Goal: Task Accomplishment & Management: Manage account settings

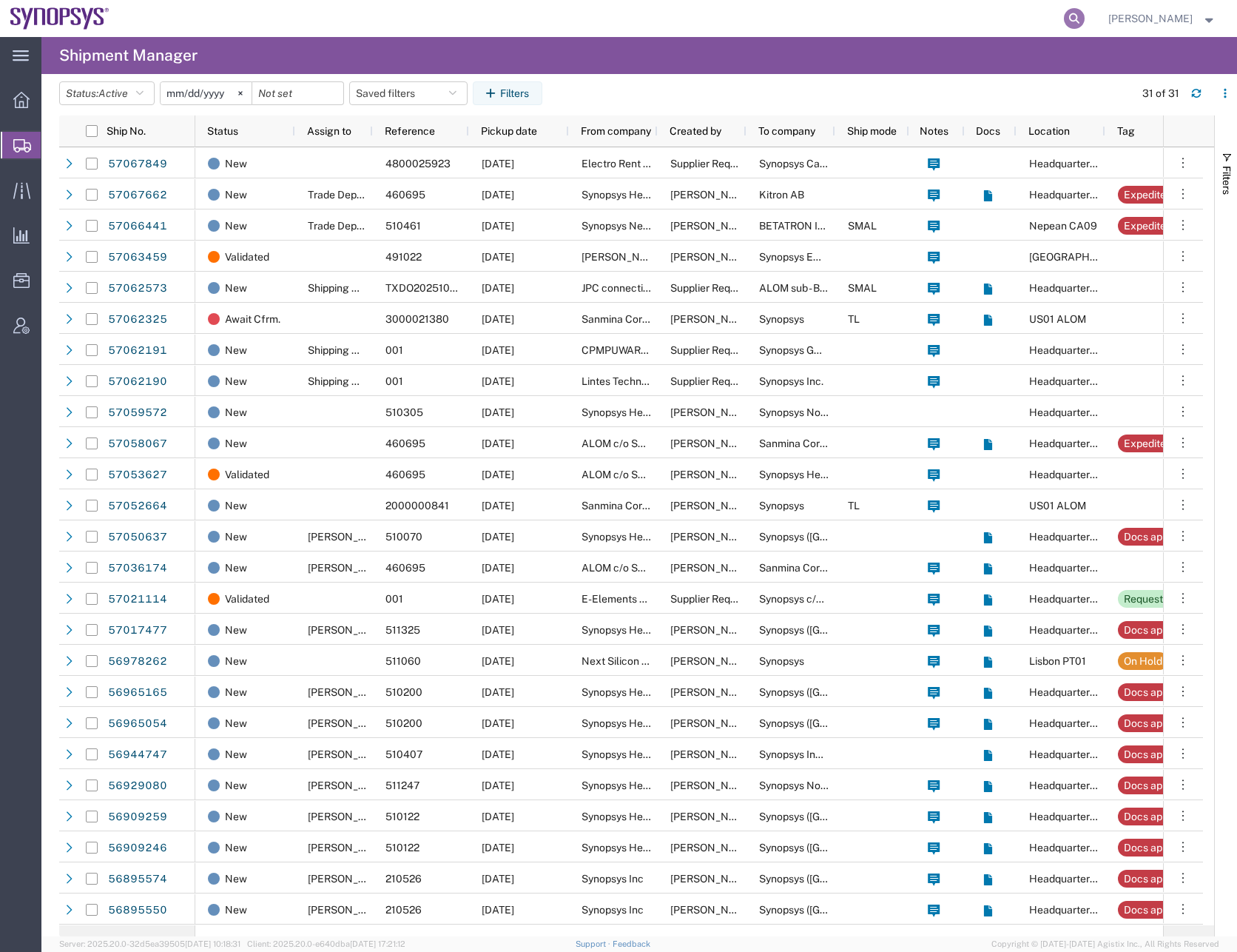
click at [1083, 16] on icon at bounding box center [1074, 18] width 21 height 21
click at [739, 24] on input "search" at bounding box center [839, 18] width 450 height 35
type input "57058067"
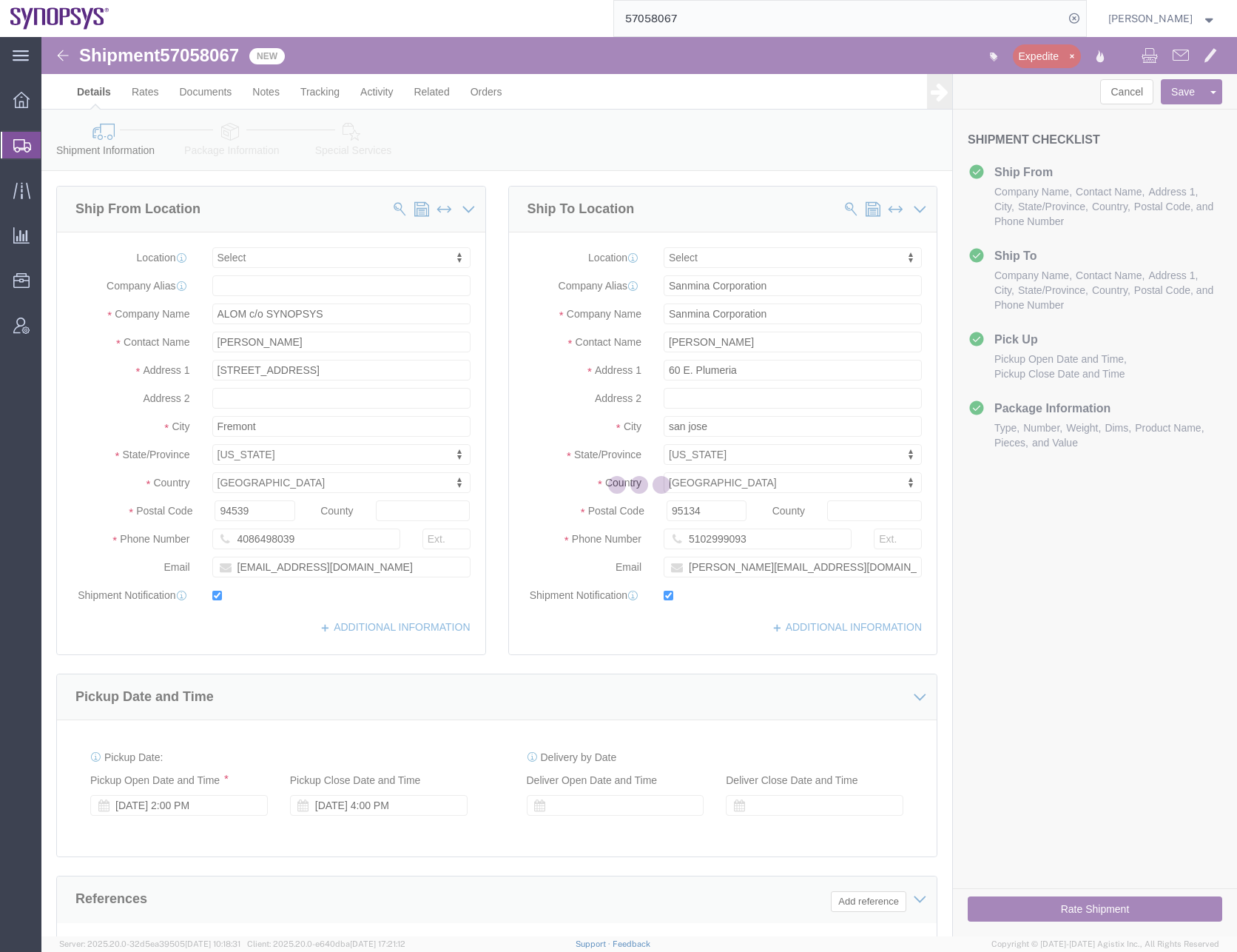
select select
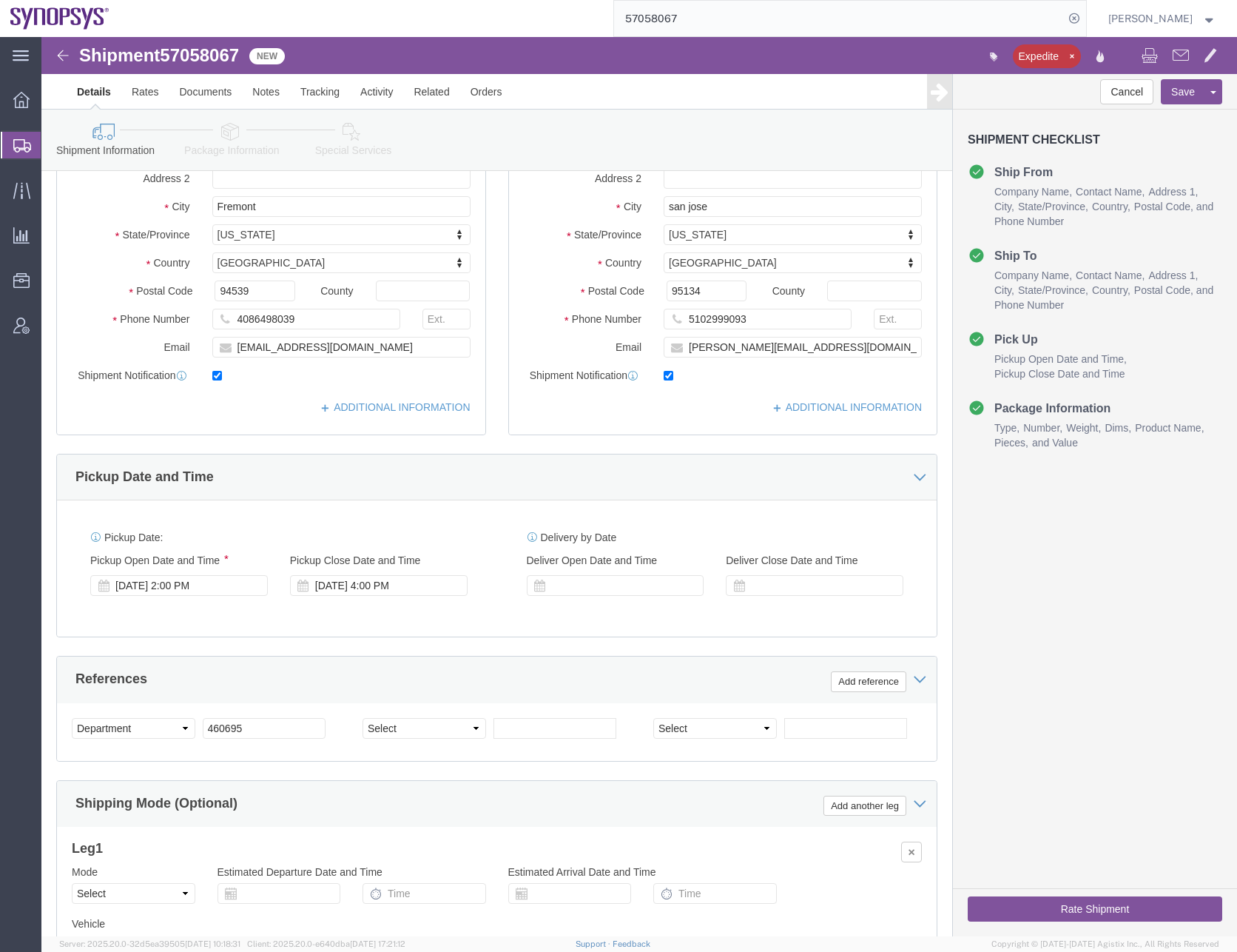
scroll to position [373, 0]
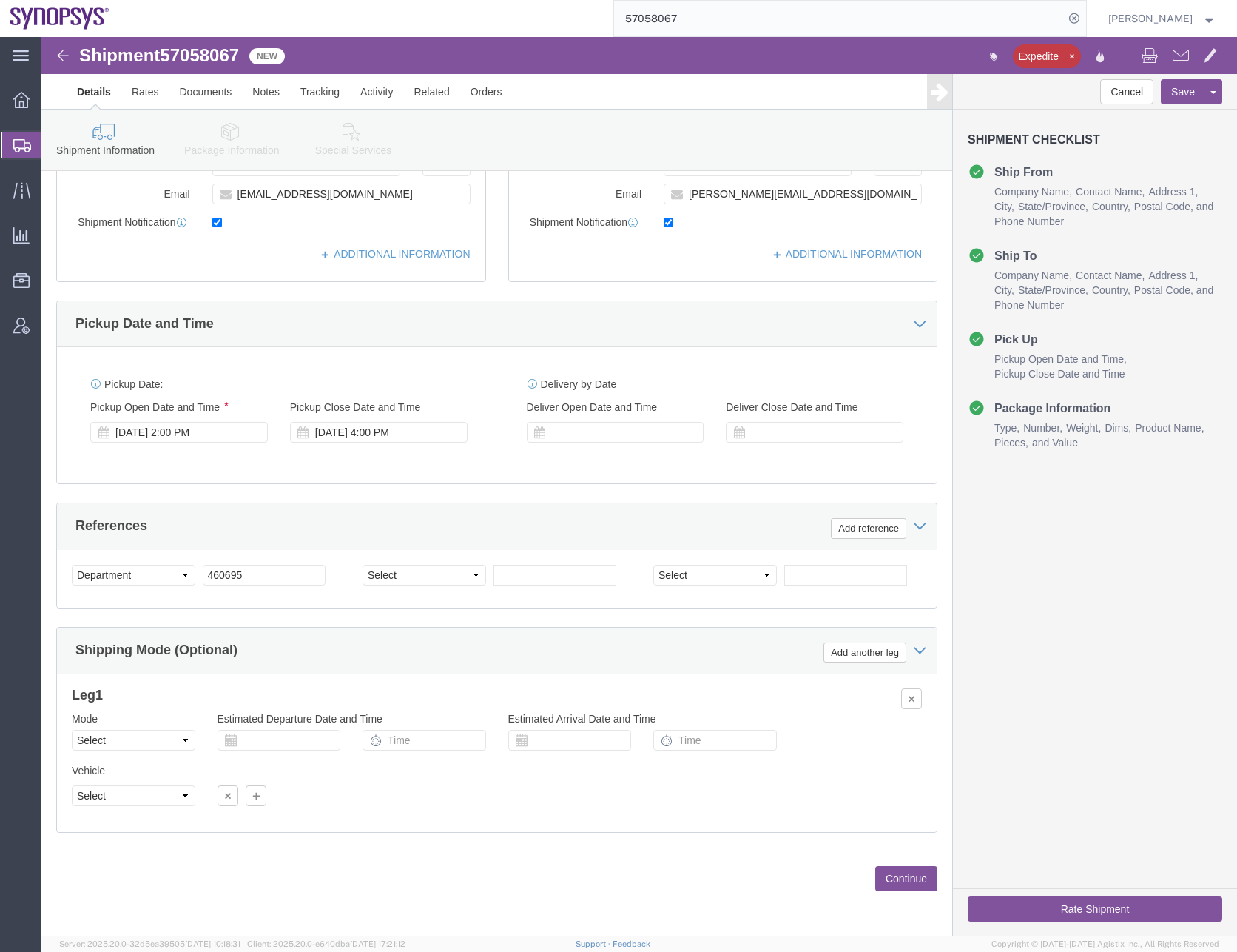
click button "Continue"
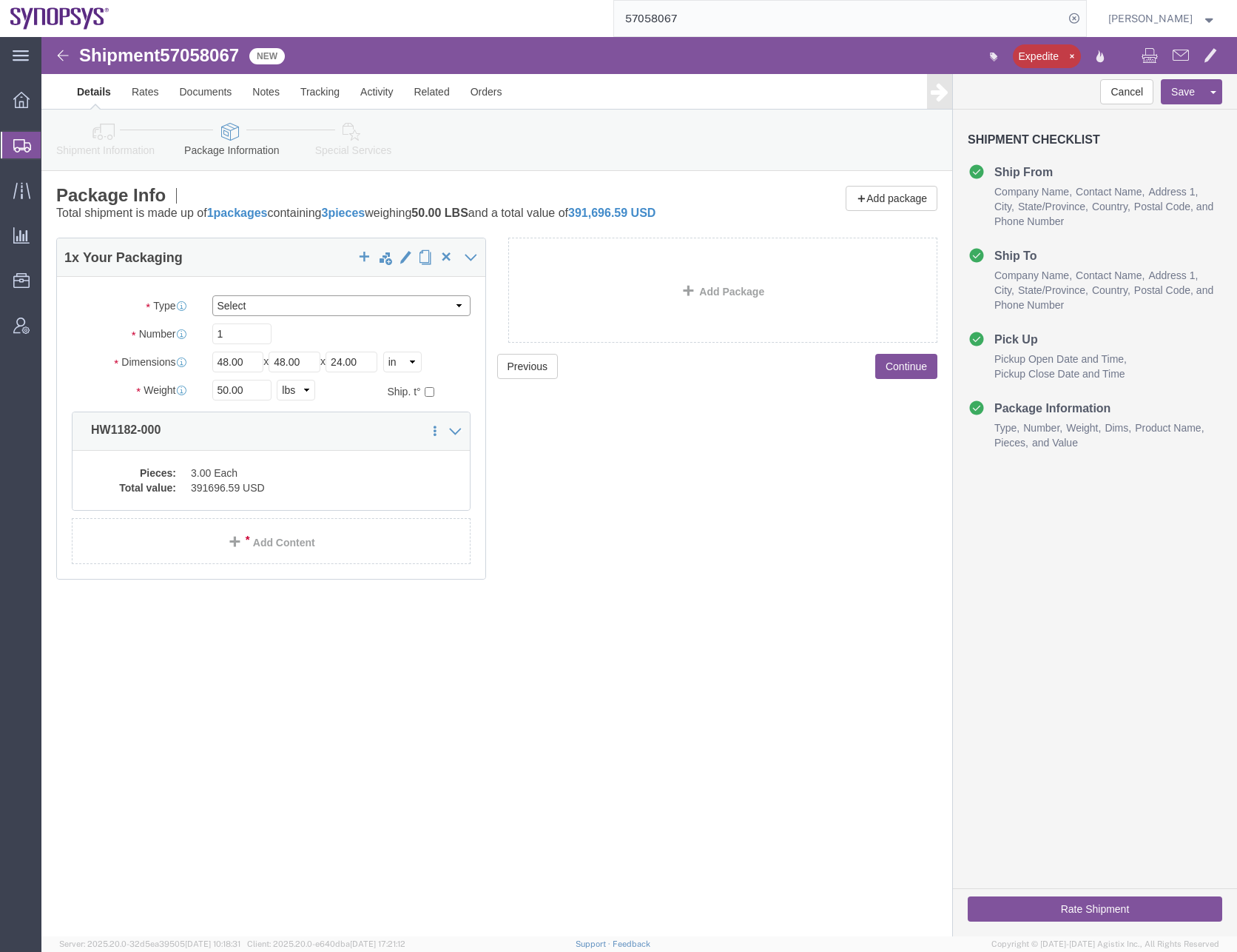
click select "Select Bale(s) Basket(s) Bolt(s) Bottle(s) Buckets Bulk Bundle(s) Can(s) Cardbo…"
select select "PSNS"
click select "Select Bale(s) Basket(s) Bolt(s) Bottle(s) Buckets Bulk Bundle(s) Can(s) Cardbo…"
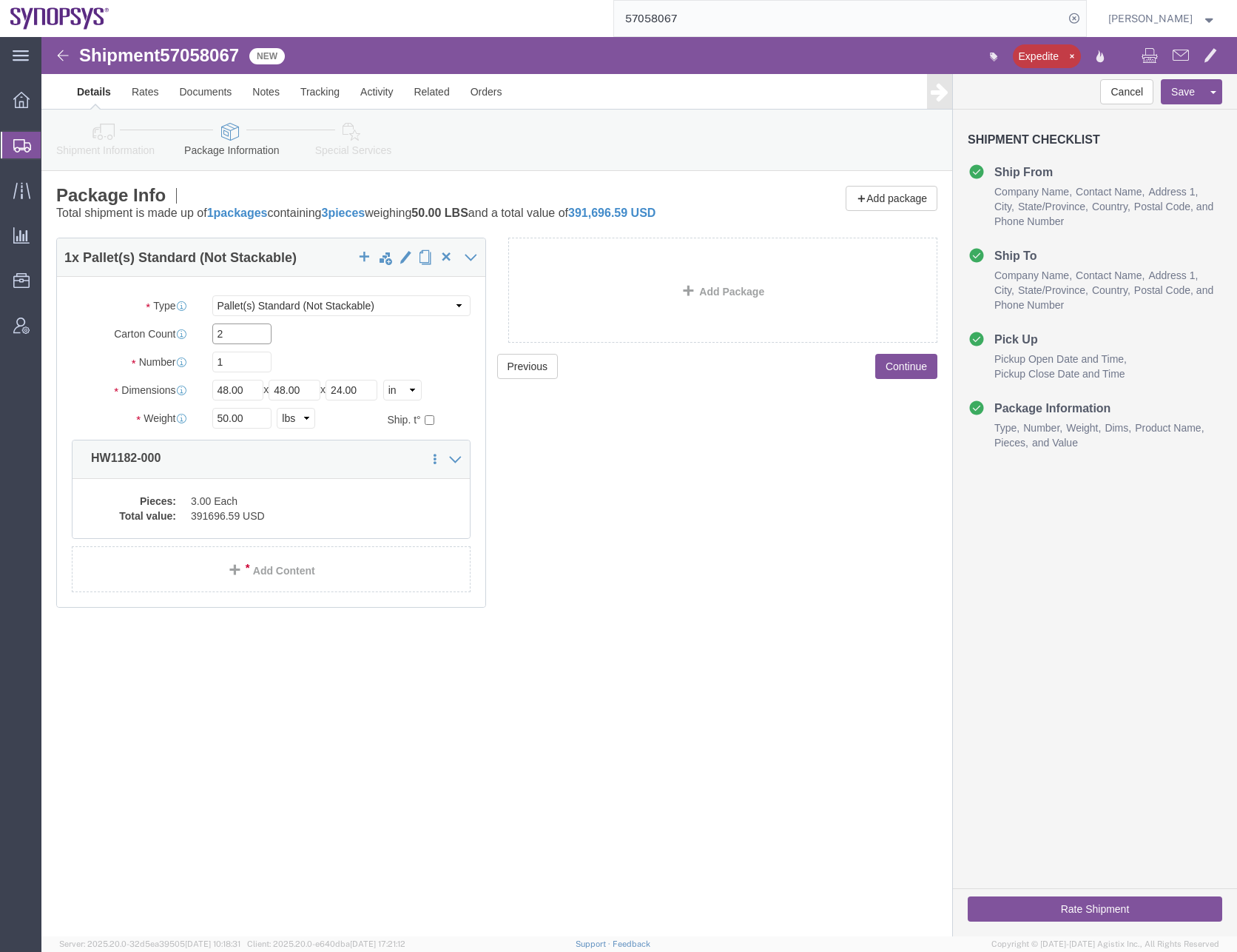
type input "2"
type input "25"
type input "290"
click dd "391696.59 USD"
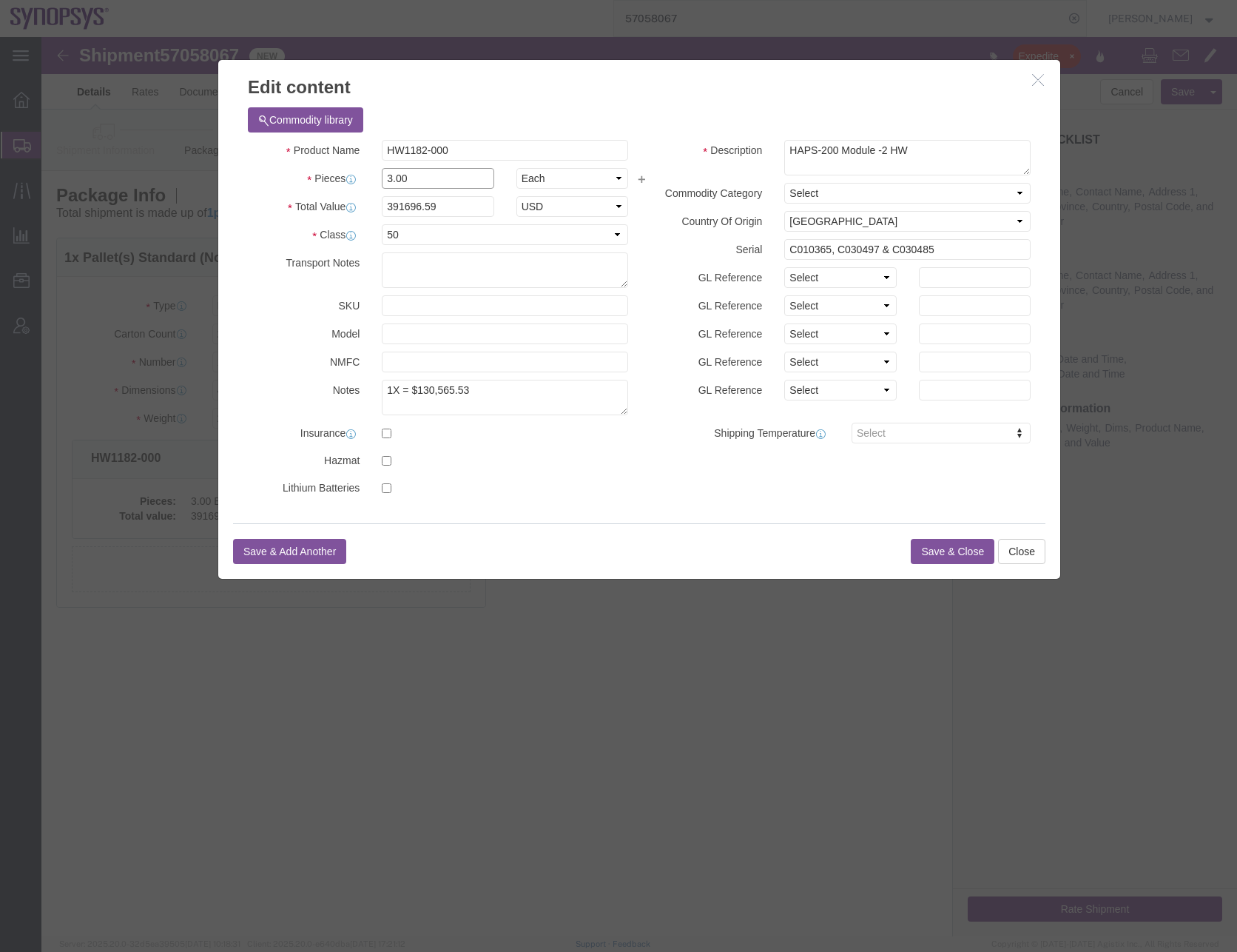
drag, startPoint x: 377, startPoint y: 144, endPoint x: 322, endPoint y: 142, distance: 55.0
click div "Pieces 3.00 Select Bag Barrels 100Board Feet Bottle Box Blister Pack Carats Can…"
type input "2"
type input "261131.06"
click input "C010365, C030497 & C030485"
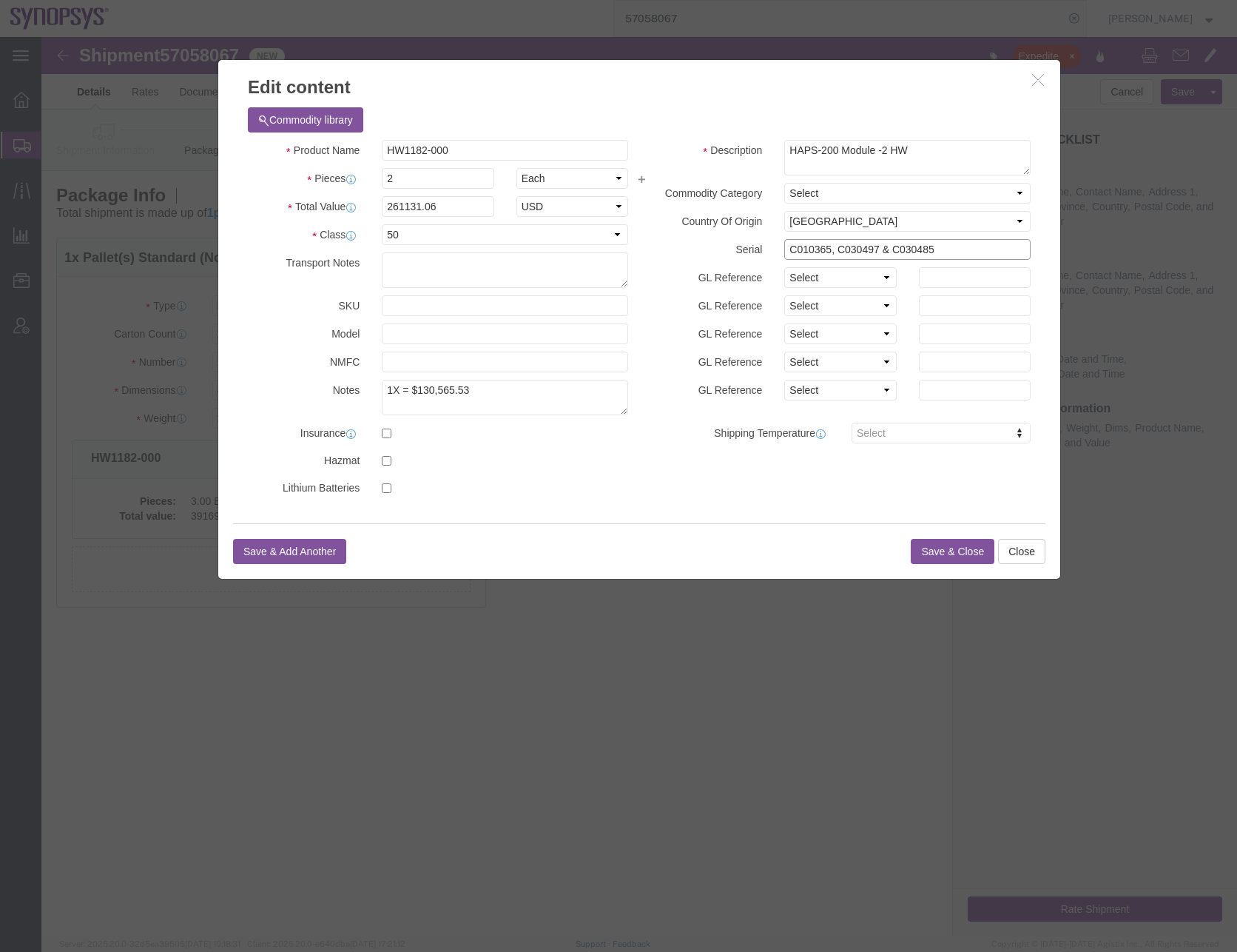
click input "C010365, C030497 & C030485"
type input "C010365, C030497"
click button "Save & Close"
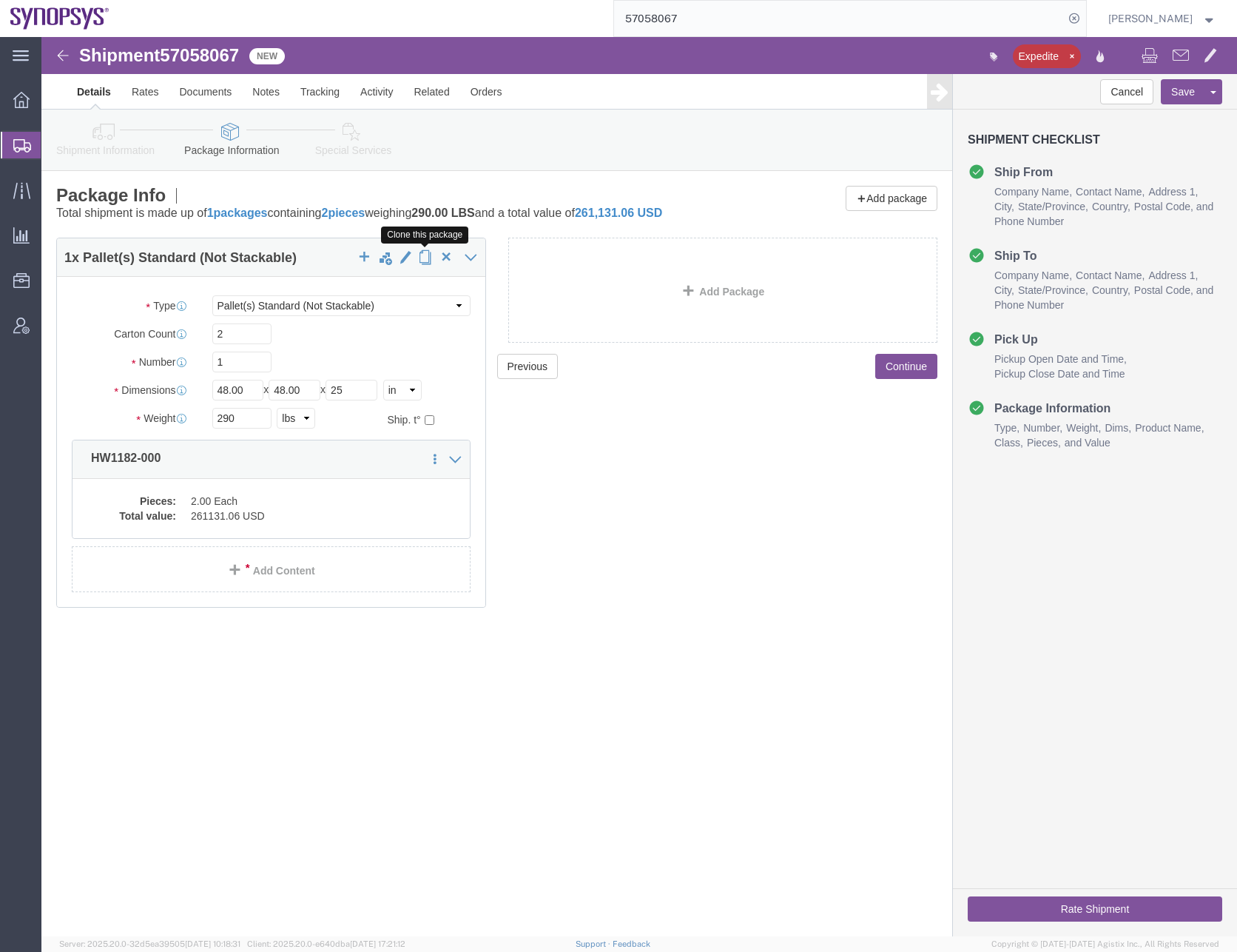
click span "button"
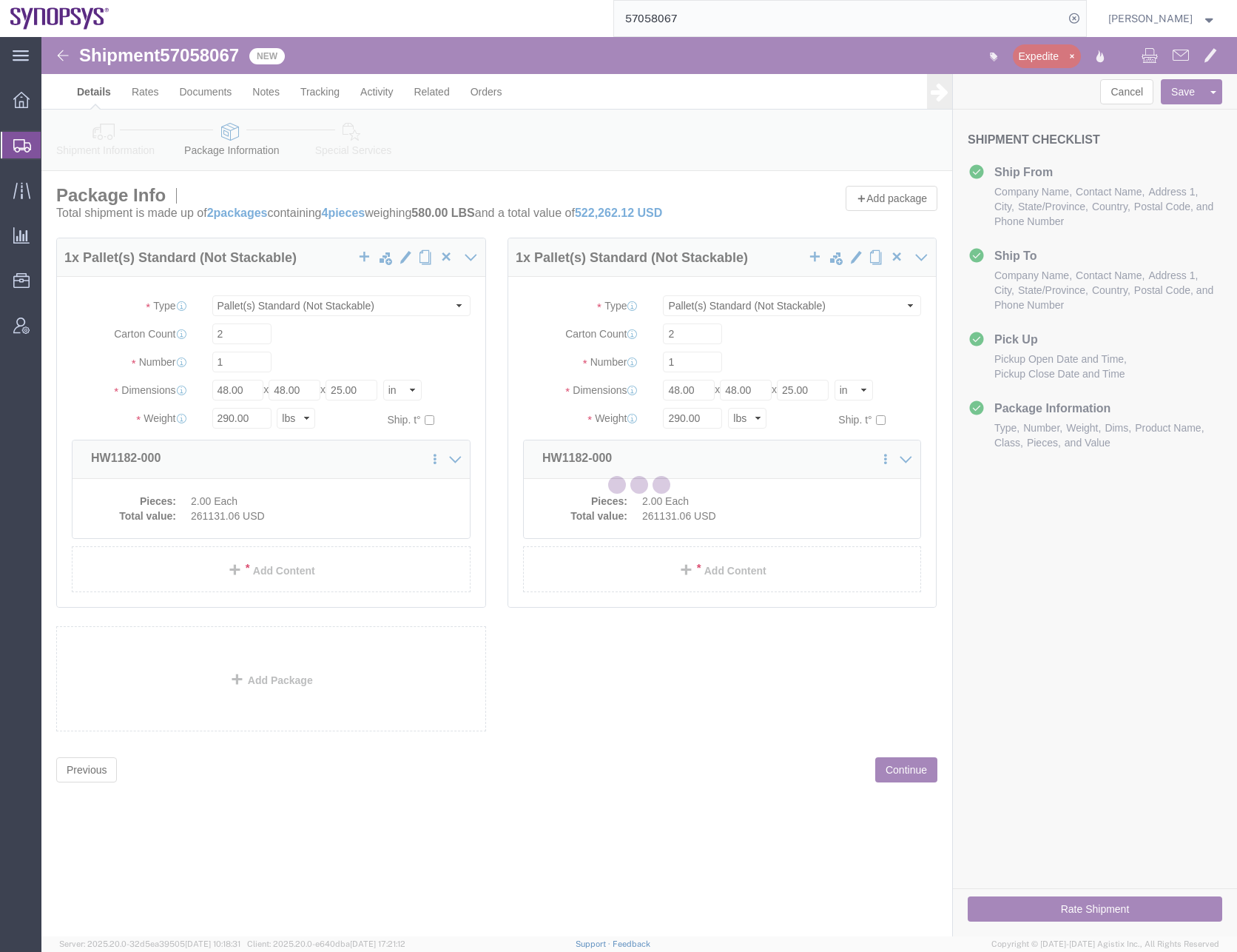
select select "PSNS"
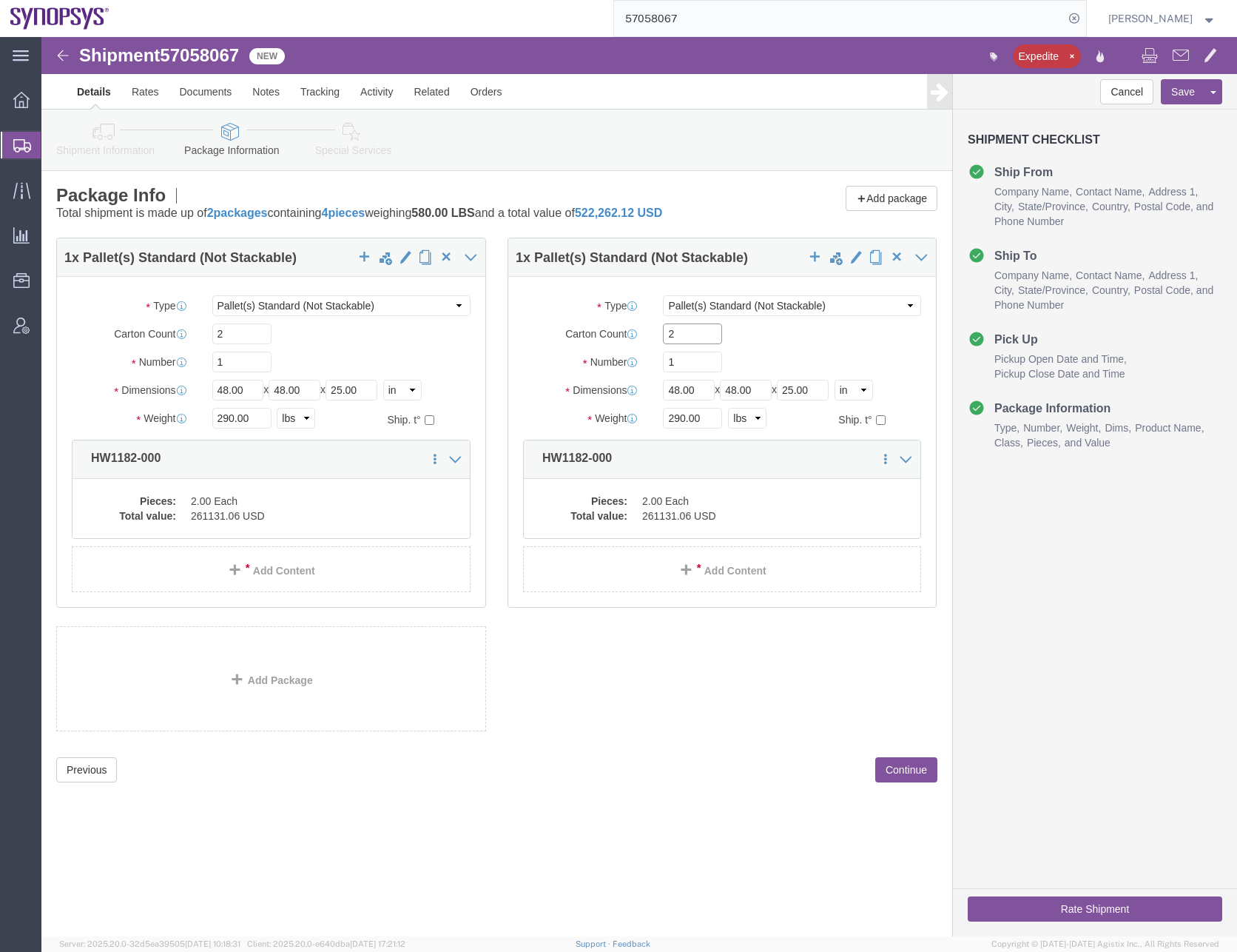
drag, startPoint x: 651, startPoint y: 299, endPoint x: 612, endPoint y: 302, distance: 39.1
click div "2"
type input "1"
type input "32"
type input "48"
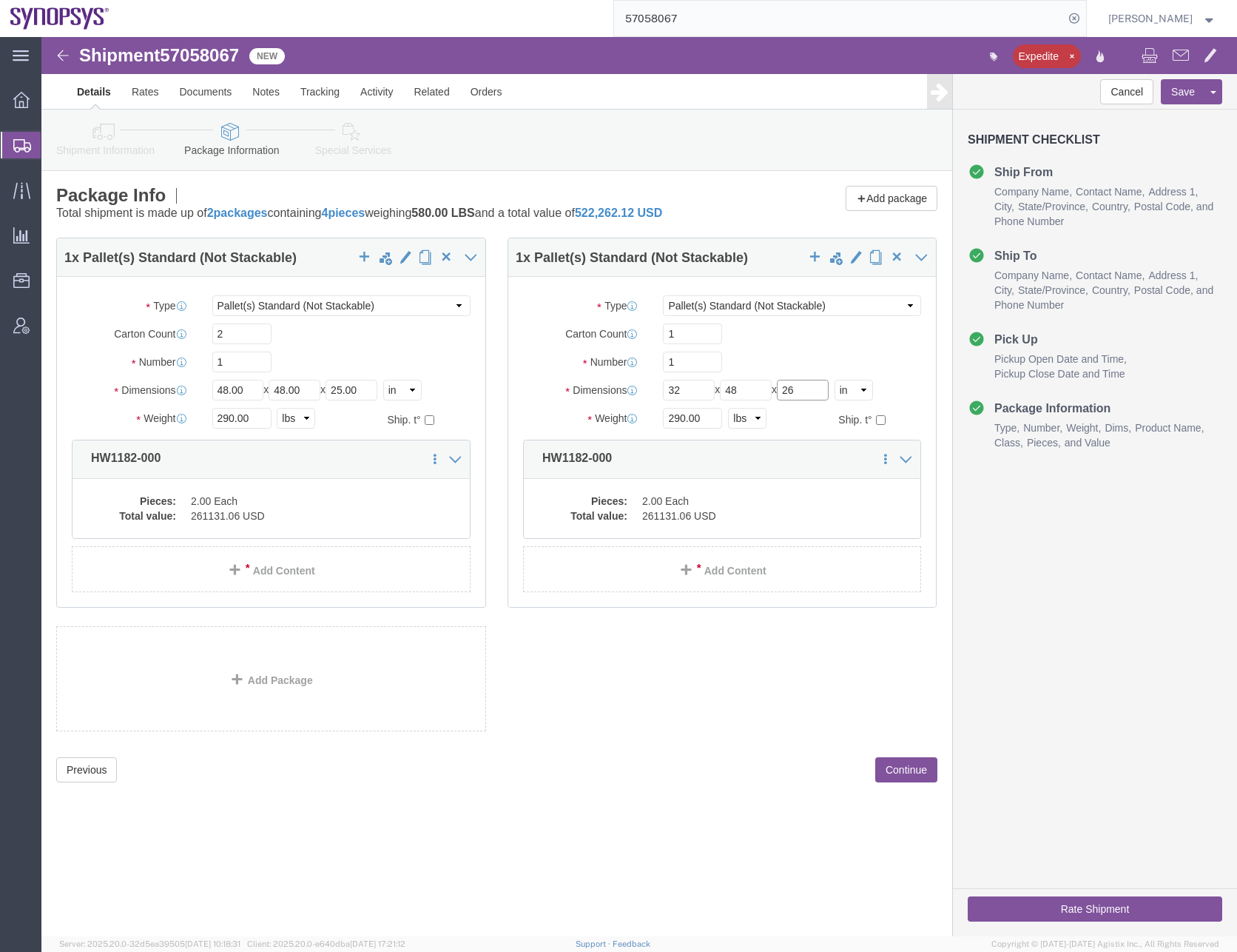
type input "26"
type input "175"
click dd "2.00 Each"
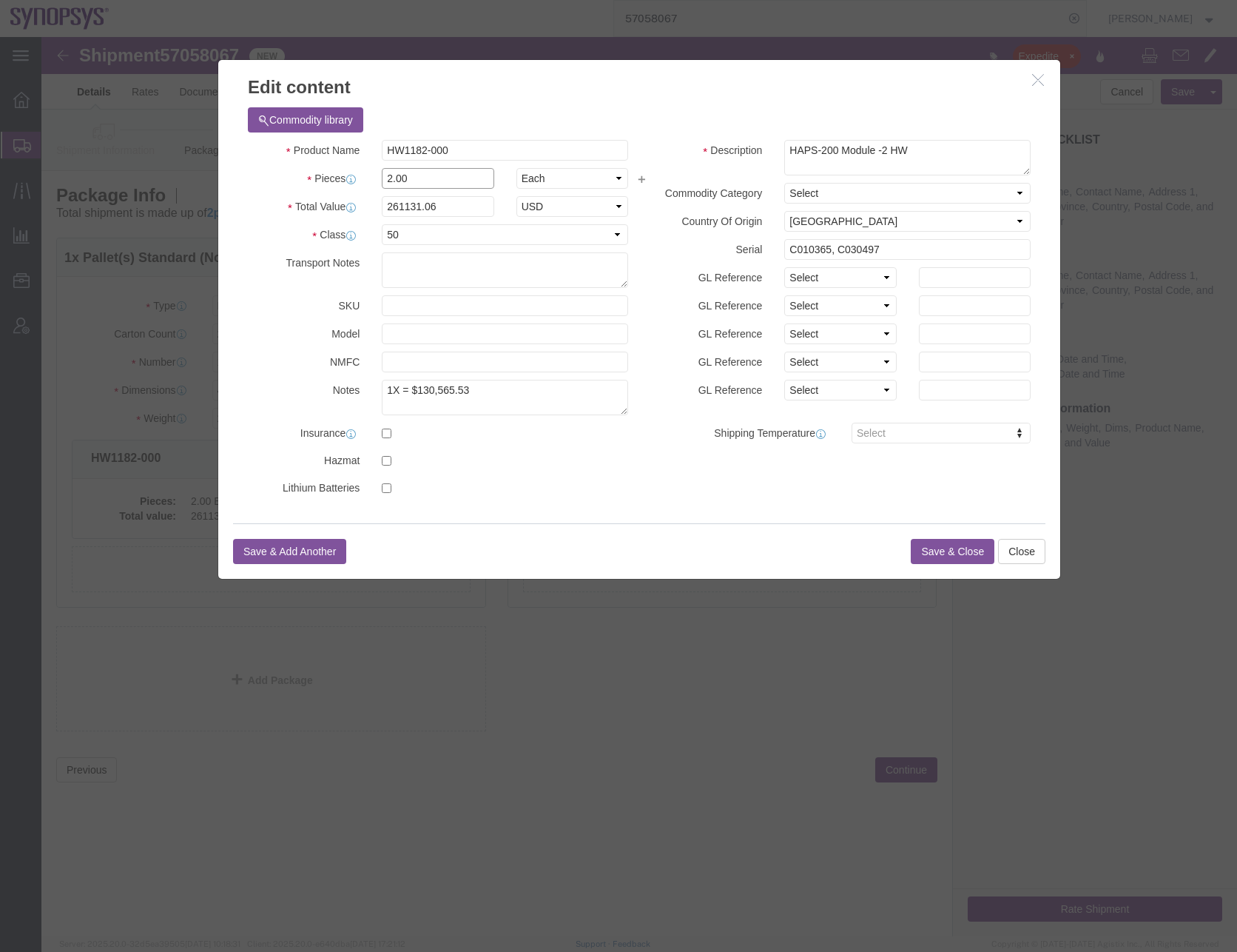
drag, startPoint x: 374, startPoint y: 144, endPoint x: 302, endPoint y: 157, distance: 73.2
click div "Product Name HW1182-000 Pieces 2.00 Select Bag Barrels 100Board Feet Bottle Box…"
type input "1"
type input "130565.53"
drag, startPoint x: 854, startPoint y: 206, endPoint x: 585, endPoint y: 228, distance: 269.9
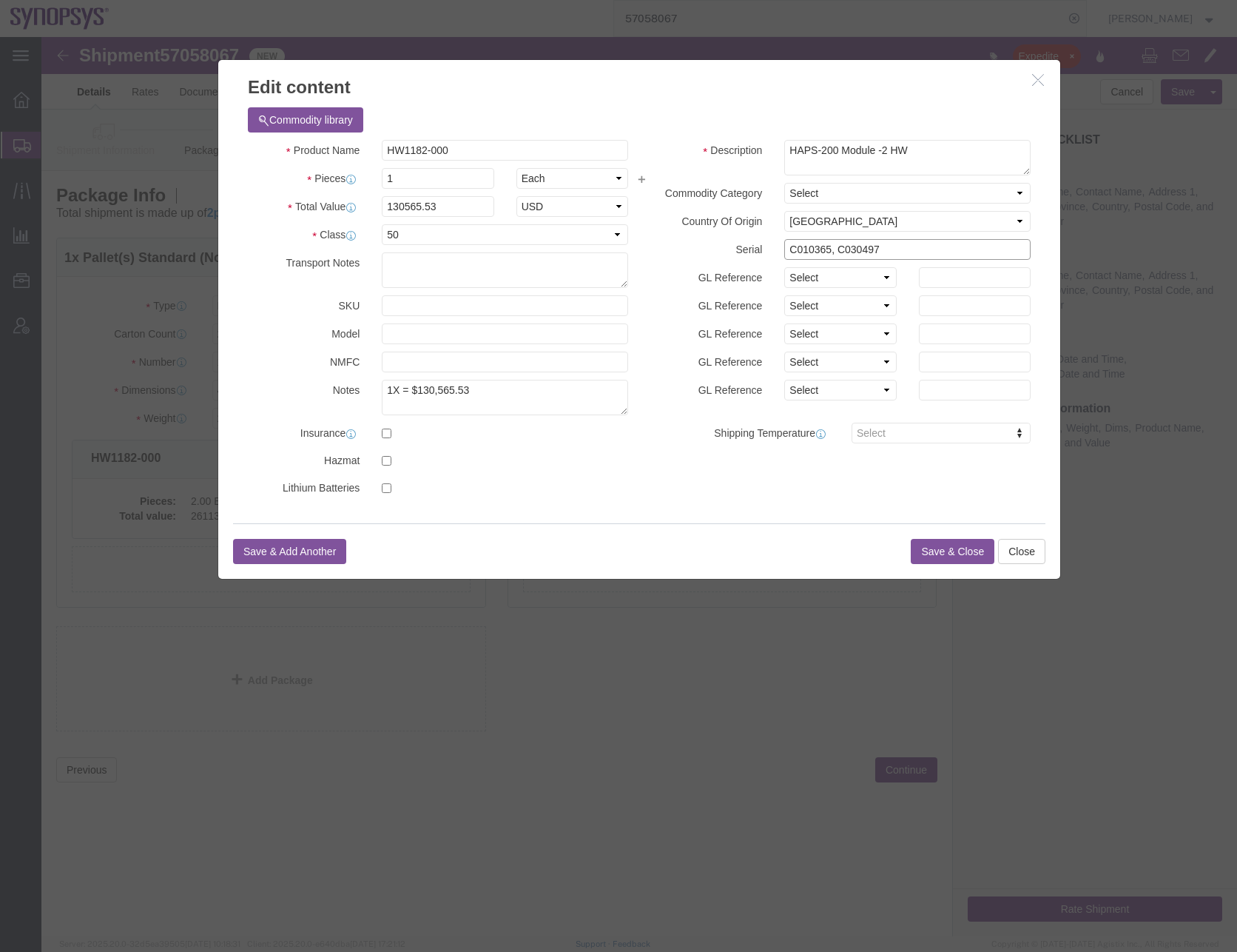
click div "Product Name HW1182-000 Pieces 1 Select Bag Barrels 100Board Feet Bottle Box Bl…"
paste input "30485"
type input "C030485"
click button "Save & Close"
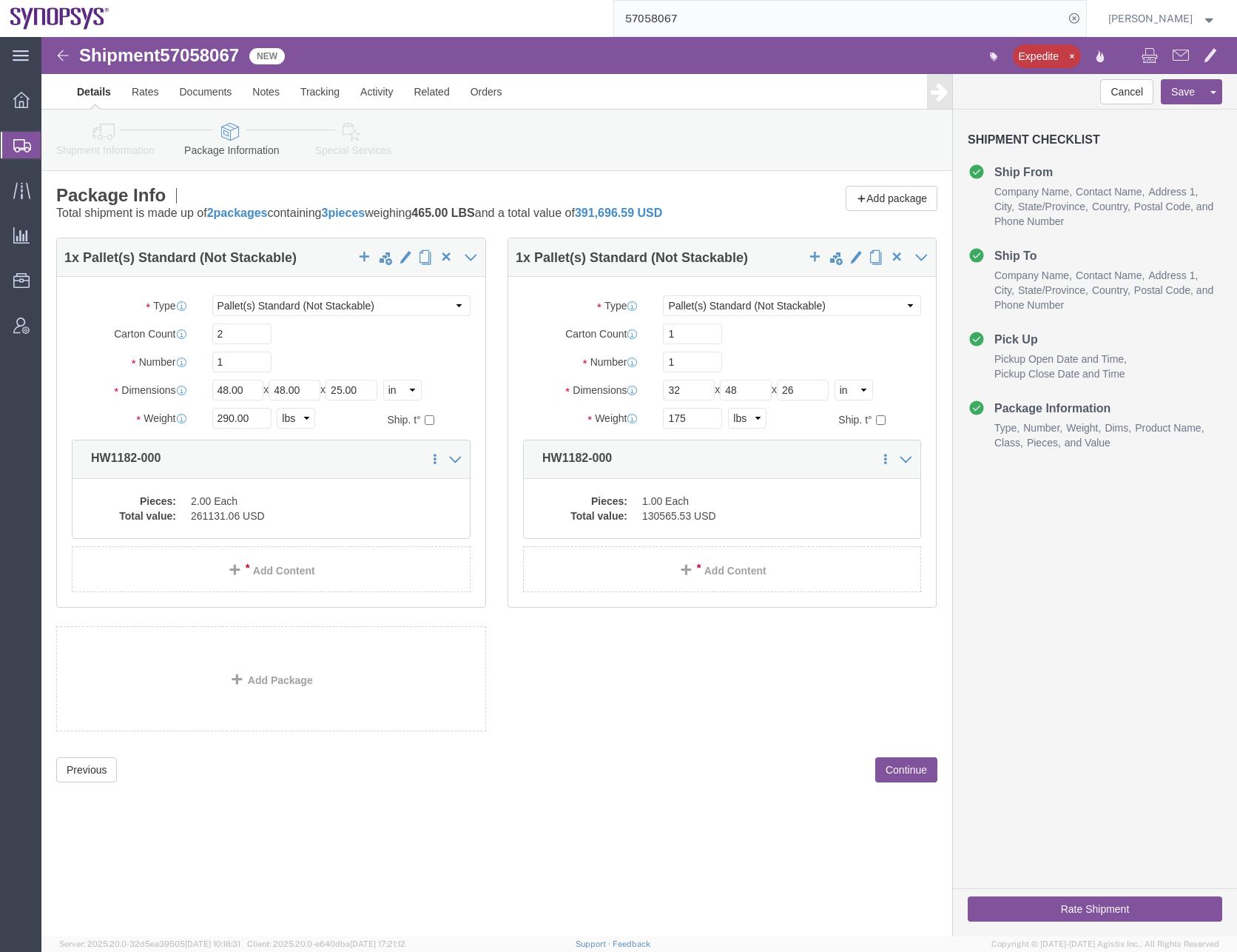
drag, startPoint x: 546, startPoint y: 619, endPoint x: 651, endPoint y: 646, distance: 108.4
click div "1 x Pallet(s) Standard (Not Stackable) Package Type Select Bale(s) Basket(s) Bo…"
click button "Continue"
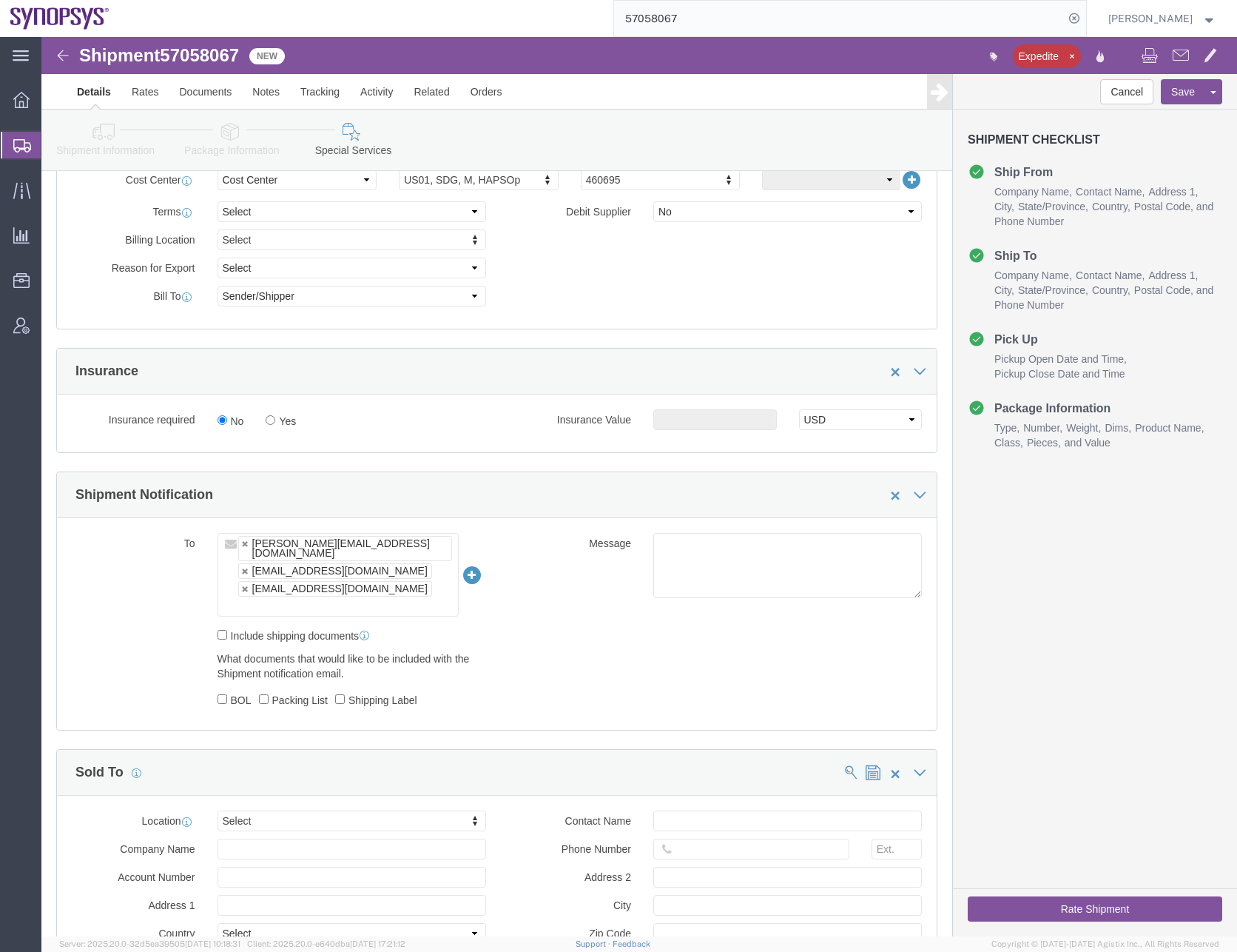
scroll to position [740, 0]
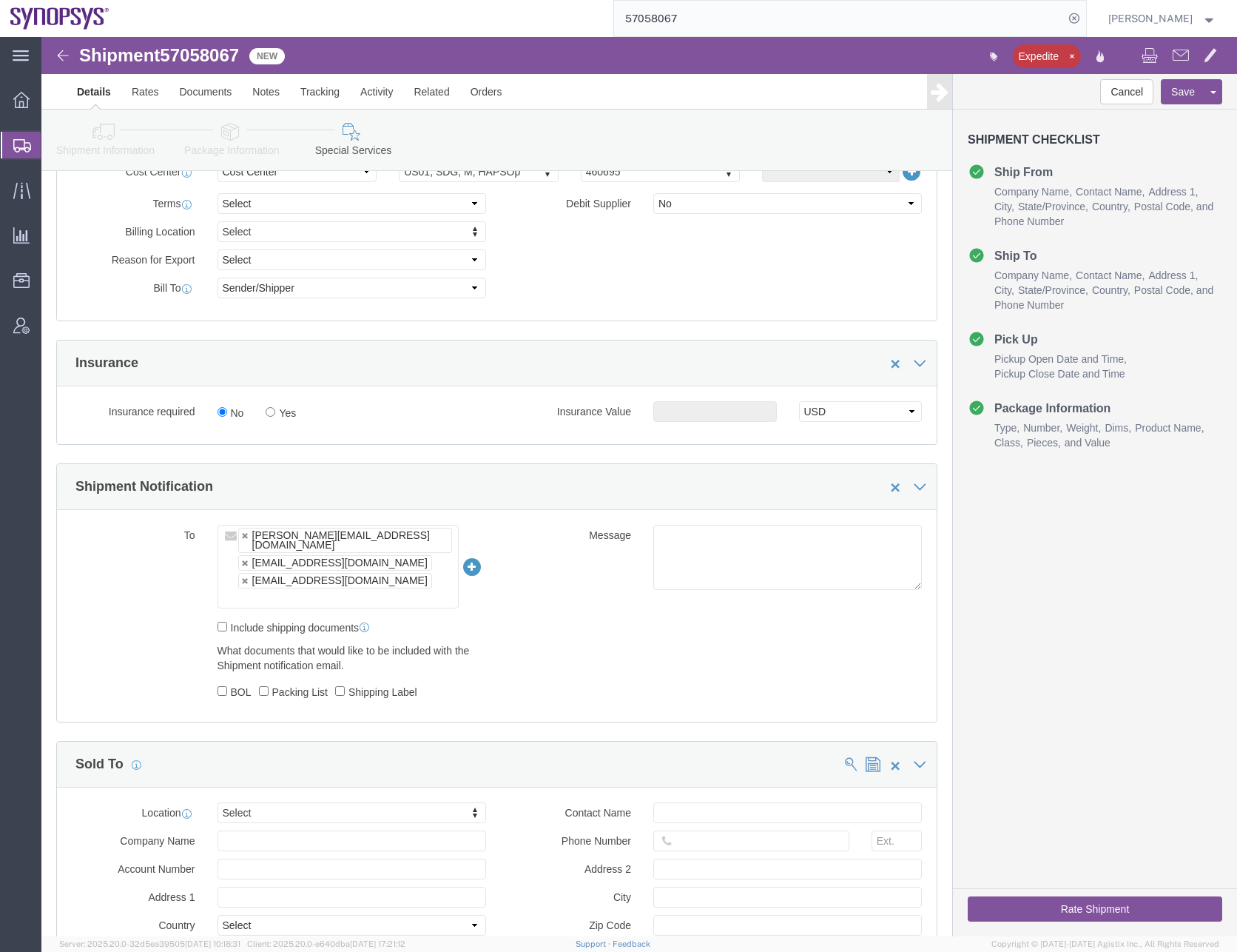
click ul "[PERSON_NAME][EMAIL_ADDRESS][DOMAIN_NAME] [EMAIL_ADDRESS][DOMAIN_NAME] [EMAIL_A…"
type input "[EMAIL_ADDRESS][DOMAIN_NAME]"
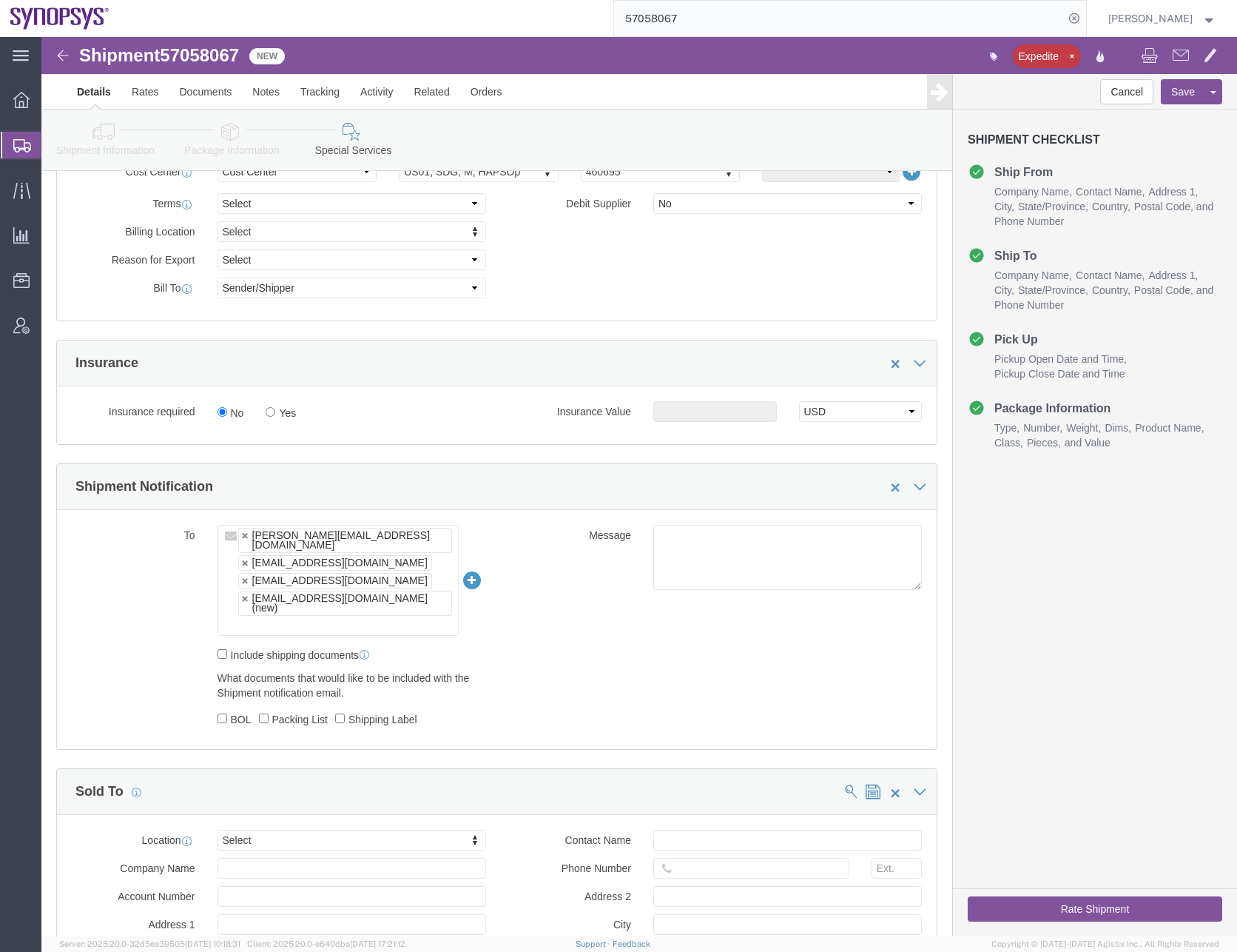
click div "To [PERSON_NAME][EMAIL_ADDRESS][DOMAIN_NAME] [EMAIL_ADDRESS][DOMAIN_NAME] [EMAI…"
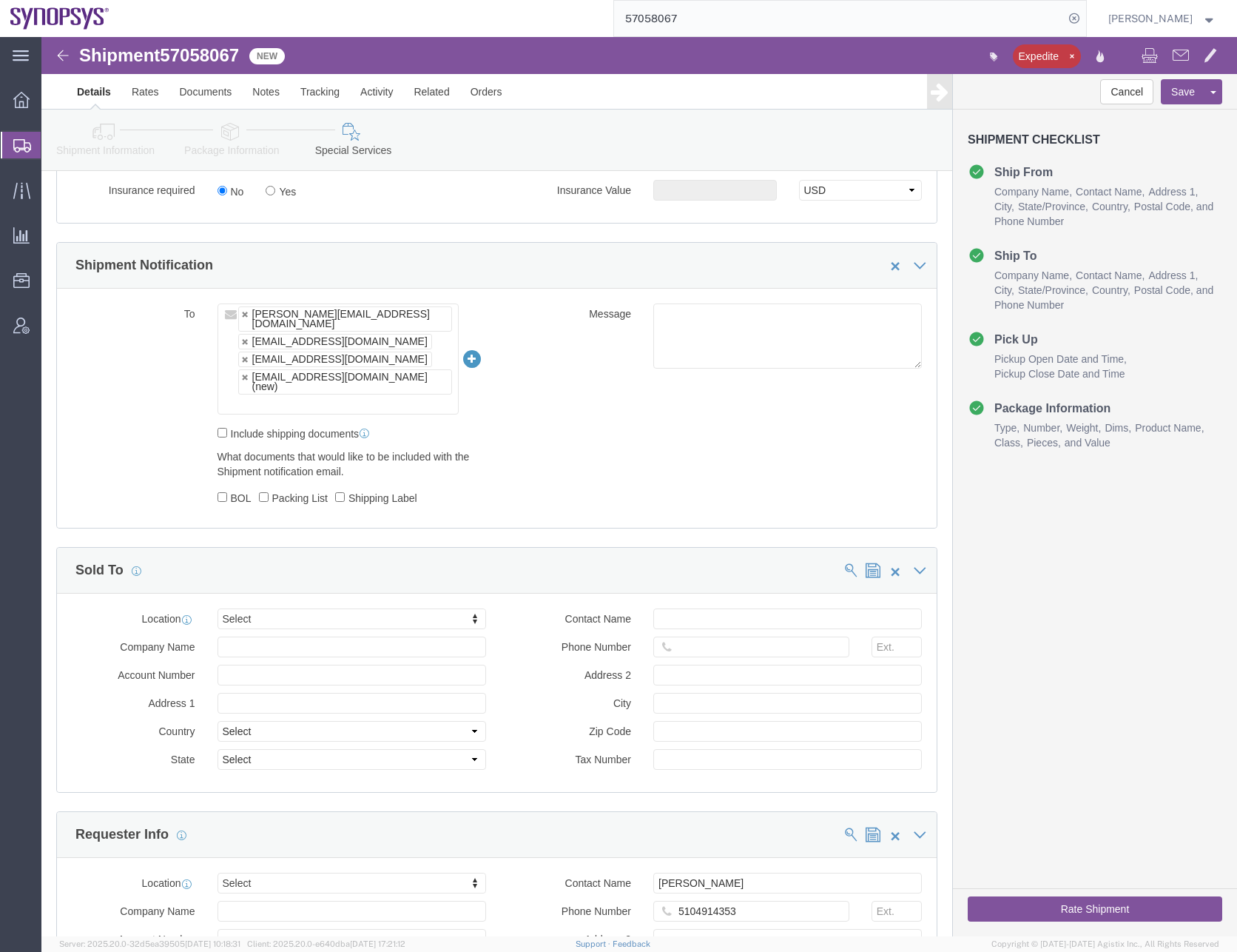
scroll to position [962, 0]
click input "text"
type input "sanmina"
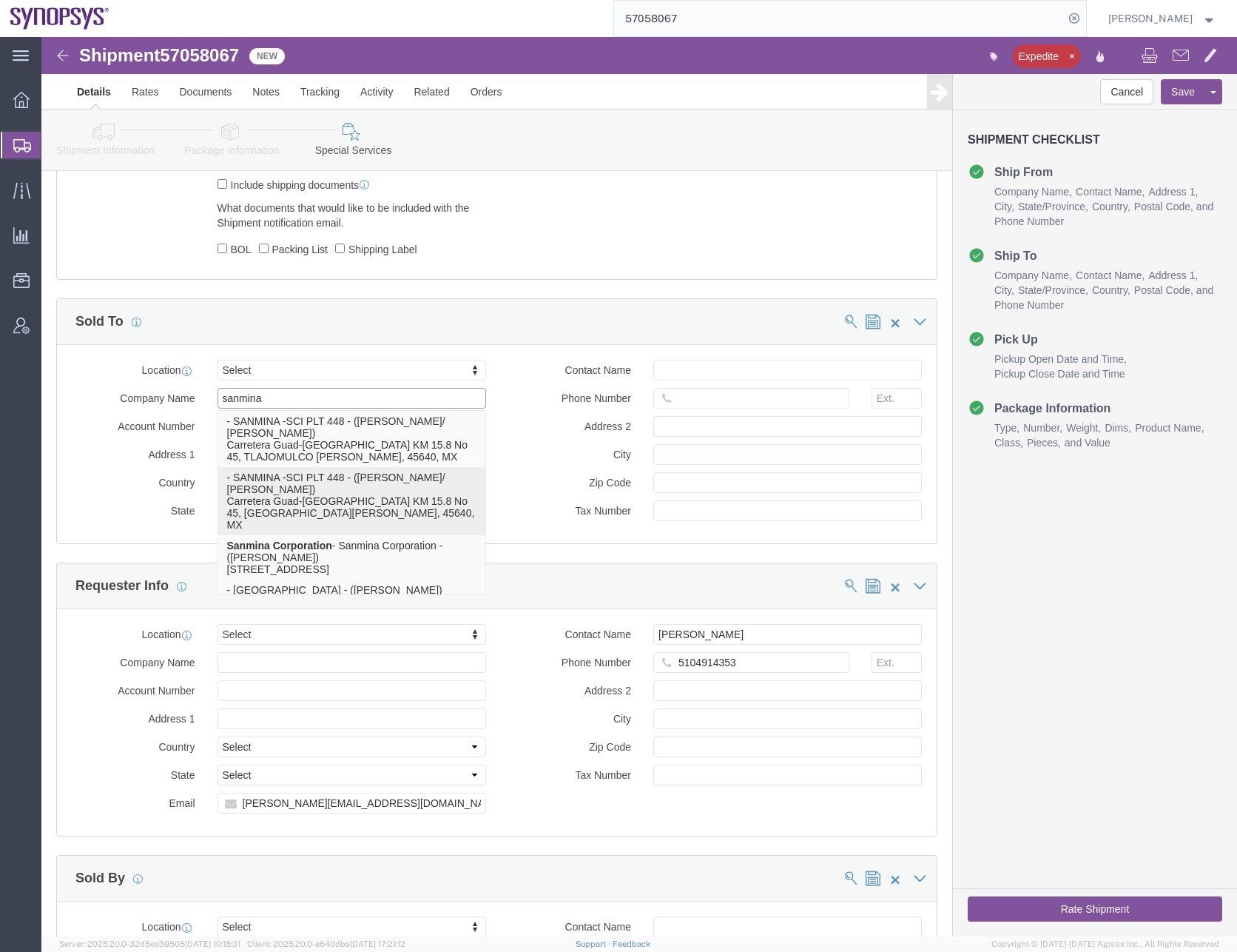
scroll to position [1184, 0]
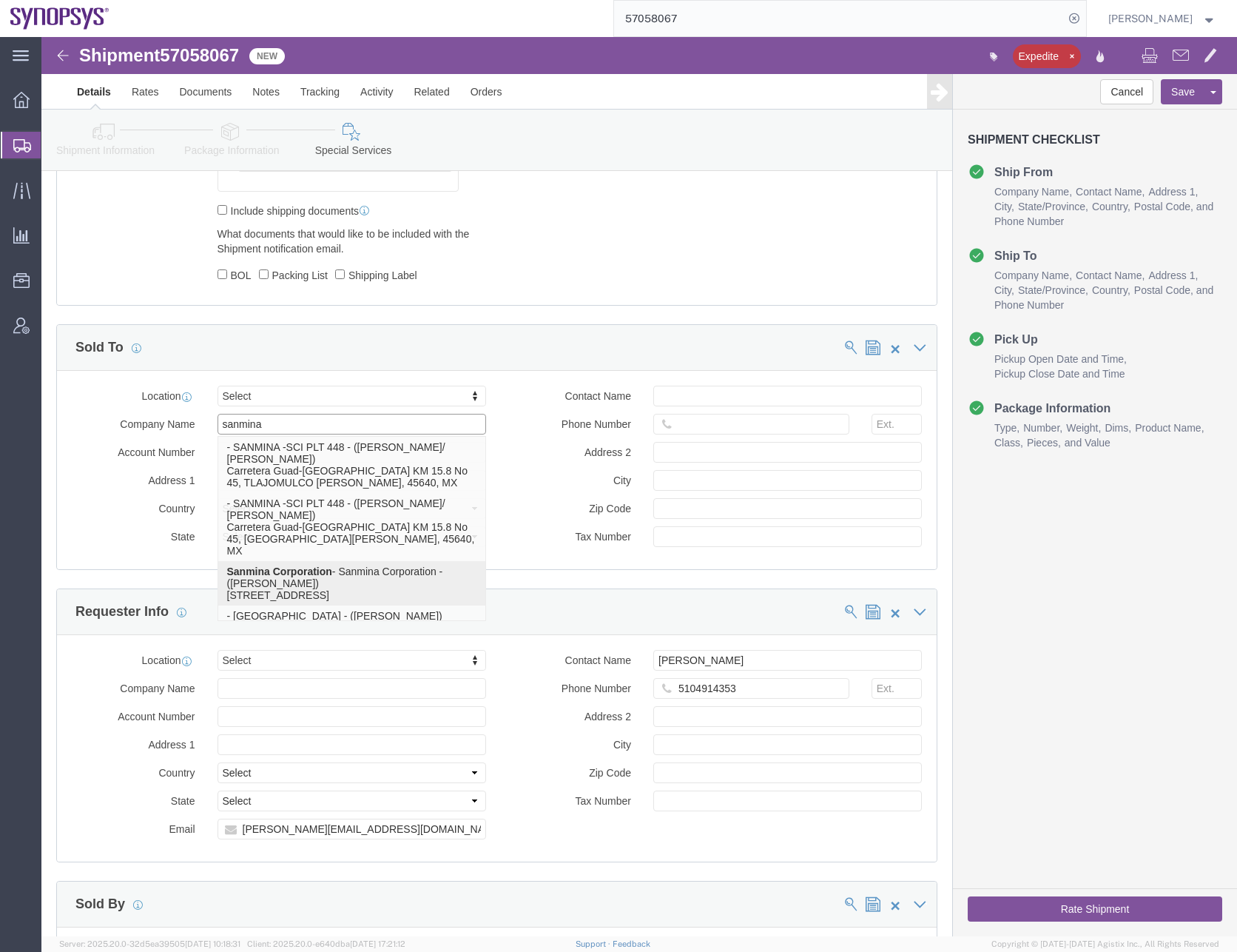
click p "Sanmina Corporation - Sanmina Corporation - ([PERSON_NAME]) [STREET_ADDRESS]"
select select "CA"
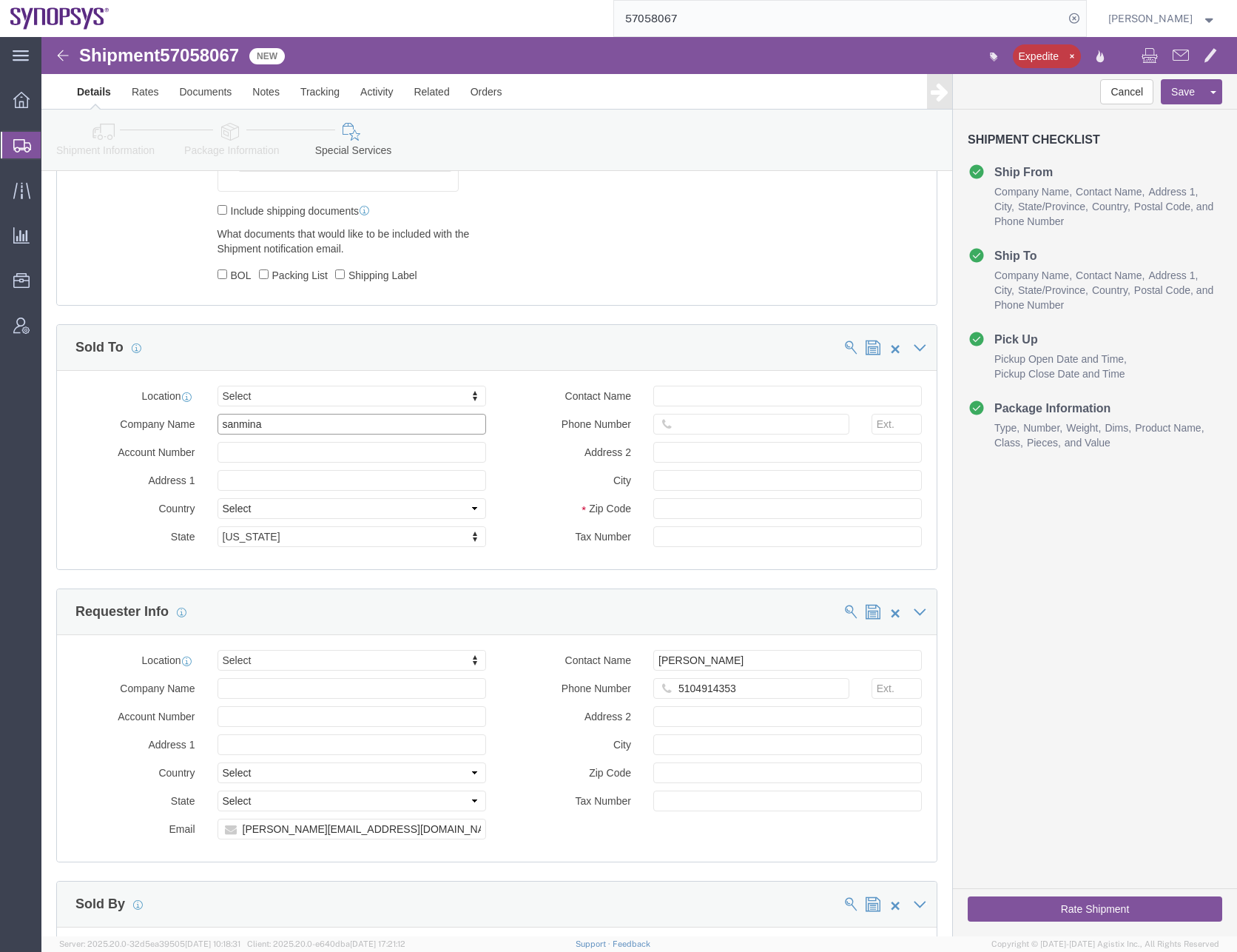
type input "Sanmina Corporation"
drag, startPoint x: 692, startPoint y: 310, endPoint x: 580, endPoint y: 327, distance: 113.3
click div "Location Select Select My Profile Location [GEOGRAPHIC_DATA] DE04 Agrate Brianz…"
drag, startPoint x: 580, startPoint y: 327, endPoint x: 553, endPoint y: 332, distance: 27.5
click div "Contact Name"
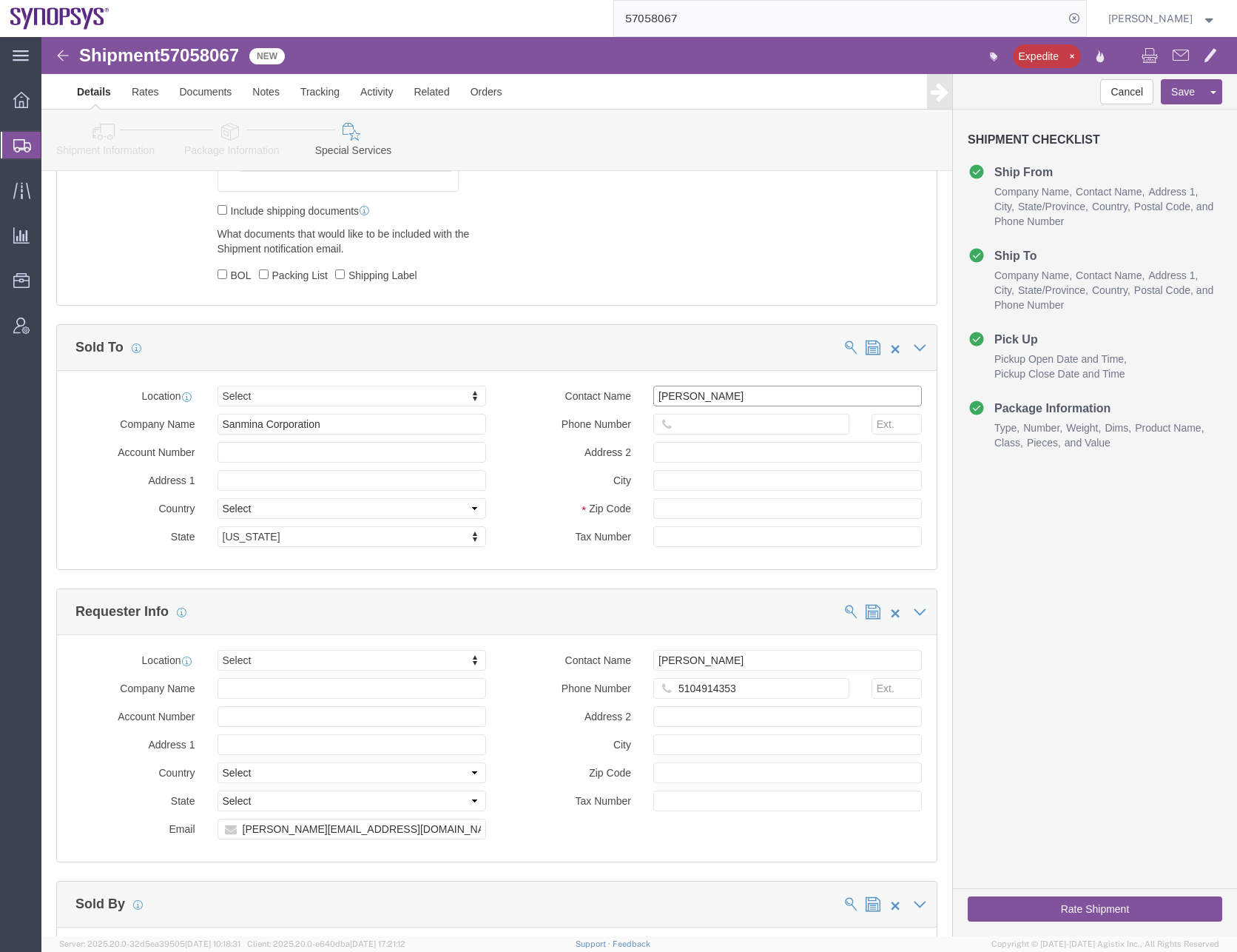
type input "[PERSON_NAME]"
type input "9169908841"
click link "Details"
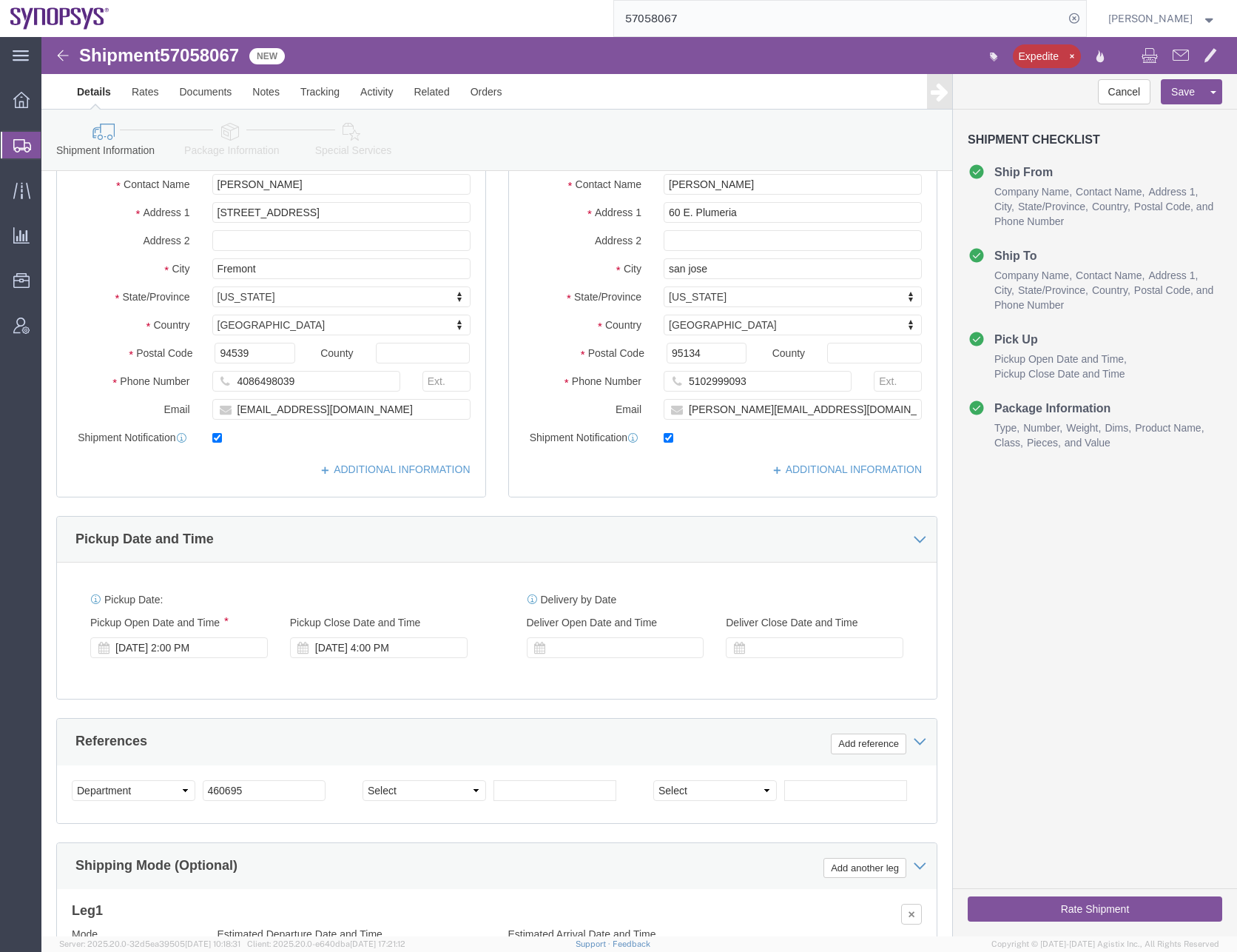
scroll to position [151, 0]
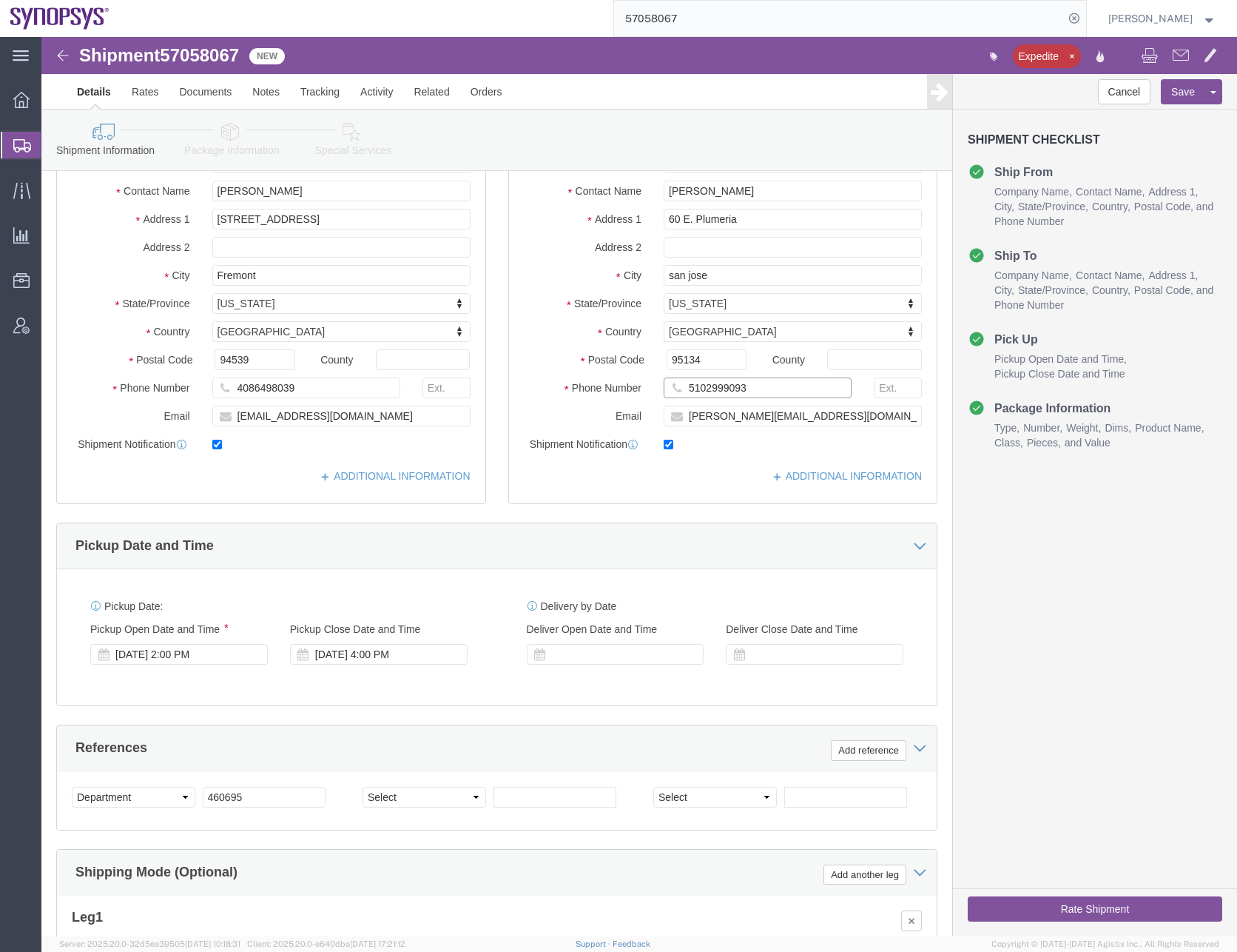
drag, startPoint x: 712, startPoint y: 356, endPoint x: 552, endPoint y: 365, distance: 160.3
click div "Phone Number 5102999093"
click icon
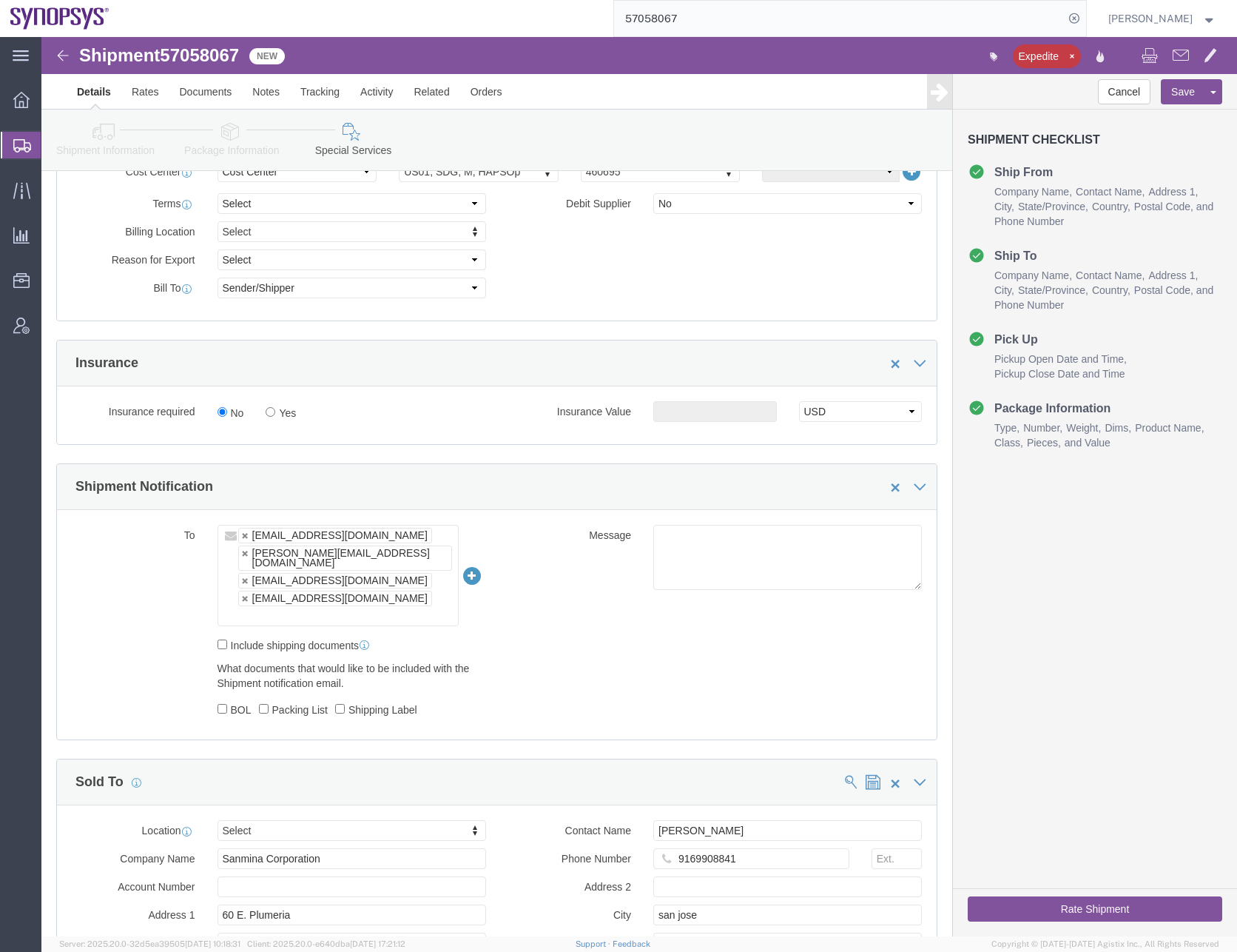
scroll to position [1040, 0]
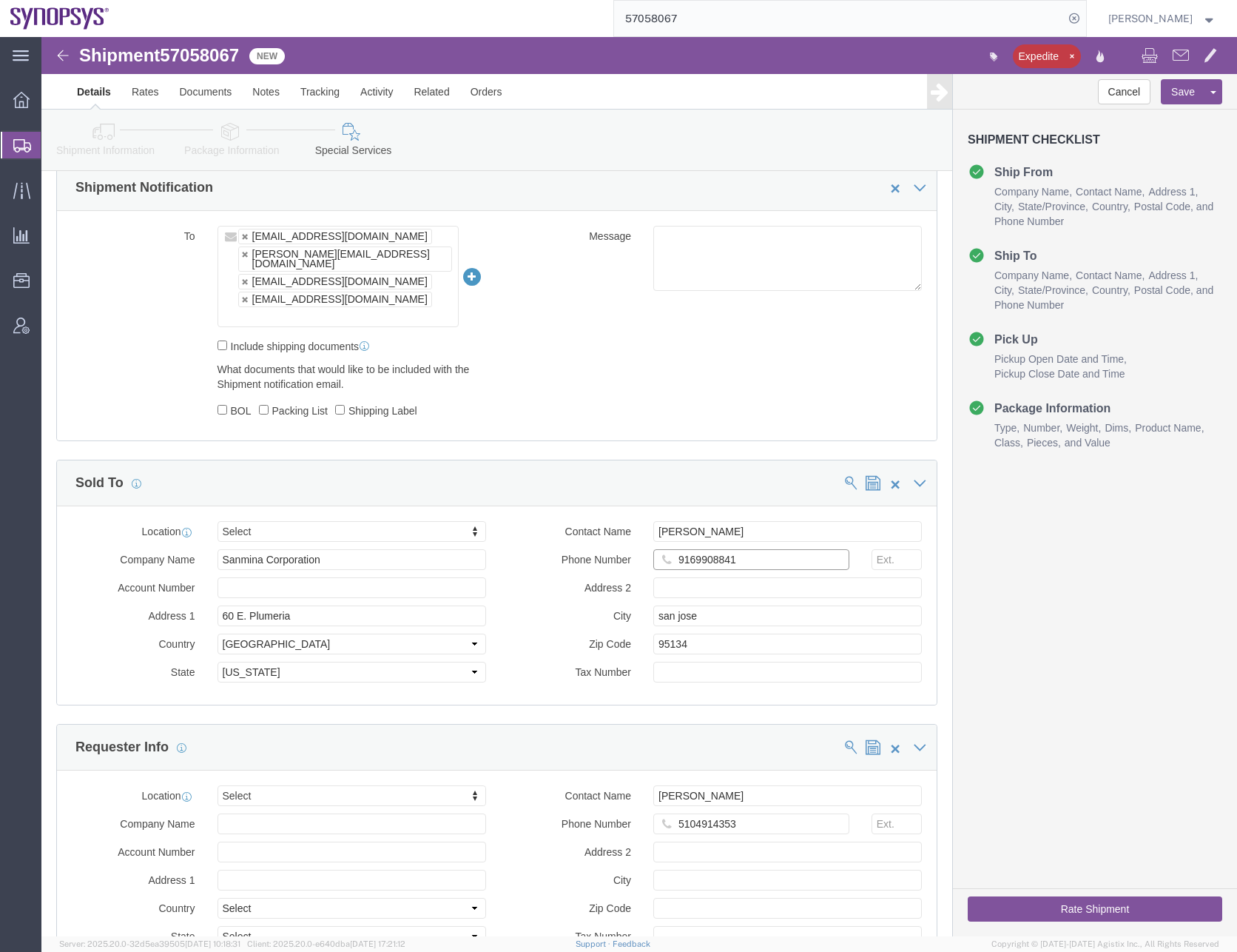
drag, startPoint x: 700, startPoint y: 498, endPoint x: 556, endPoint y: 509, distance: 144.4
click div "Phone Number [PHONE_NUMBER]"
paste input "5102999093"
type input "5102999093"
click div "To [EMAIL_ADDRESS][DOMAIN_NAME] [PERSON_NAME][EMAIL_ADDRESS][DOMAIN_NAME] [EMAI…"
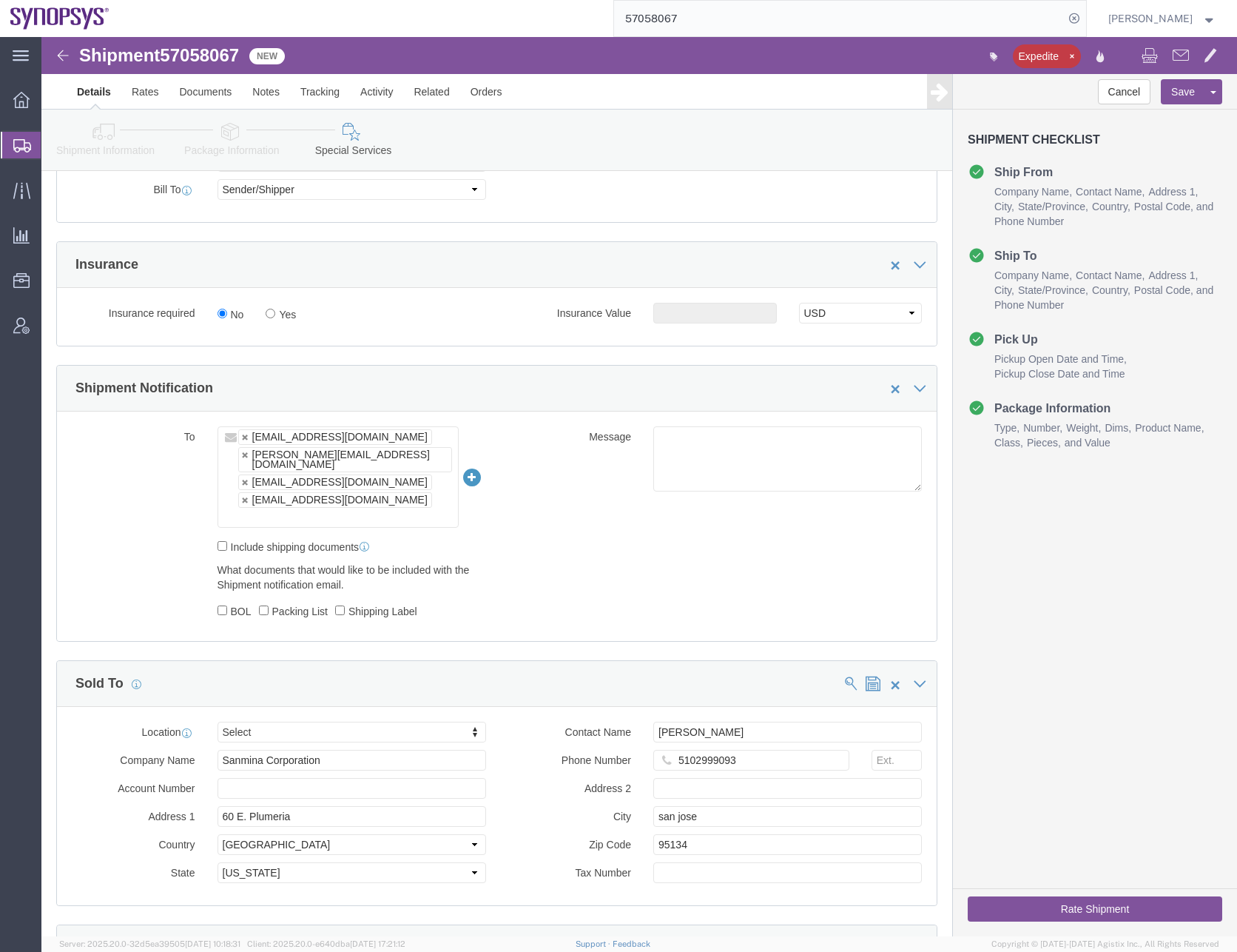
scroll to position [818, 0]
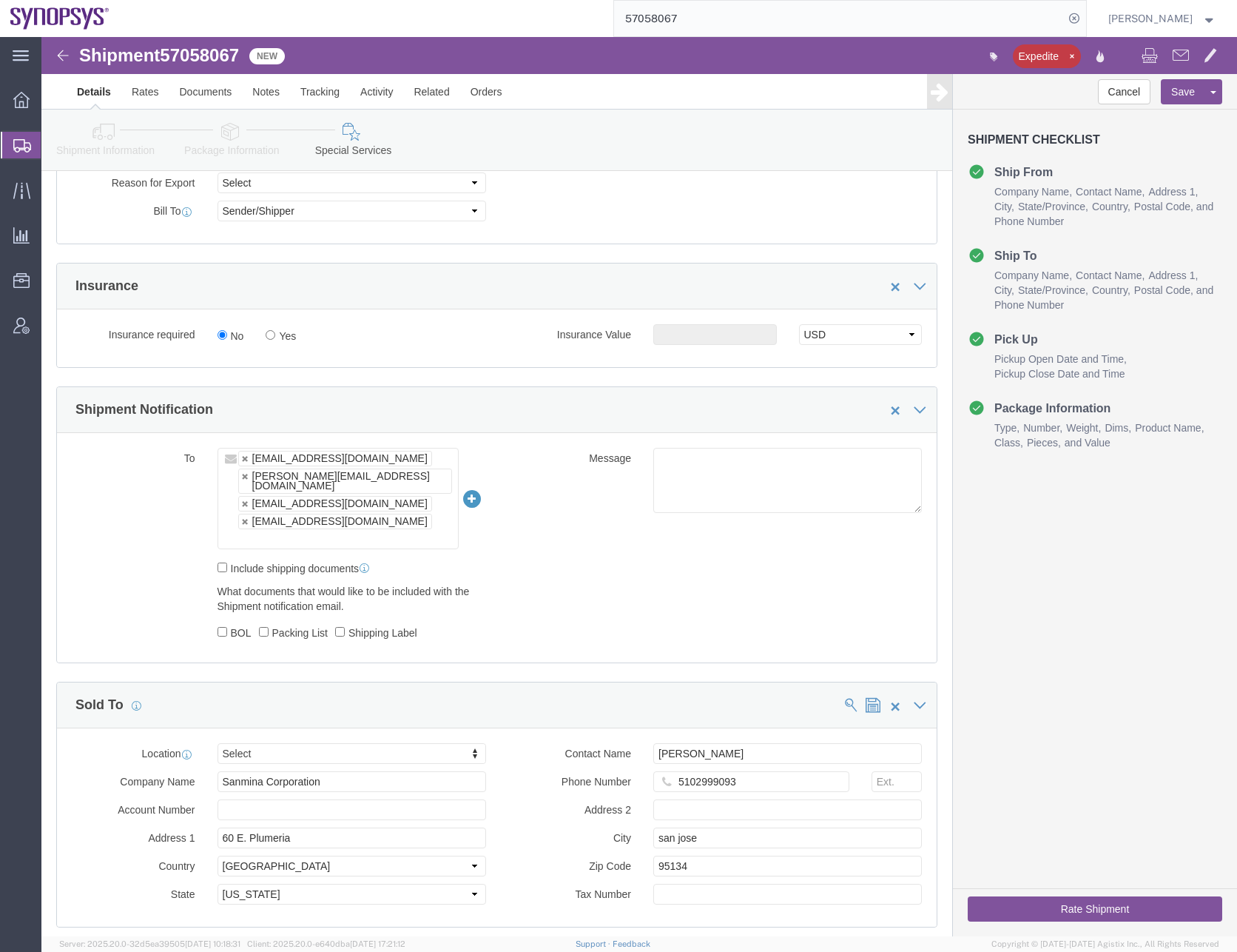
click div "To [EMAIL_ADDRESS][DOMAIN_NAME] [PERSON_NAME][EMAIL_ADDRESS][DOMAIN_NAME] [EMAI…"
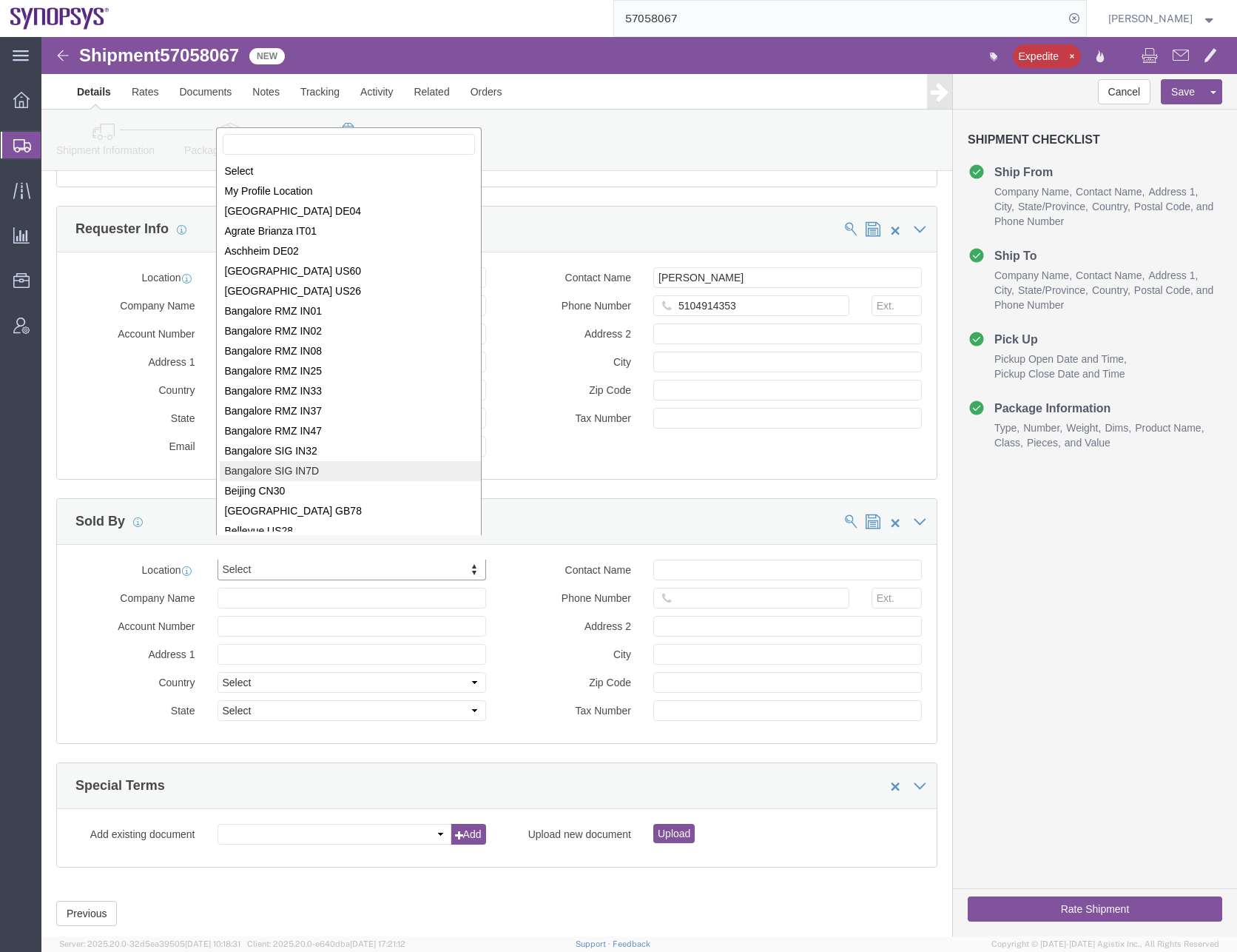
scroll to position [2, 0]
select select "MYPROFILE"
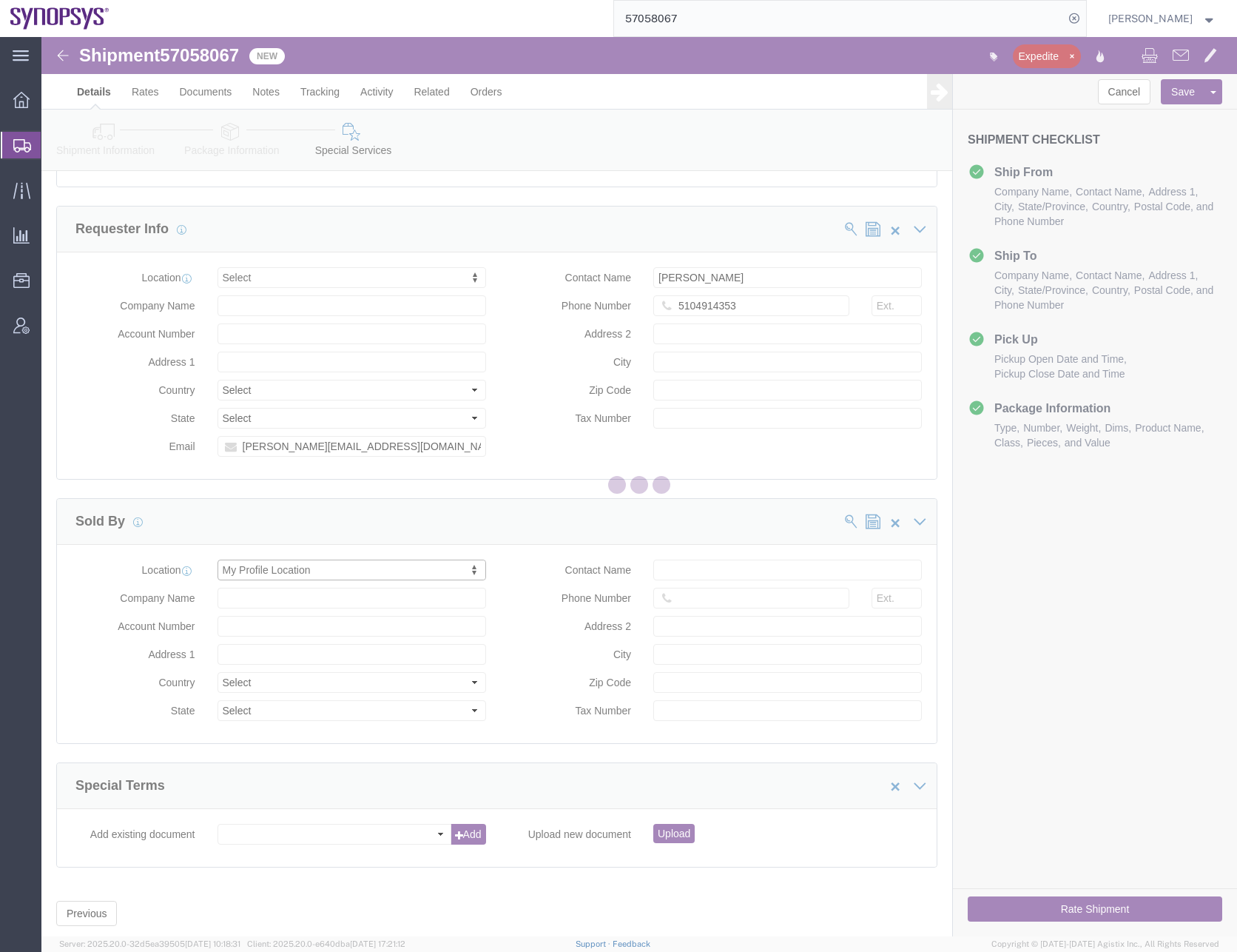
type input "Synopsys Headquarters USSV"
type input "[STREET_ADDRESS]"
select select "US"
type input "[PERSON_NAME]"
type input "0016505845000"
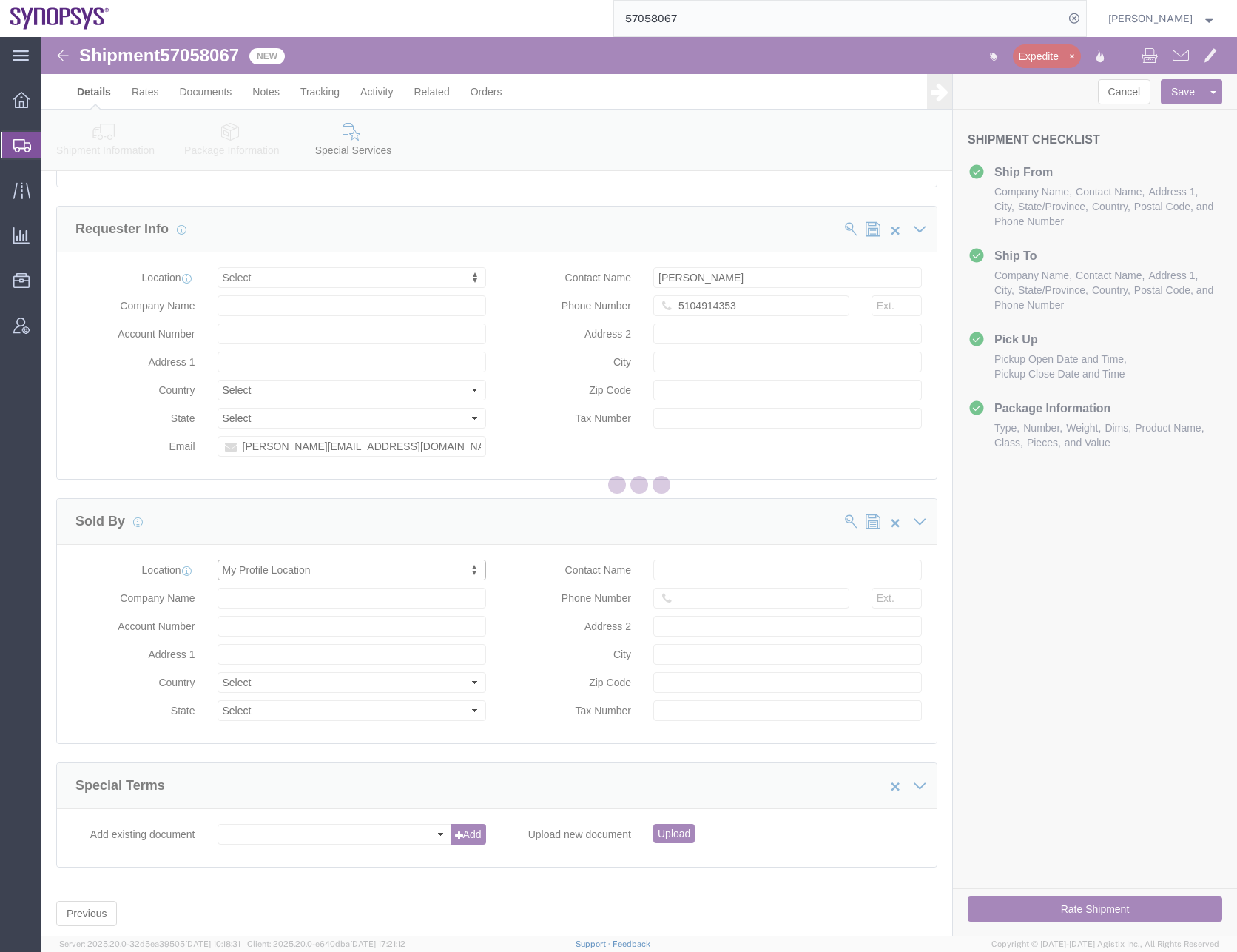
type input "Sunnyvale"
type input "94085"
type input "[US_EMPLOYER_IDENTIFICATION_NUMBER]"
select select "CA"
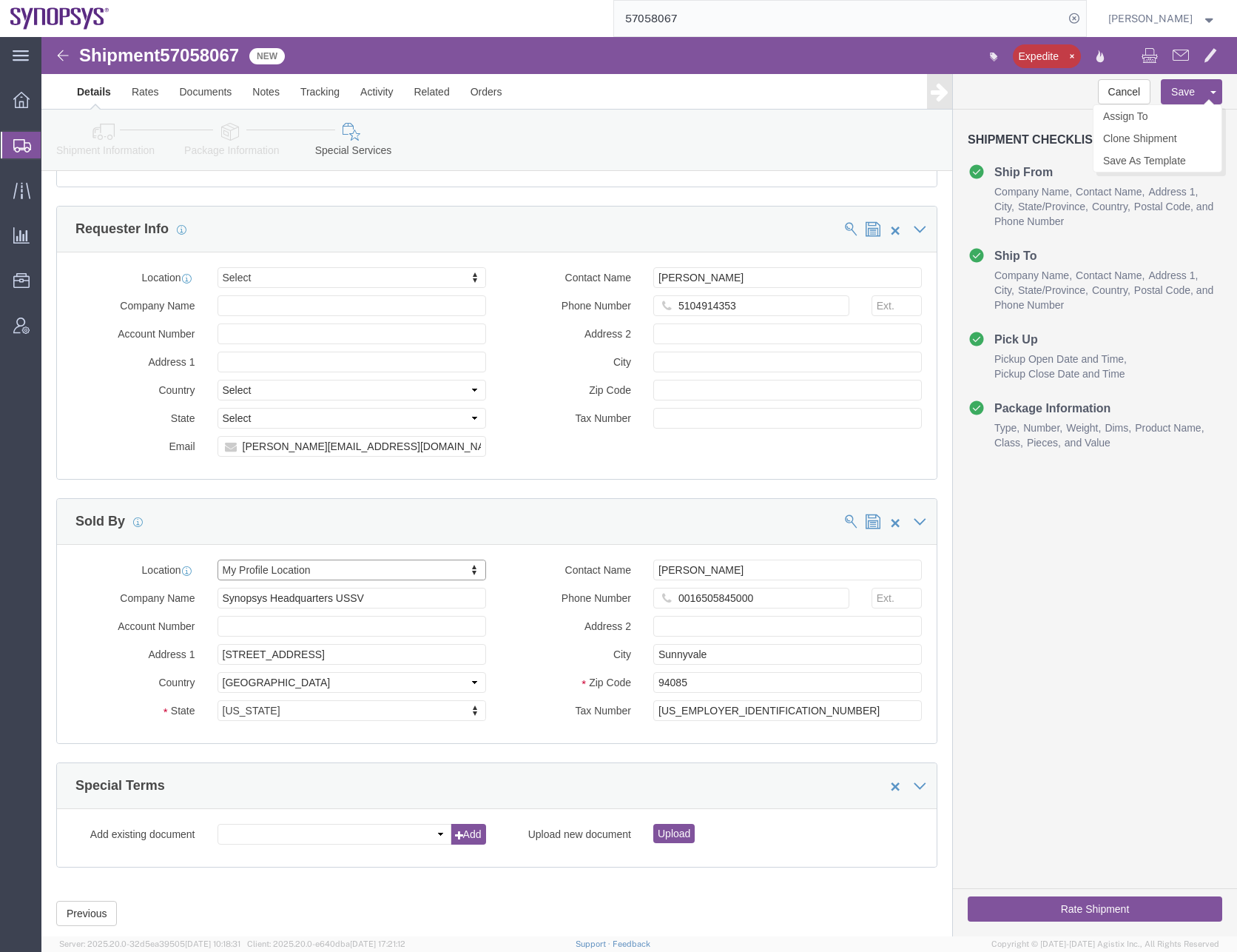
click button "Save"
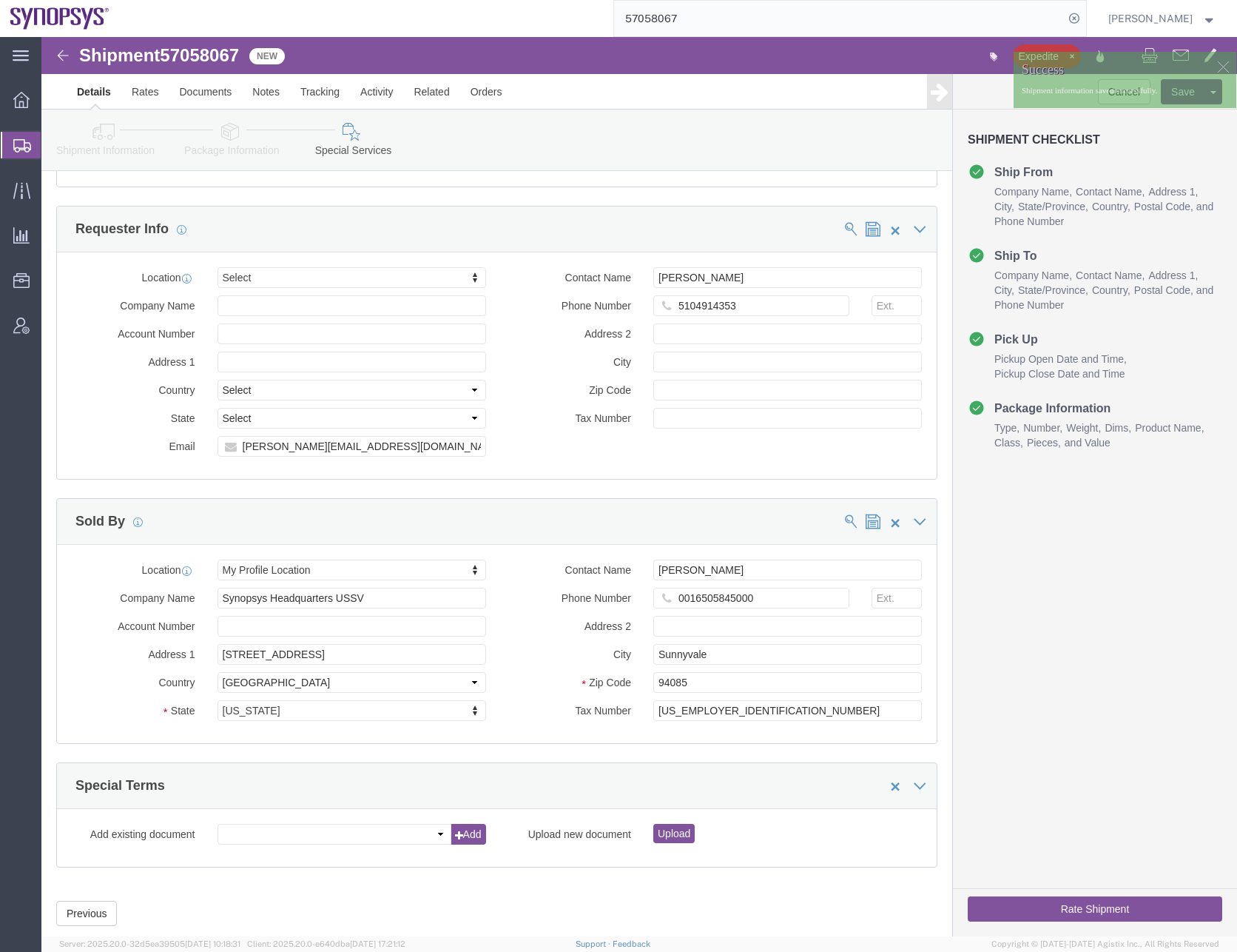
click button "Rate Shipment"
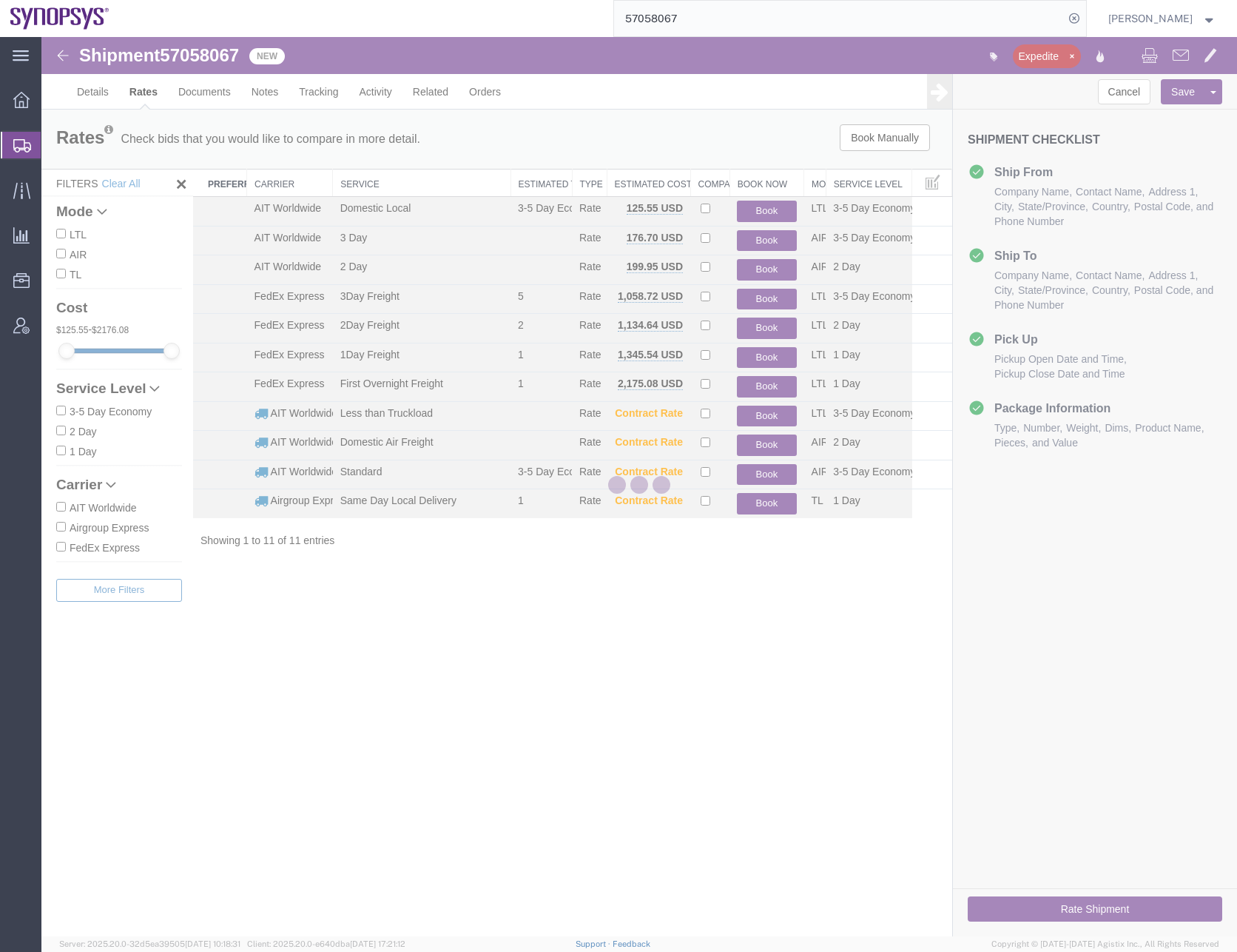
scroll to position [0, 0]
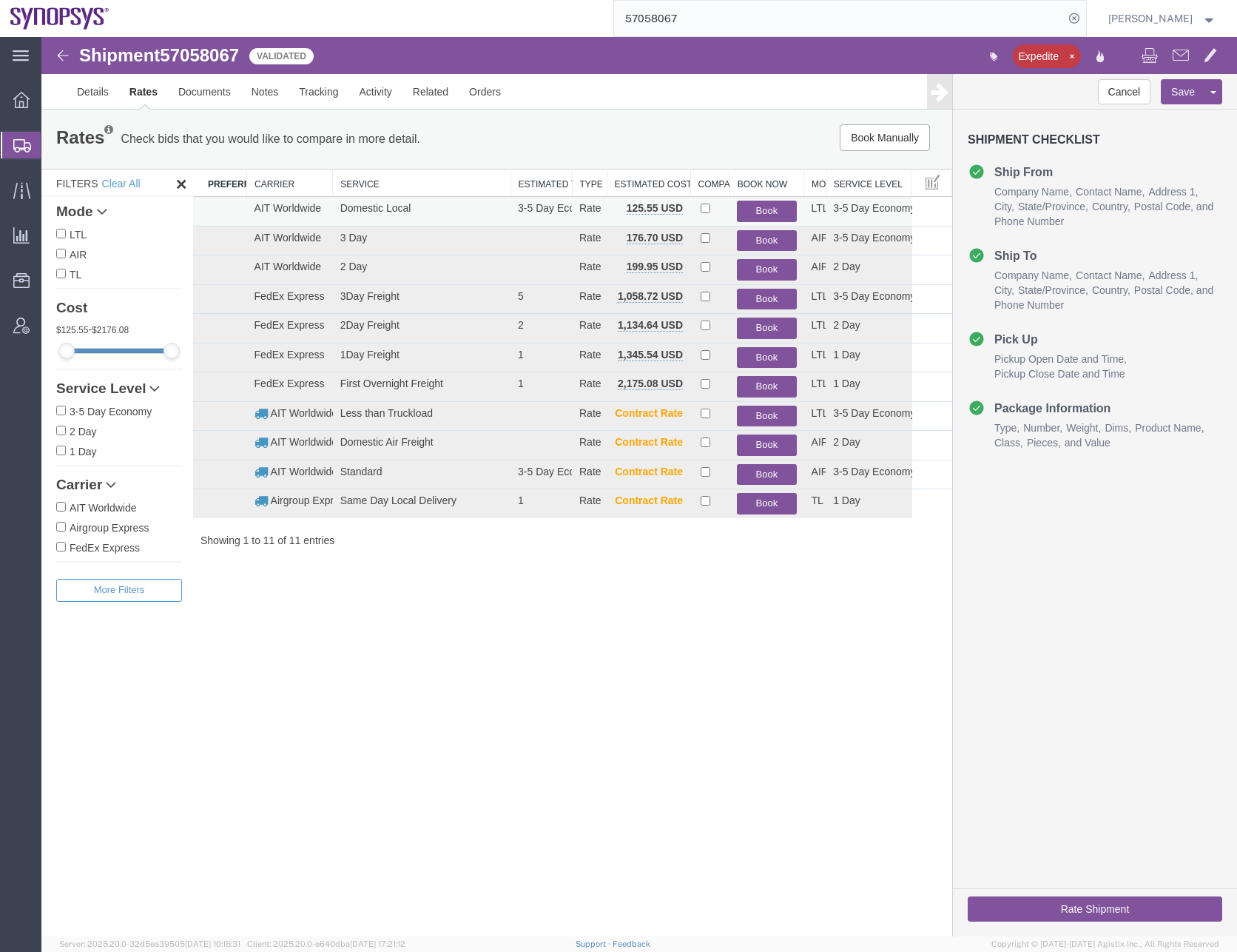
click at [757, 208] on button "Book" at bounding box center [767, 211] width 59 height 21
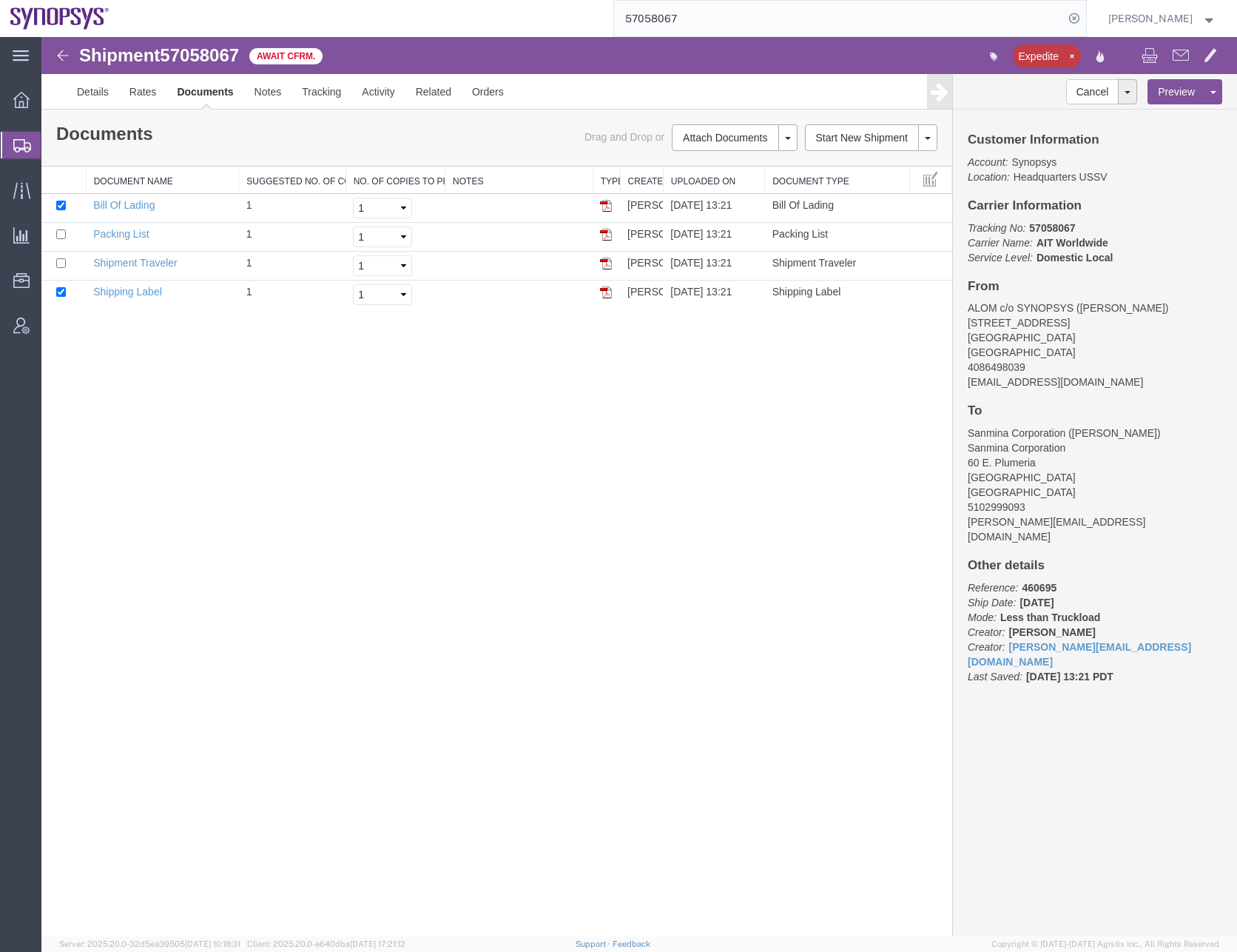
click at [240, 342] on div "Shipment 57058067 4 of 4 Await Cfrm. Expedite Details Rates Documents Notes Tra…" at bounding box center [639, 486] width 1196 height 900
click at [1085, 21] on icon at bounding box center [1074, 18] width 21 height 21
click at [1006, 19] on agx-global-search at bounding box center [850, 18] width 474 height 37
click at [1084, 23] on icon at bounding box center [1074, 18] width 21 height 21
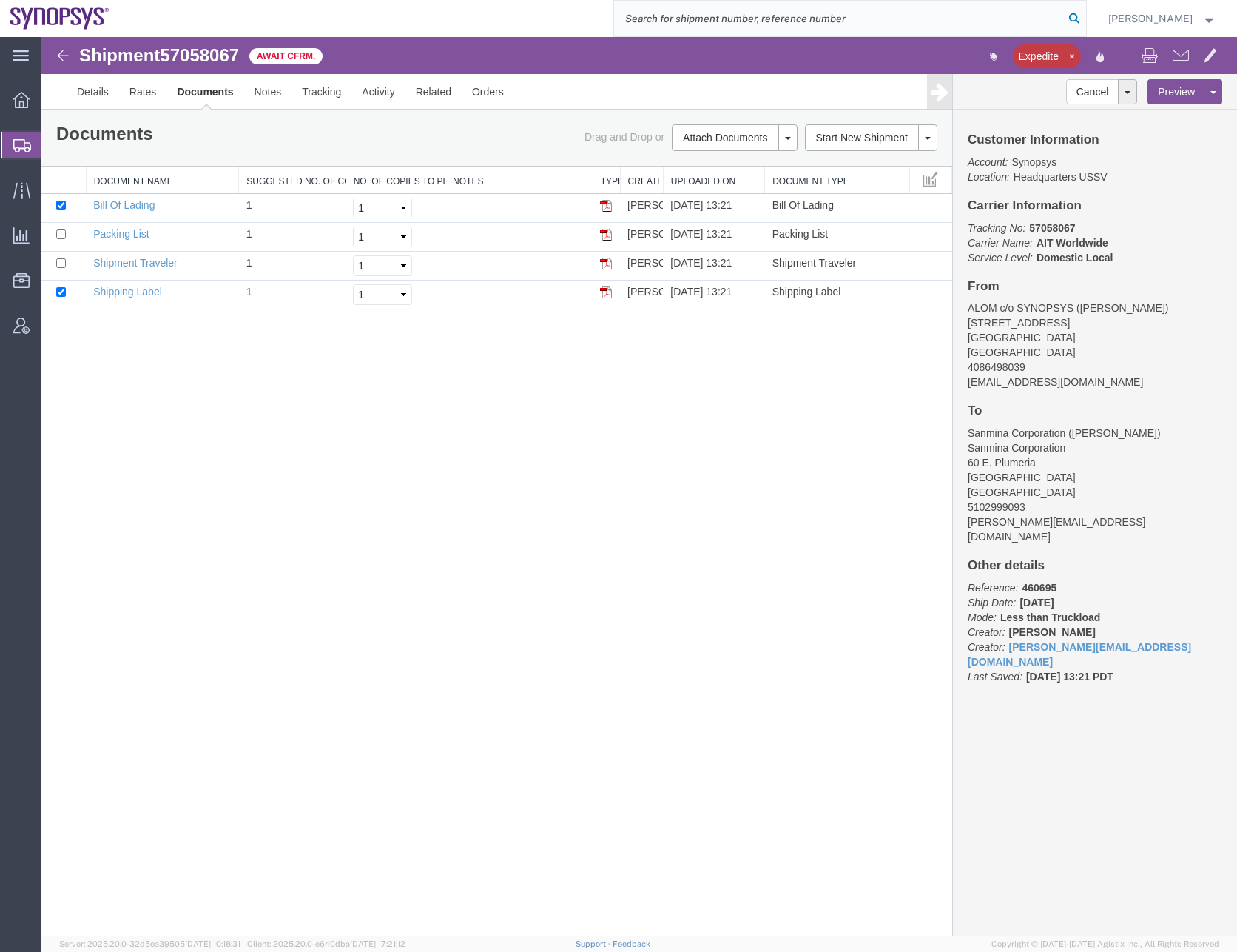
paste input "57036174"
type input "57036174"
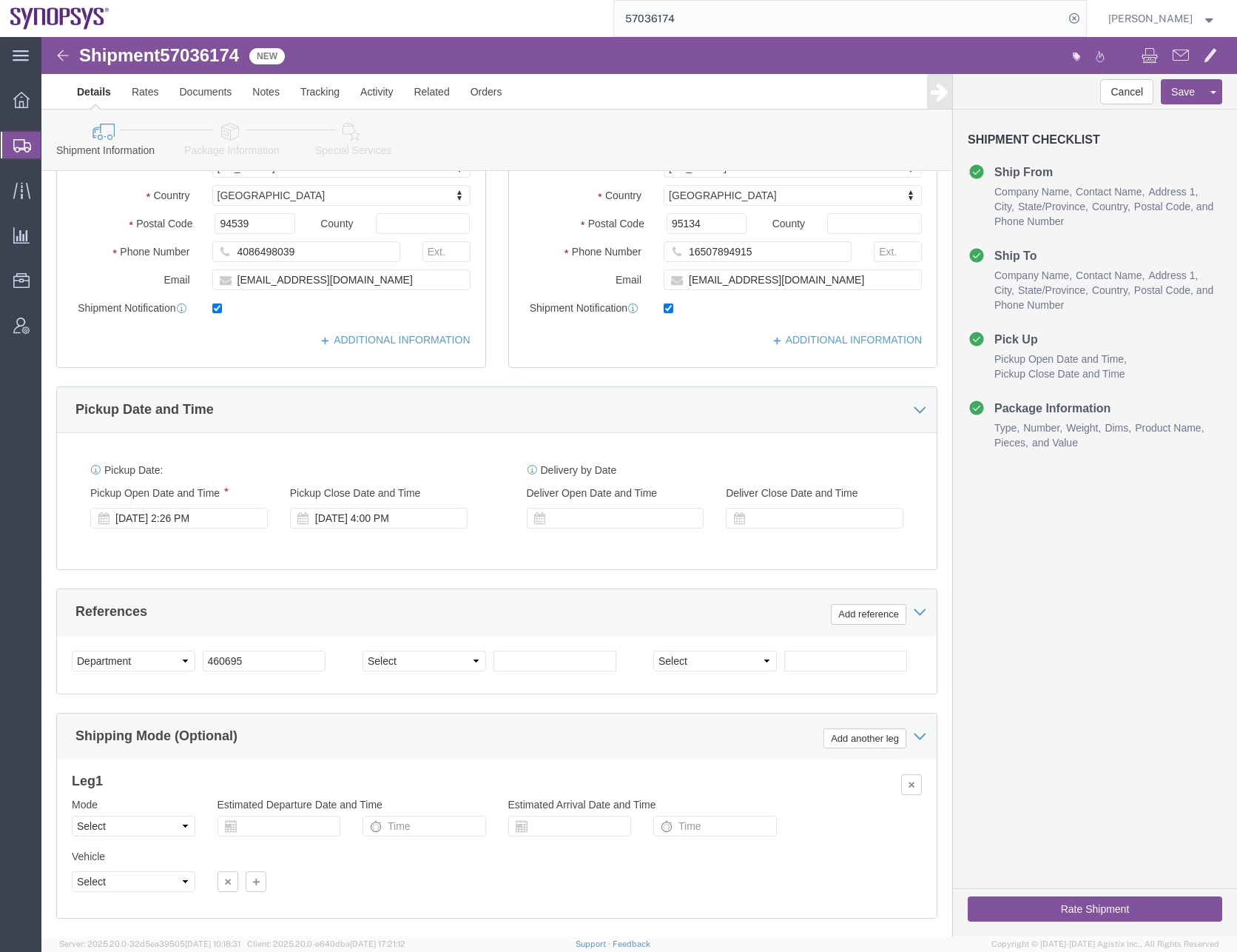
scroll to position [373, 0]
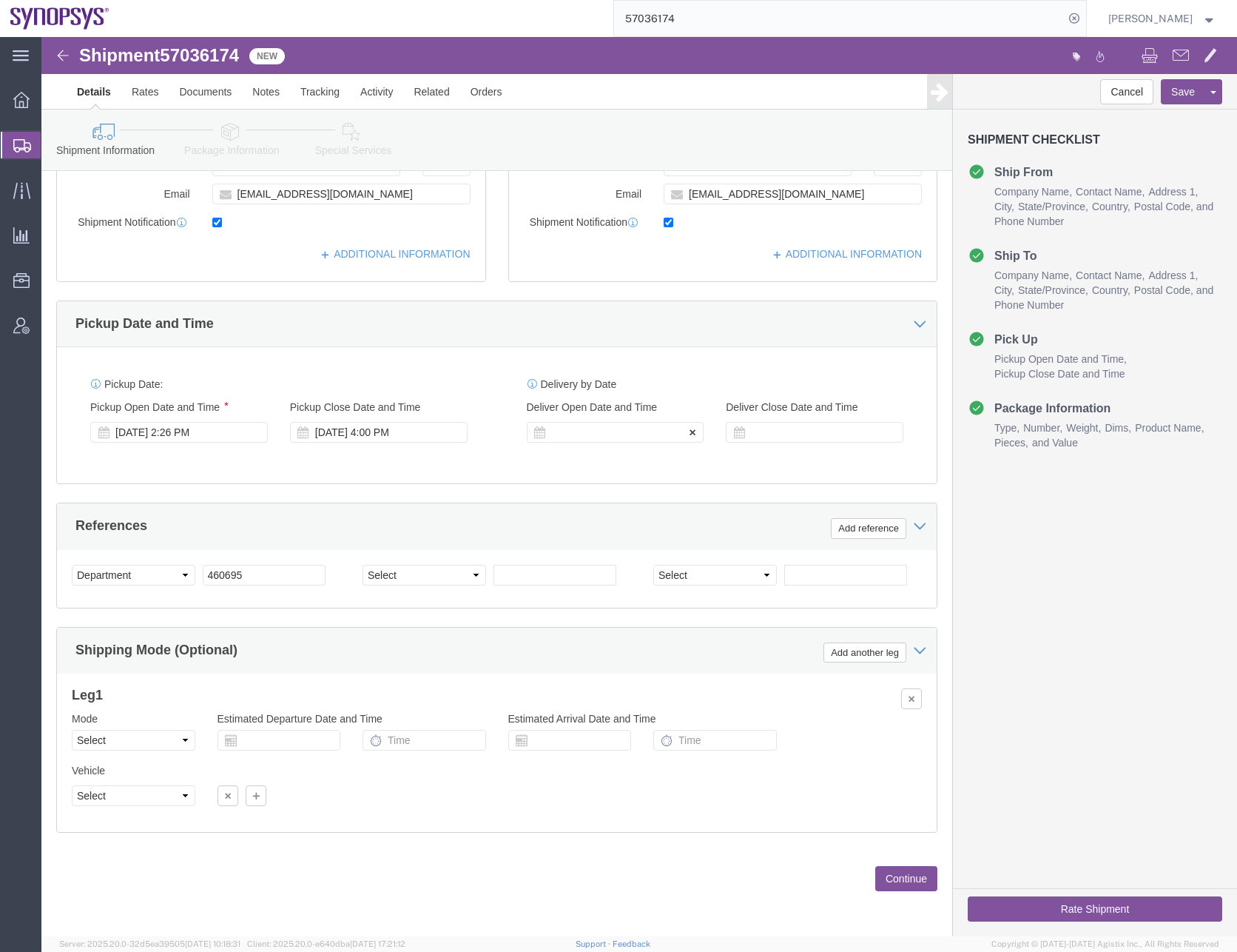
click div
click button "Apply"
click div "[DATE] 5:00 PM"
type input "10:00 AM"
click button "Apply"
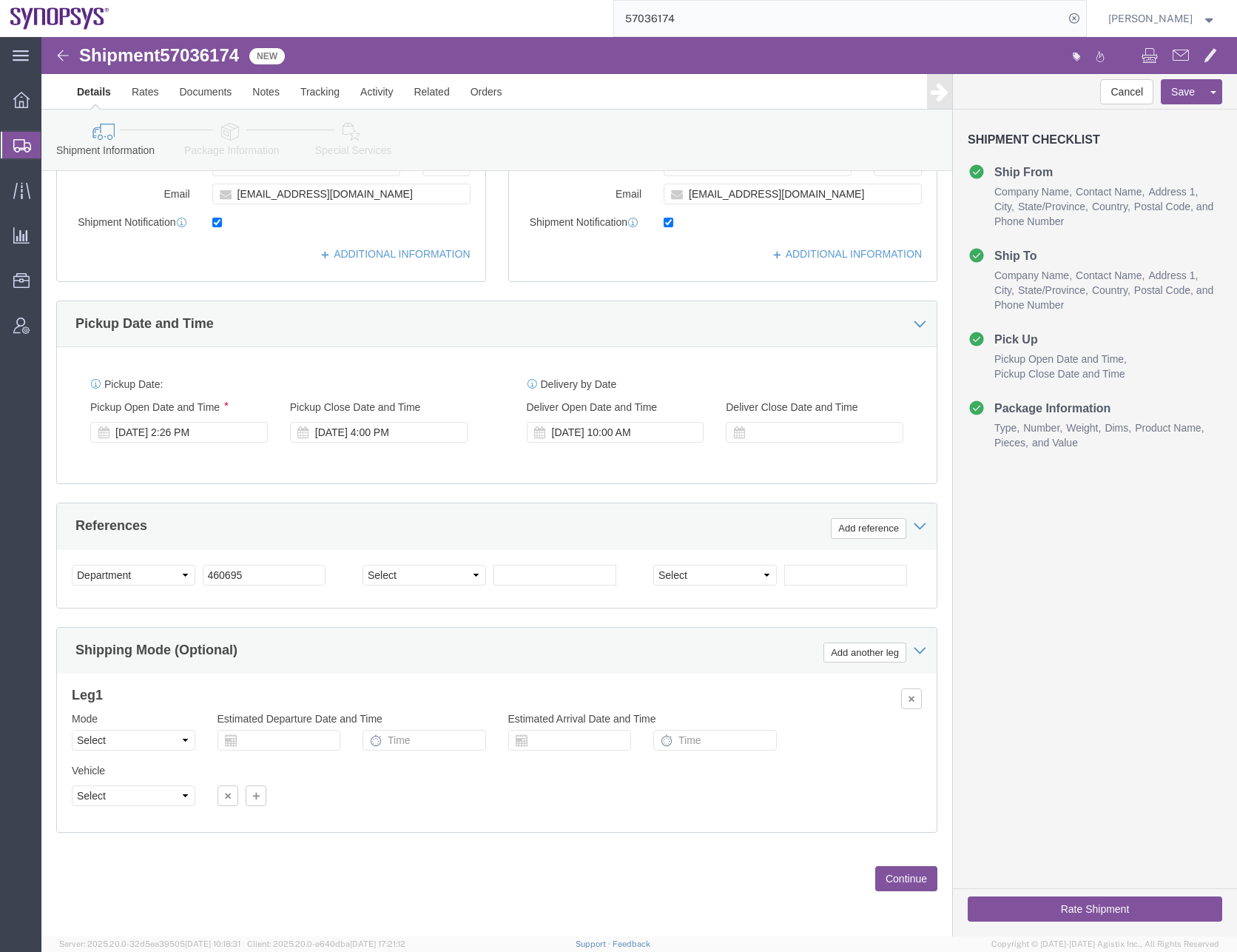
click button "Continue"
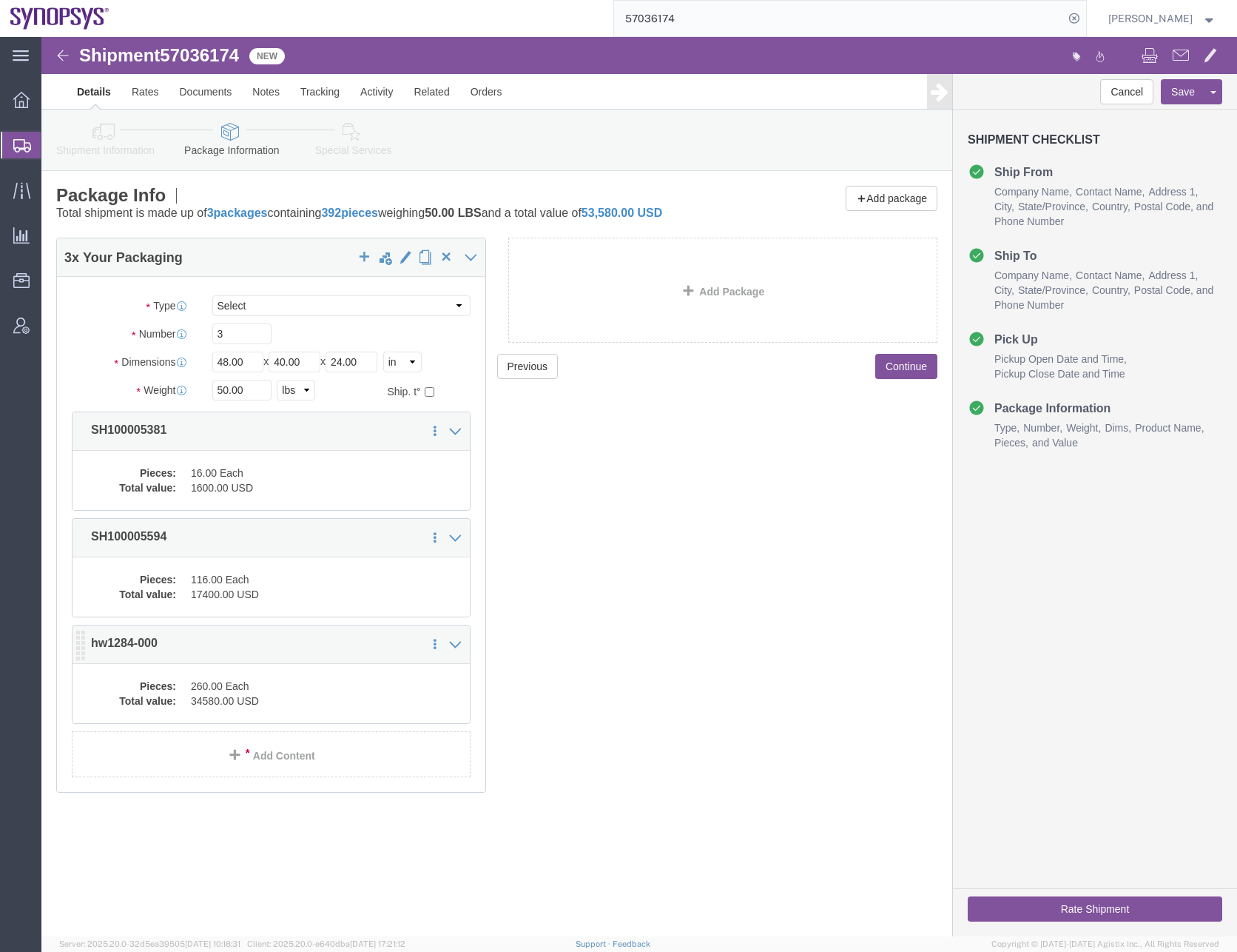
click dd "260.00 Each"
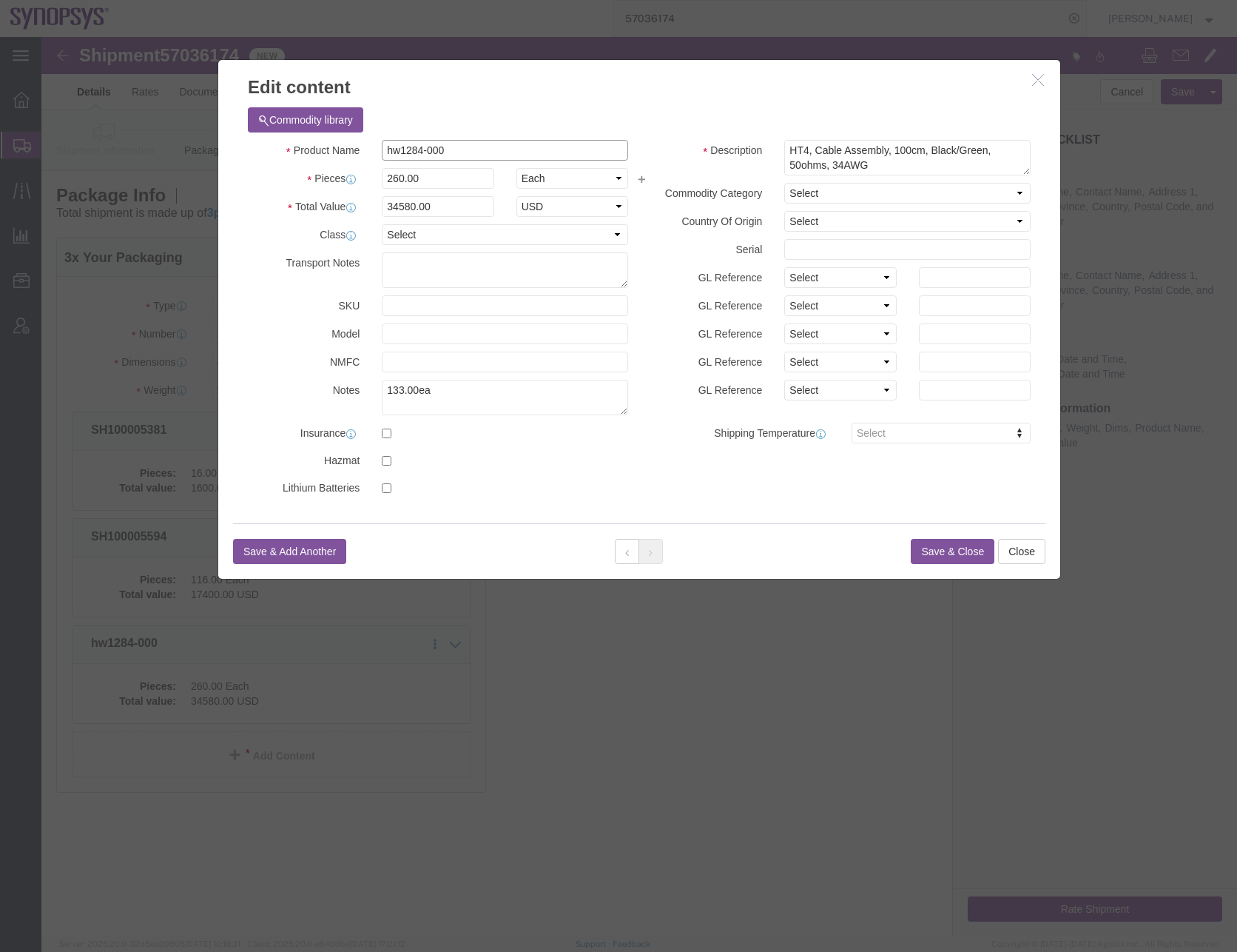
click input "hw1284-000"
type input "HW1284-000"
click select "Select 50 55 60 65 70 85 92.5 100 125 175 250 300 400"
select select "50"
click select "Select 50 55 60 65 70 85 92.5 100 125 175 250 300 400"
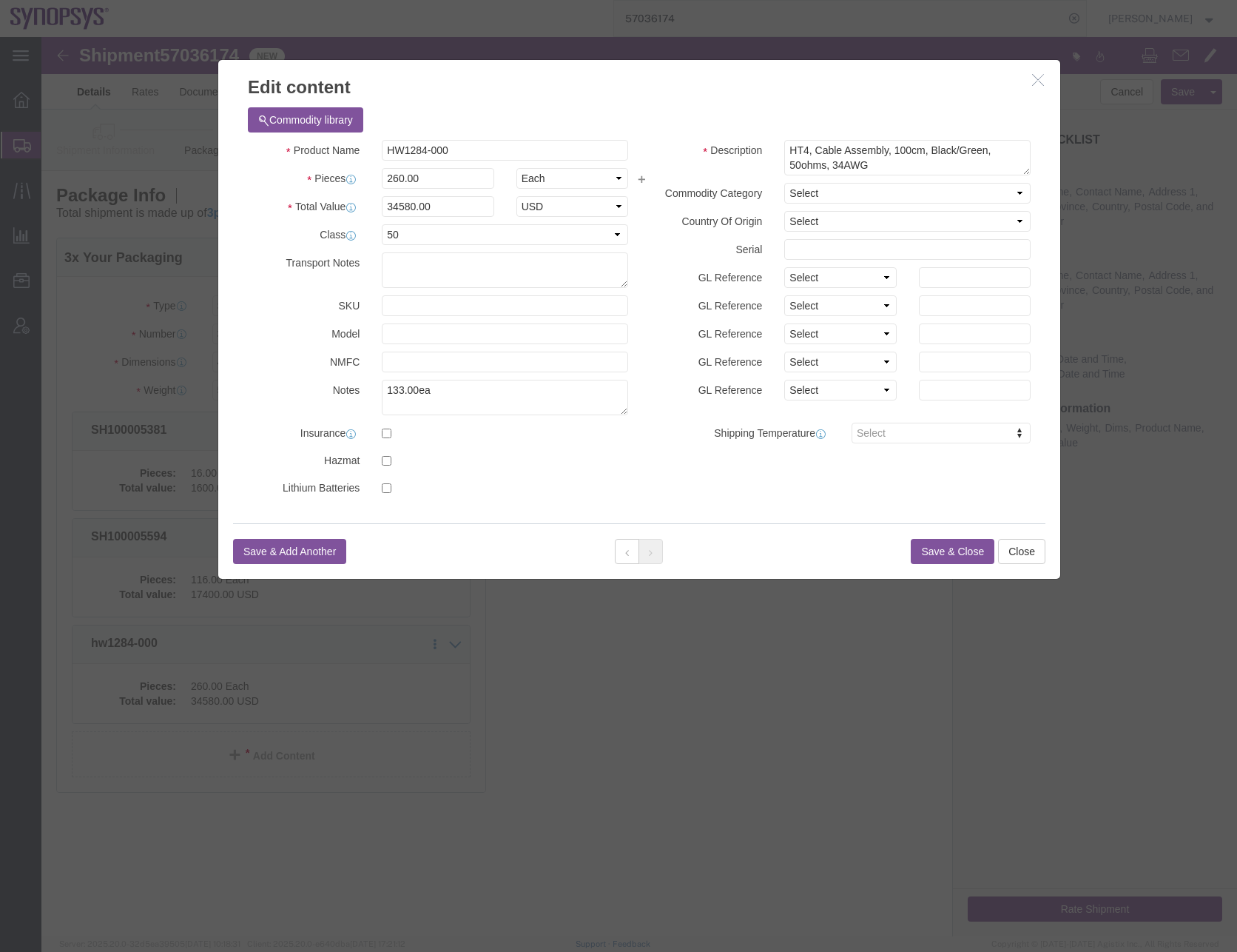
click button "Save & Close"
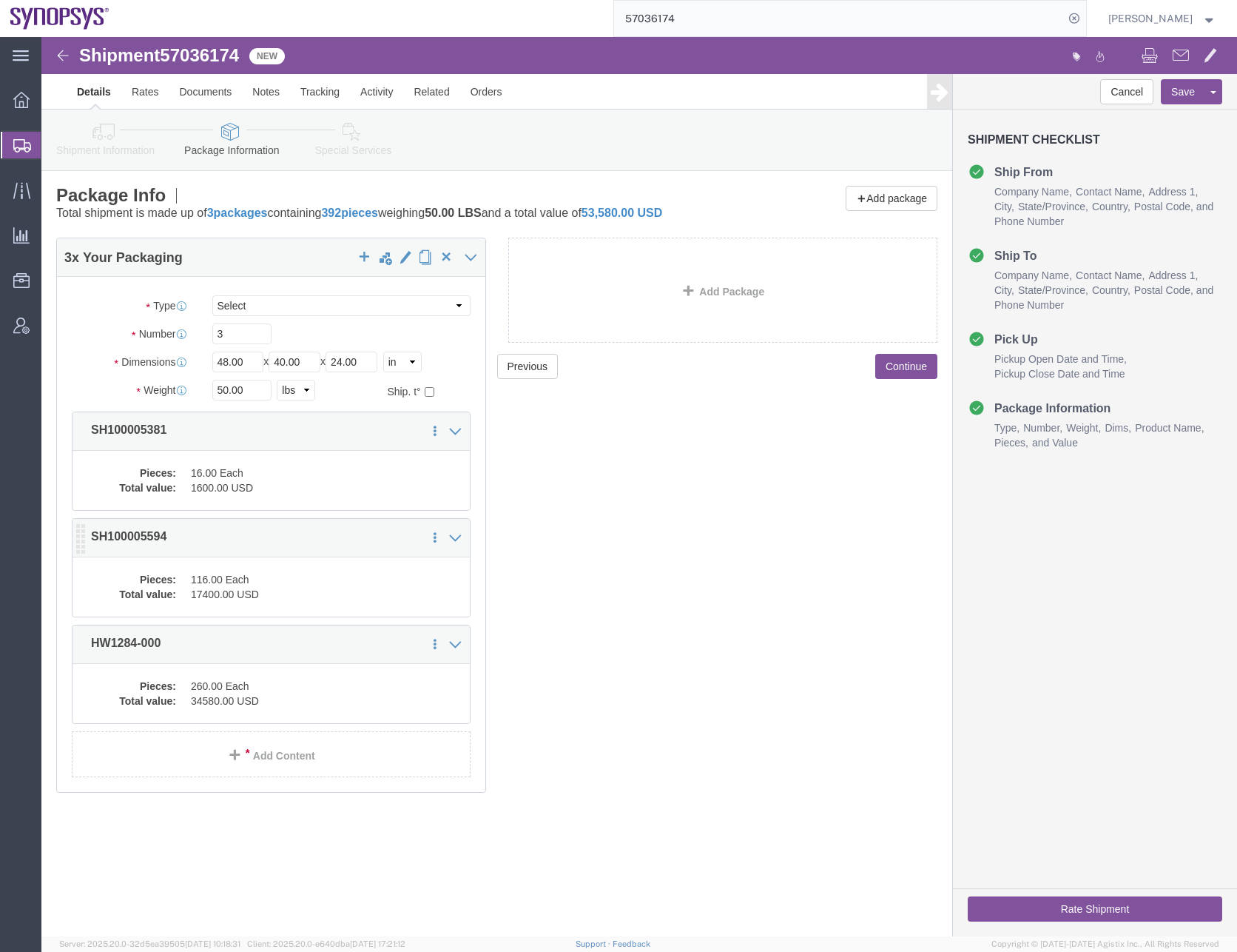
click dd "17400.00 USD"
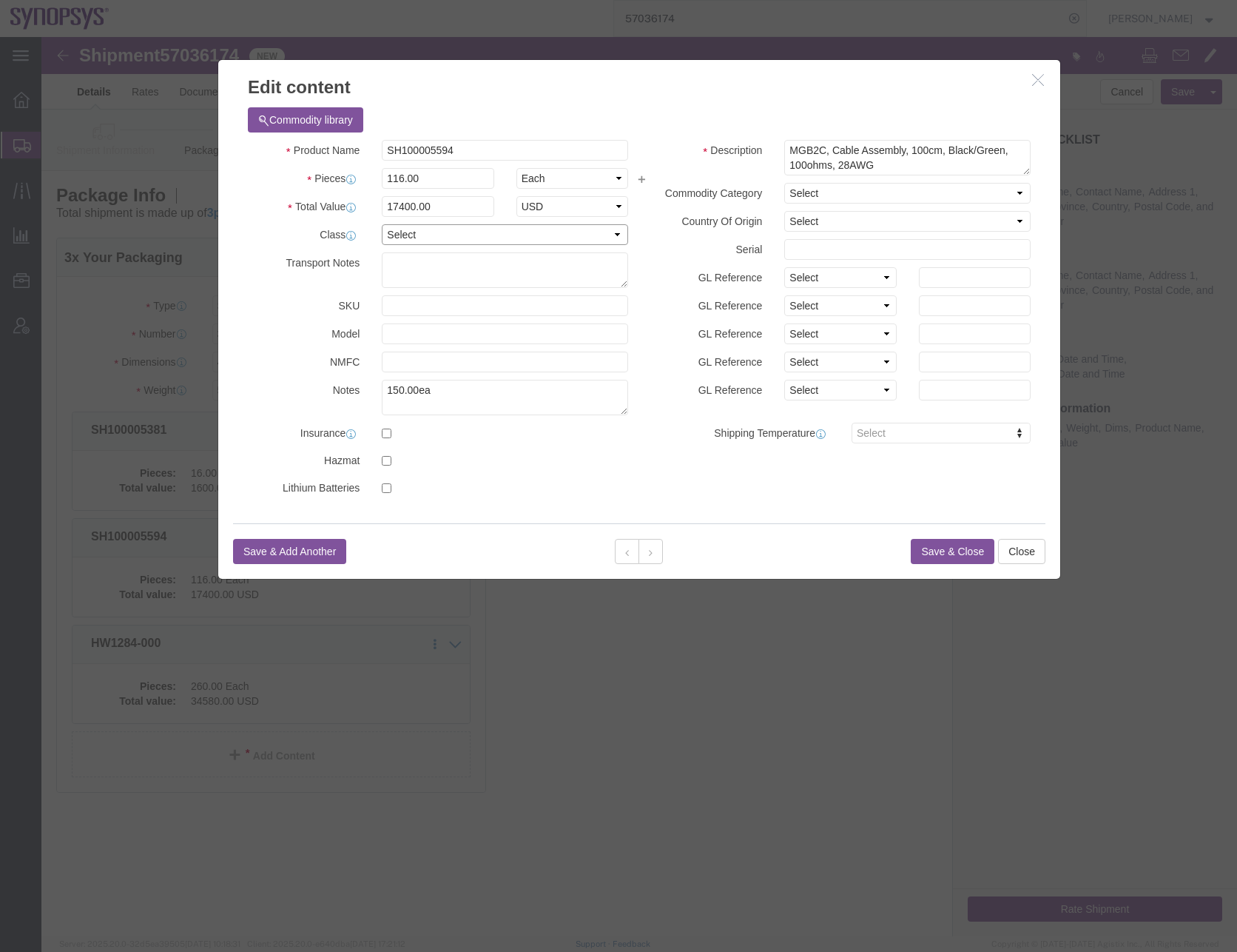
click select "Select 50 55 60 65 70 85 92.5 100 125 175 250 300 400"
select select "50"
click select "Select 50 55 60 65 70 85 92.5 100 125 175 250 300 400"
click button "Save & Close"
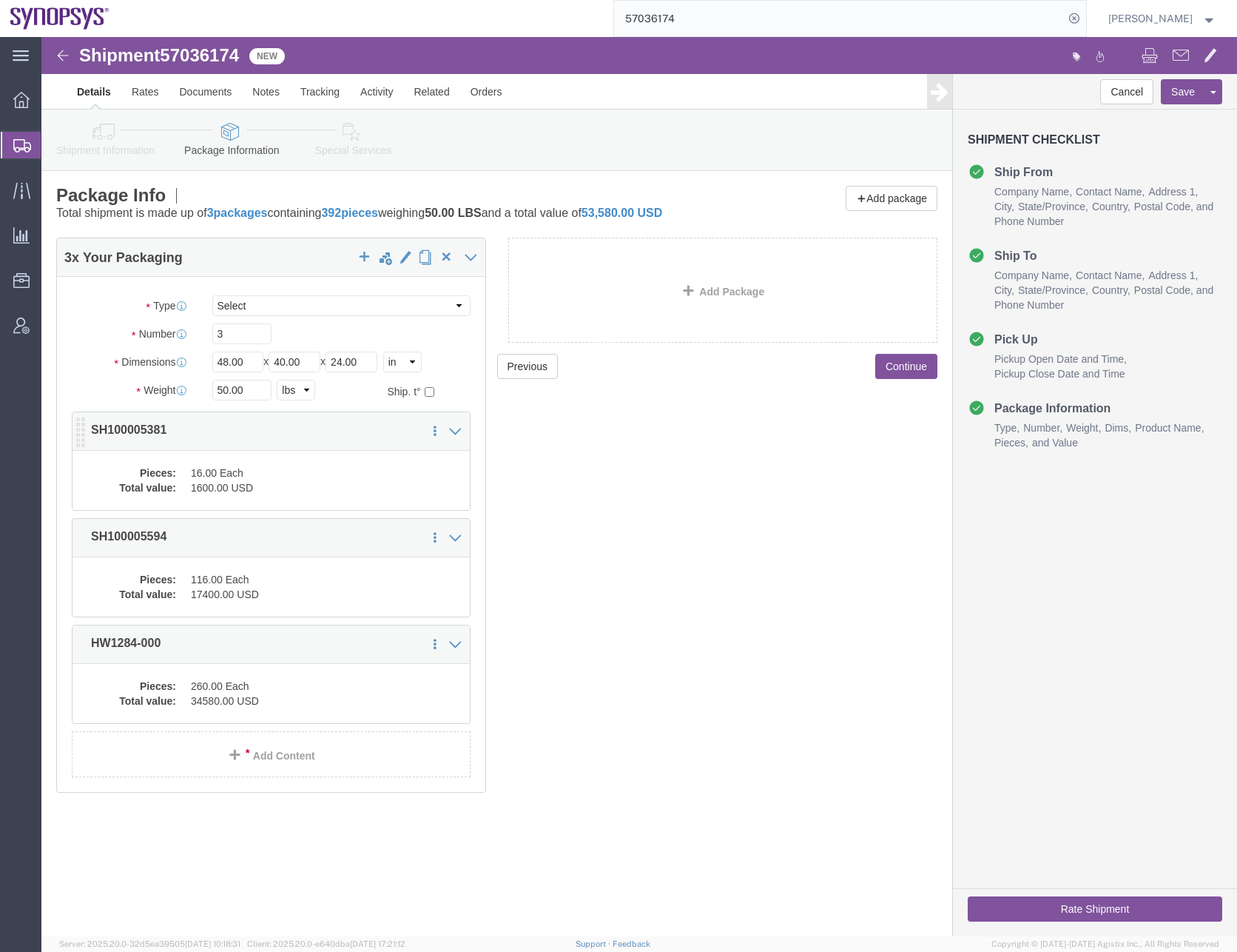
click dd "1600.00 USD"
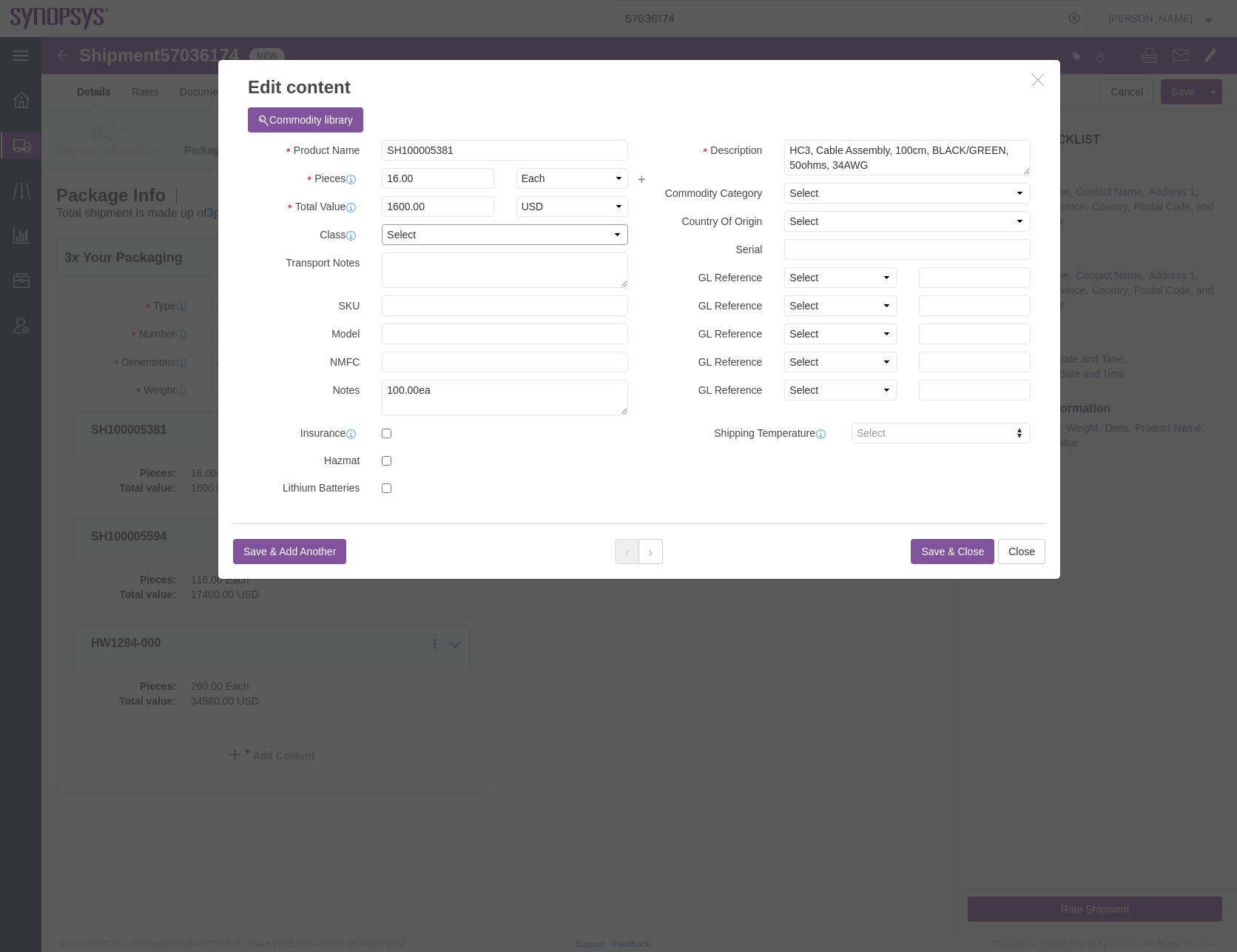
click select "Select 50 55 60 65 70 85 92.5 100 125 175 250 300 400"
select select "50"
click select "Select 50 55 60 65 70 85 92.5 100 125 175 250 300 400"
click button "Save & Close"
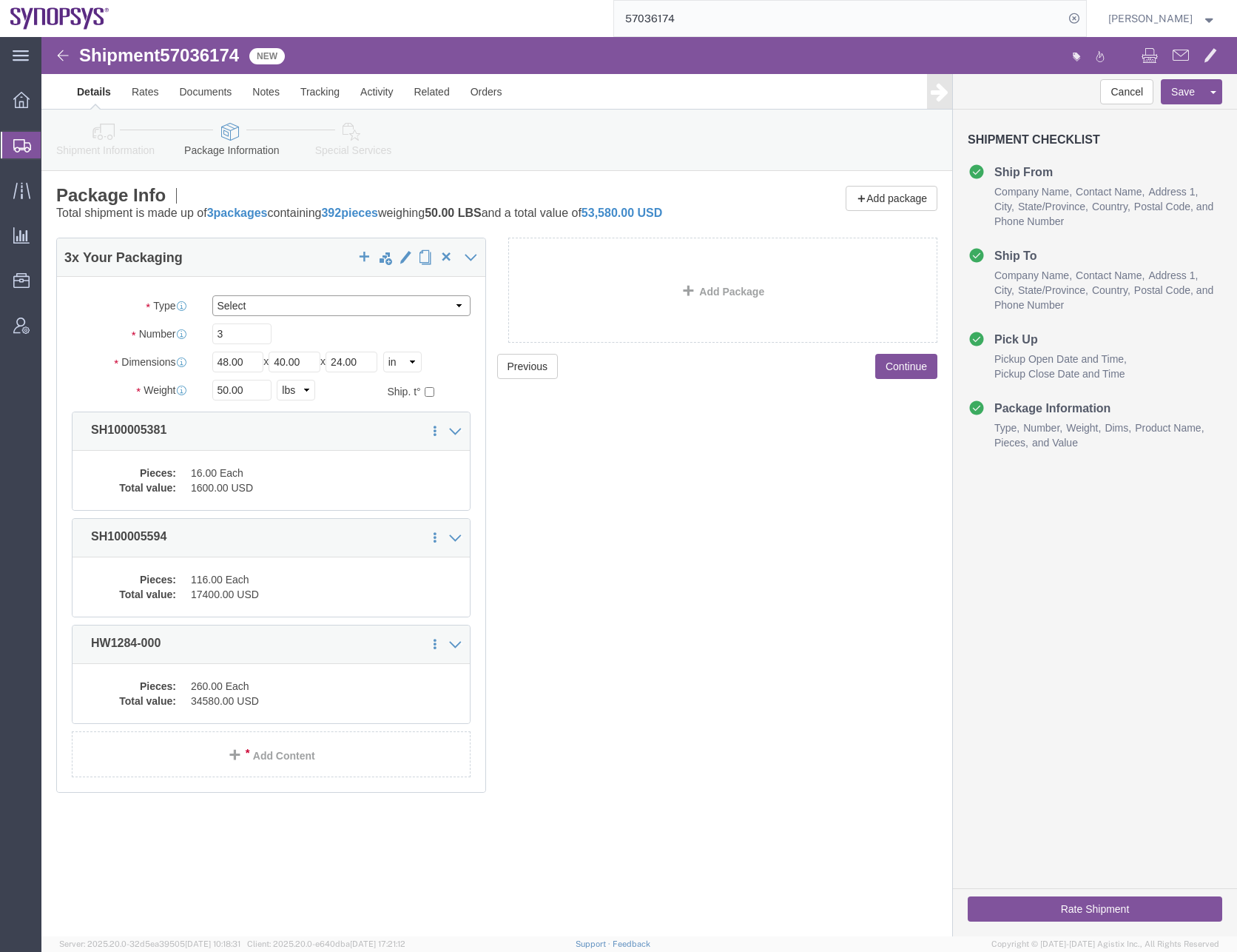
click select "Select Bale(s) Basket(s) Bolt(s) Bottle(s) Buckets Bulk Bundle(s) Can(s) Cardbo…"
select select "PSNS"
click select "Select Bale(s) Basket(s) Bolt(s) Bottle(s) Buckets Bulk Bundle(s) Can(s) Cardbo…"
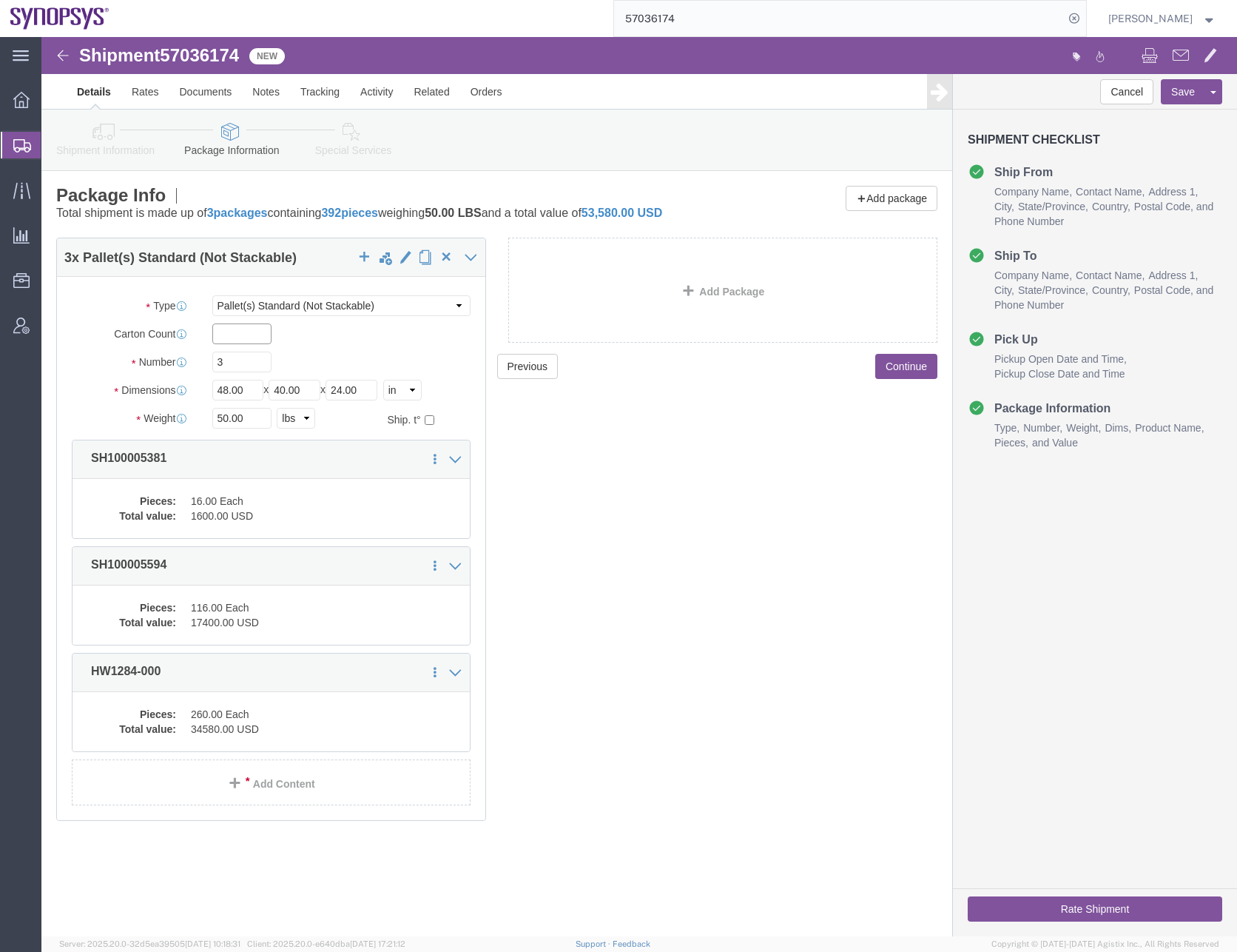
click input "text"
type input "10"
type input "1"
type input "30"
type input "192"
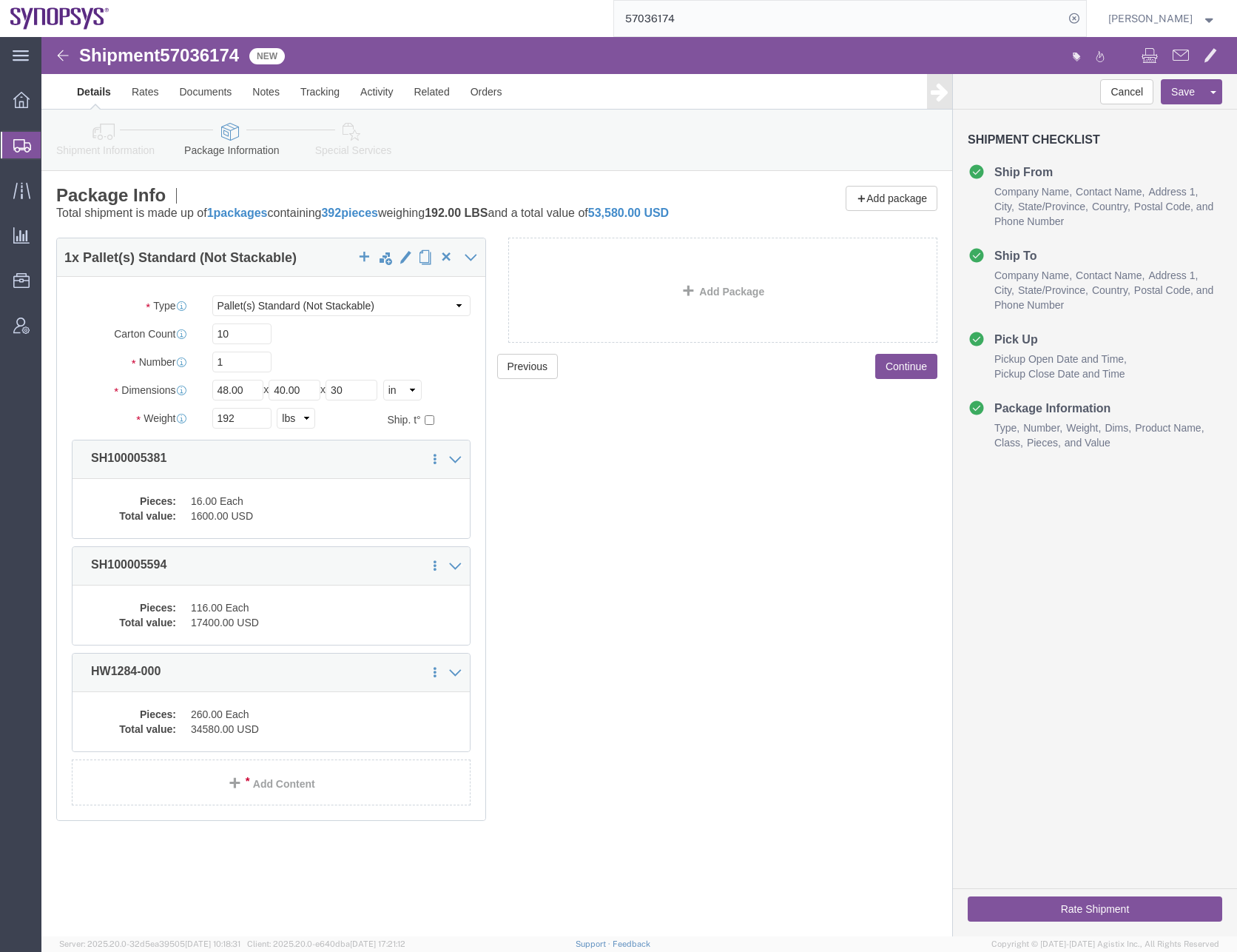
click div "Previous Continue"
click button "Save"
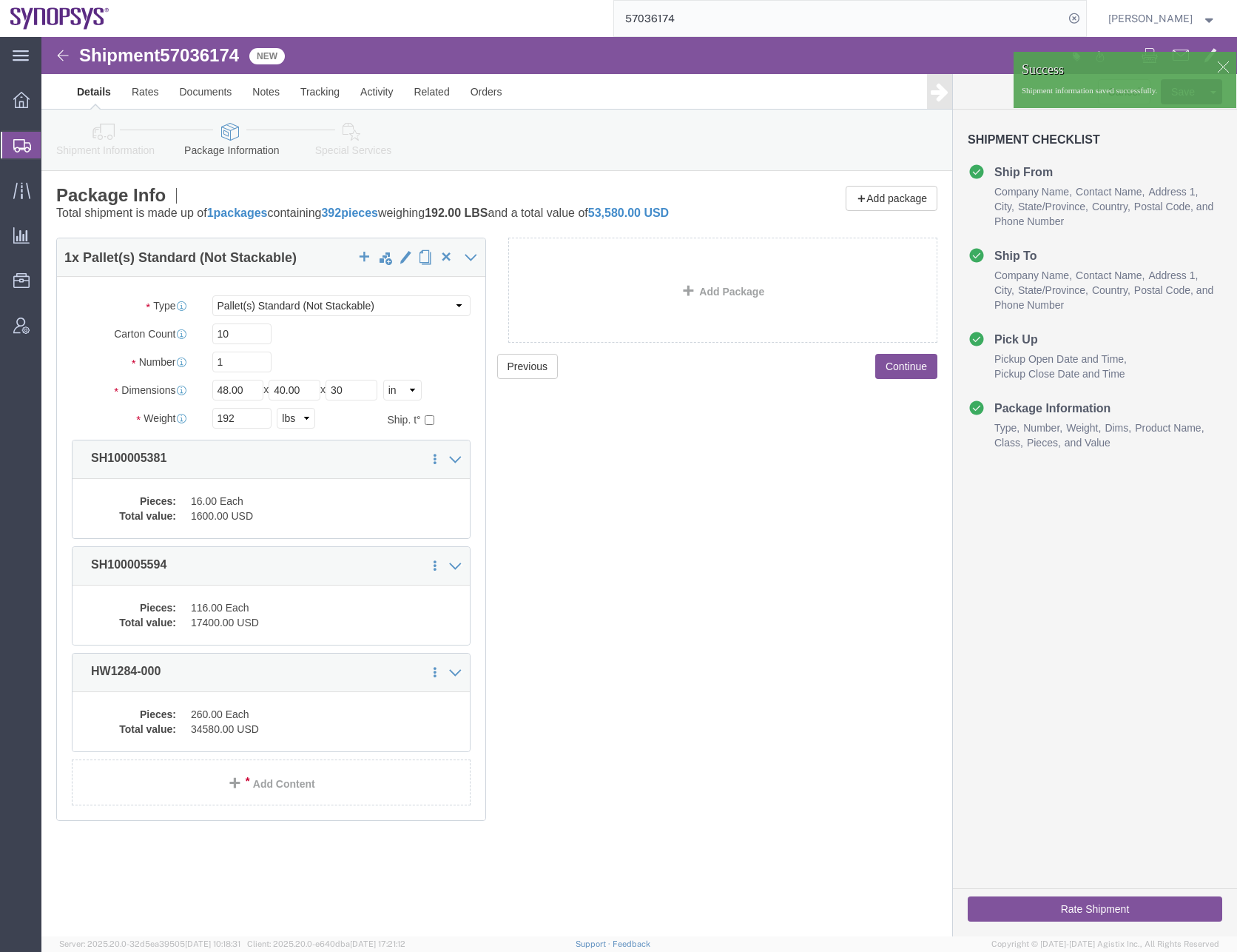
click button "Continue"
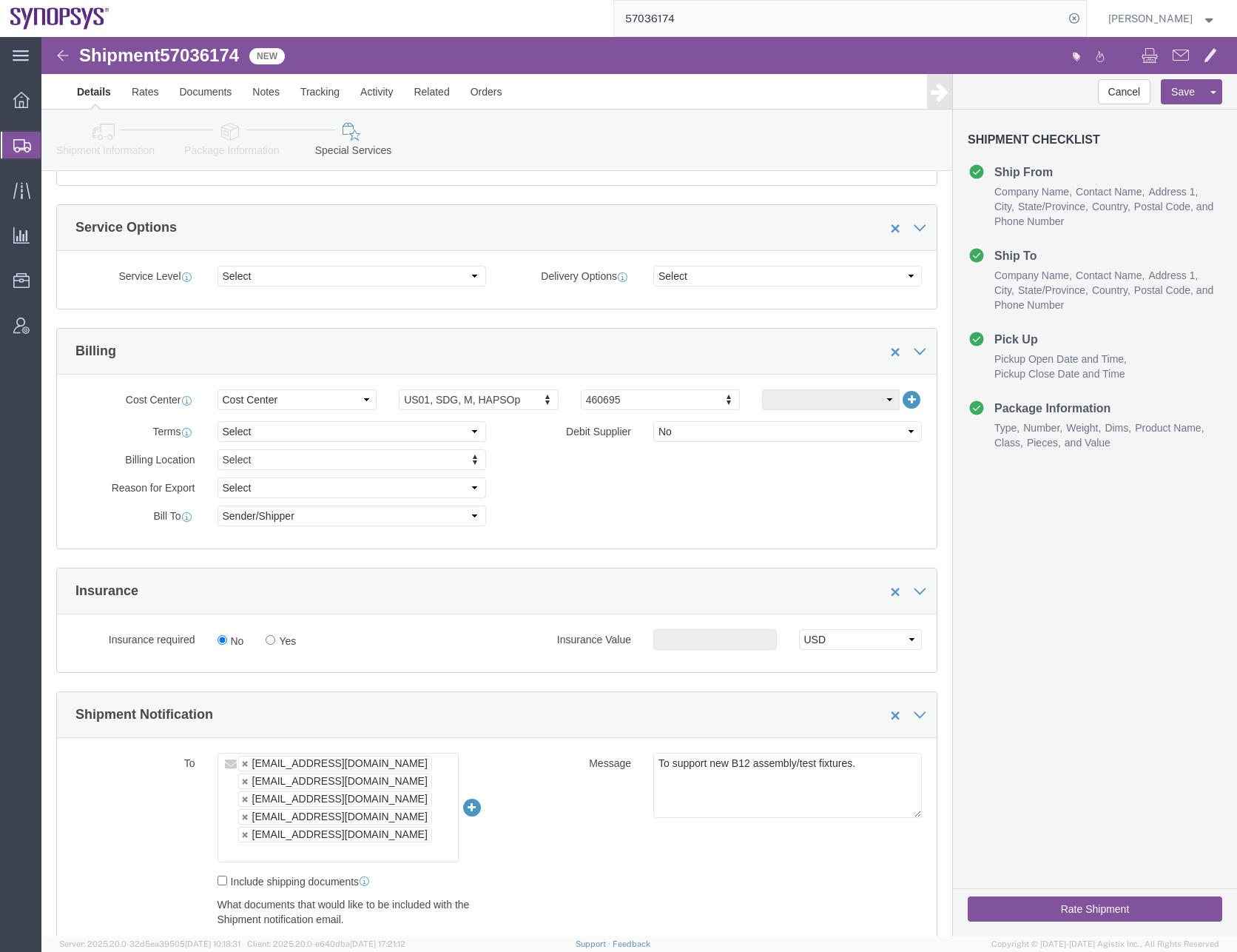
scroll to position [740, 0]
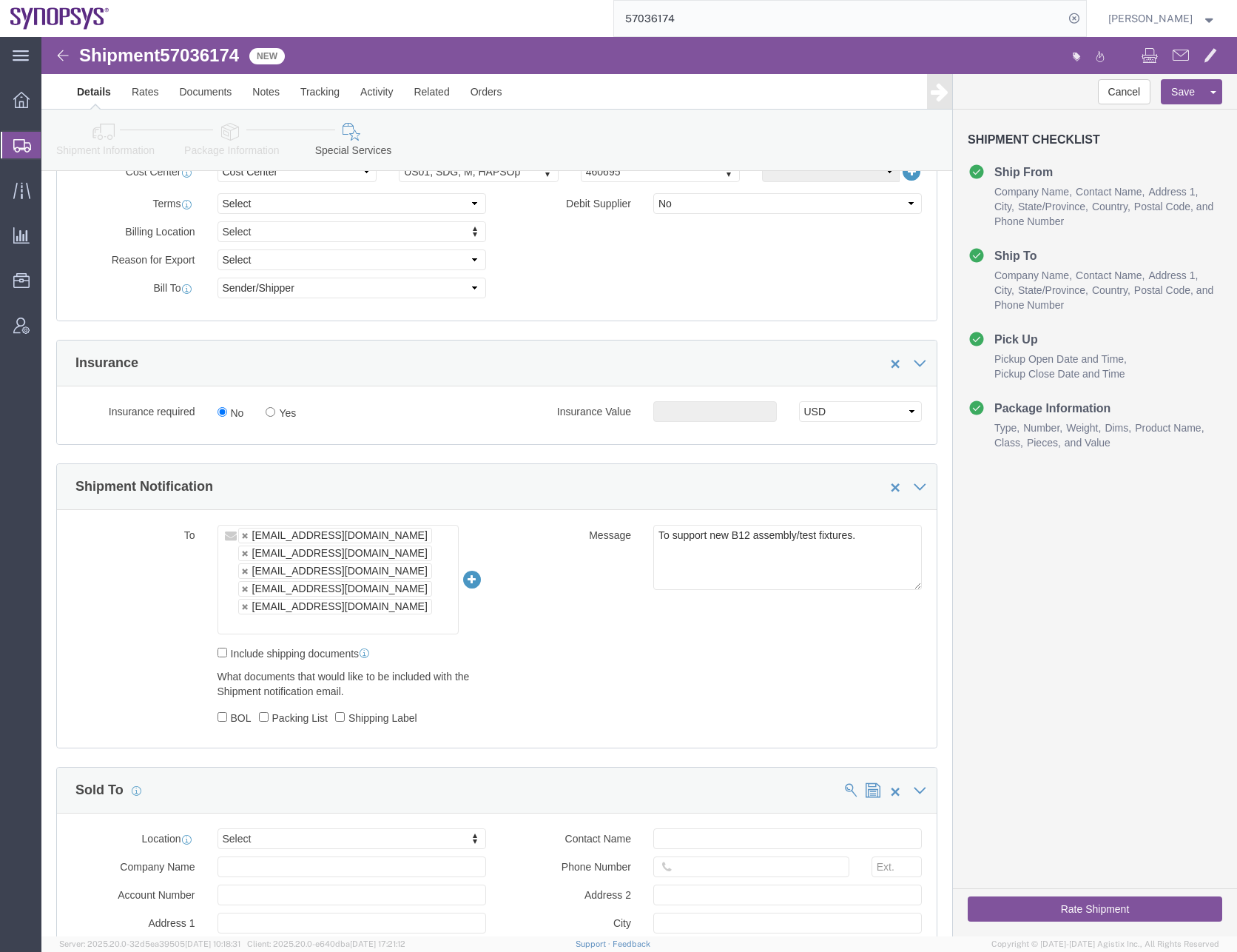
click ul "[EMAIL_ADDRESS][DOMAIN_NAME] [EMAIL_ADDRESS][DOMAIN_NAME] [PERSON_NAME][EMAIL_A…"
type input "[EMAIL_ADDRESS][DOMAIN_NAME]"
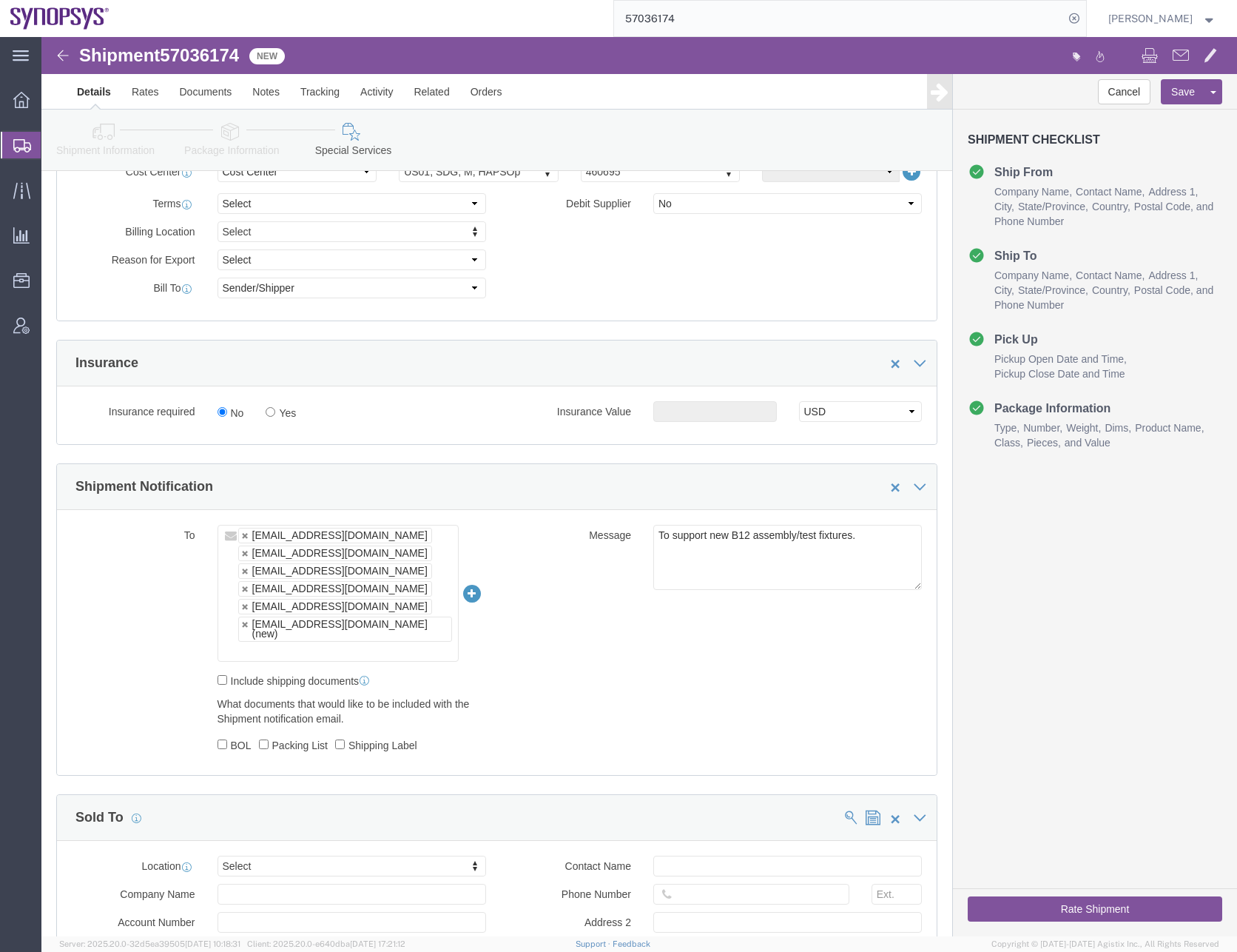
click div "To [EMAIL_ADDRESS][DOMAIN_NAME] [EMAIL_ADDRESS][DOMAIN_NAME] [EMAIL_ADDRESS][DO…"
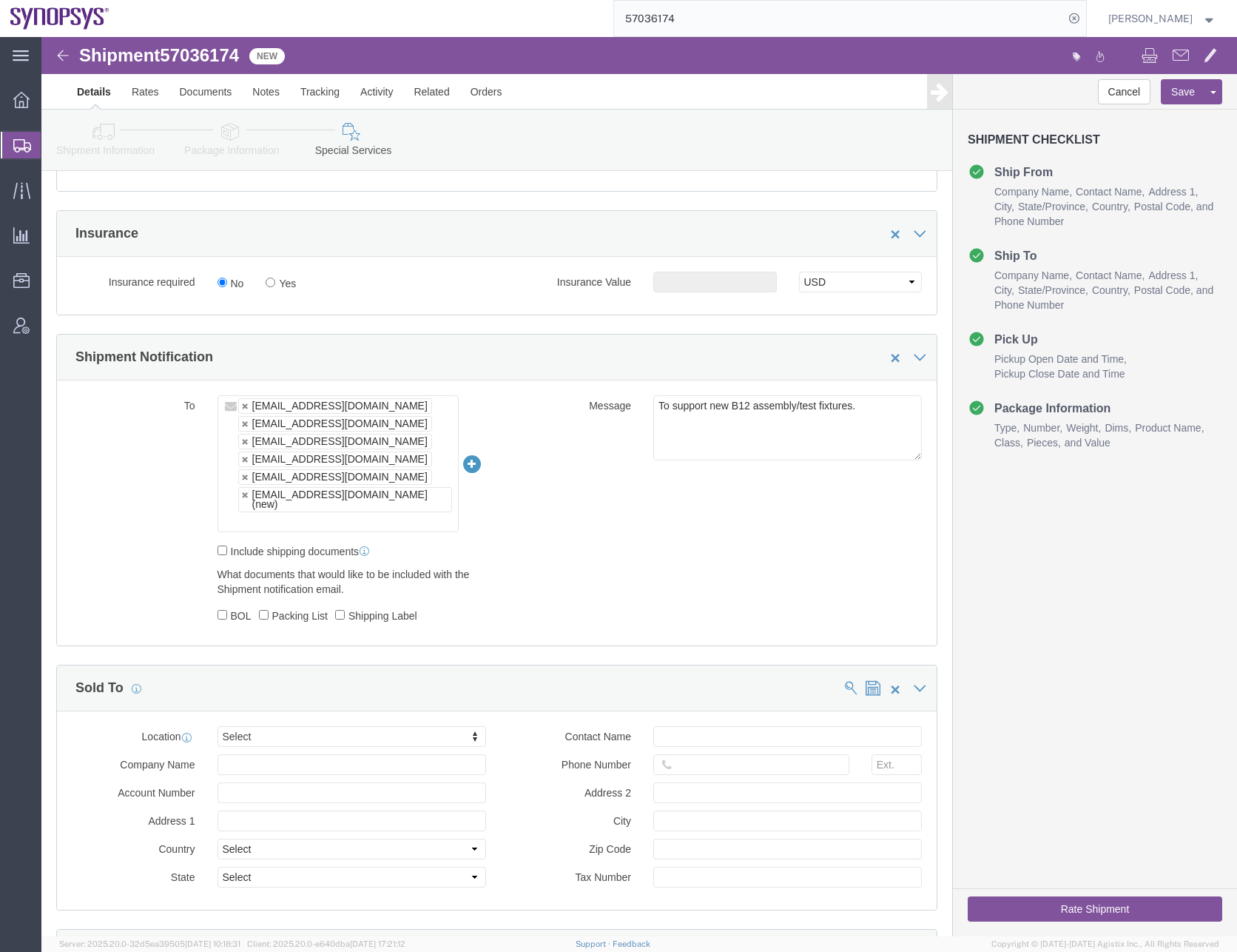
scroll to position [1111, 0]
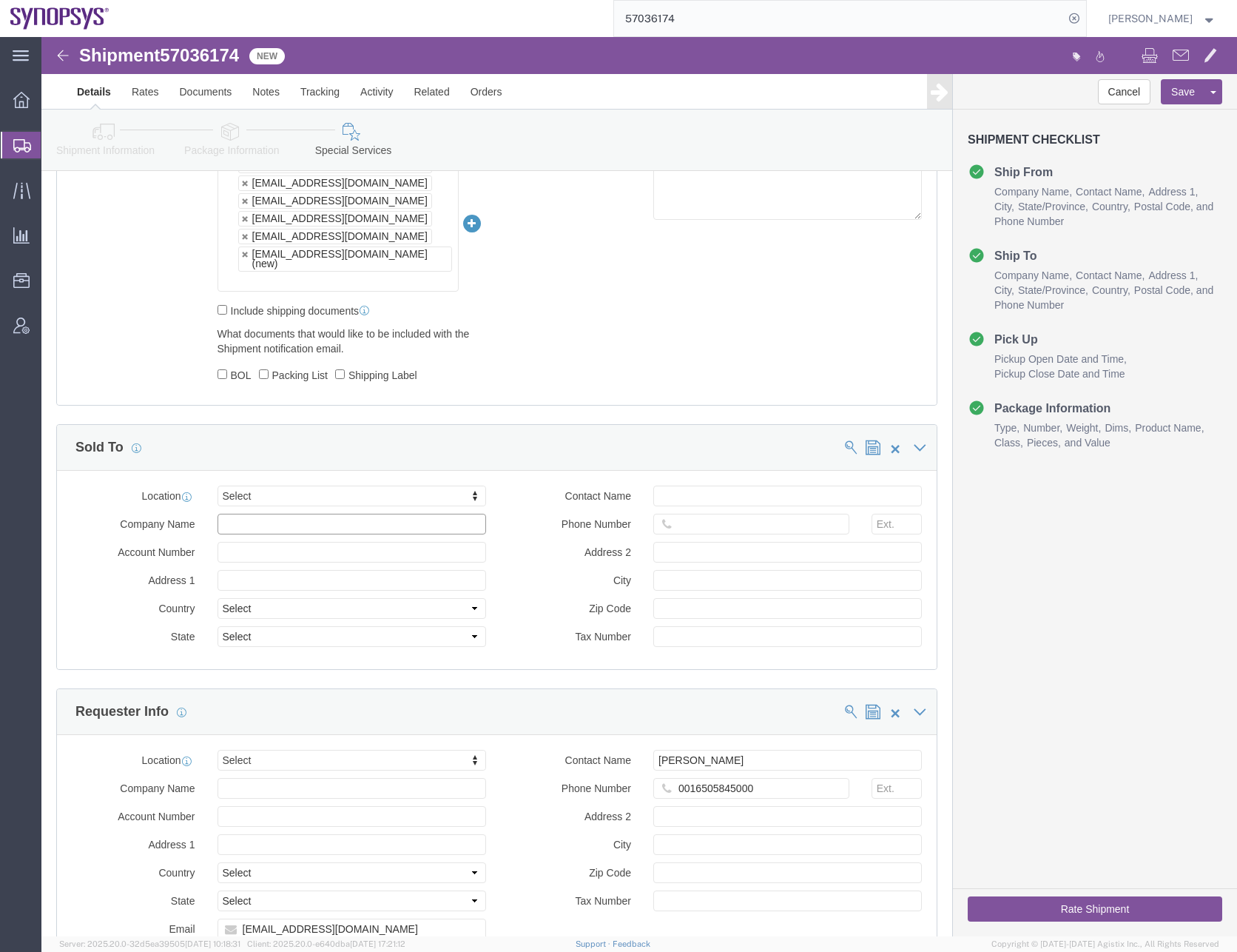
click input "text"
type input "sanmina"
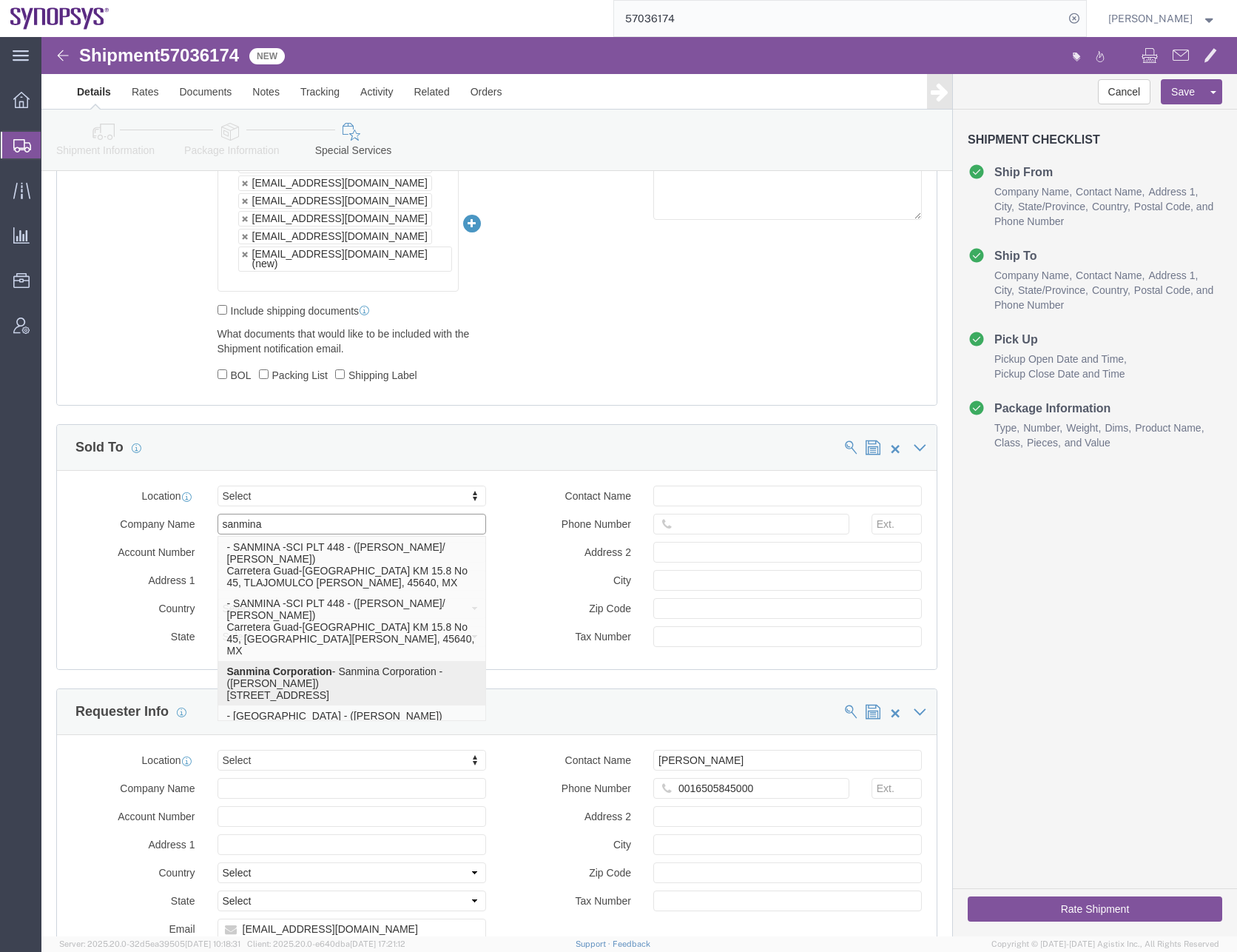
click p "Sanmina Corporation - Sanmina Corporation - ([PERSON_NAME]) [STREET_ADDRESS]"
select select "CA"
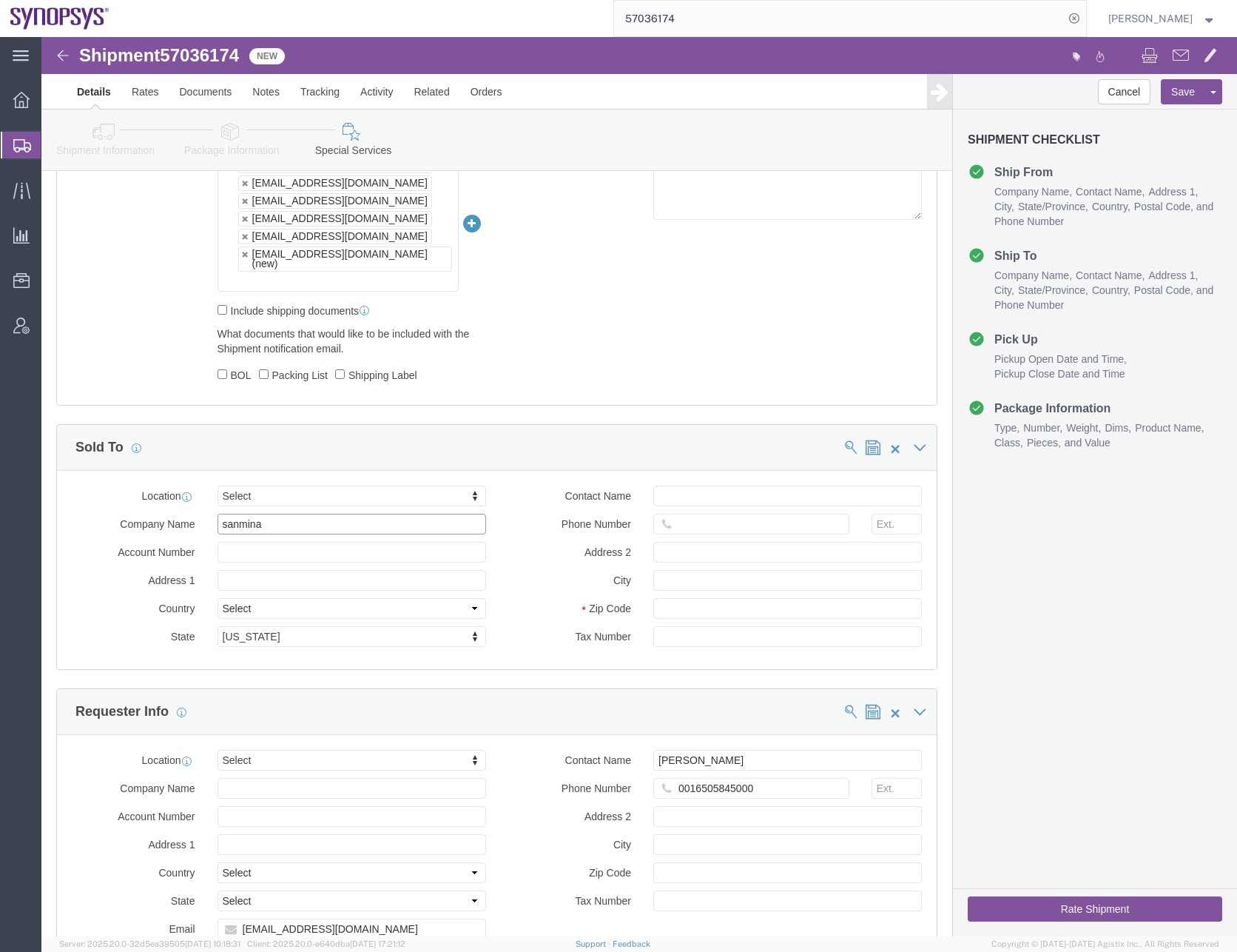
type input "Sanmina Corporation"
drag, startPoint x: 671, startPoint y: 430, endPoint x: 532, endPoint y: 454, distance: 141.1
click div "Contact Name Phone Number Address 2 City Zip Code Tax Number"
type input "[PERSON_NAME]"
type input "[PHONE_NUMBER]"
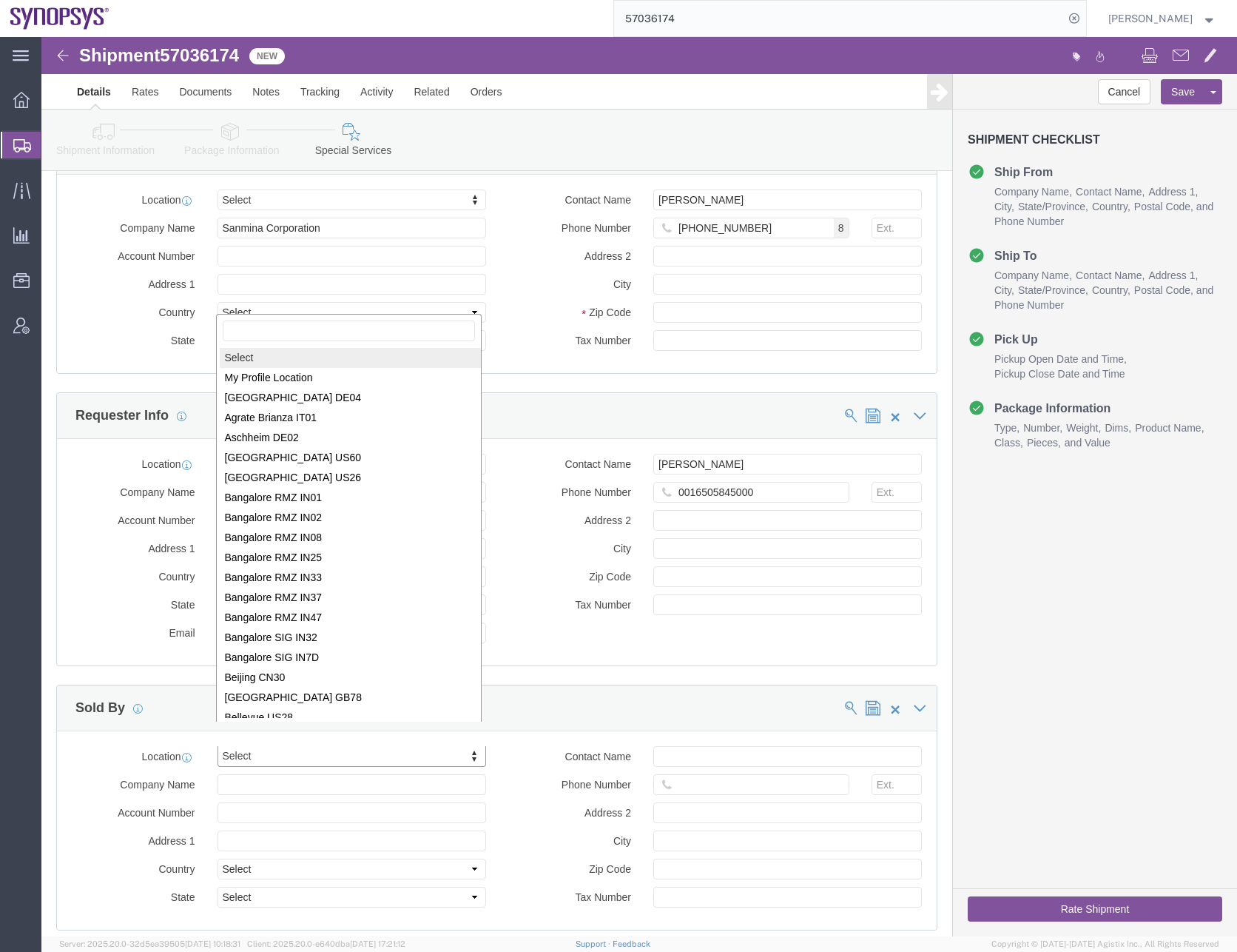
scroll to position [2, 0]
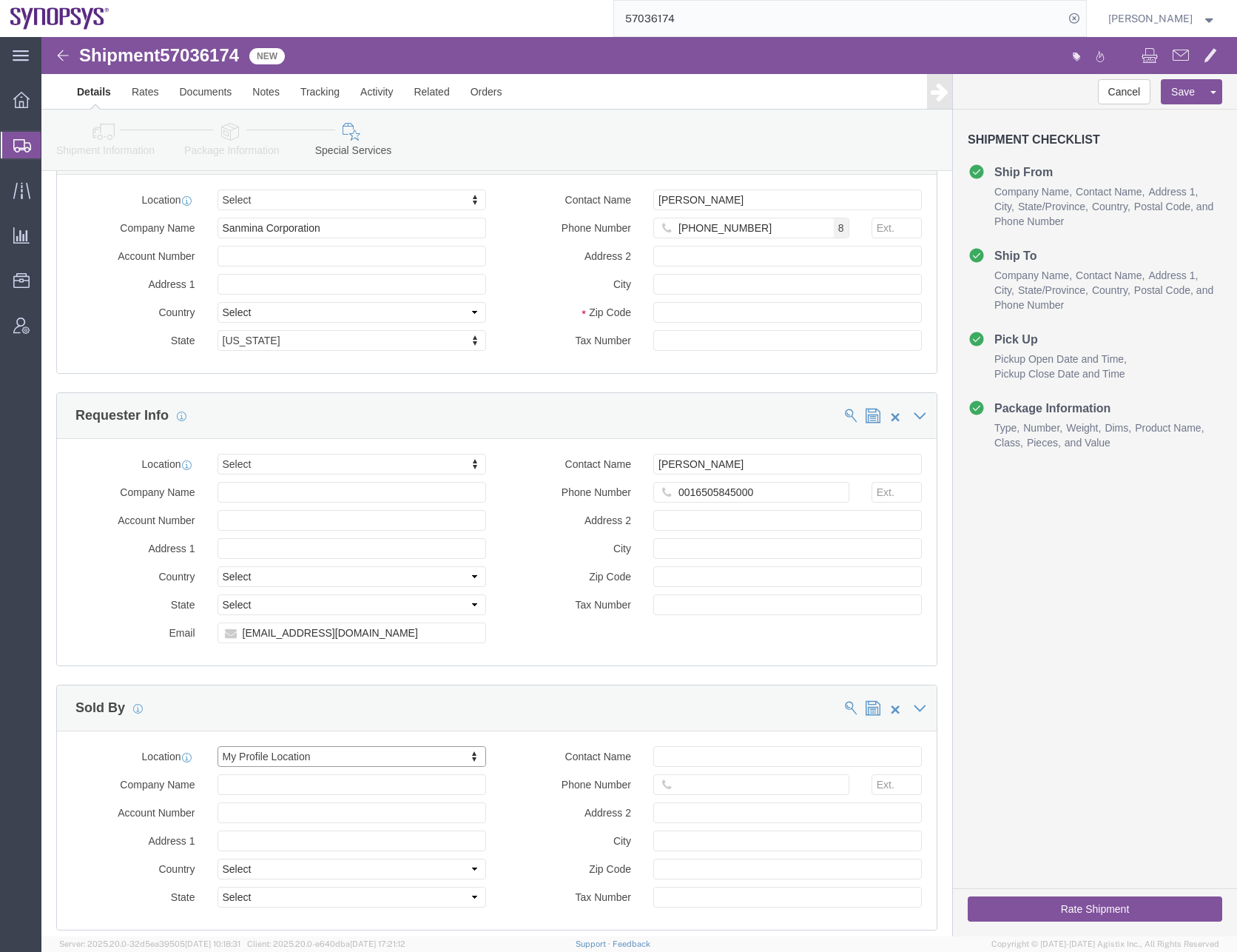
select select "CA"
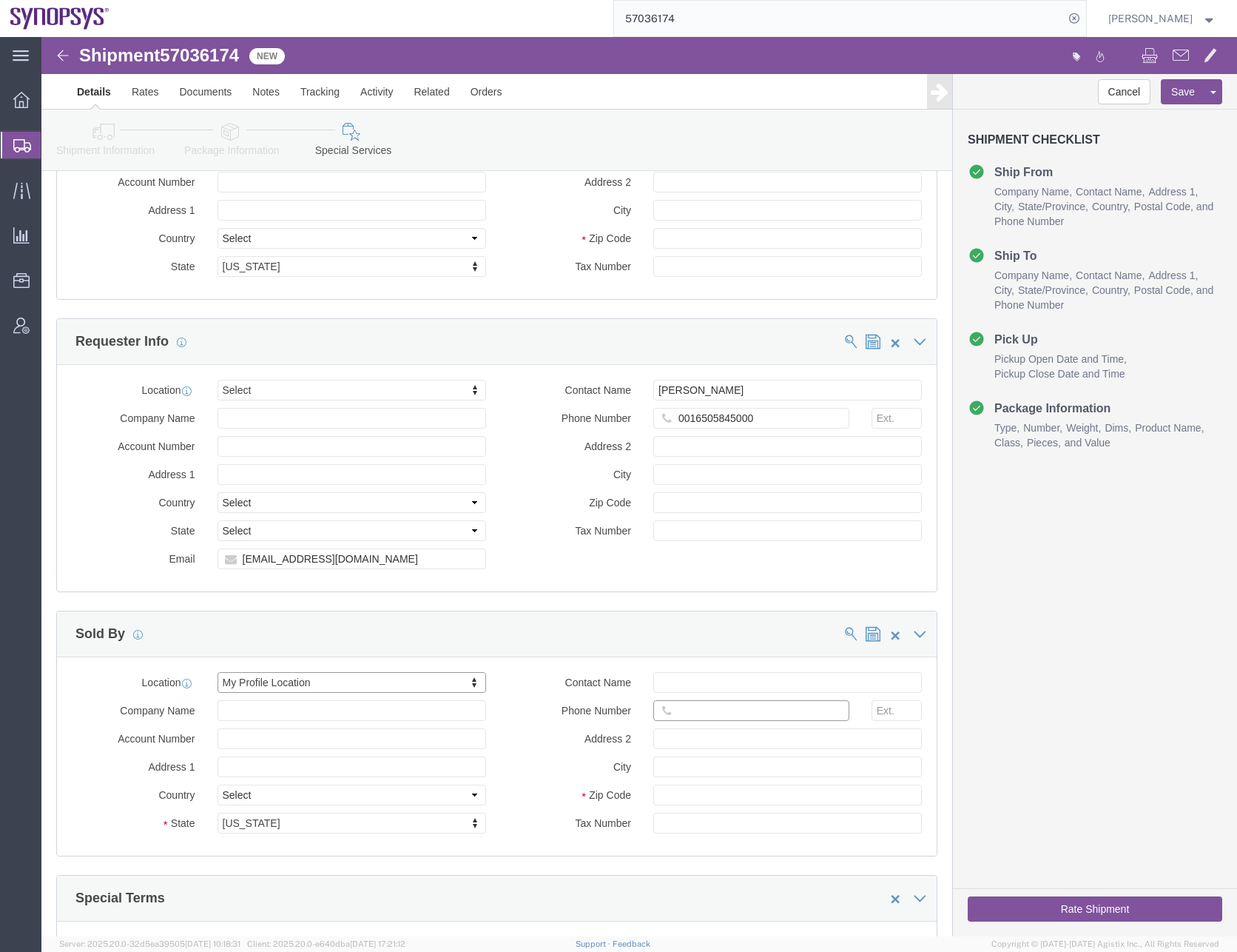
click input "Phone Number"
type input "6505845000"
click div "Cancel Save Assign To Clone Shipment Save As Template"
click button "Save"
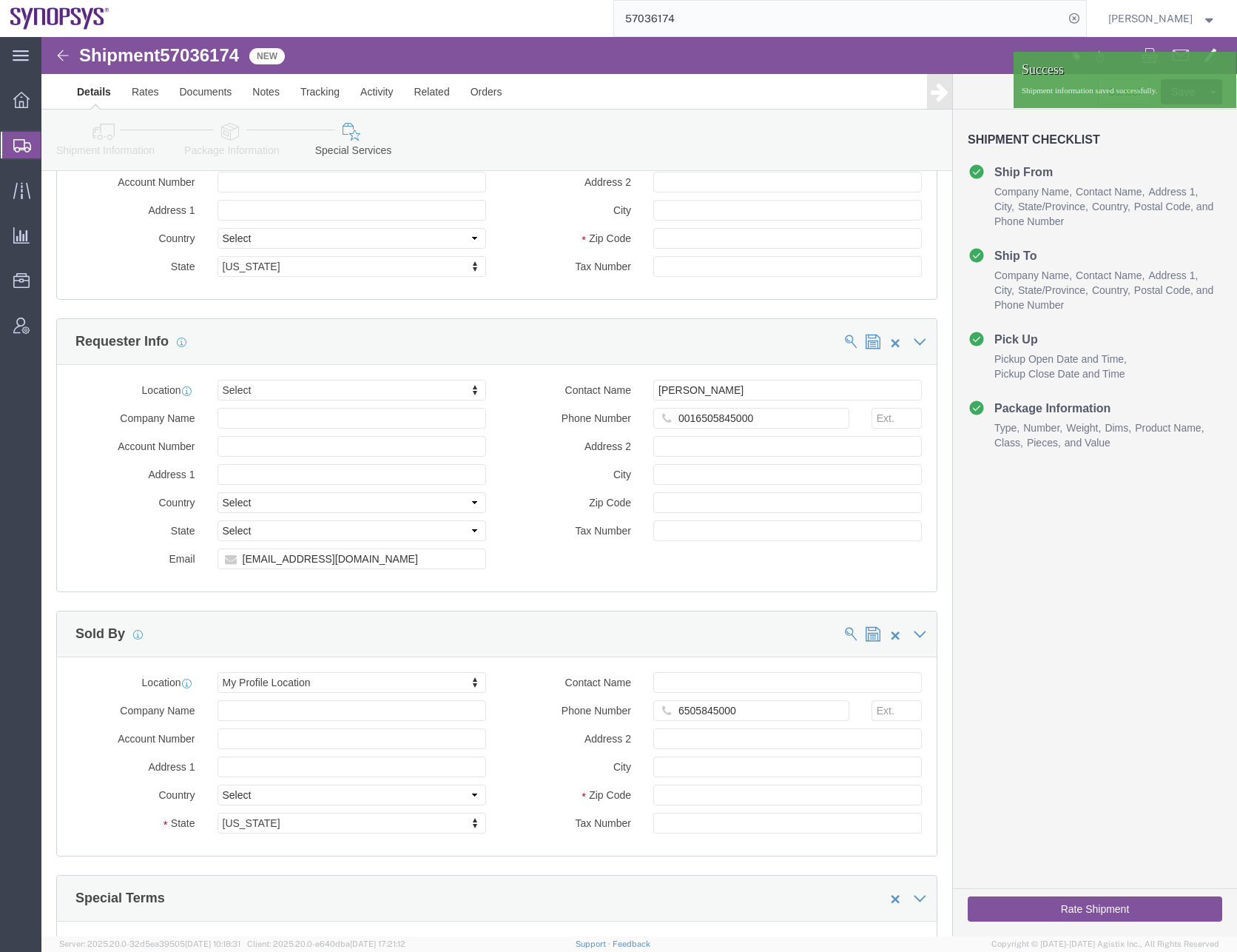
click div "Cancel Save Assign To Clone Shipment Save As Template Shipment Checklist Ship F…"
click button "Rate Shipment"
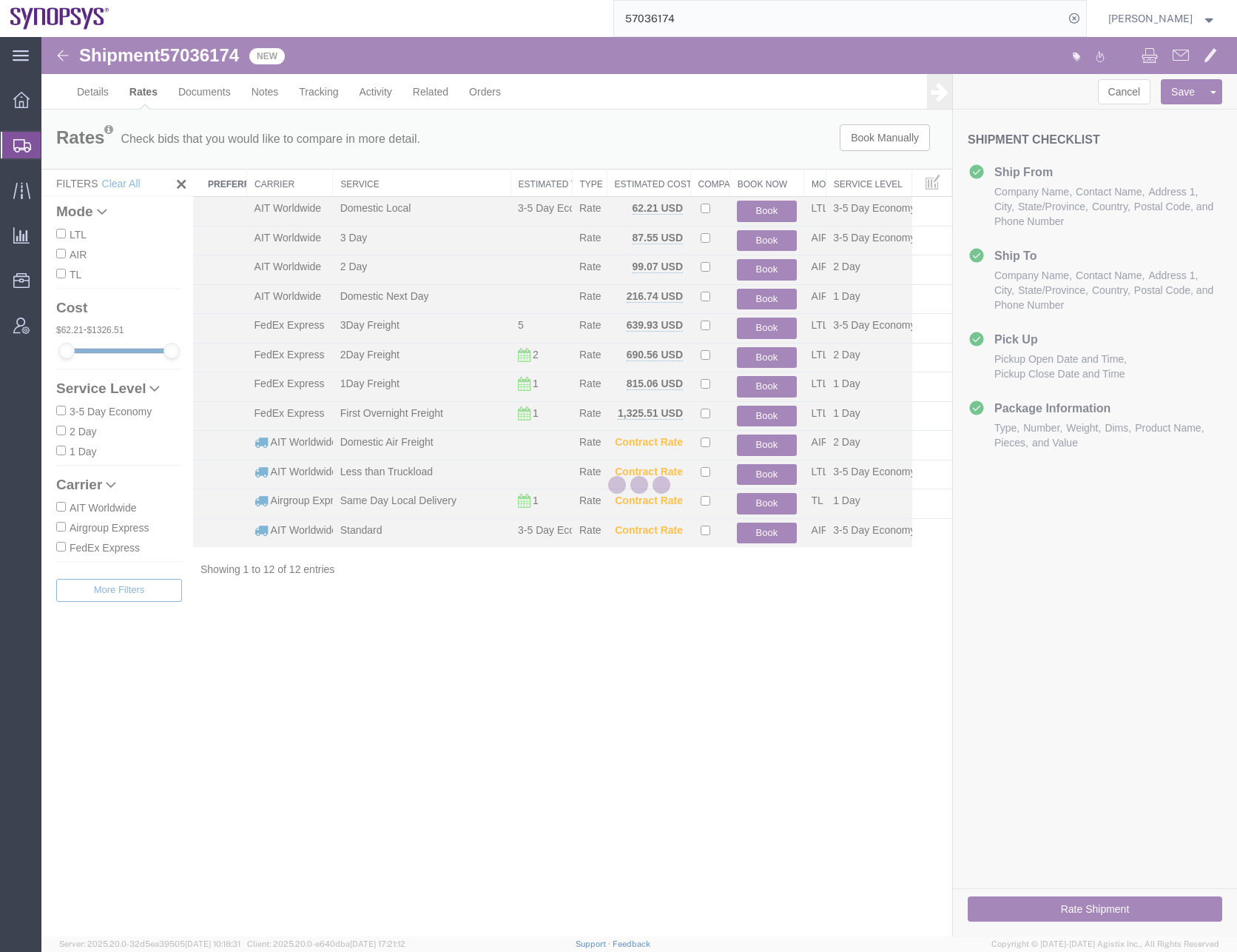
scroll to position [0, 0]
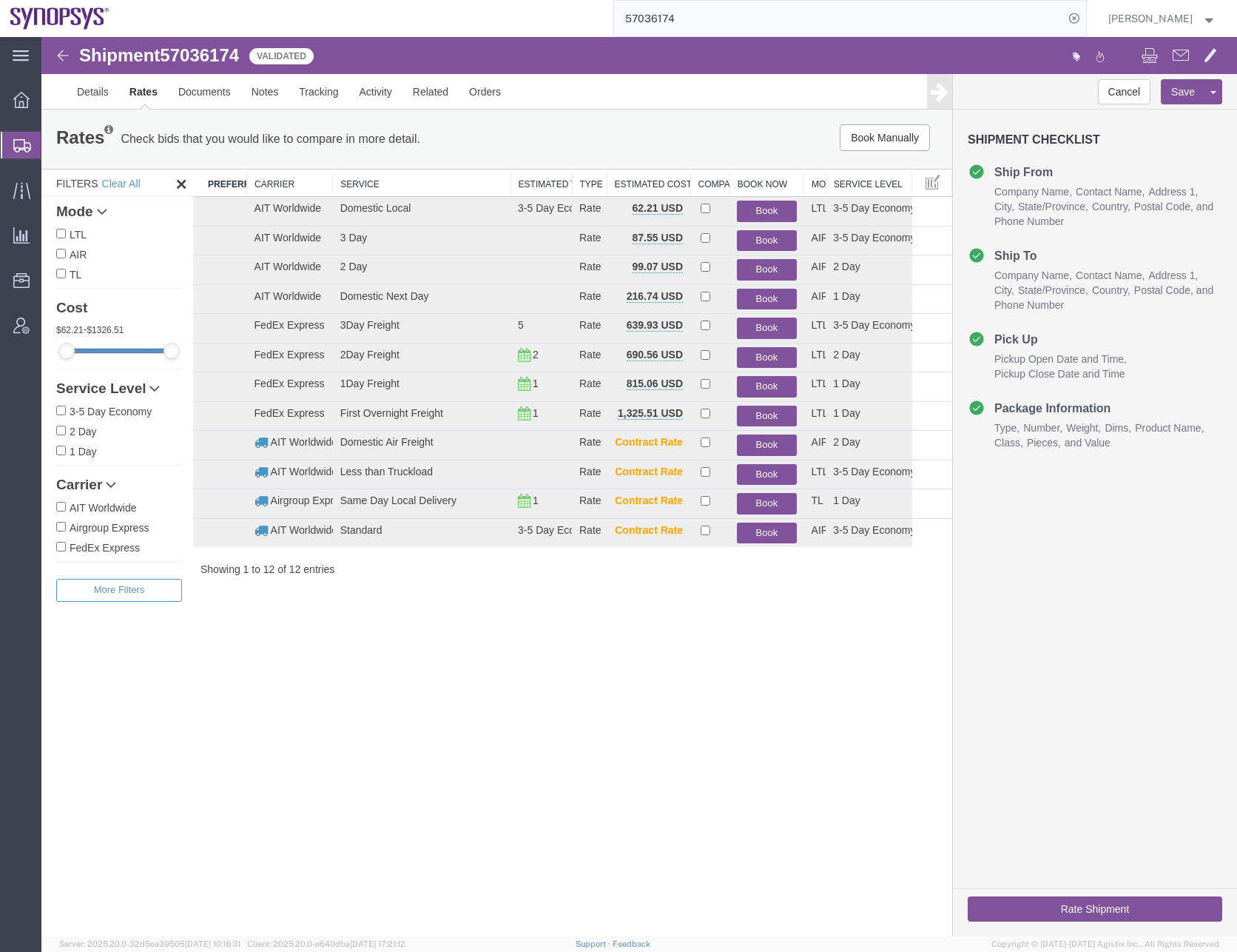
click at [642, 725] on div "Shipment 57036174 12 of 12 Validated Details Rates Documents Notes Tracking Act…" at bounding box center [639, 486] width 1196 height 900
click at [647, 601] on div "Shipment 57036174 12 of 12 Validated Details Rates Documents Notes Tracking Act…" at bounding box center [639, 486] width 1196 height 900
click at [763, 209] on button "Book" at bounding box center [767, 211] width 59 height 21
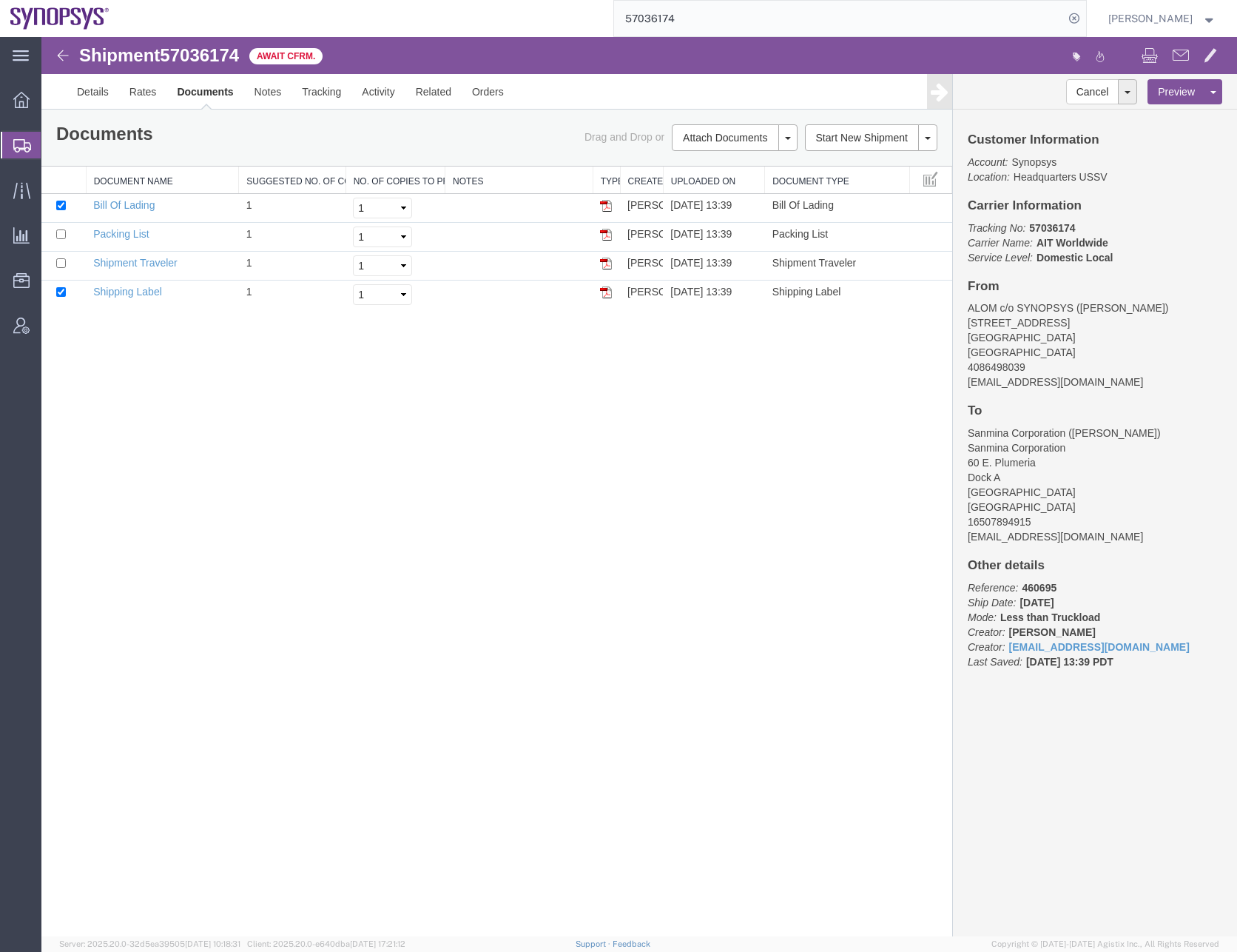
click at [625, 579] on div "Shipment 57036174 4 of 4 Await Cfrm. Details Rates Documents Notes Tracking Act…" at bounding box center [639, 486] width 1196 height 900
click at [669, 16] on input "57036174" at bounding box center [839, 18] width 450 height 35
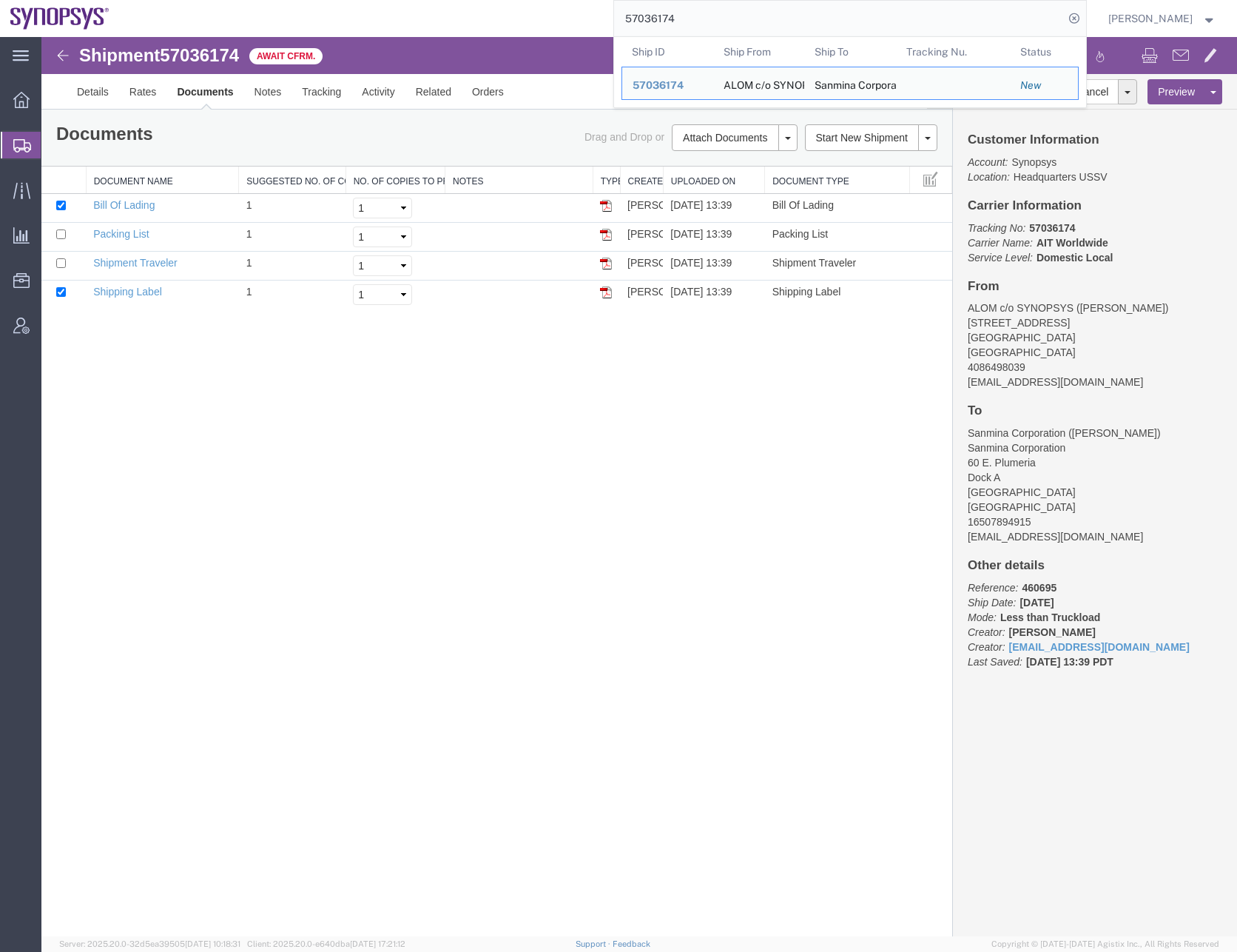
click at [669, 16] on input "57036174" at bounding box center [839, 18] width 450 height 35
paste input "70457"
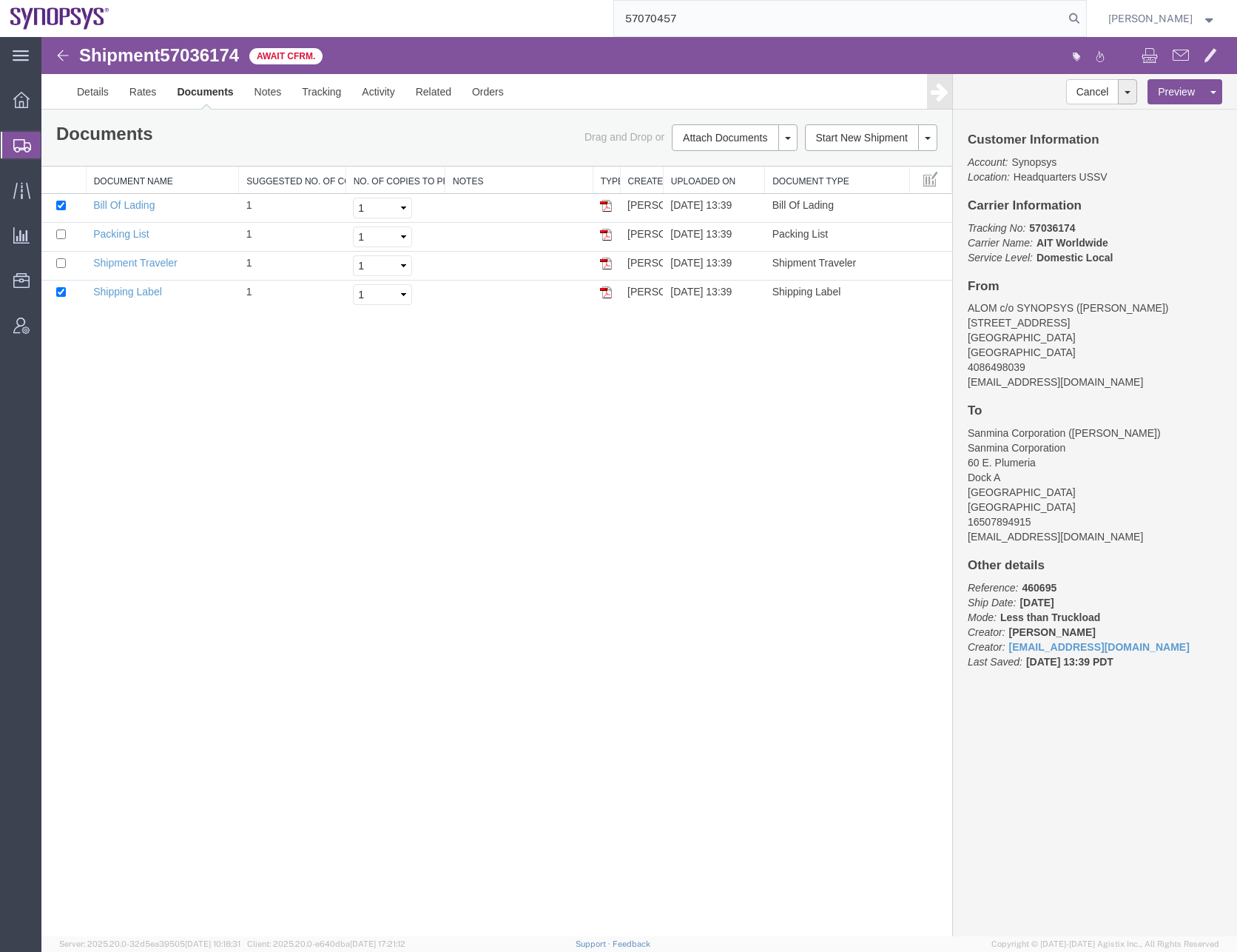
type input "57070457"
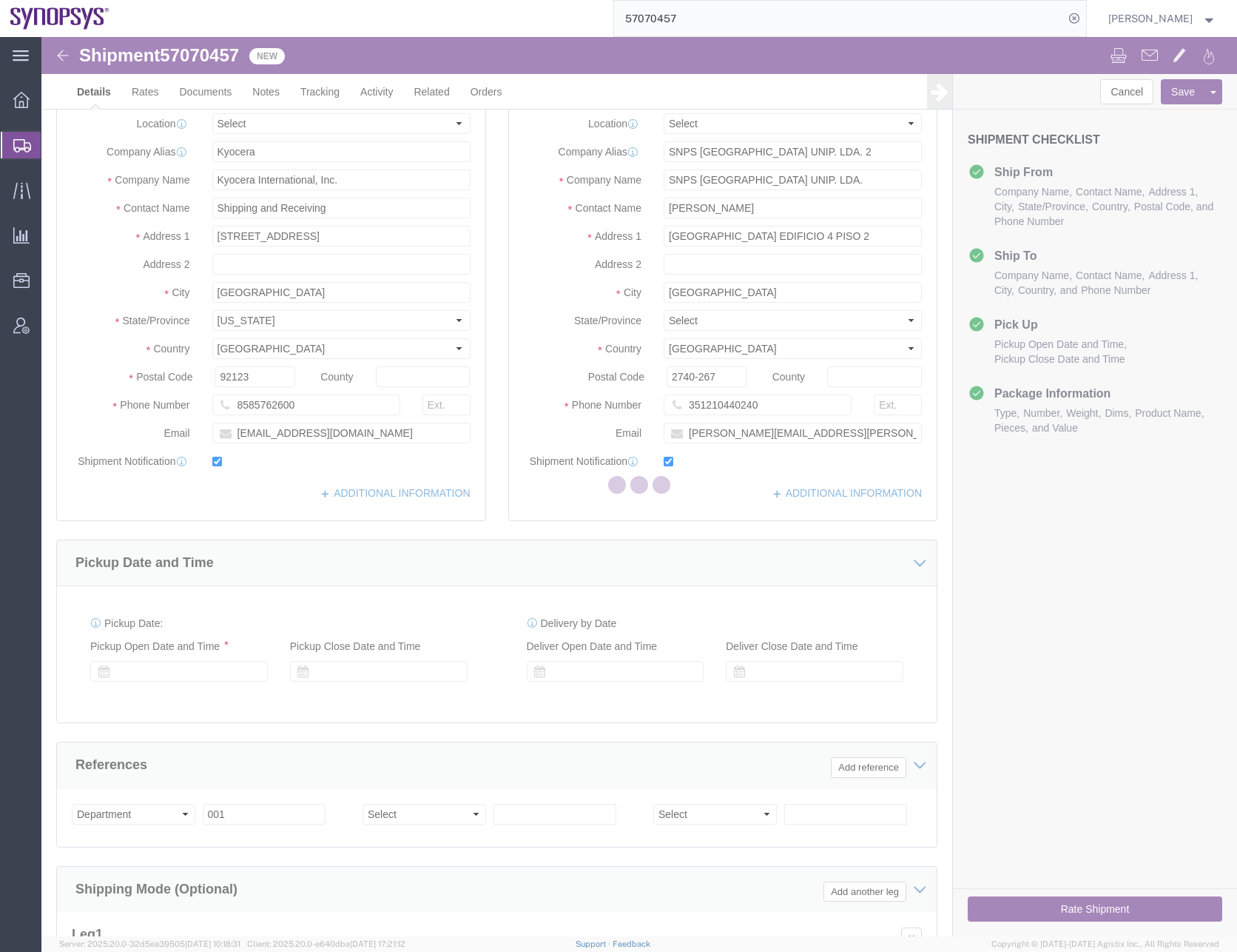
click label
click input "checkbox"
checkbox input "false"
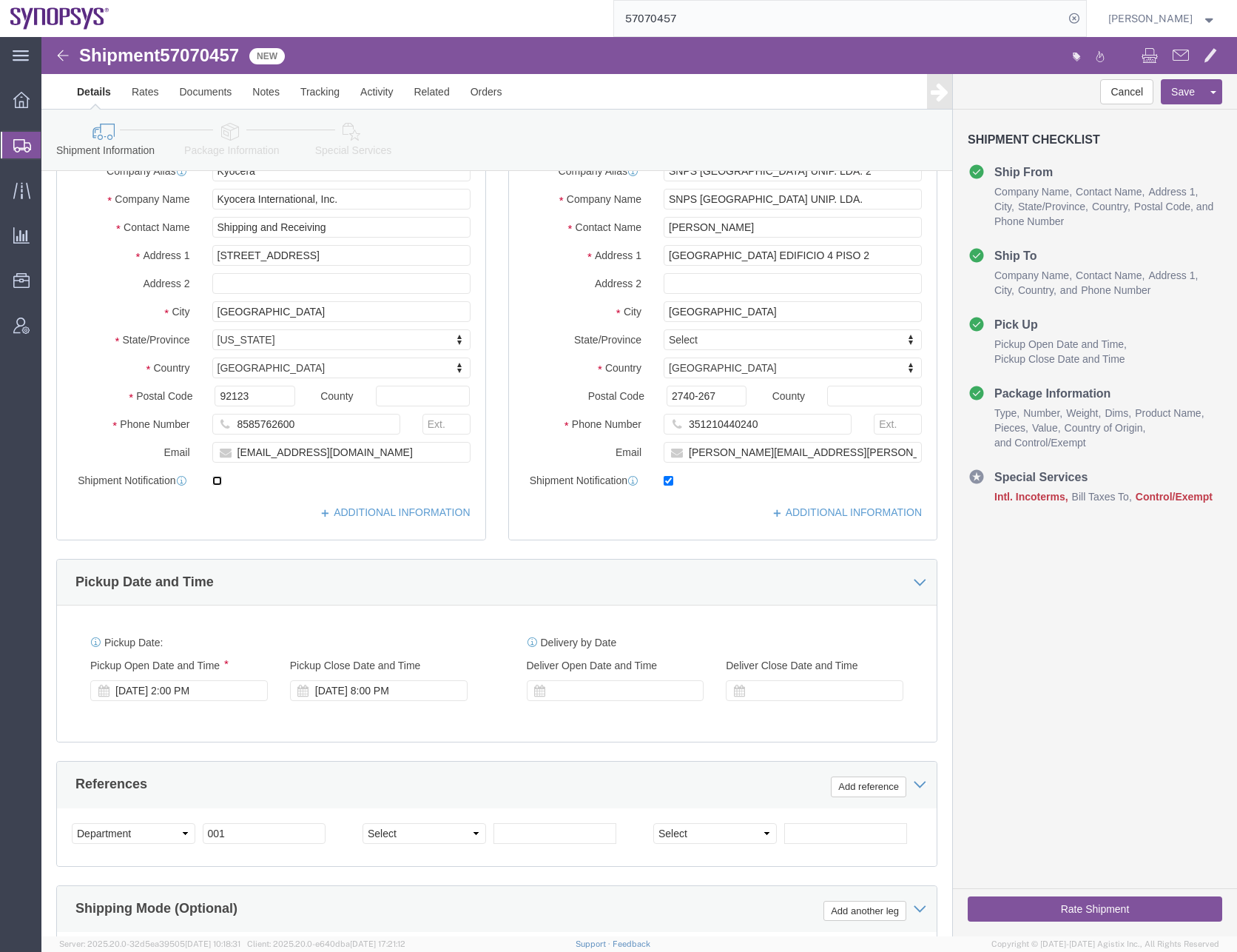
scroll to position [373, 0]
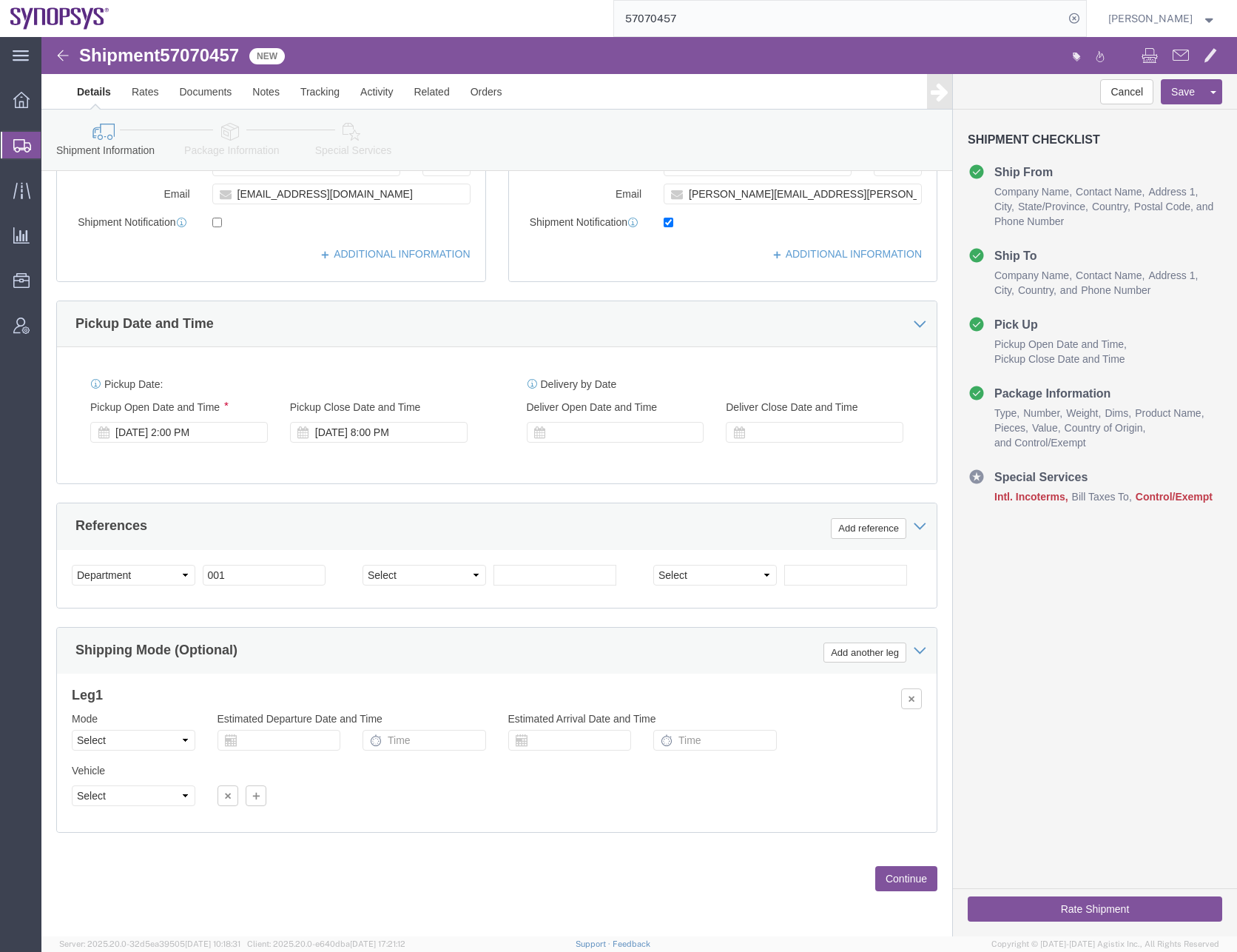
click button "Continue"
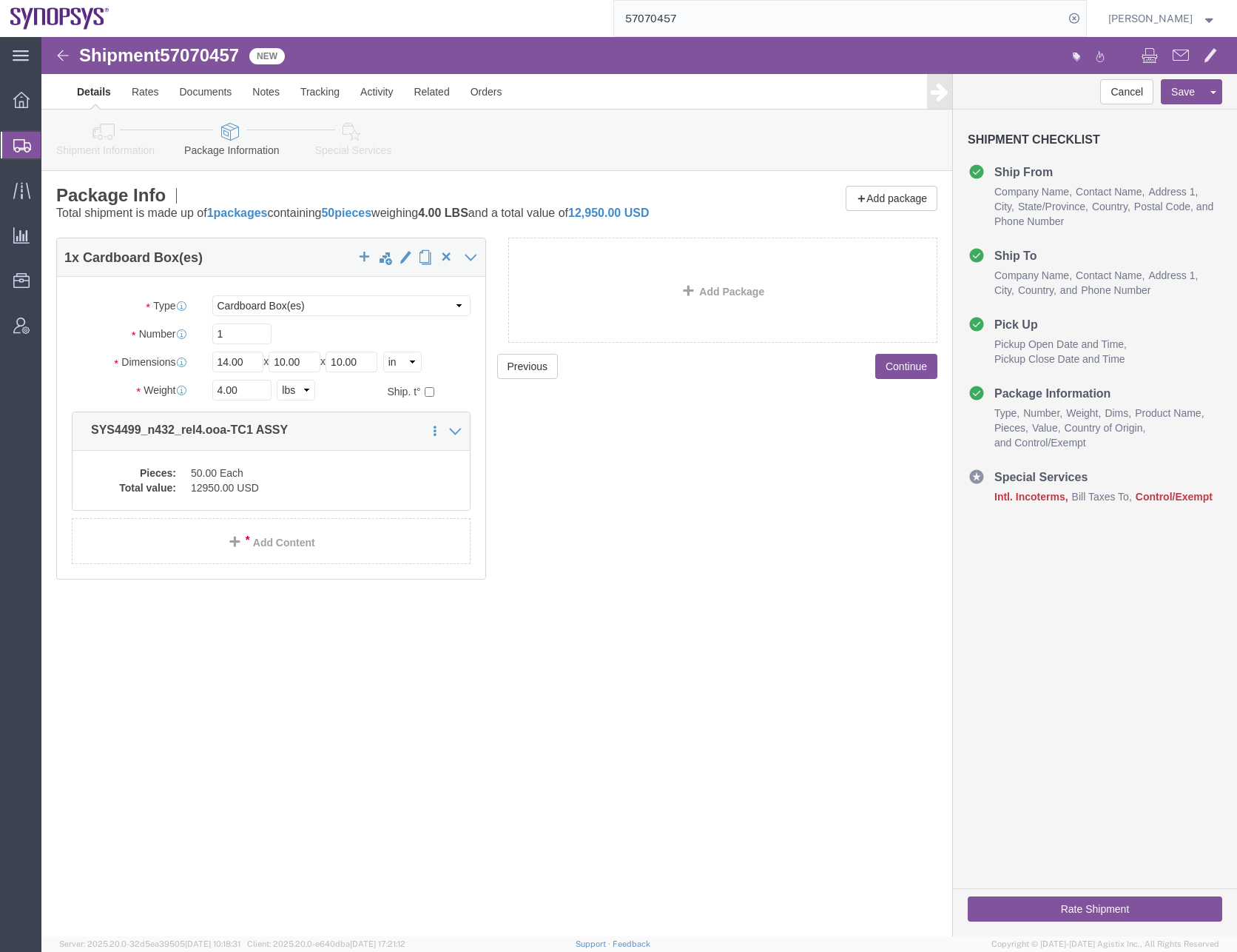
click button "Continue"
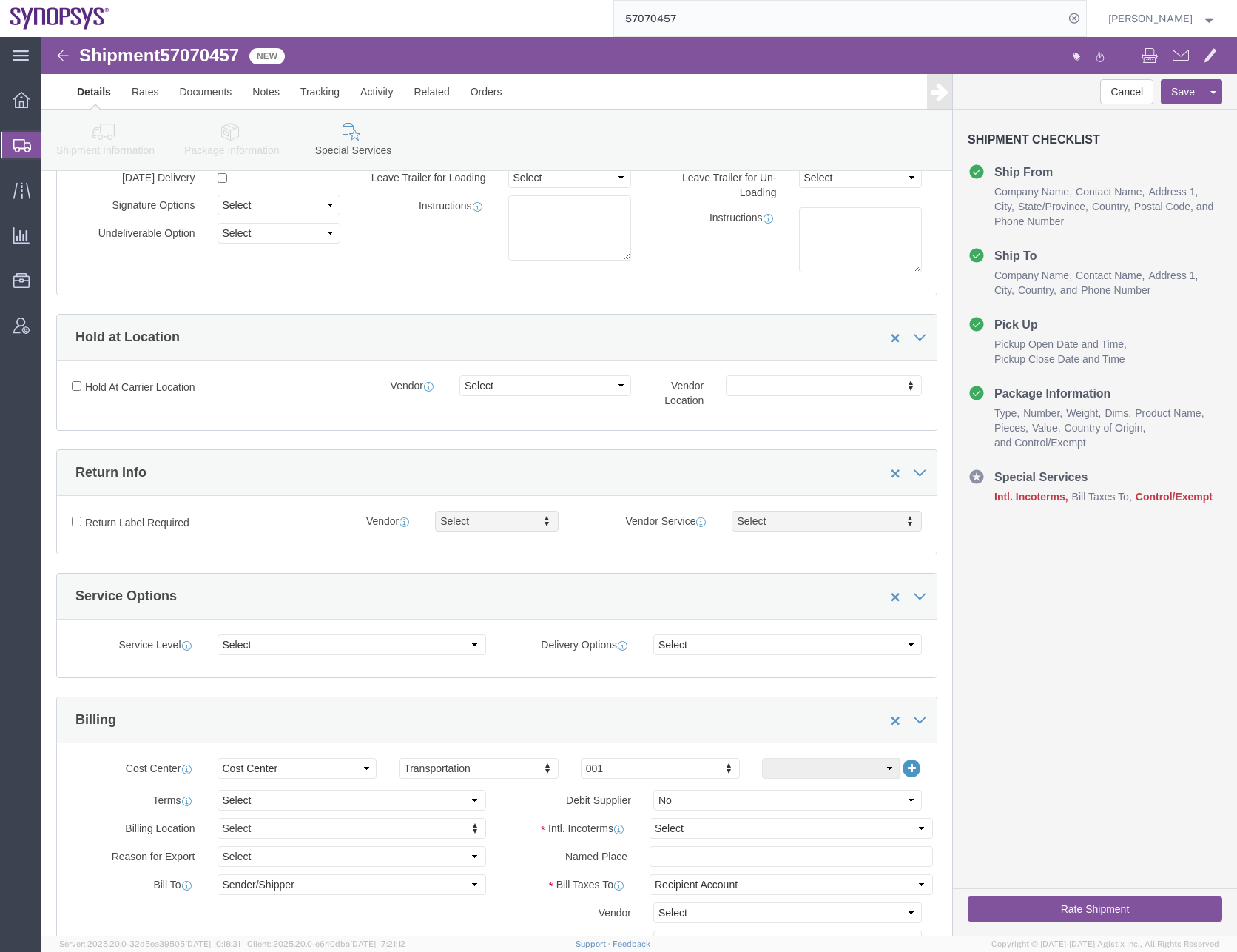
scroll to position [444, 0]
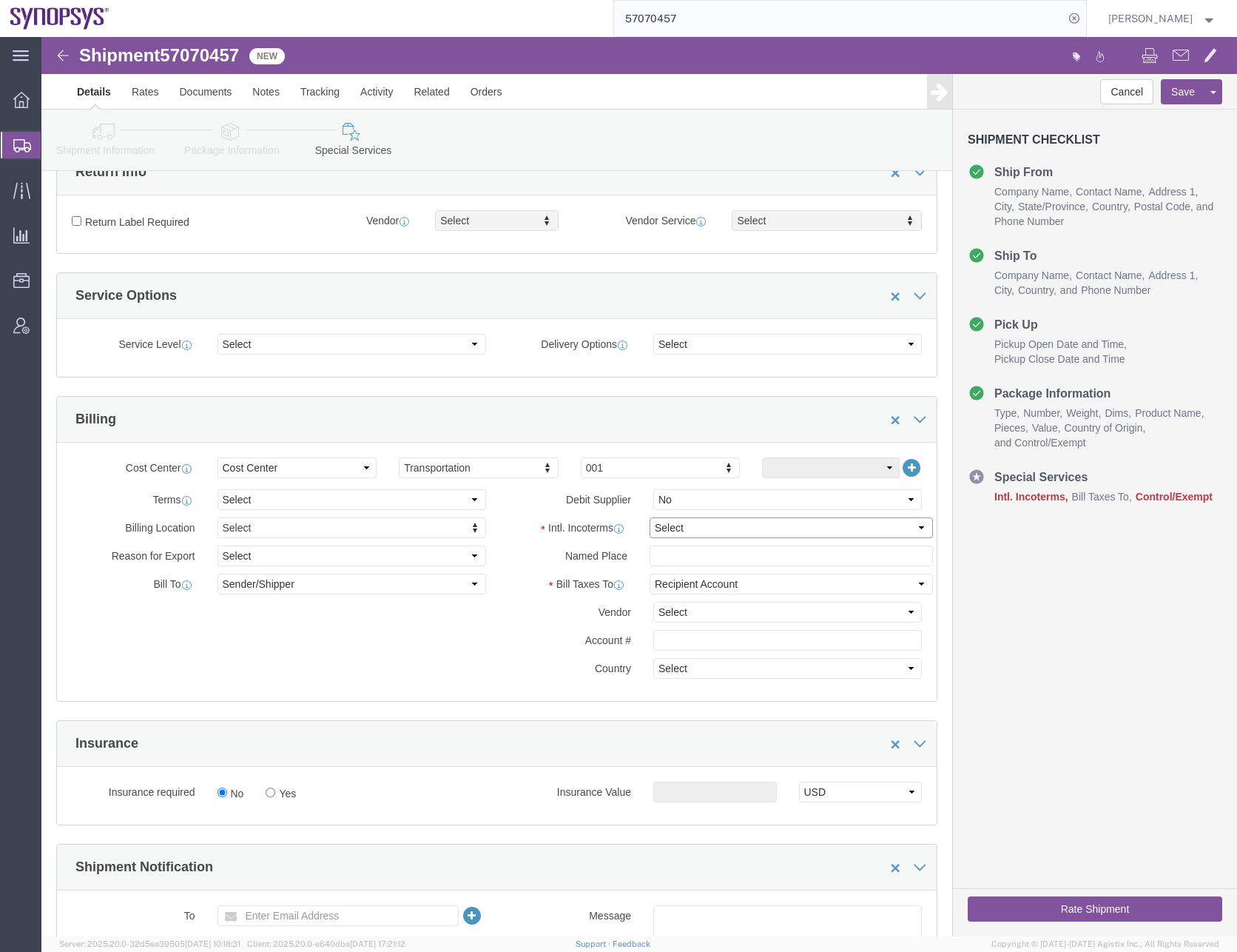
click select "Select Carriage Insurance Paid Carriage Paid To Cost and Freight Cost Insurance…"
select select "DAP"
click select "Select Carriage Insurance Paid Carriage Paid To Cost and Freight Cost Insurance…"
click div "Billing Location Select Select My Profile Location [GEOGRAPHIC_DATA] DE04 Agrat…"
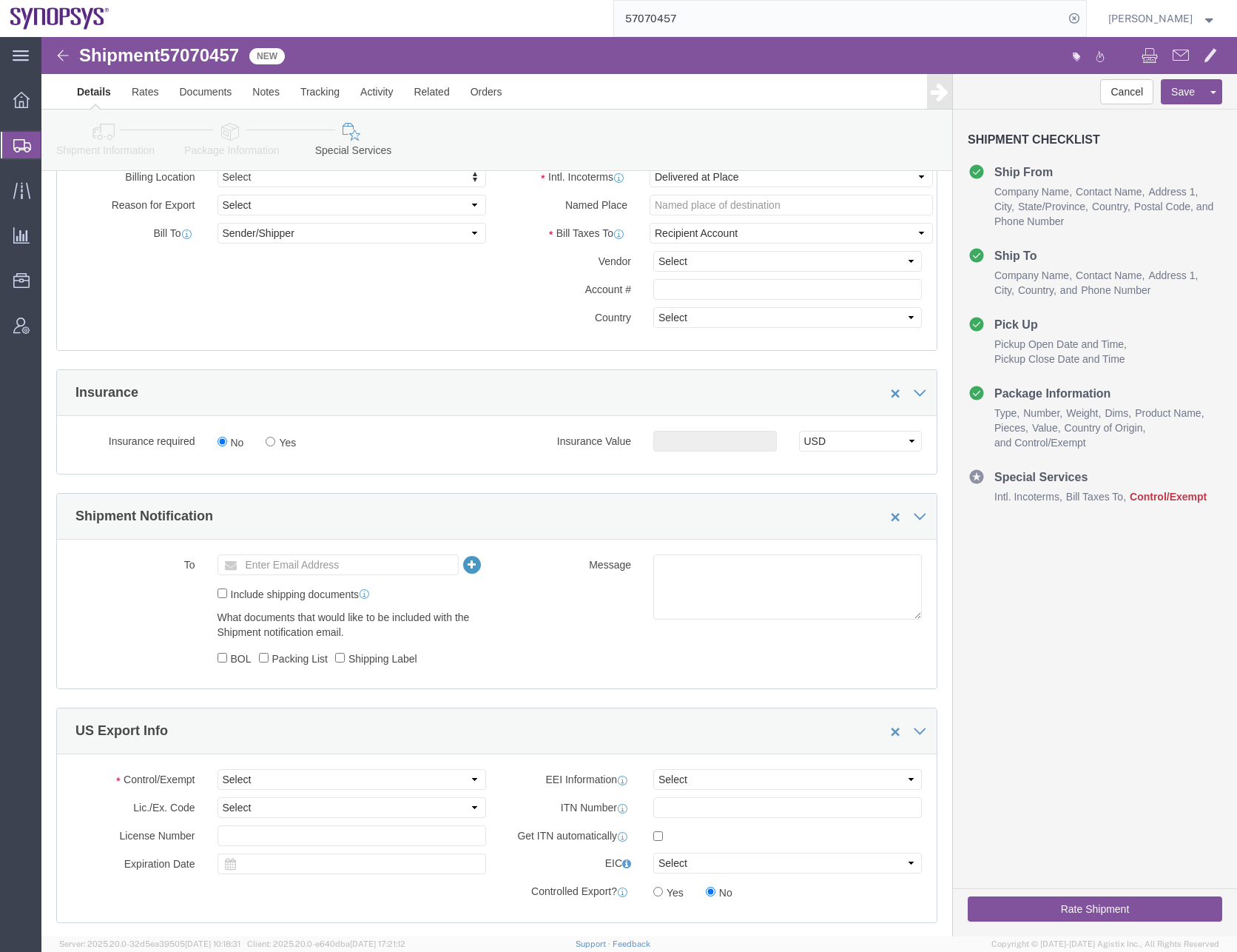
scroll to position [814, 0]
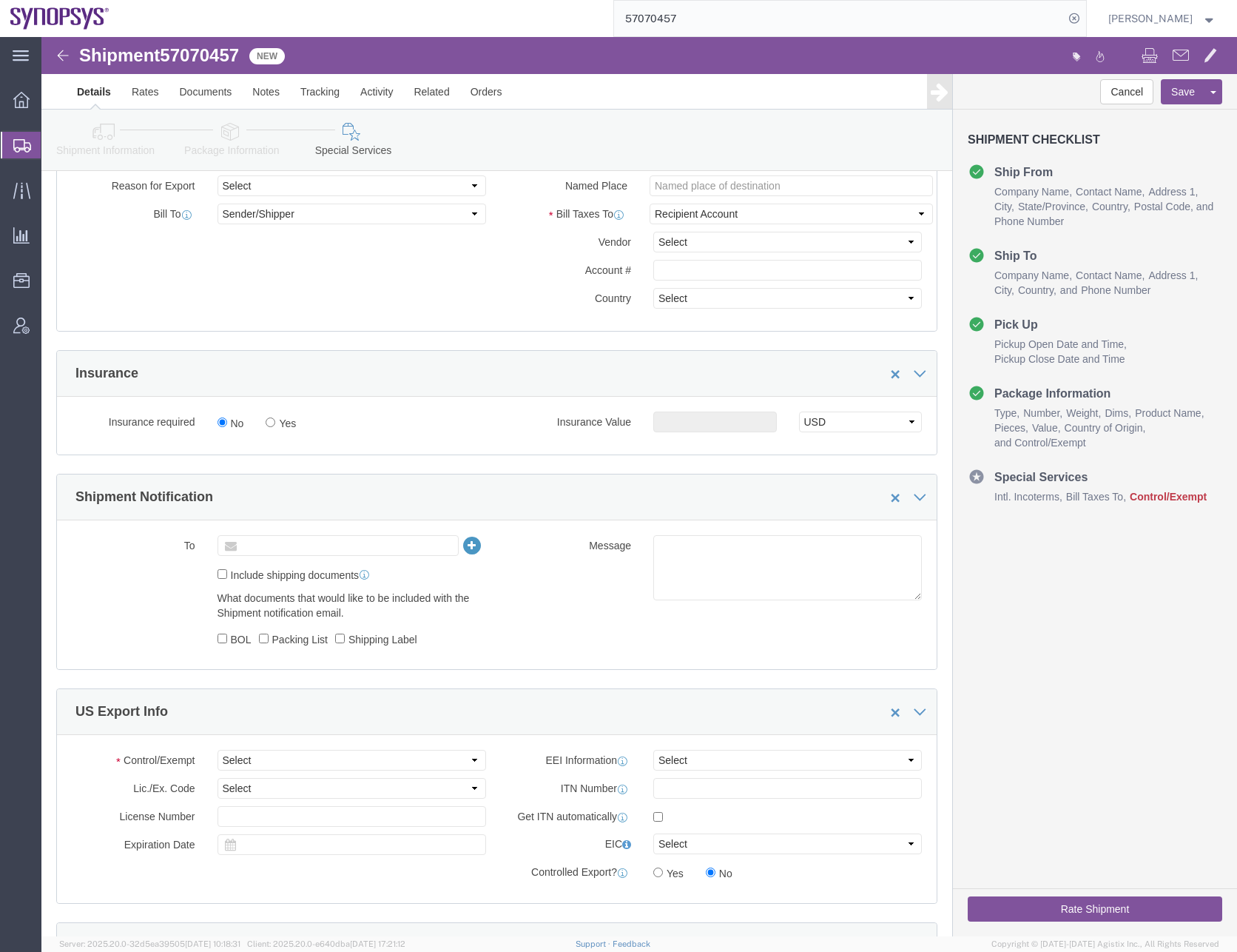
click input "text"
type input "[EMAIL_ADDRESS][DOMAIN_NAME]"
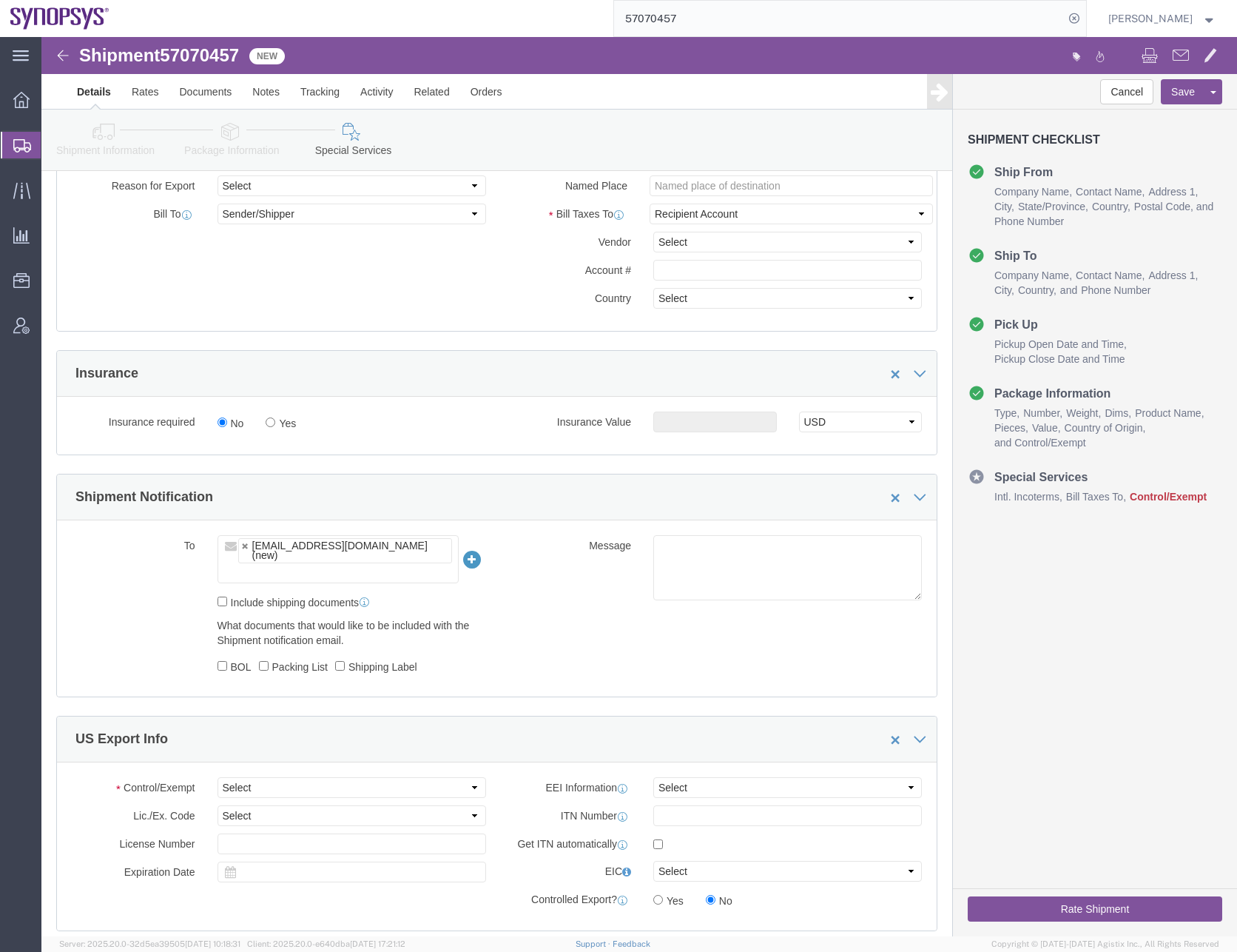
click input "text"
paste input "[EMAIL_ADDRESS][DOMAIN_NAME]"
type input "[EMAIL_ADDRESS][DOMAIN_NAME]"
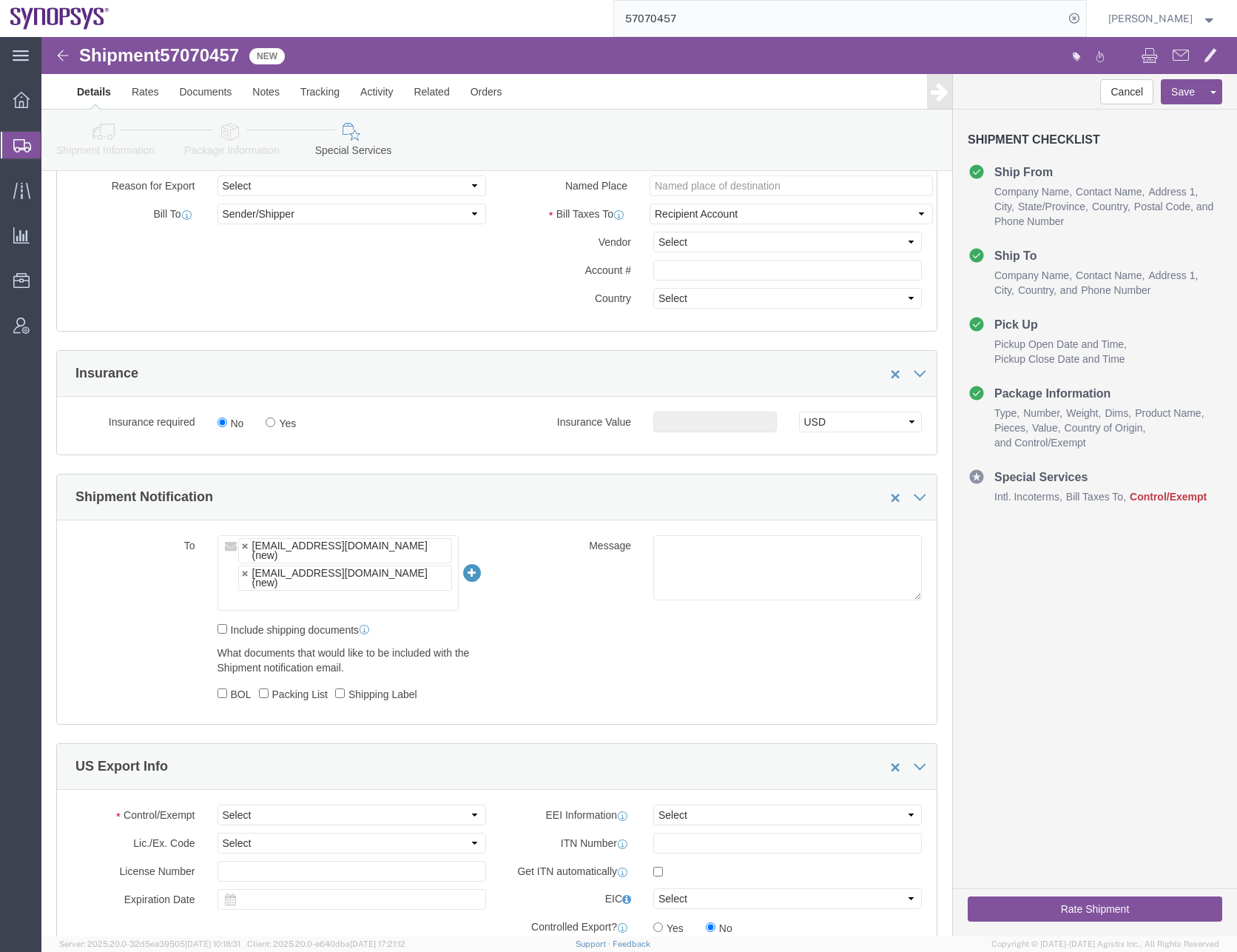
scroll to position [1036, 0]
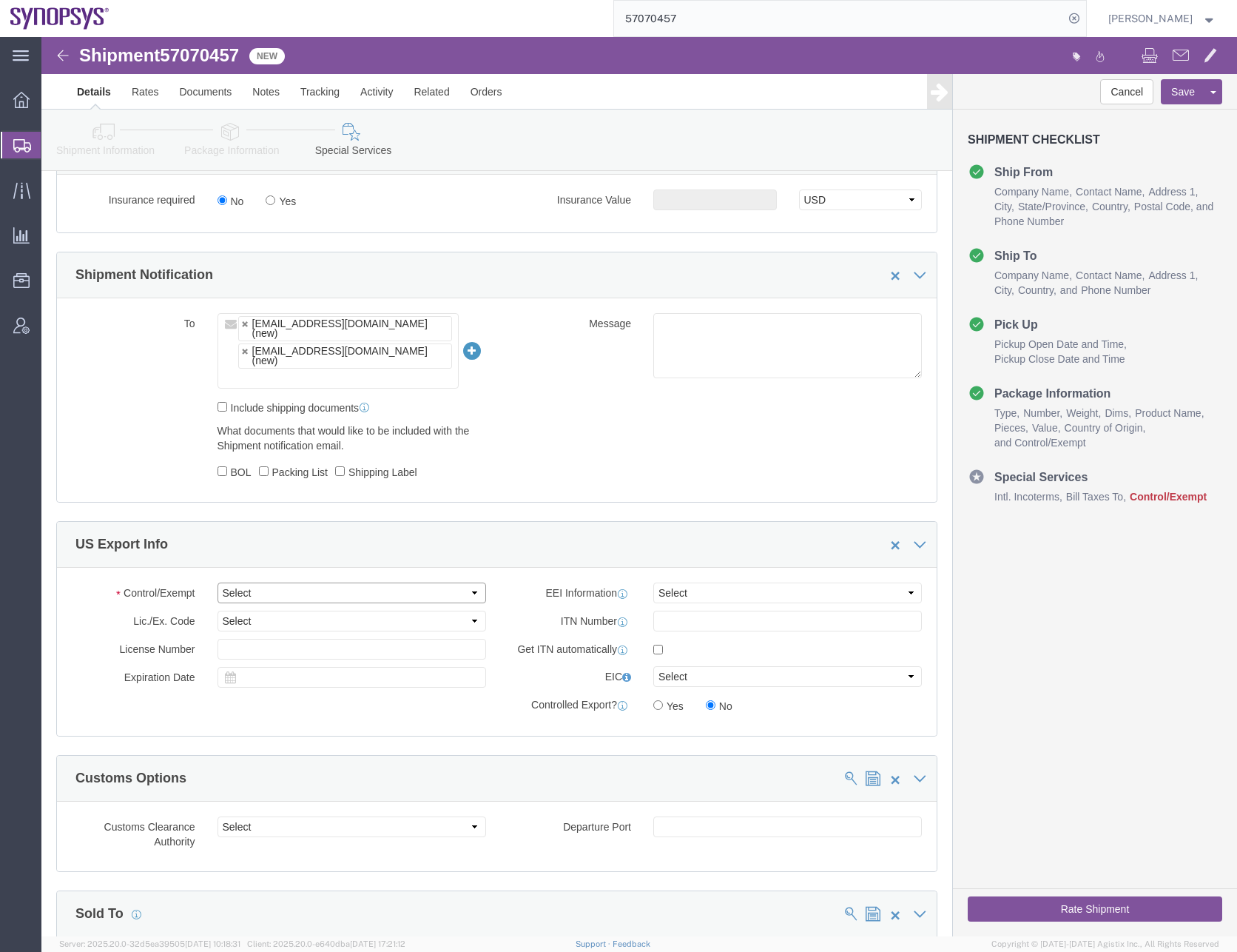
click select "Select ATF BIS DEA EPA FDA FTR ITAR OFAC Other (OPA)"
select select "FTR"
click select "Select ATF BIS DEA EPA FDA FTR ITAR OFAC Other (OPA)"
click select "Select 30.2(d)(2) 30.36 30.37(a) 30.37(f) 30.37(g) 30.37(h) 30.37(i) 30.37(j) 3…"
select select "30.37(a)"
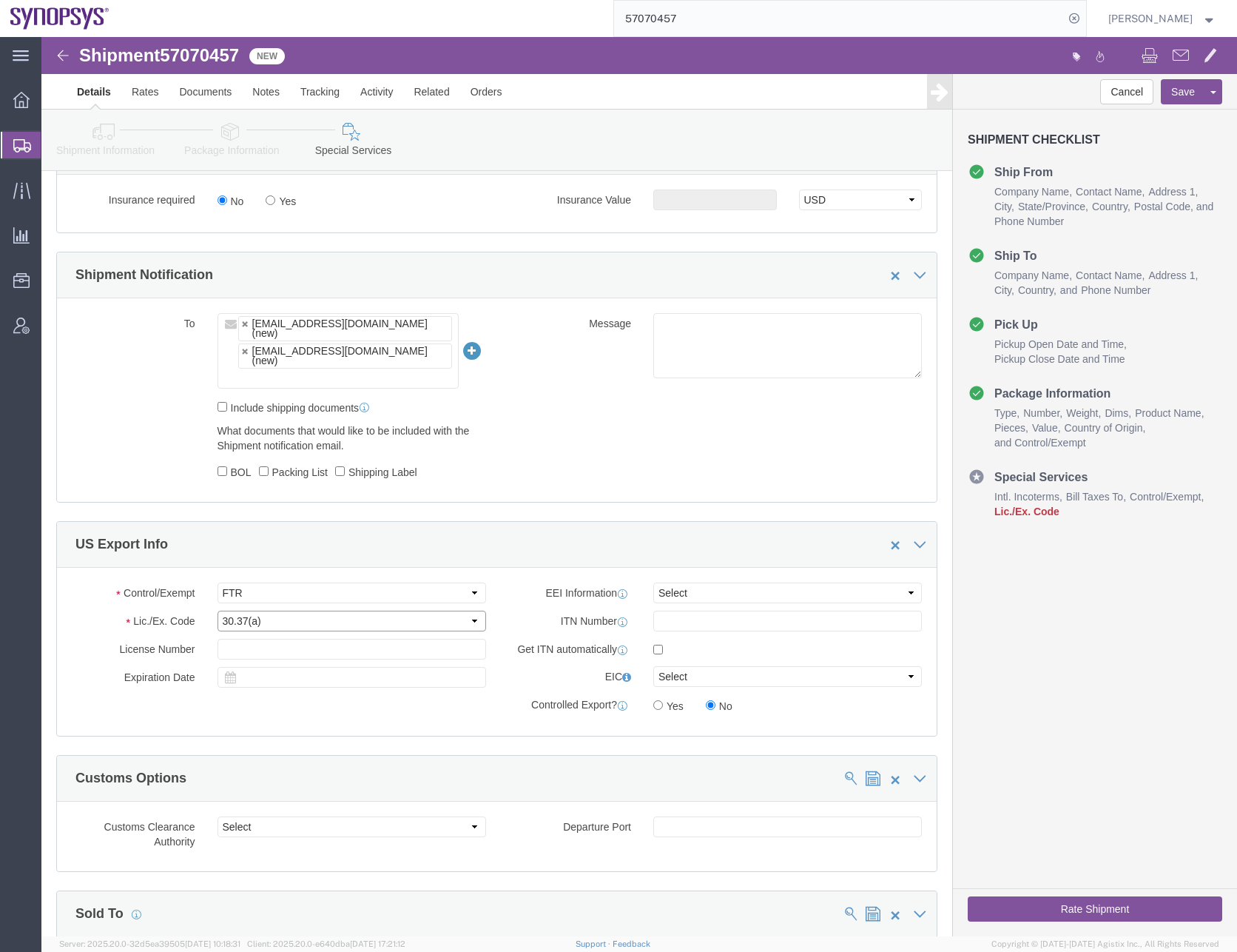
click select "Select 30.2(d)(2) 30.36 30.37(a) 30.37(f) 30.37(g) 30.37(h) 30.37(i) 30.37(j) 3…"
click select "Select AES-Direct EEI Carrier File EEI EEI Exempt"
select select "AESD"
click select "Select AES-Direct EEI Carrier File EEI EEI Exempt"
click input "text"
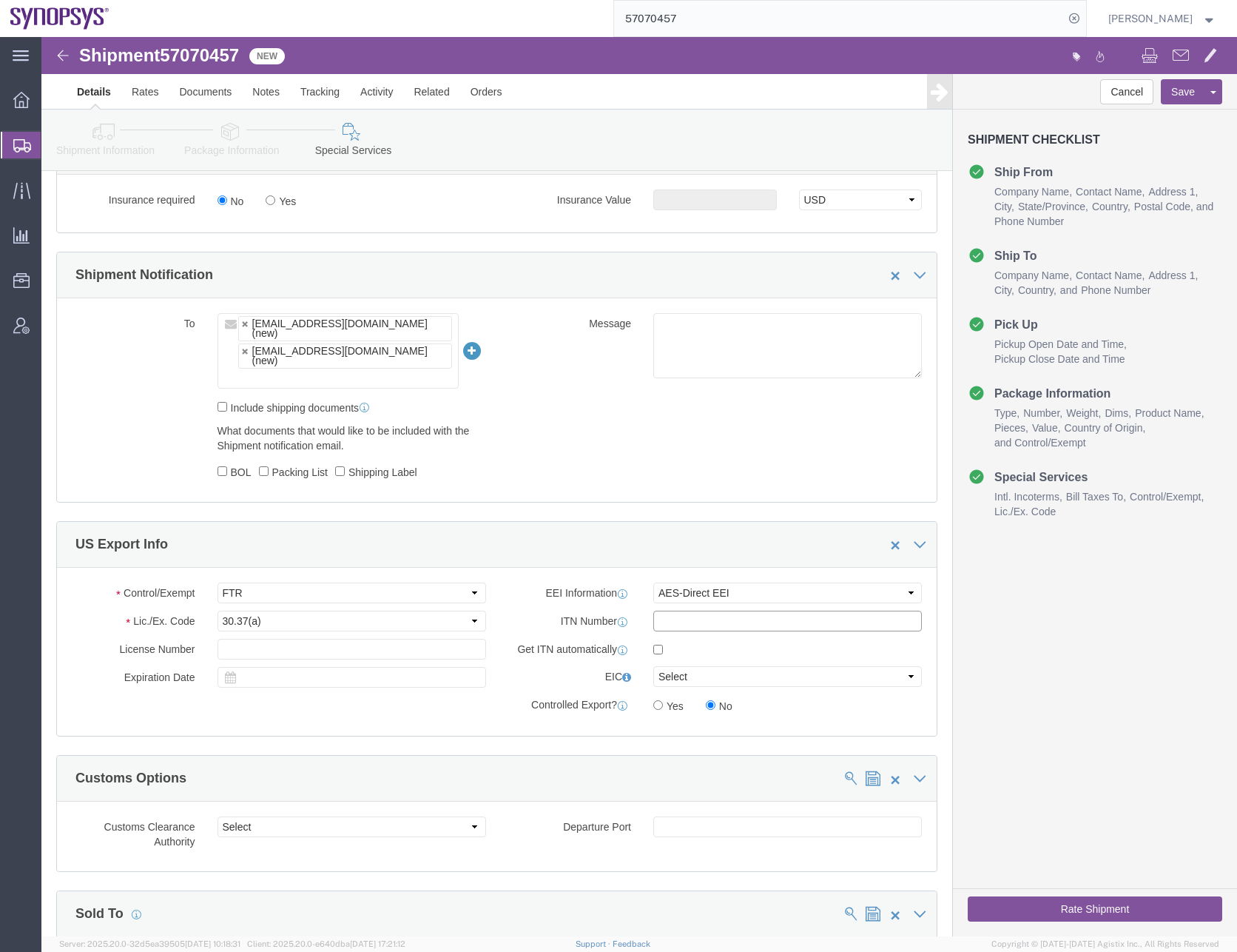
drag, startPoint x: 659, startPoint y: 546, endPoint x: 653, endPoint y: 552, distance: 8.5
click input "text"
paste input "X20251008773007"
type input "X20251008773007"
drag, startPoint x: 191, startPoint y: 90, endPoint x: 187, endPoint y: 96, distance: 7.2
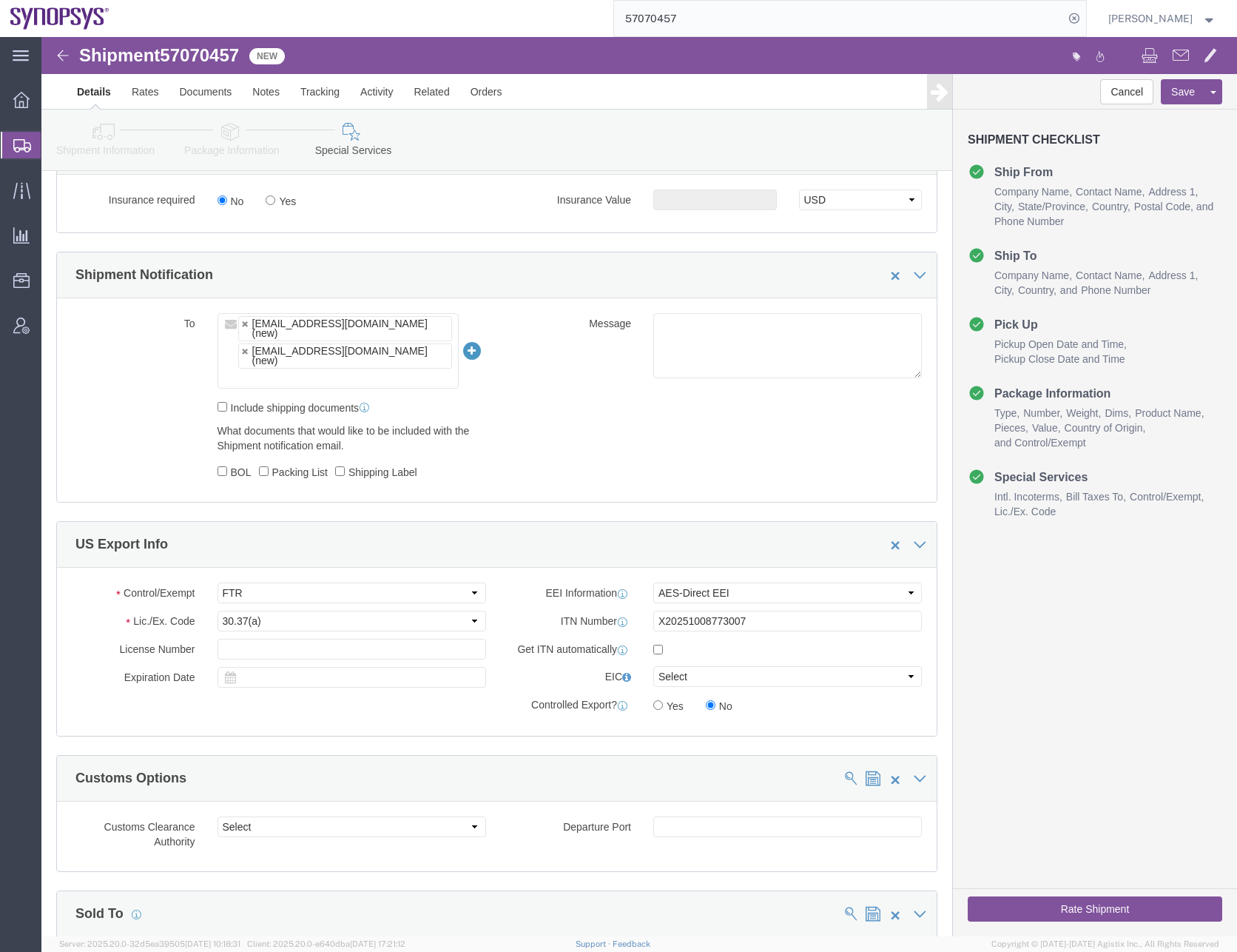
click icon
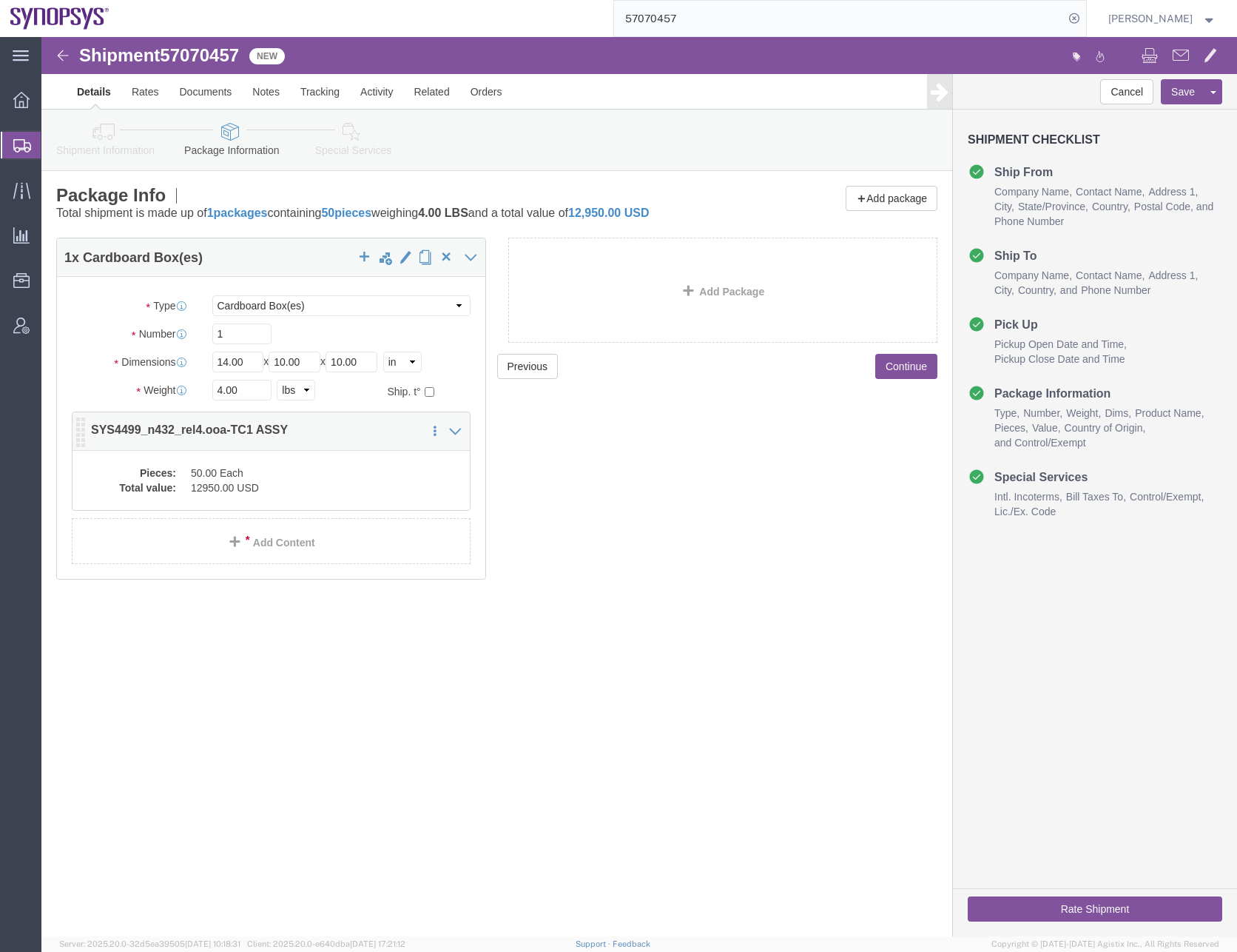
click dd "50.00 Each"
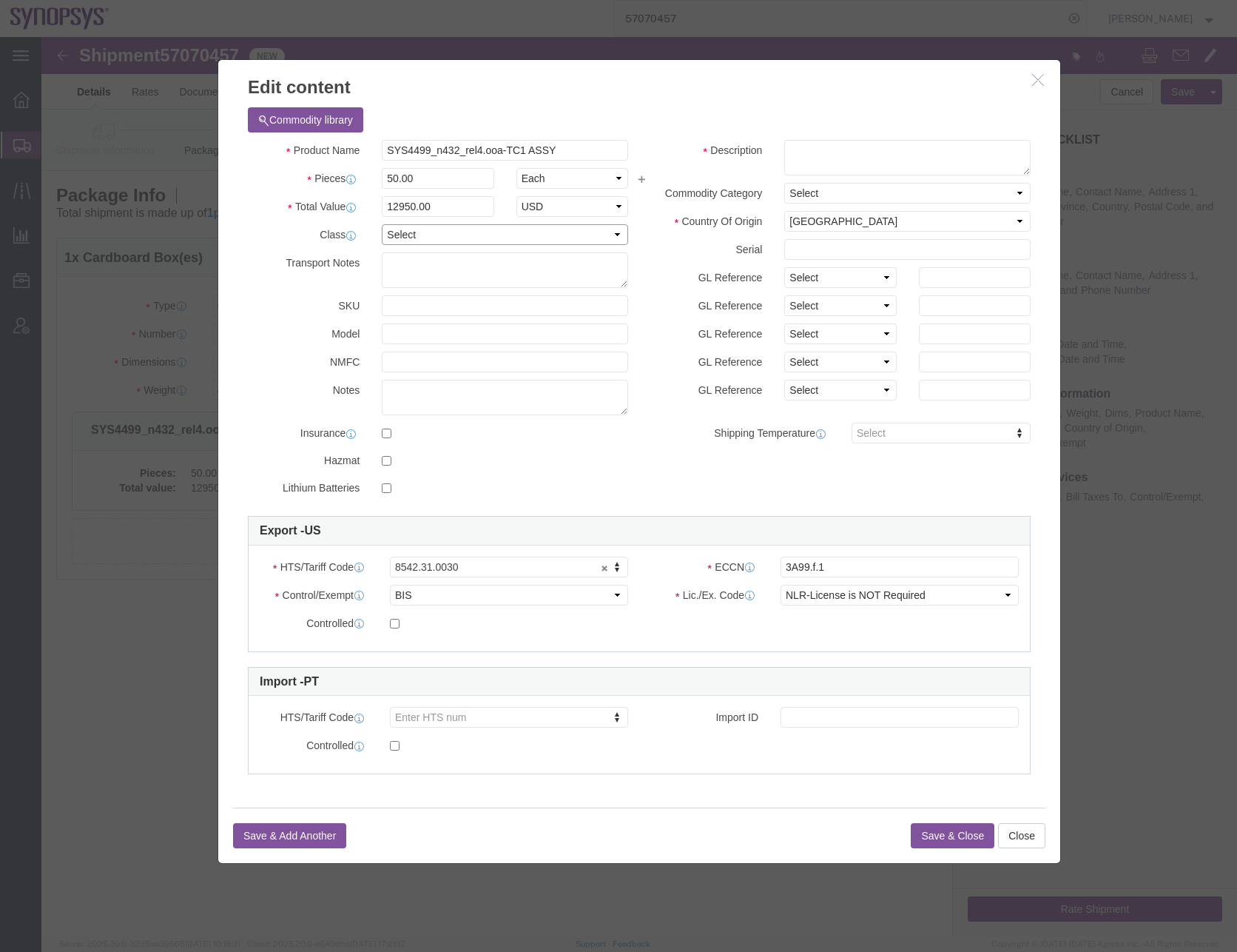
click select "Select 50 55 60 65 70 85 92.5 100 125 175 250 300 400"
select select "50"
click select "Select 50 55 60 65 70 85 92.5 100 125 175 250 300 400"
drag, startPoint x: 538, startPoint y: 118, endPoint x: 145, endPoint y: 137, distance: 393.5
click div "Edit content Commodity library Product Name SYS4499_n432_rel4.ooa-TC1 ASSY Piec…"
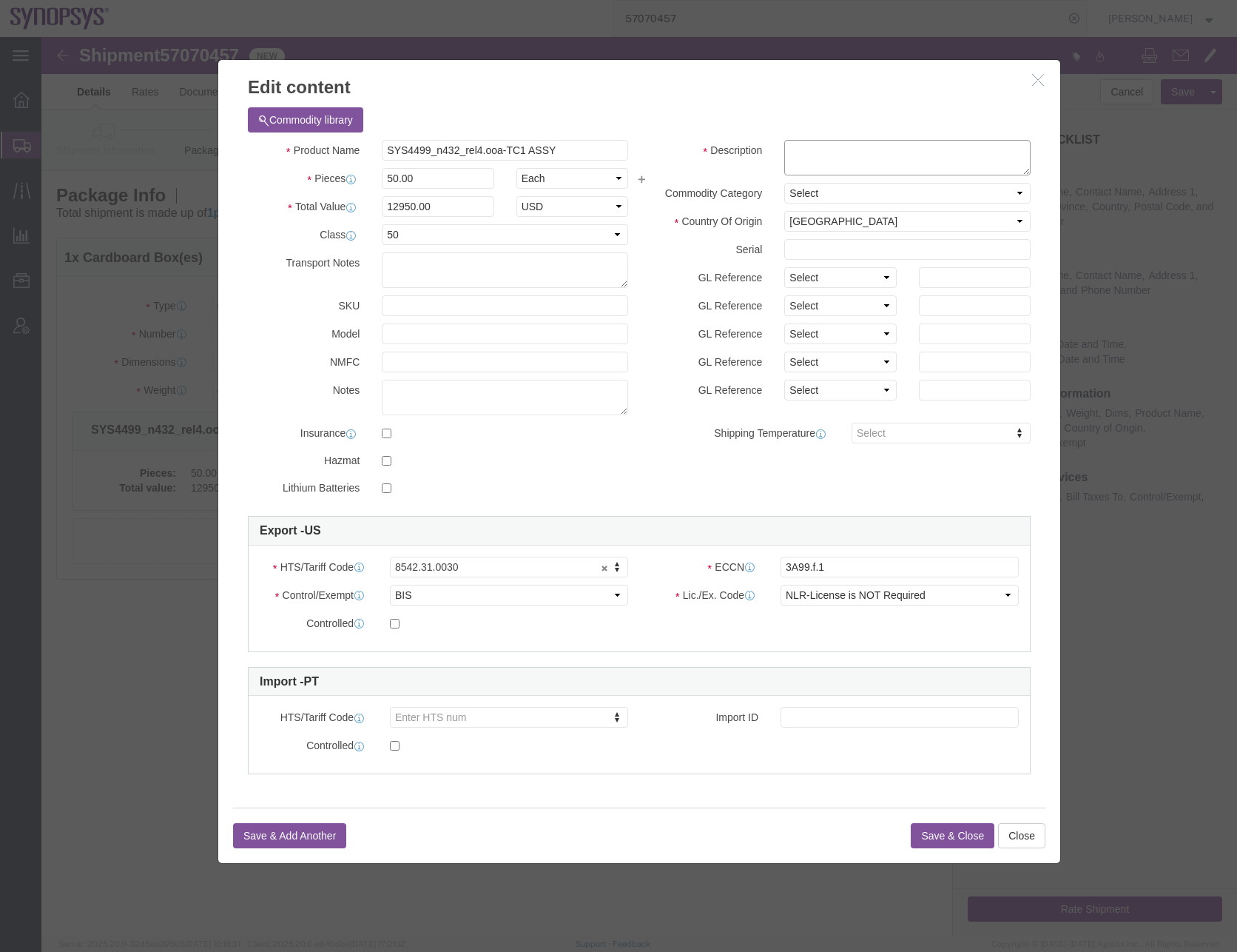
click textarea
paste textarea "SYS4499_n432_rel4.ooa-TC1 ASSY"
click textarea "SYS4499_n432_rel4.ooa-TC1 ASSY"
type textarea "PROJECT: SYS4499_n432_rel4.ooa-TC1 ASSY"
click h3 "Edit content"
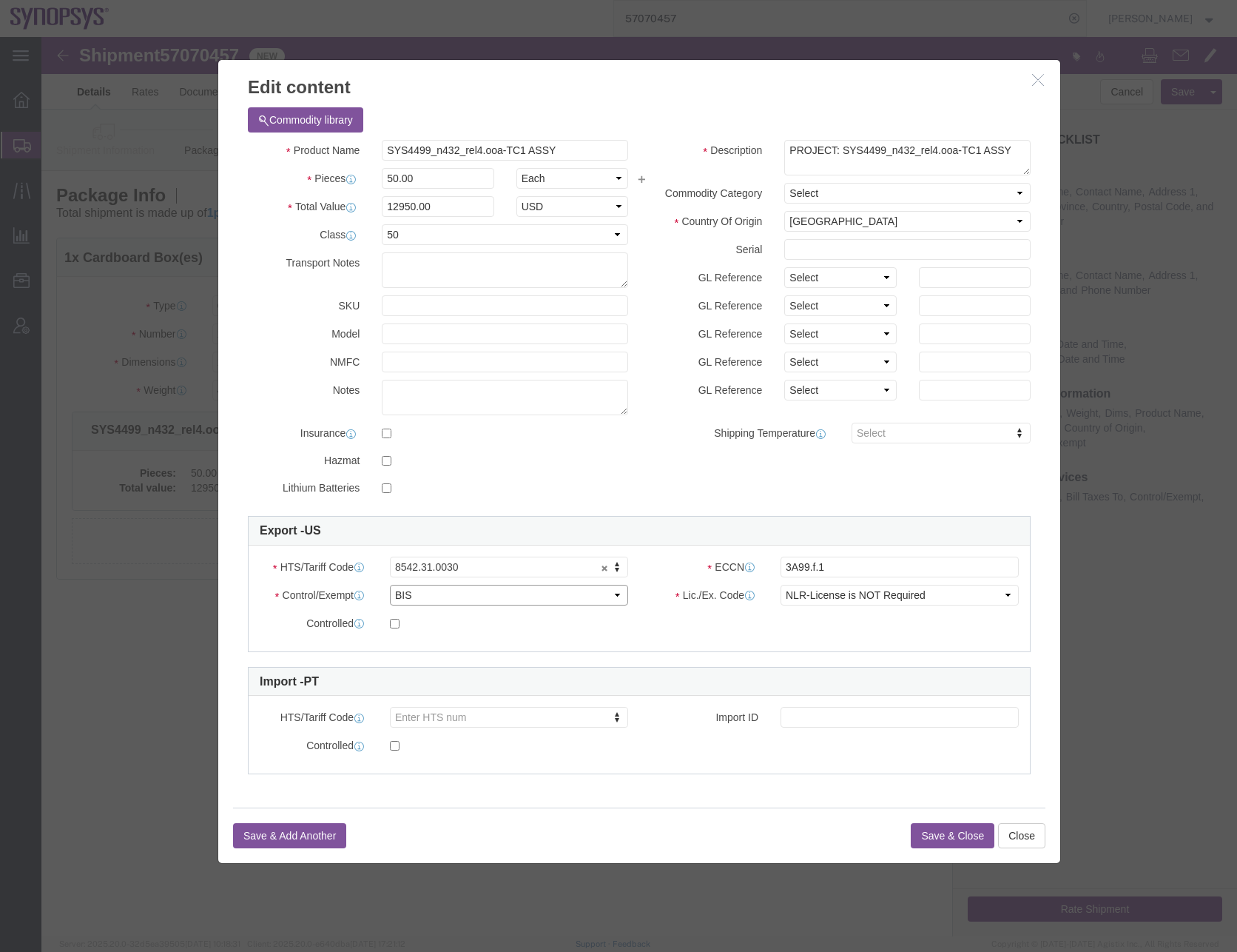
click select "Select ATF BIS DEA EPA FDA FTR ITAR OFAC Other (OPA)"
select select "FTR"
click select "Select ATF BIS DEA EPA FDA FTR ITAR OFAC Other (OPA)"
click select "Select 30.2(d)(2) 30.36 30.37(a) 30.37(f) 30.37(g) 30.37(h) 30.37(i) 30.37(j) 3…"
select select "30.37(a)"
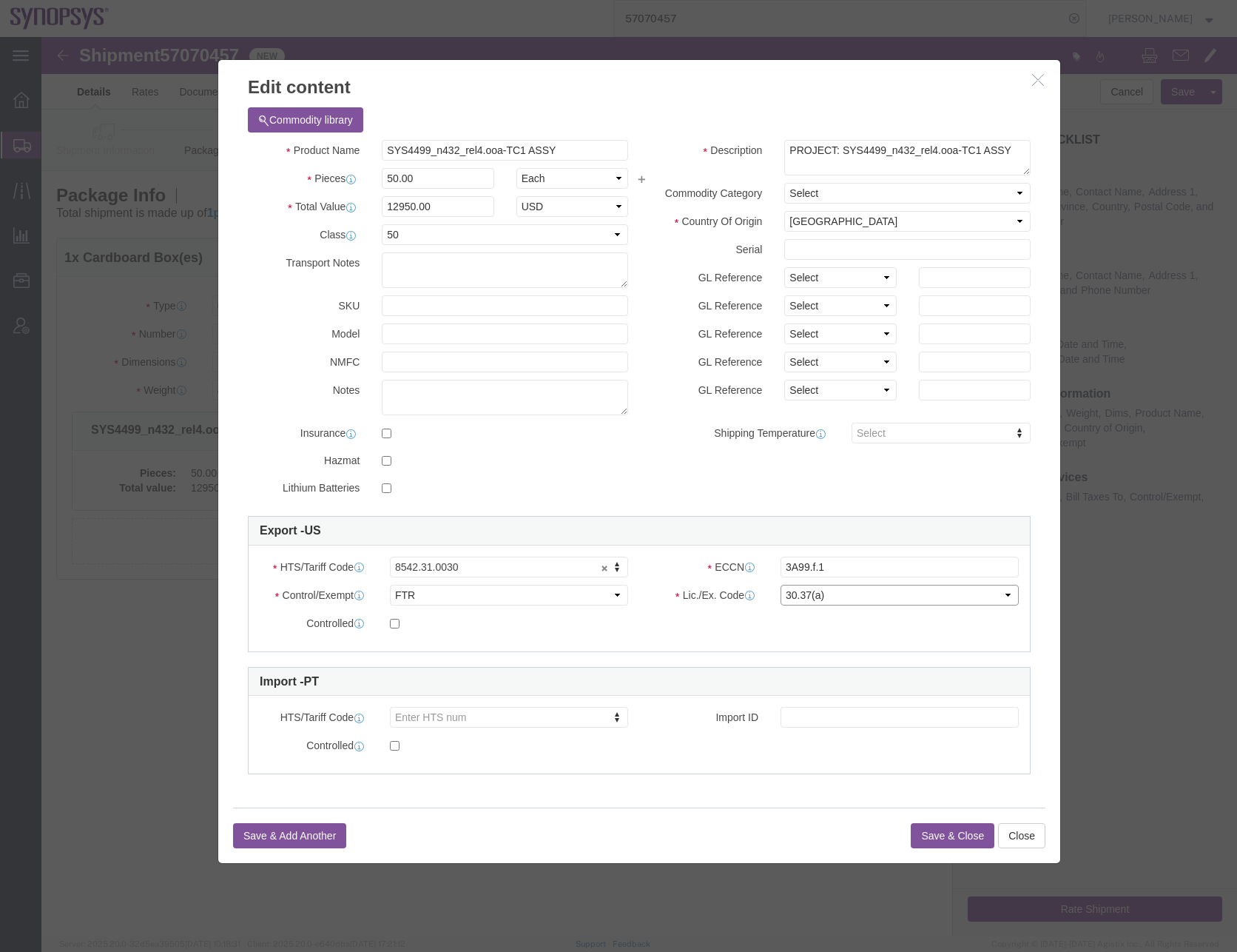
click select "Select 30.2(d)(2) 30.36 30.37(a) 30.37(f) 30.37(g) 30.37(h) 30.37(i) 30.37(j) 3…"
click button "Save & Close"
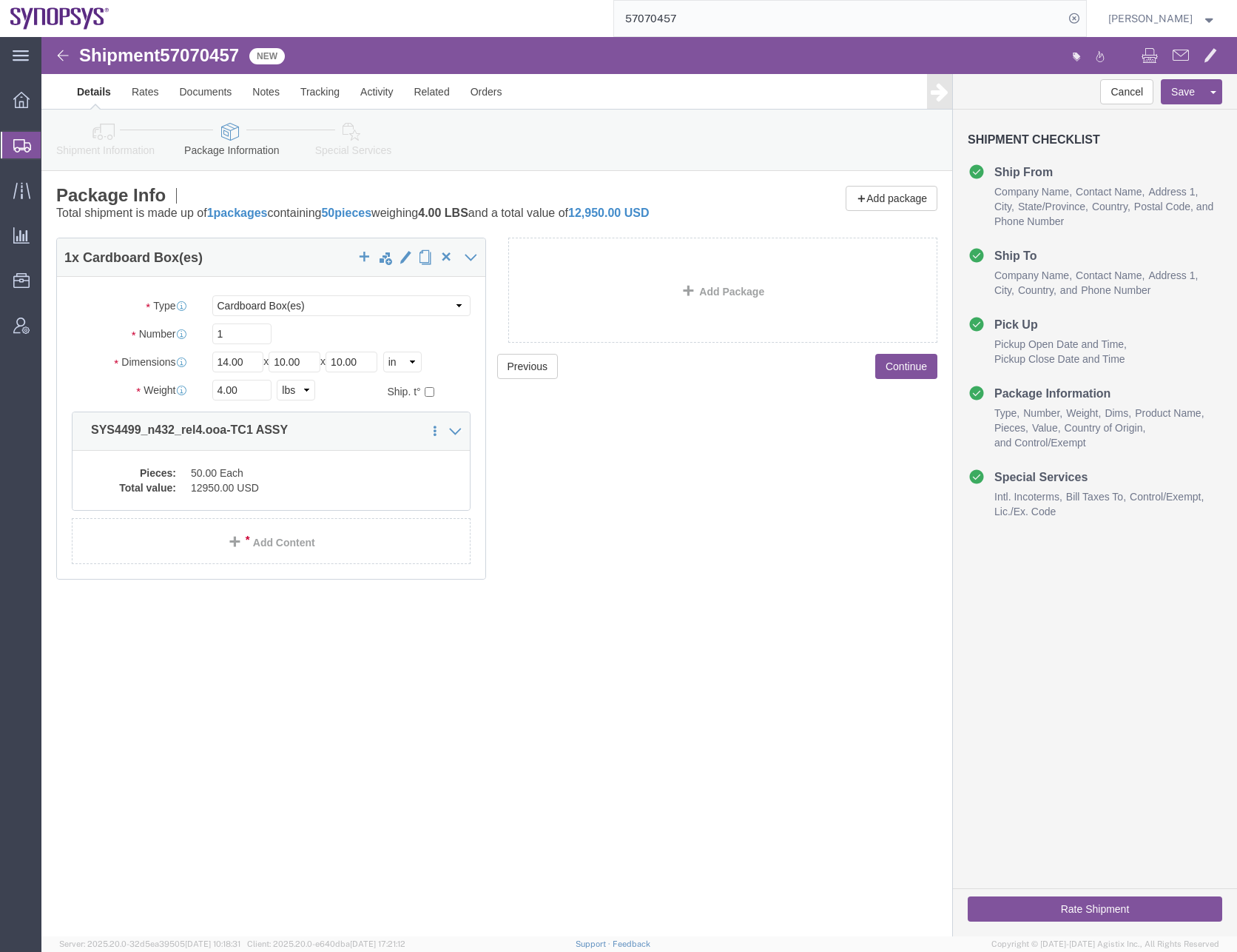
click icon
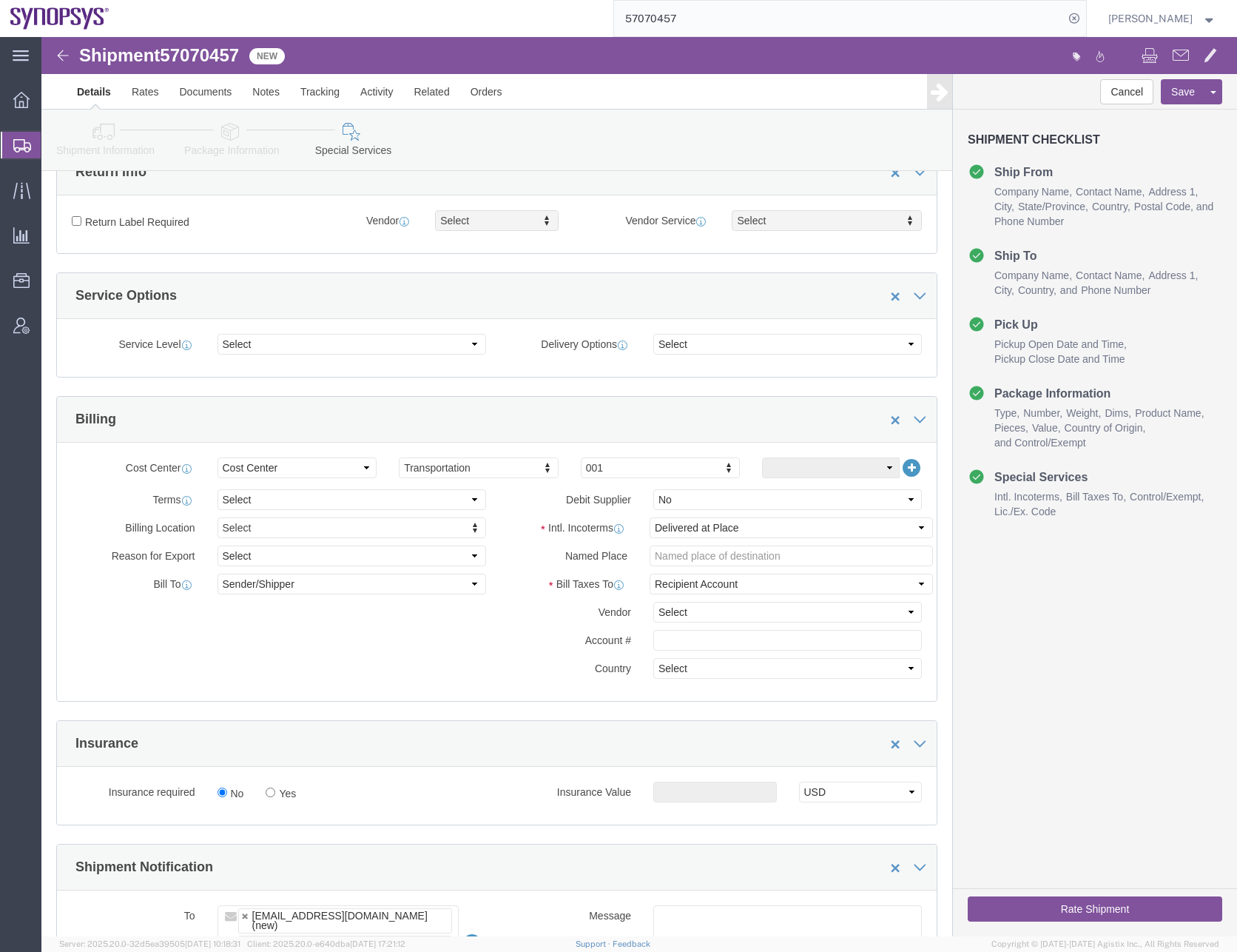
scroll to position [814, 0]
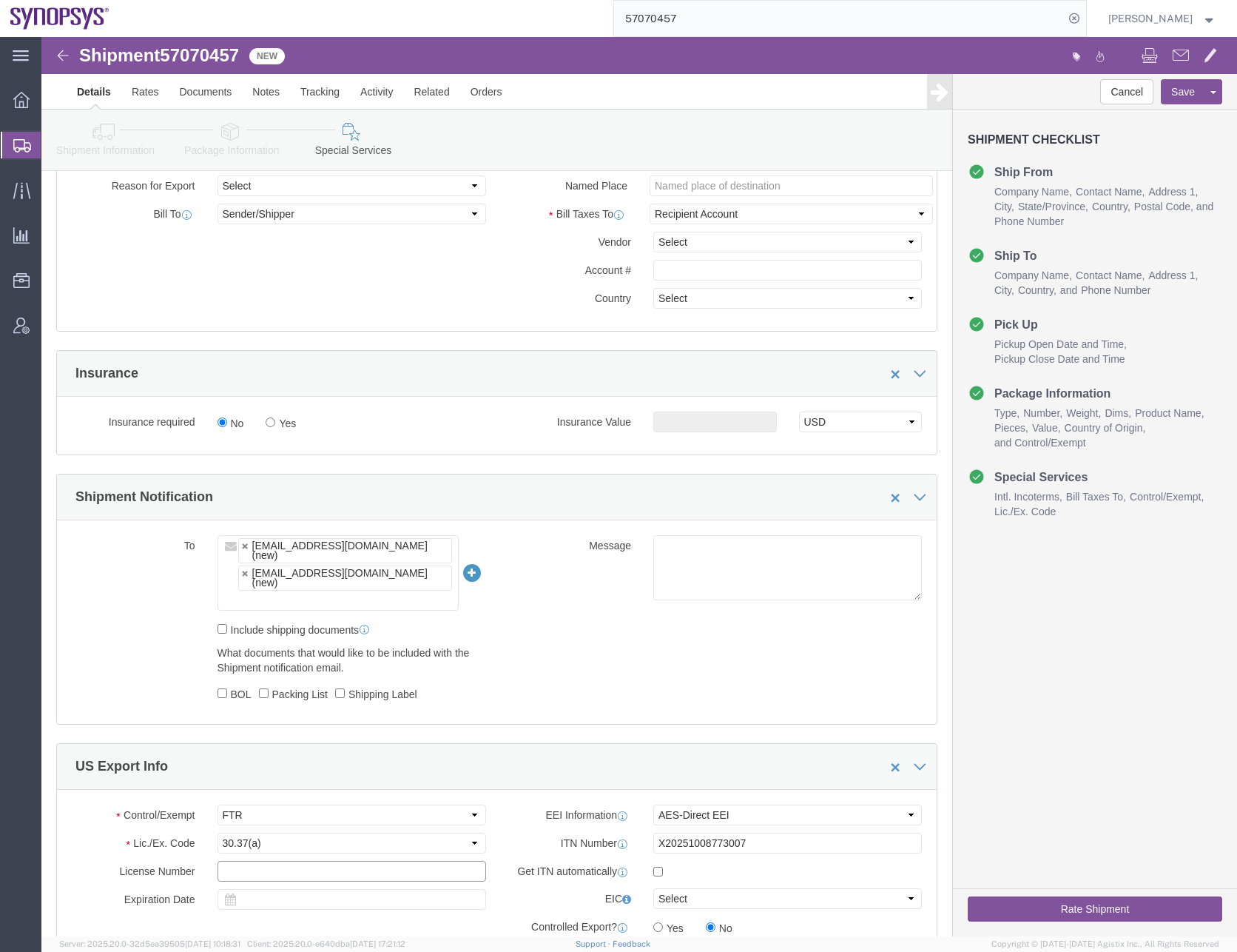
click input "text"
type input "n"
type input "NLR"
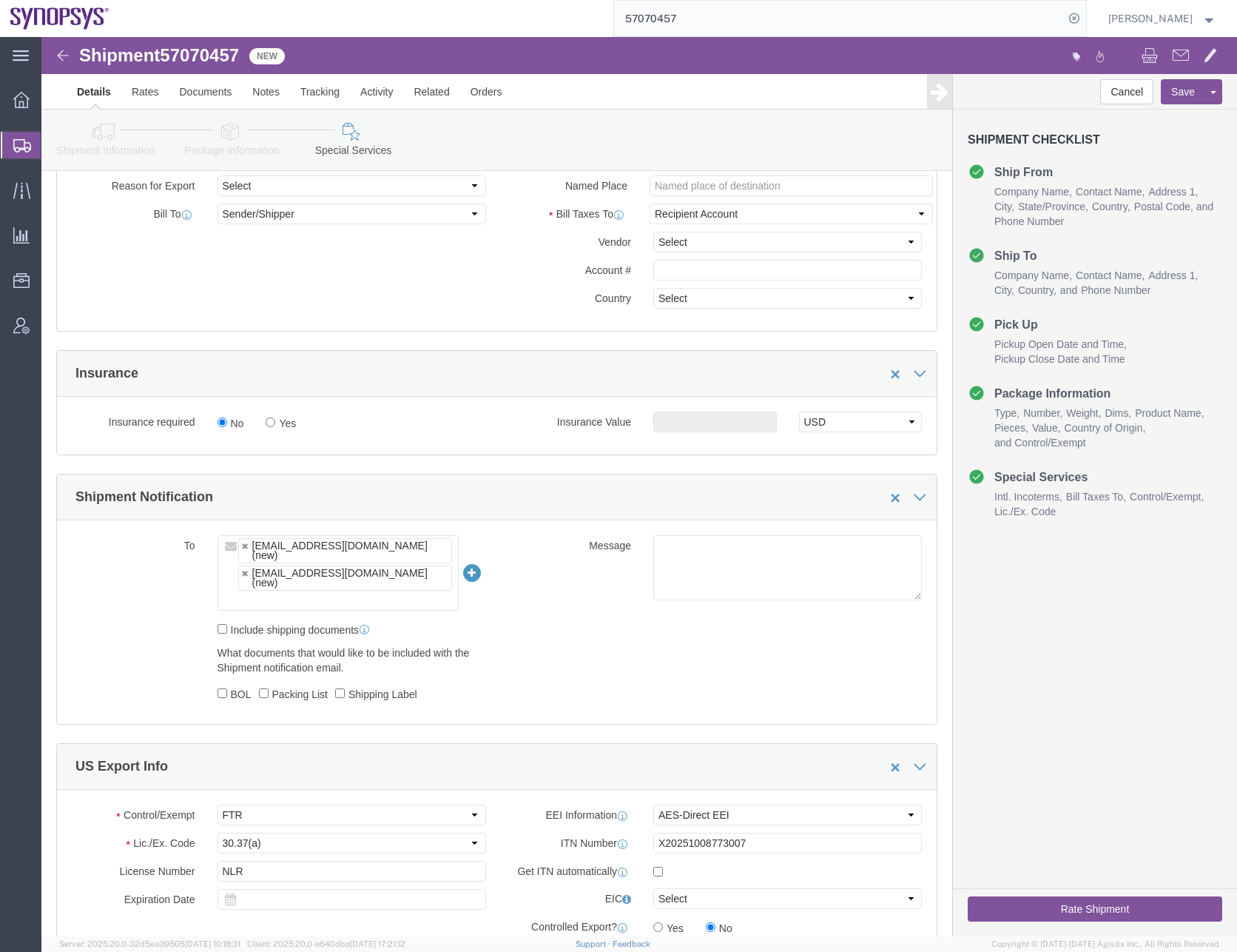
click div "To [EMAIL_ADDRESS][DOMAIN_NAME] (new) [EMAIL_ADDRESS][DOMAIN_NAME] (new) Includ…"
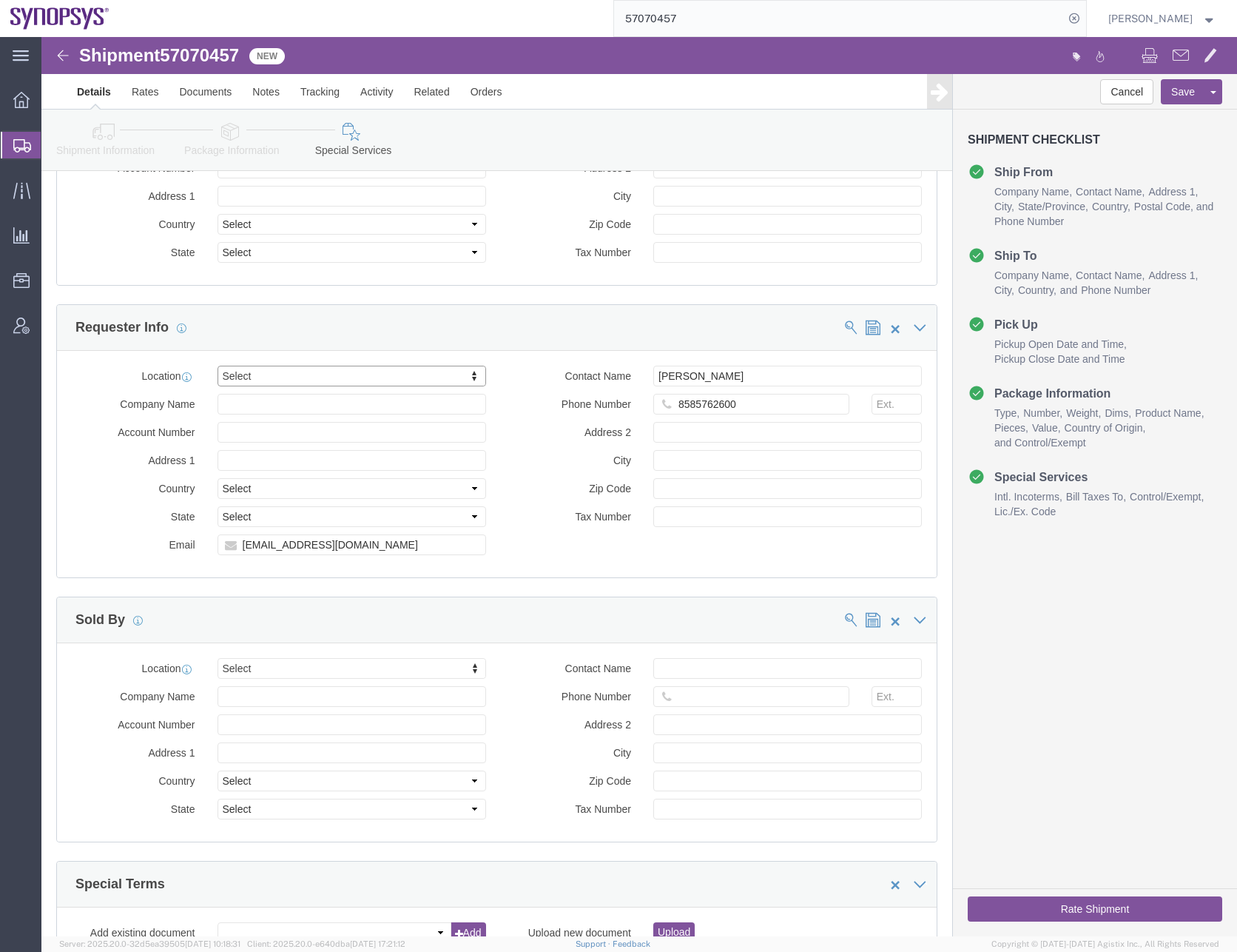
scroll to position [1983, 0]
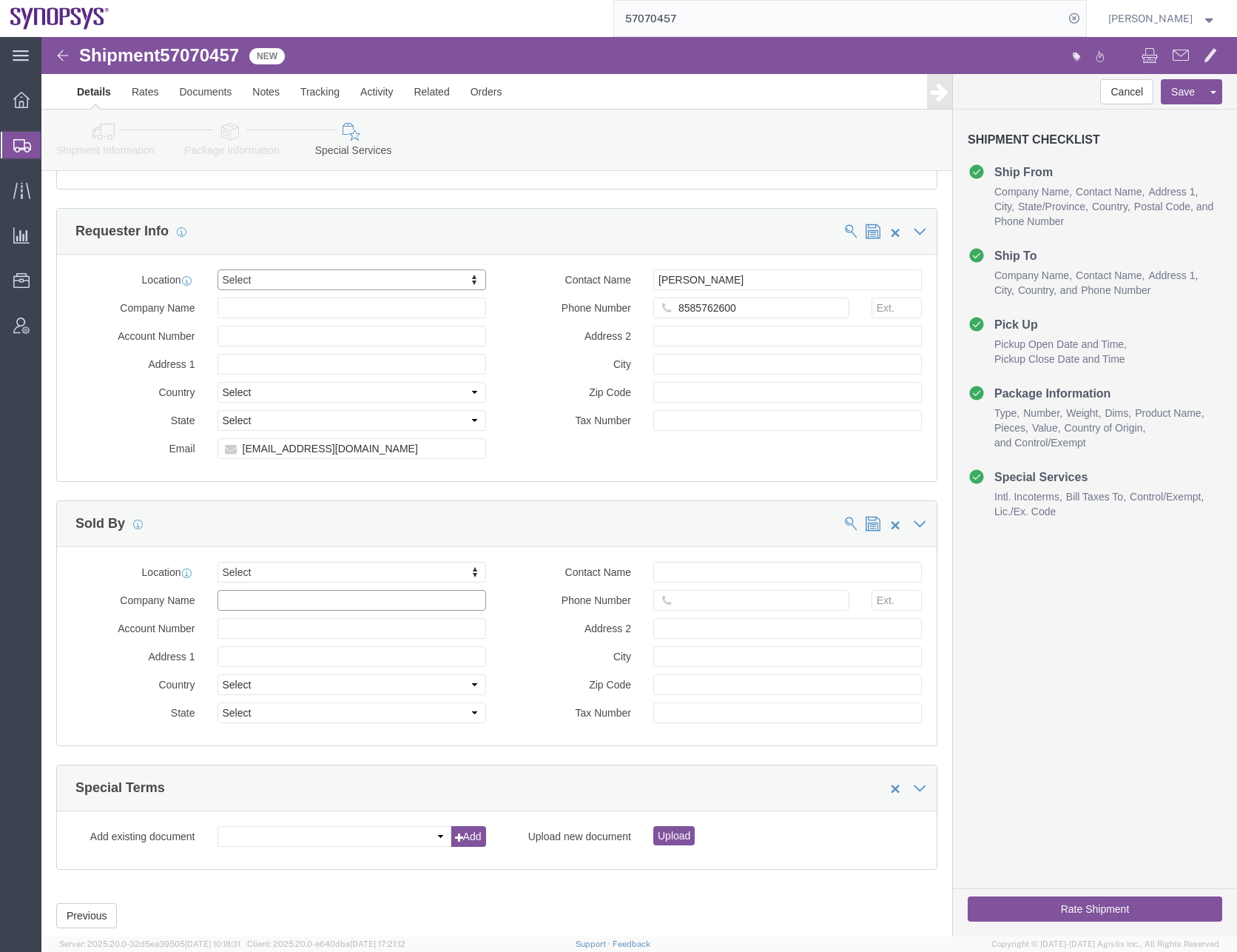
click input "Company Name"
type input "kyo"
click p "Kyocera - Kyocera International, Inc. - (Shipping and Receiving) [STREET_ADDRES…"
select select "CA"
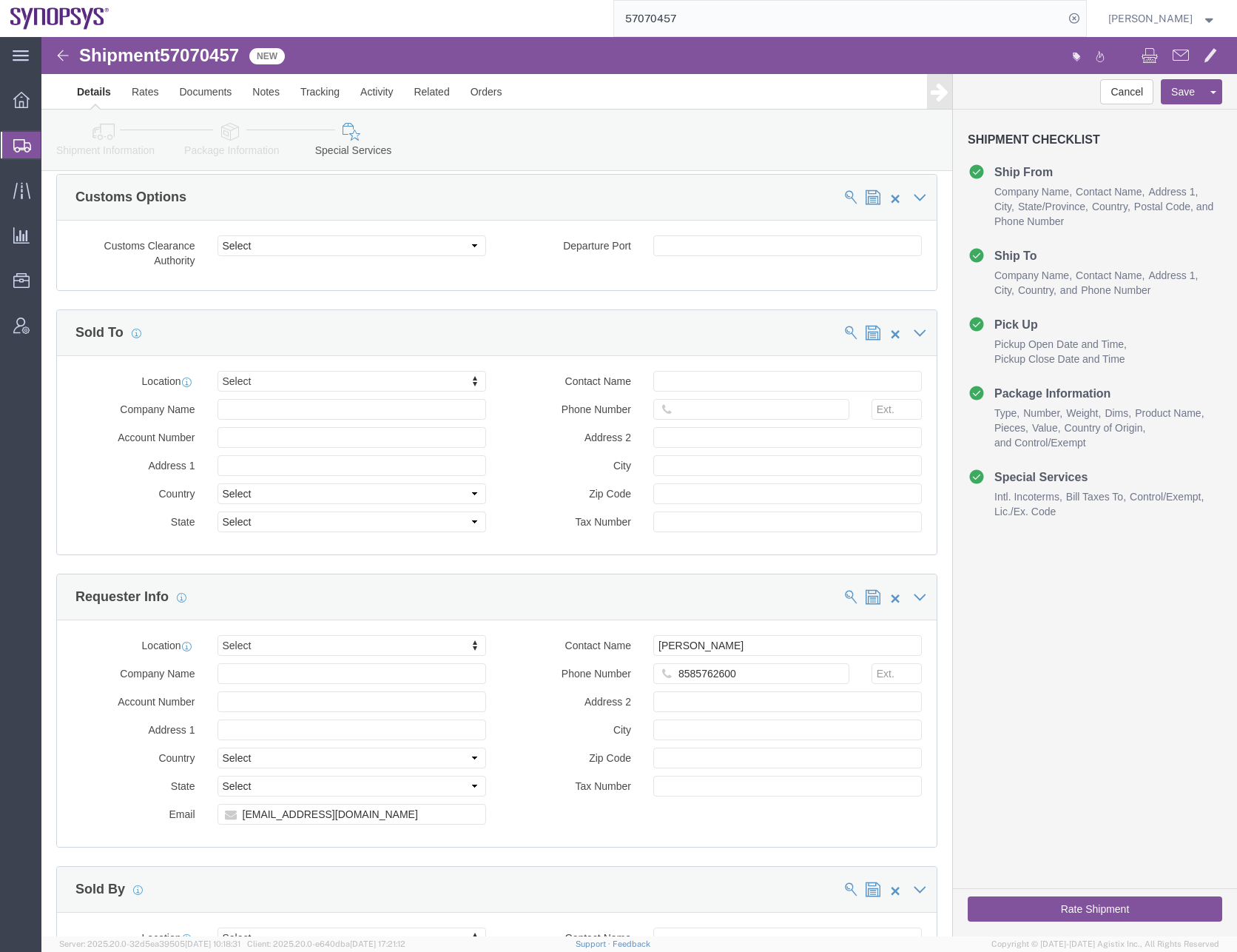
scroll to position [1613, 0]
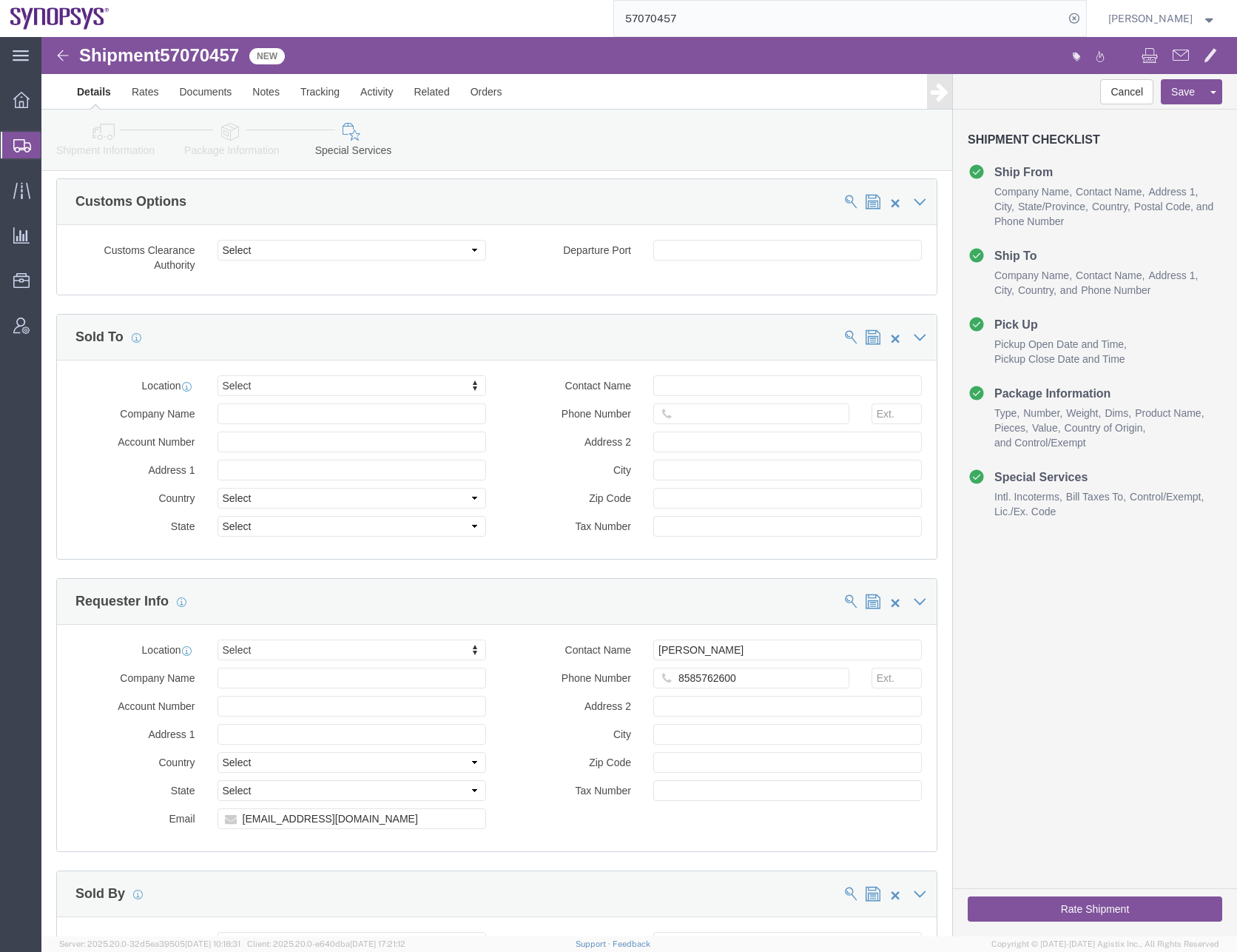
type input "Kyocera International, Inc."
click icon
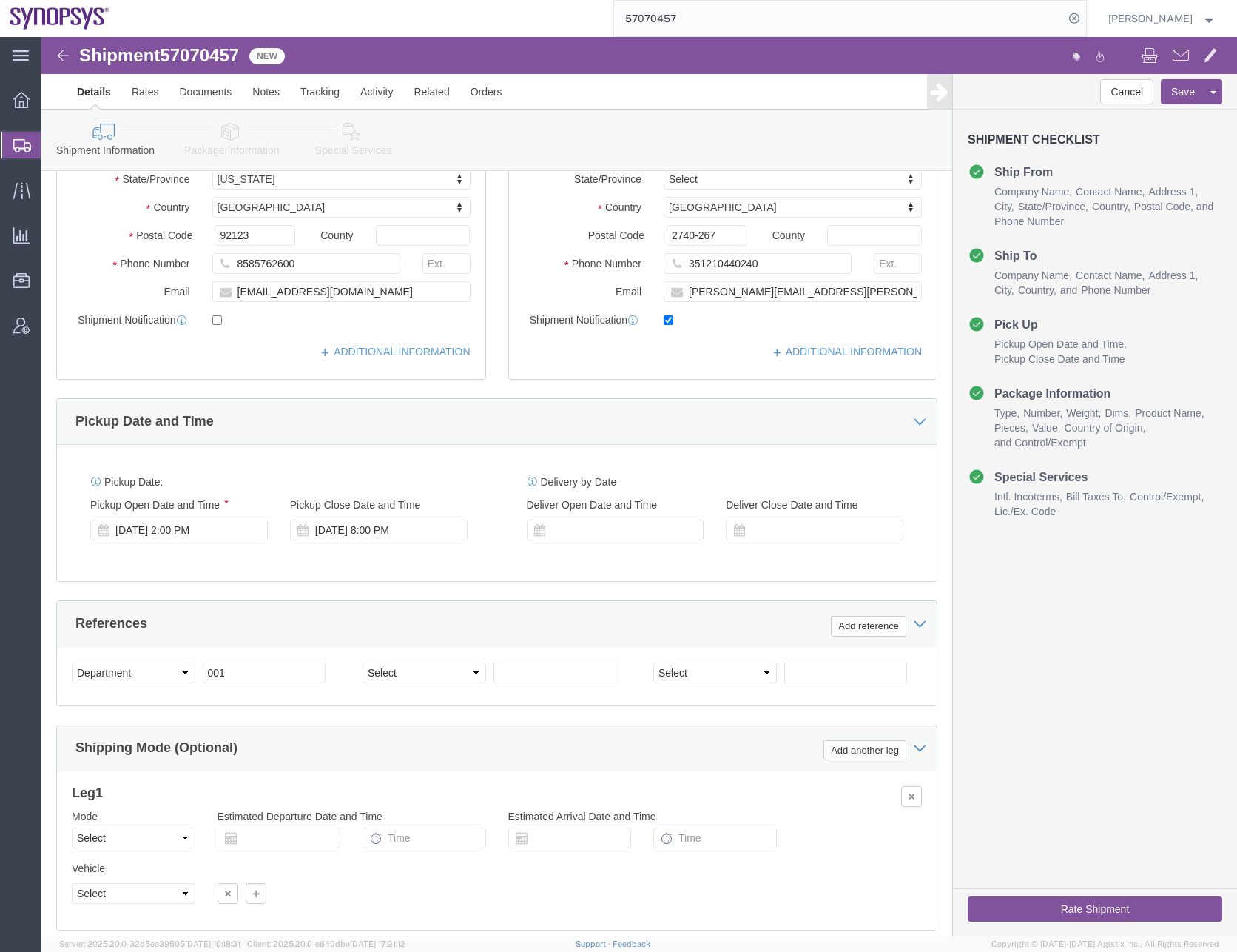
scroll to position [3, 0]
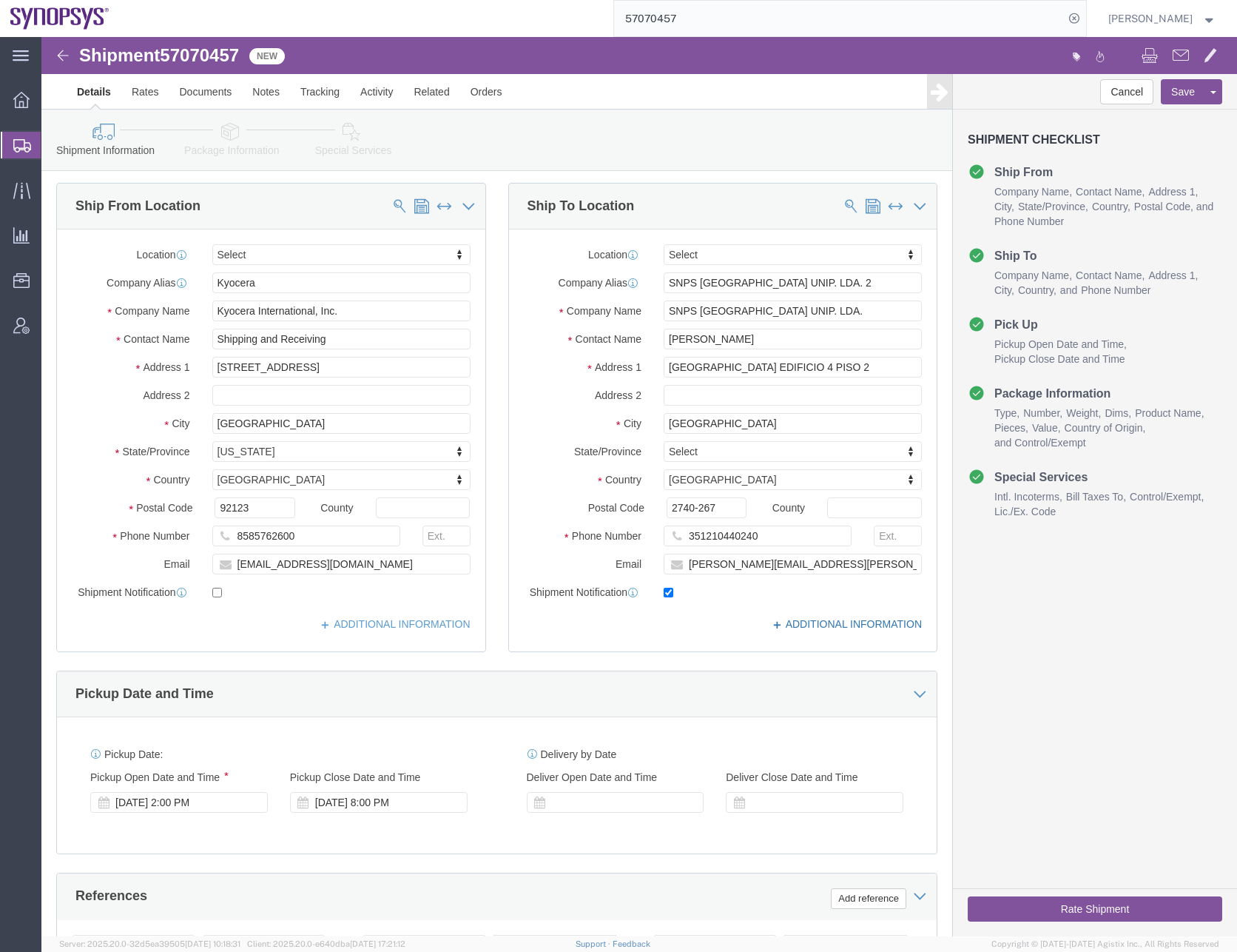
click link "ADDITIONAL INFORMATION"
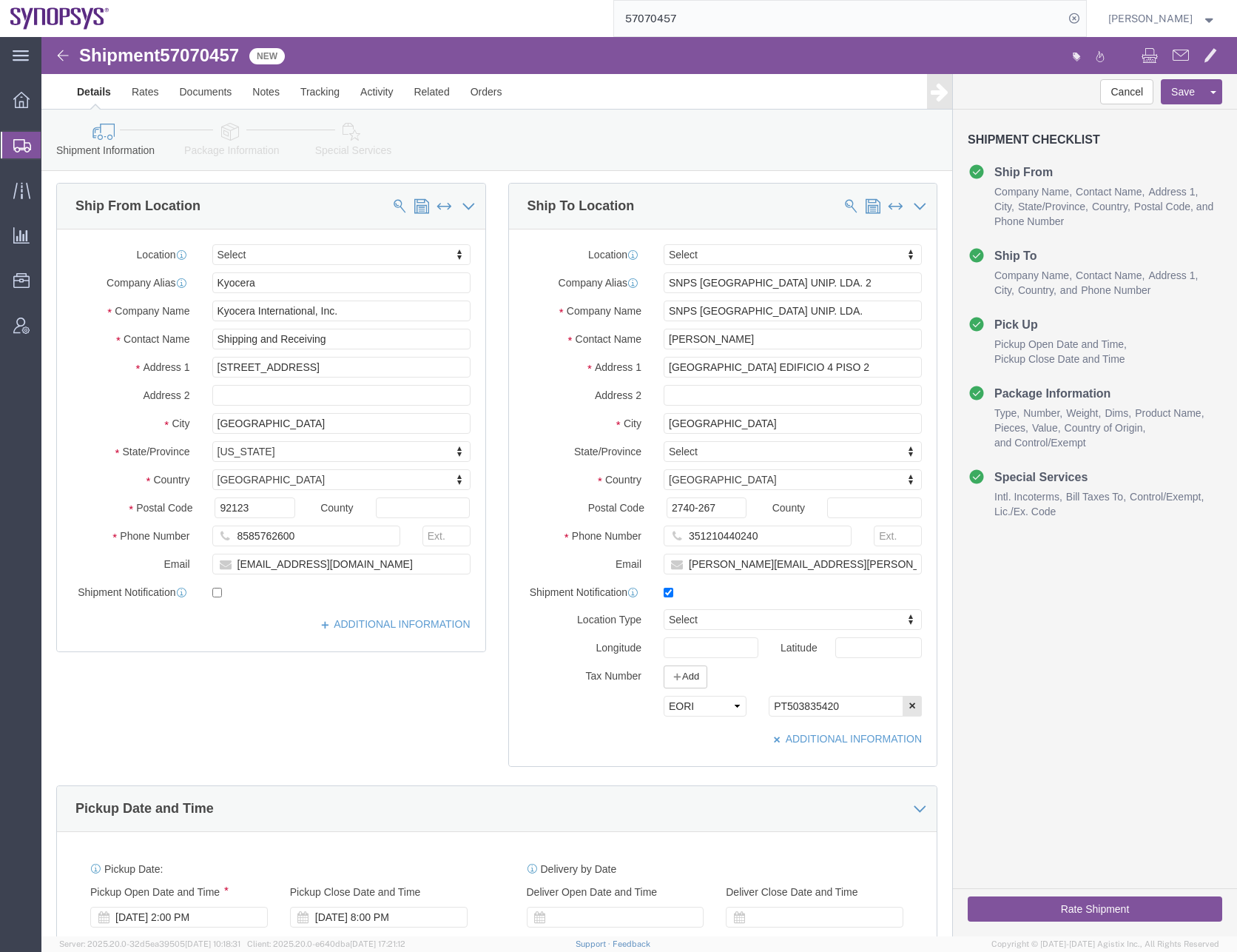
click icon
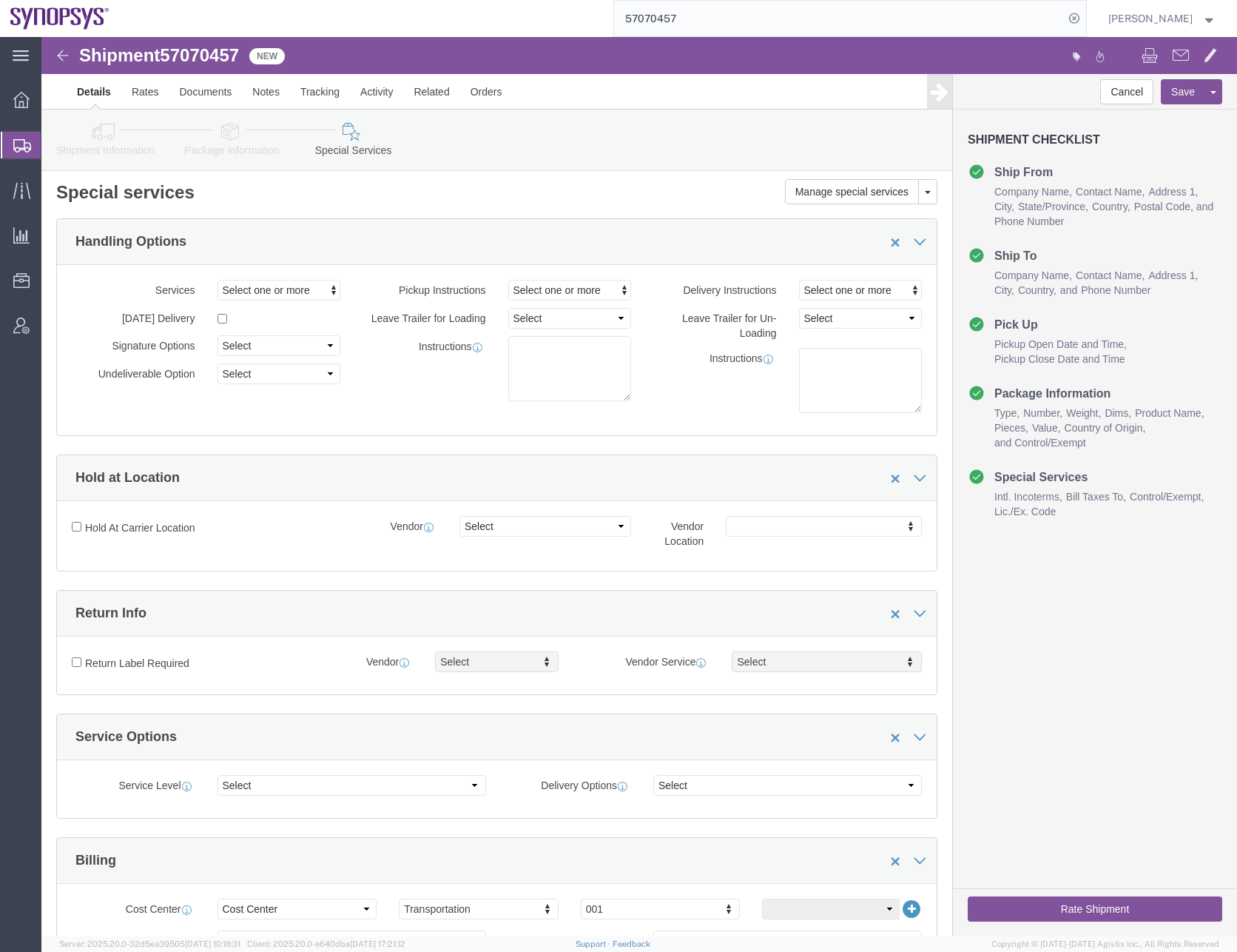
click div "Manage special services Handling Options Hold at Location Return Info Service O…"
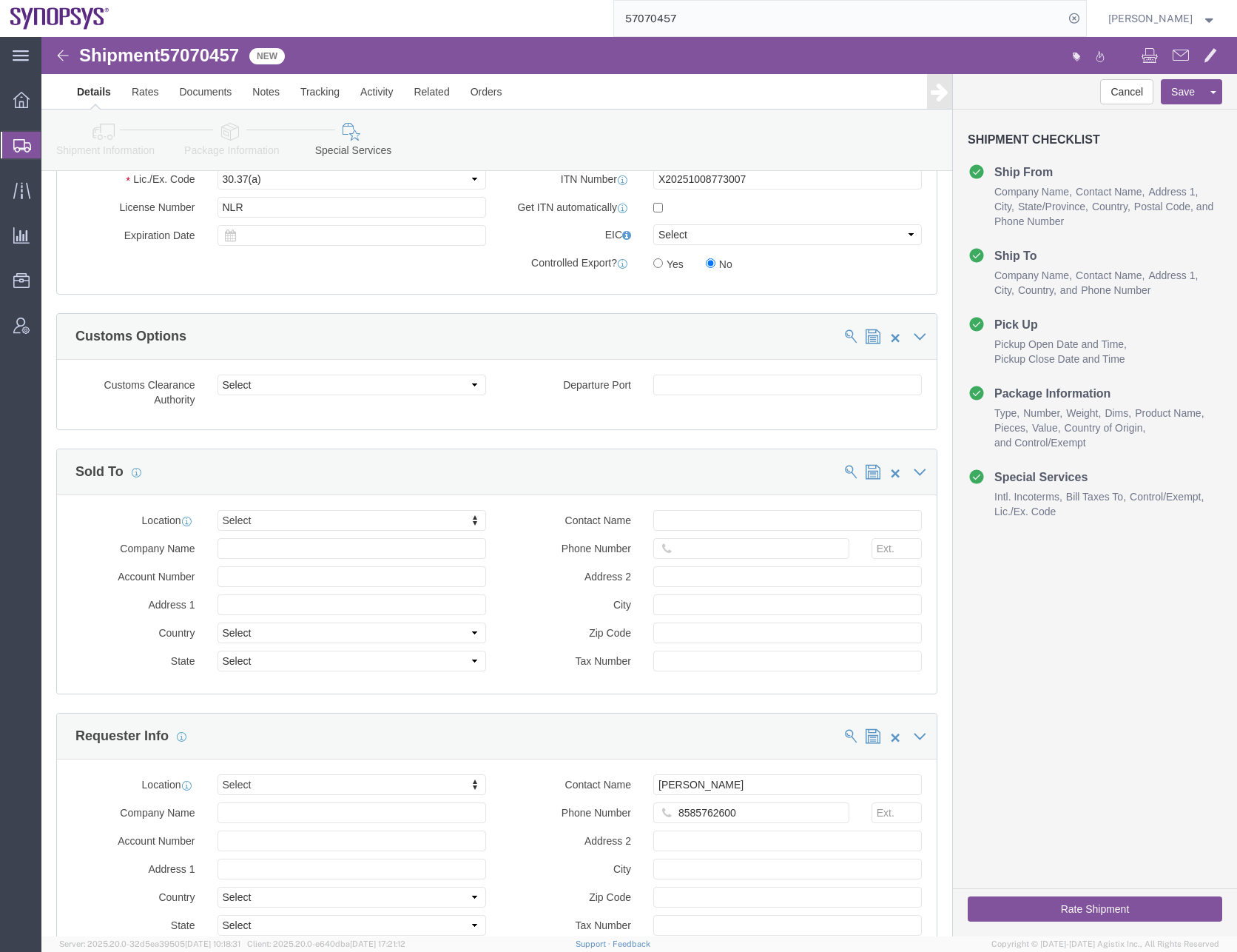
scroll to position [1480, 0]
drag, startPoint x: 281, startPoint y: 448, endPoint x: 281, endPoint y: 460, distance: 12.0
click button "Save"
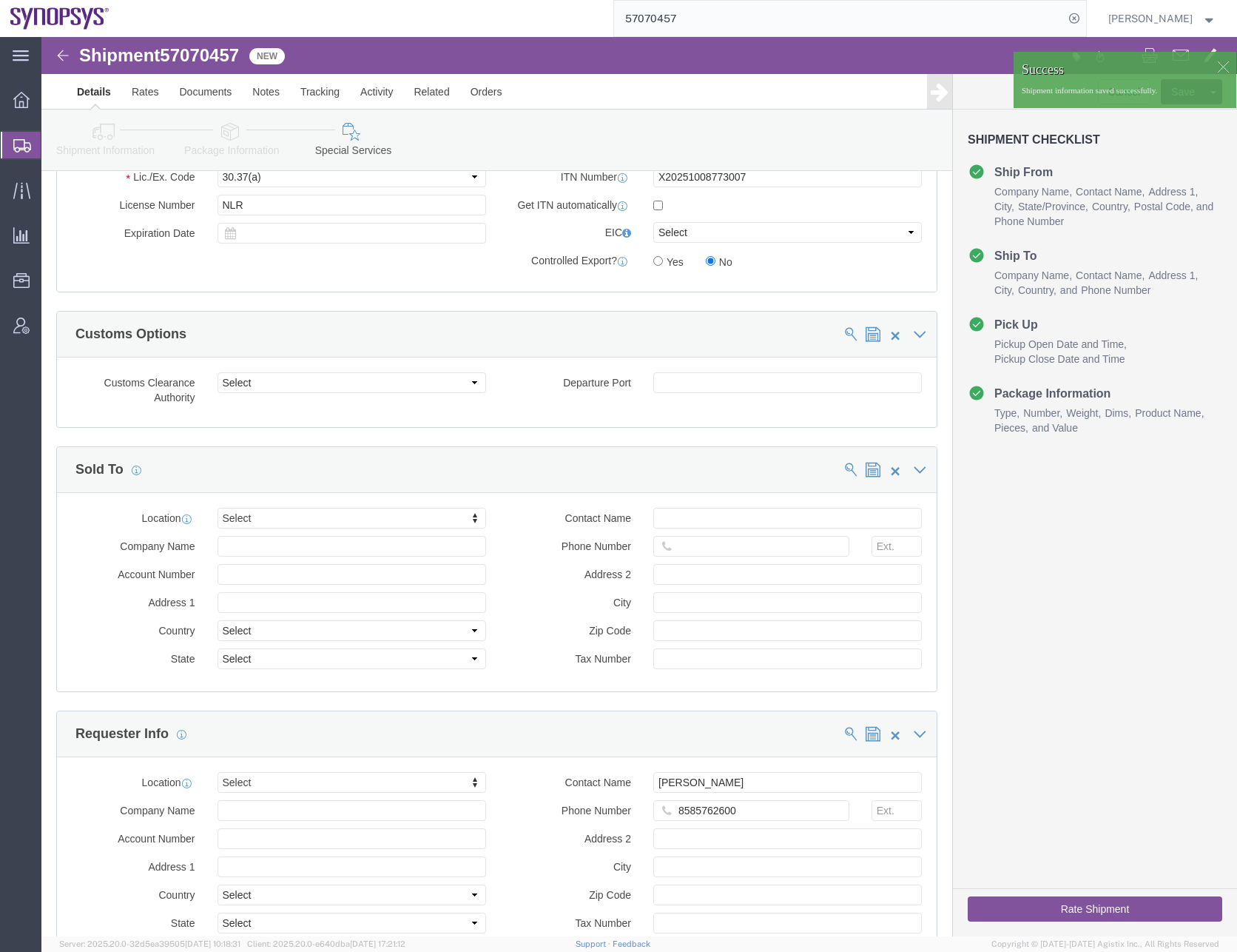
click button "Rate Shipment"
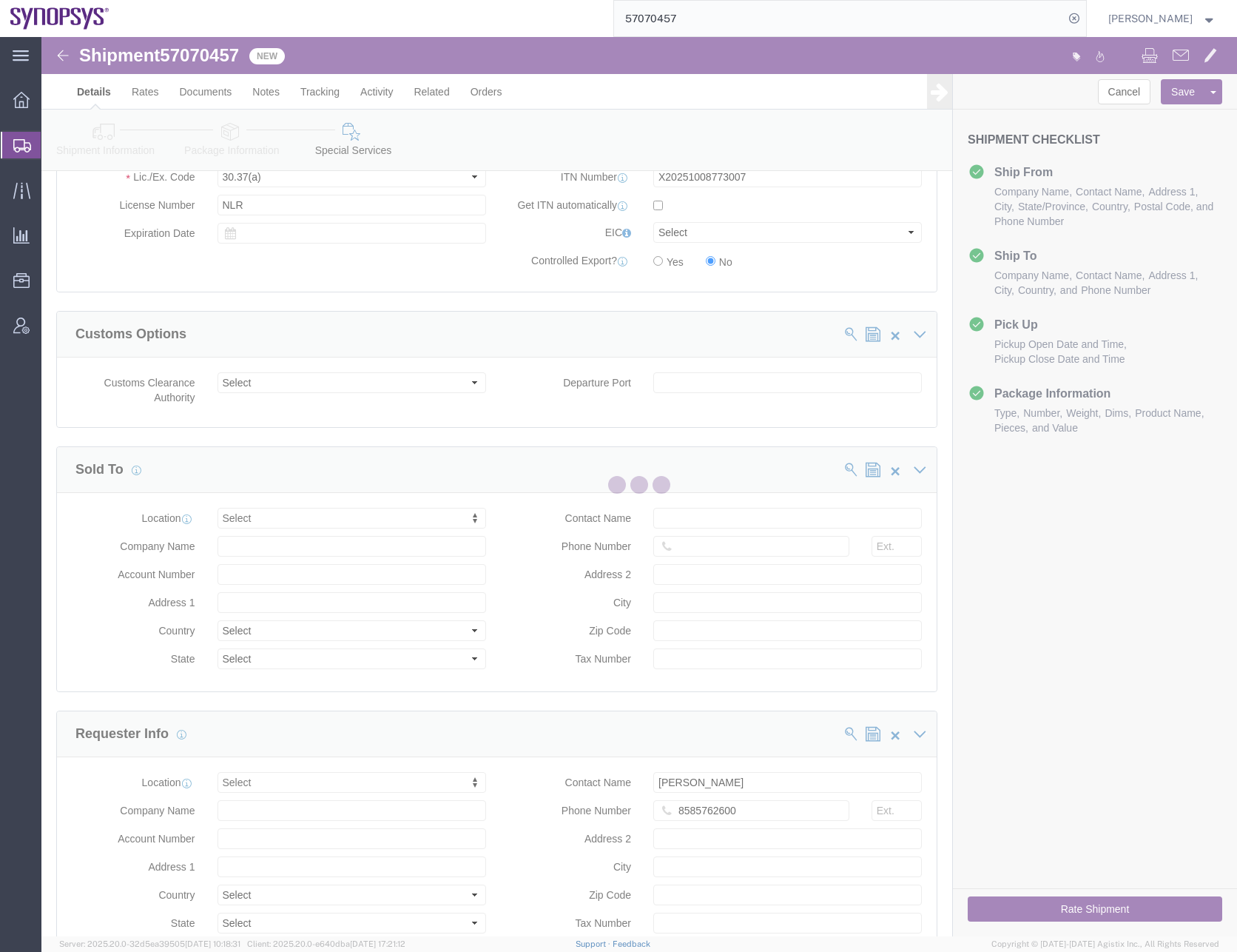
scroll to position [0, 0]
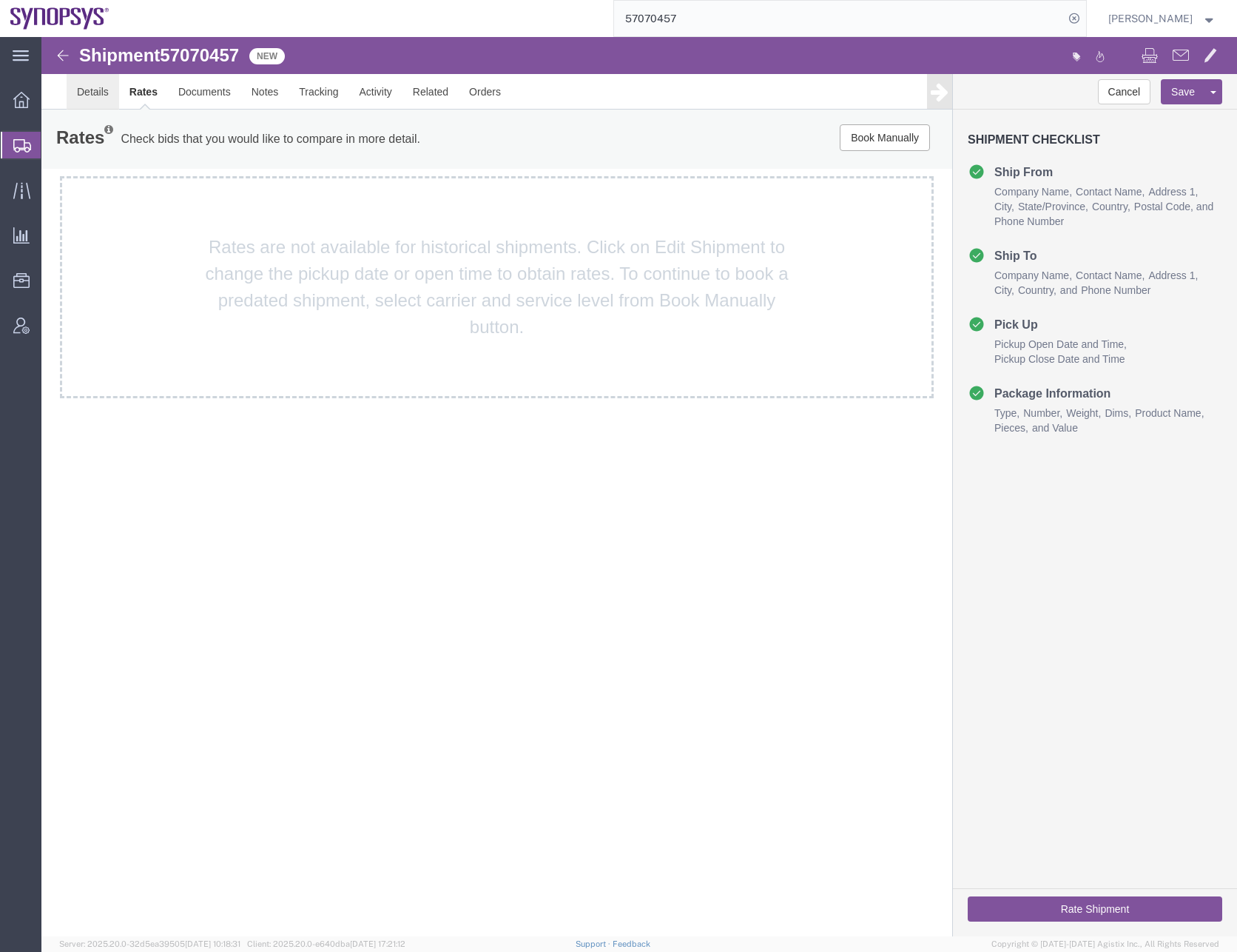
click at [92, 91] on link "Details" at bounding box center [92, 91] width 52 height 35
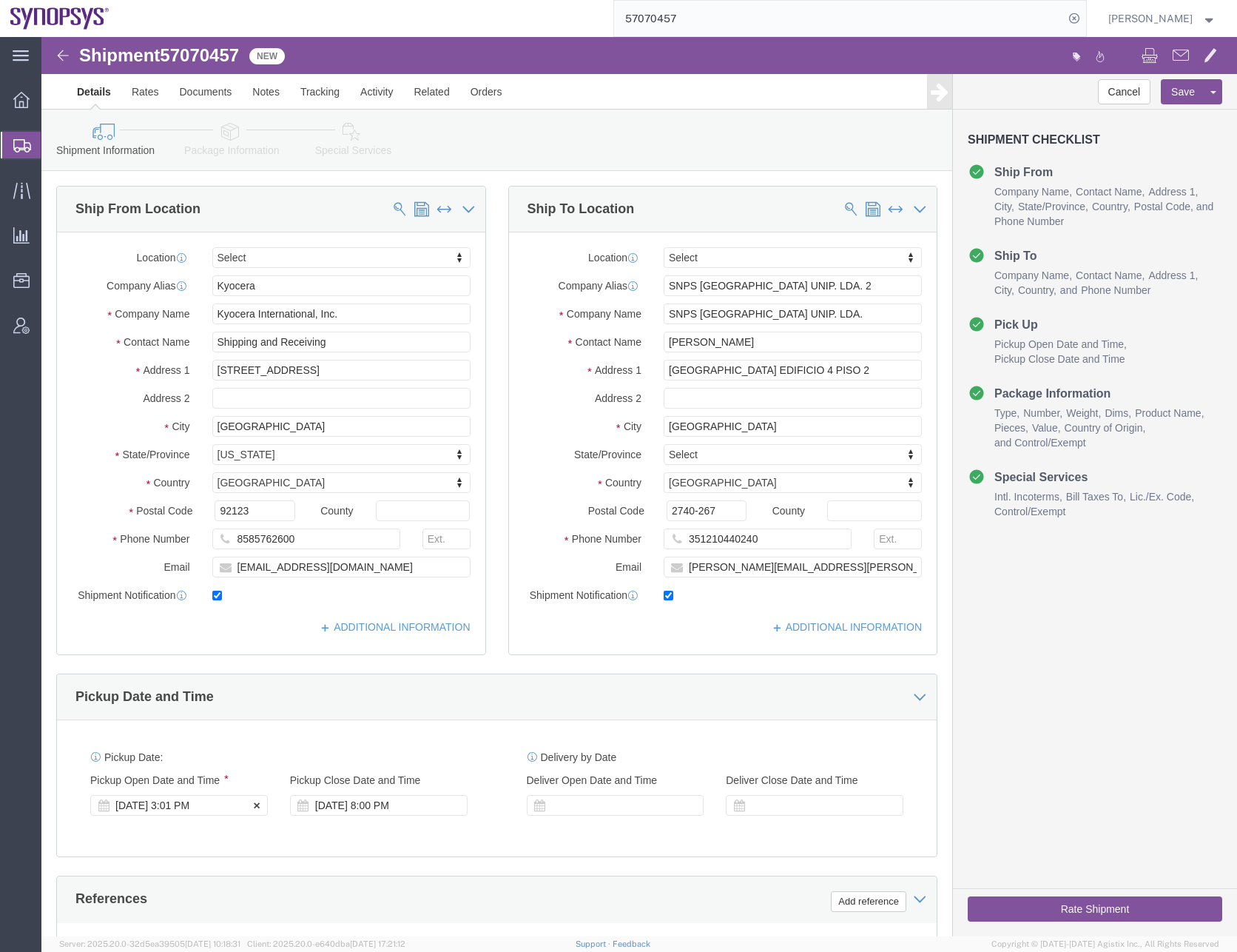
click div "[DATE] 3:01 PM"
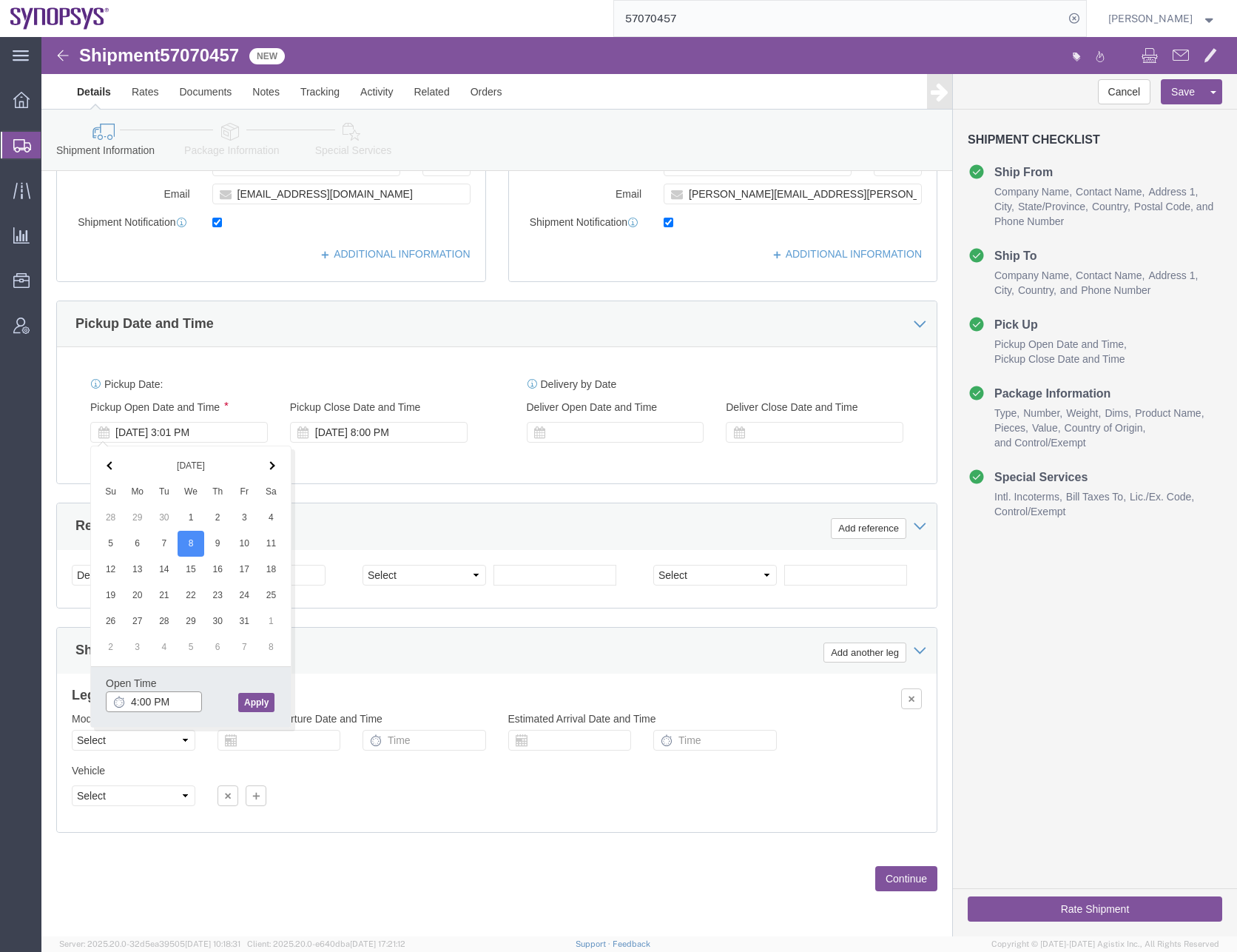
type input "4:00 PM"
click button "Apply"
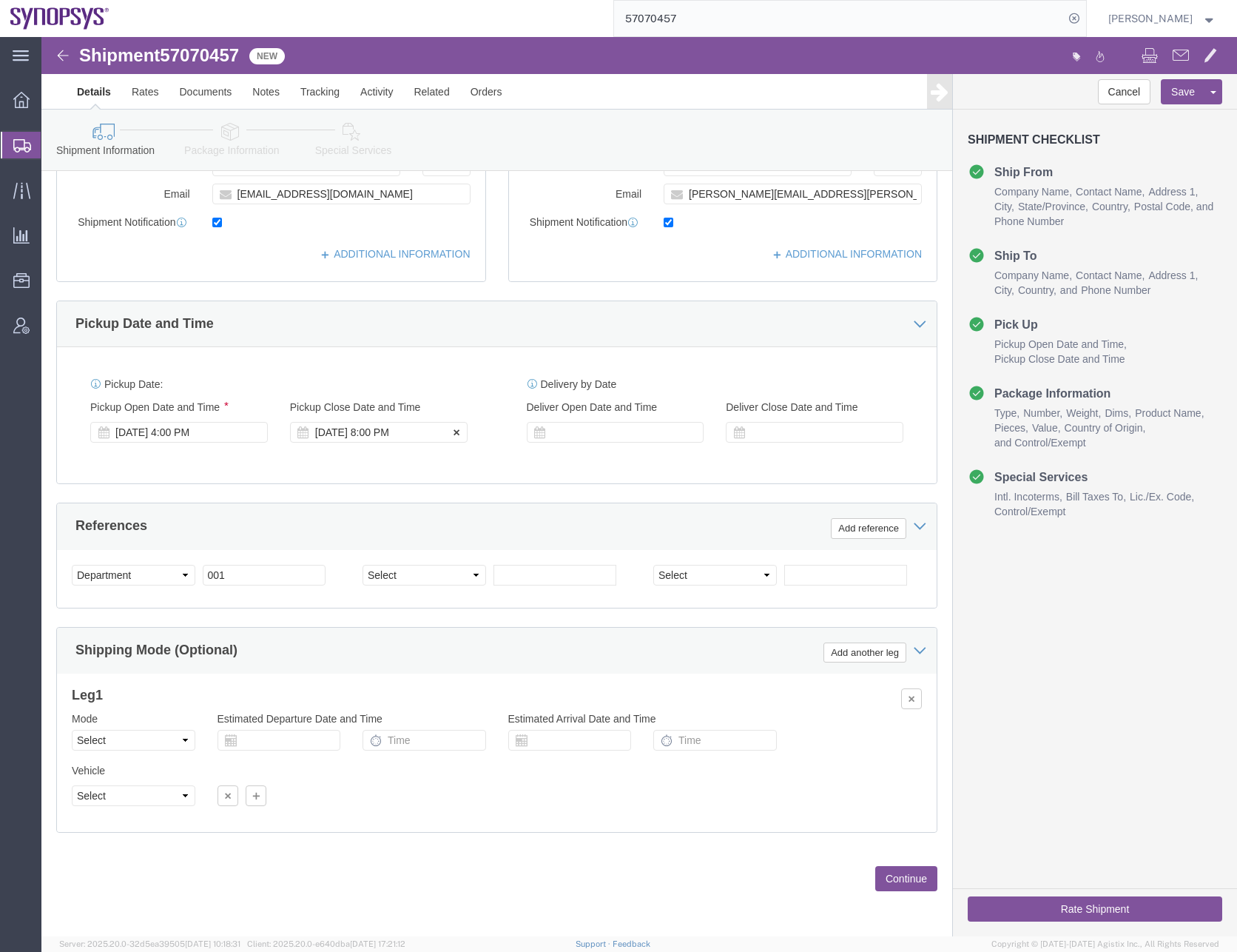
click div "[DATE] 8:00 PM"
type input "5:00 PM"
click button "Apply"
click div "[DATE] 4:00 PM"
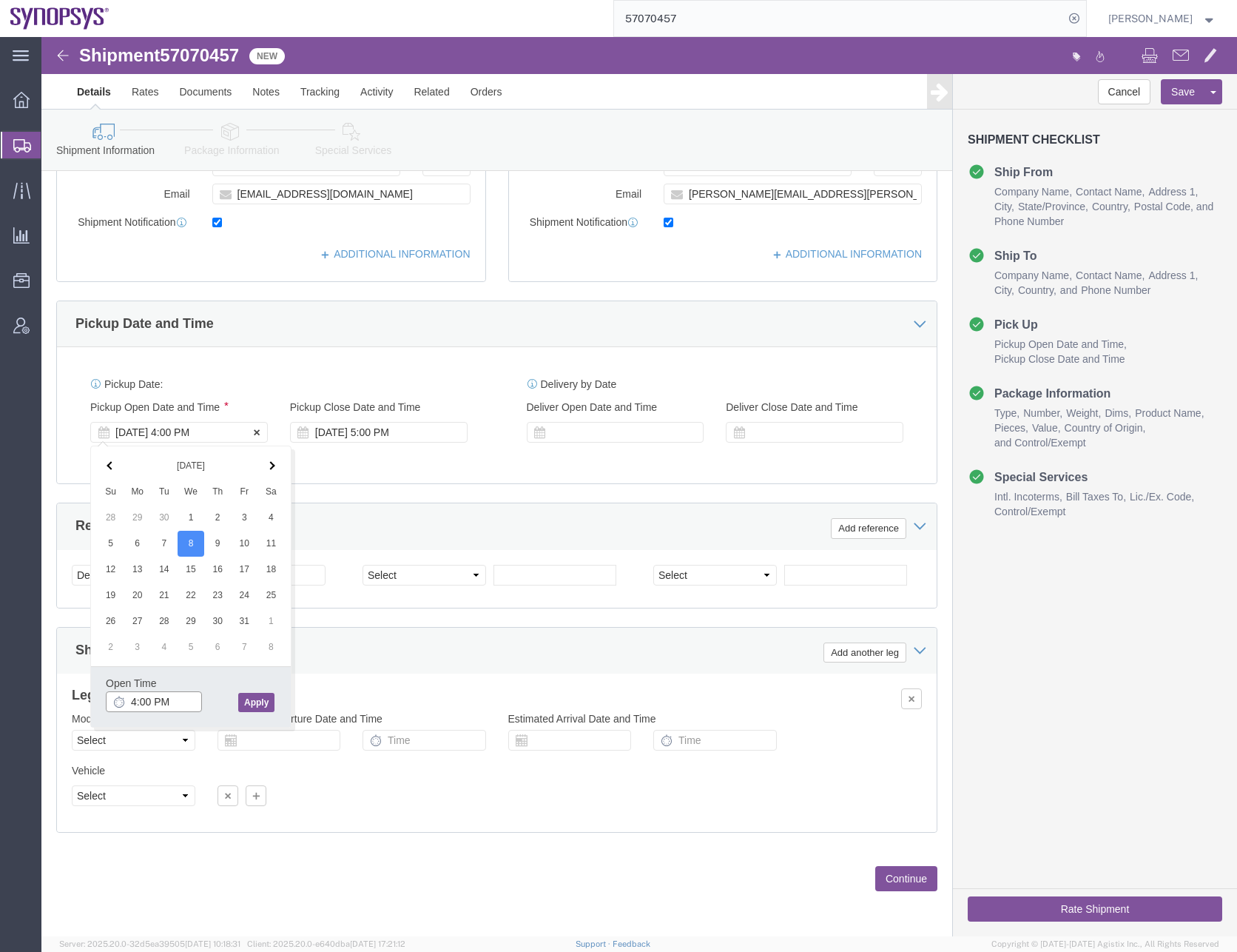
type input "3:00 PM"
click button "Apply"
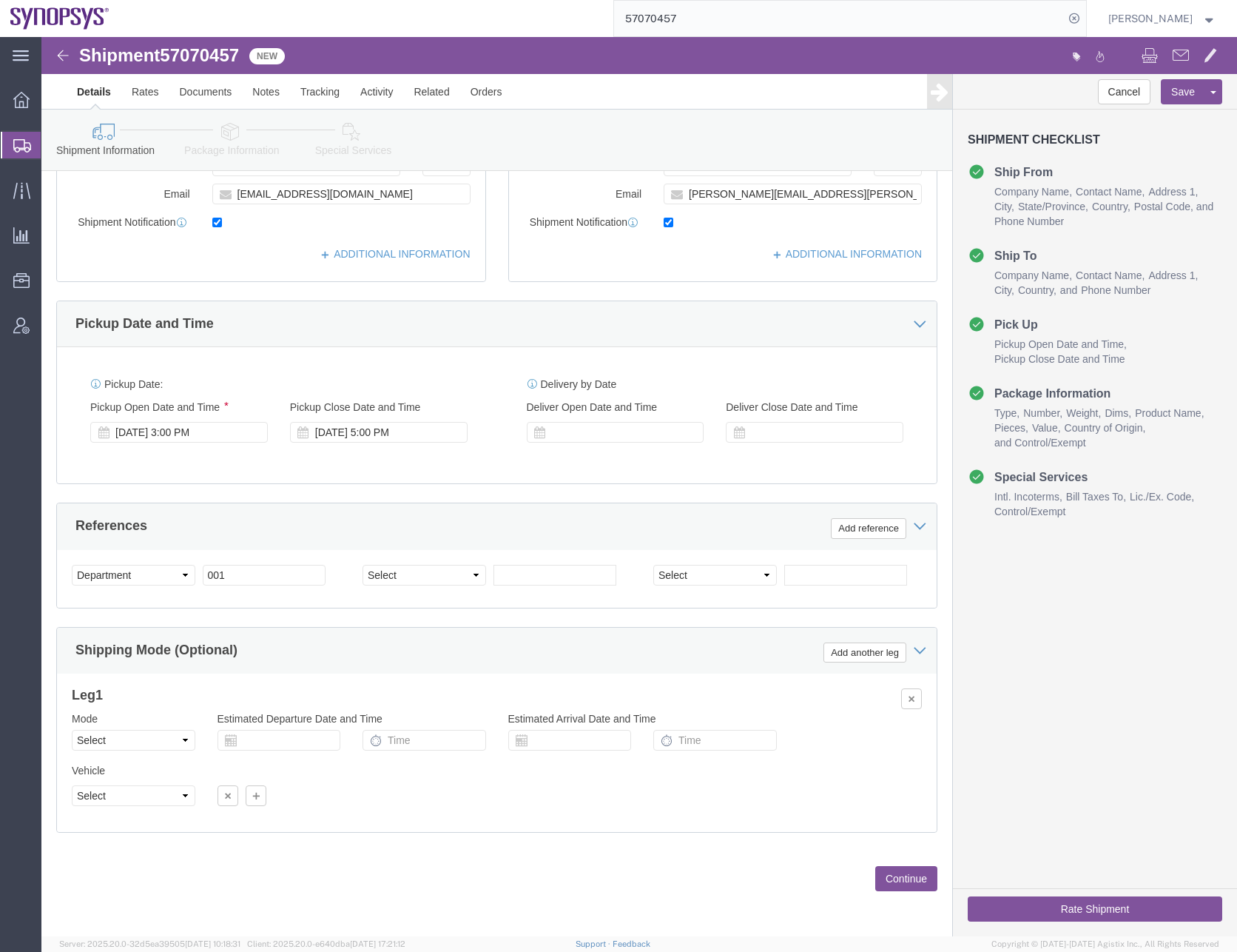
click div "Shipping Mode (Optional) Add another leg"
click button "Save"
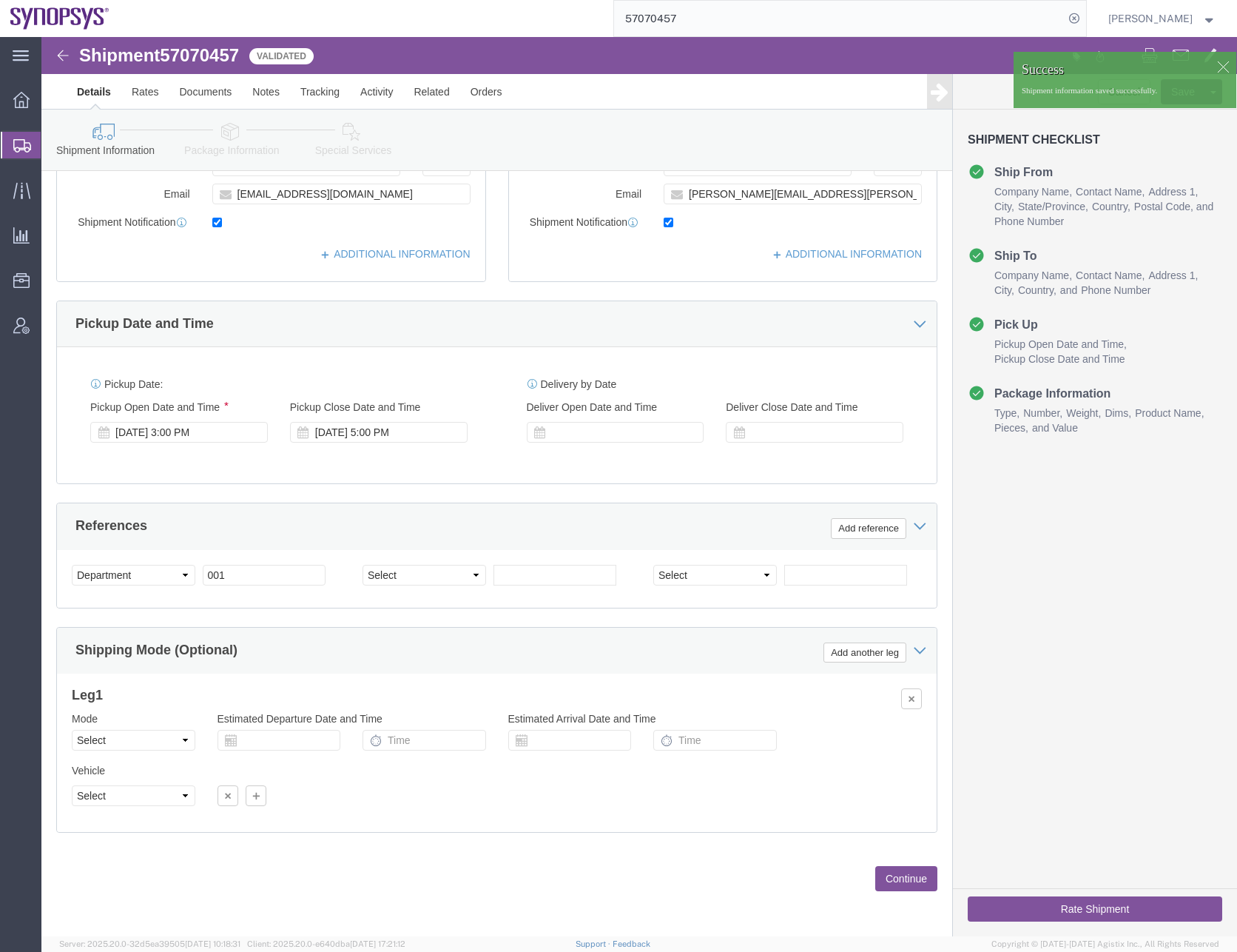
click button "Rate Shipment"
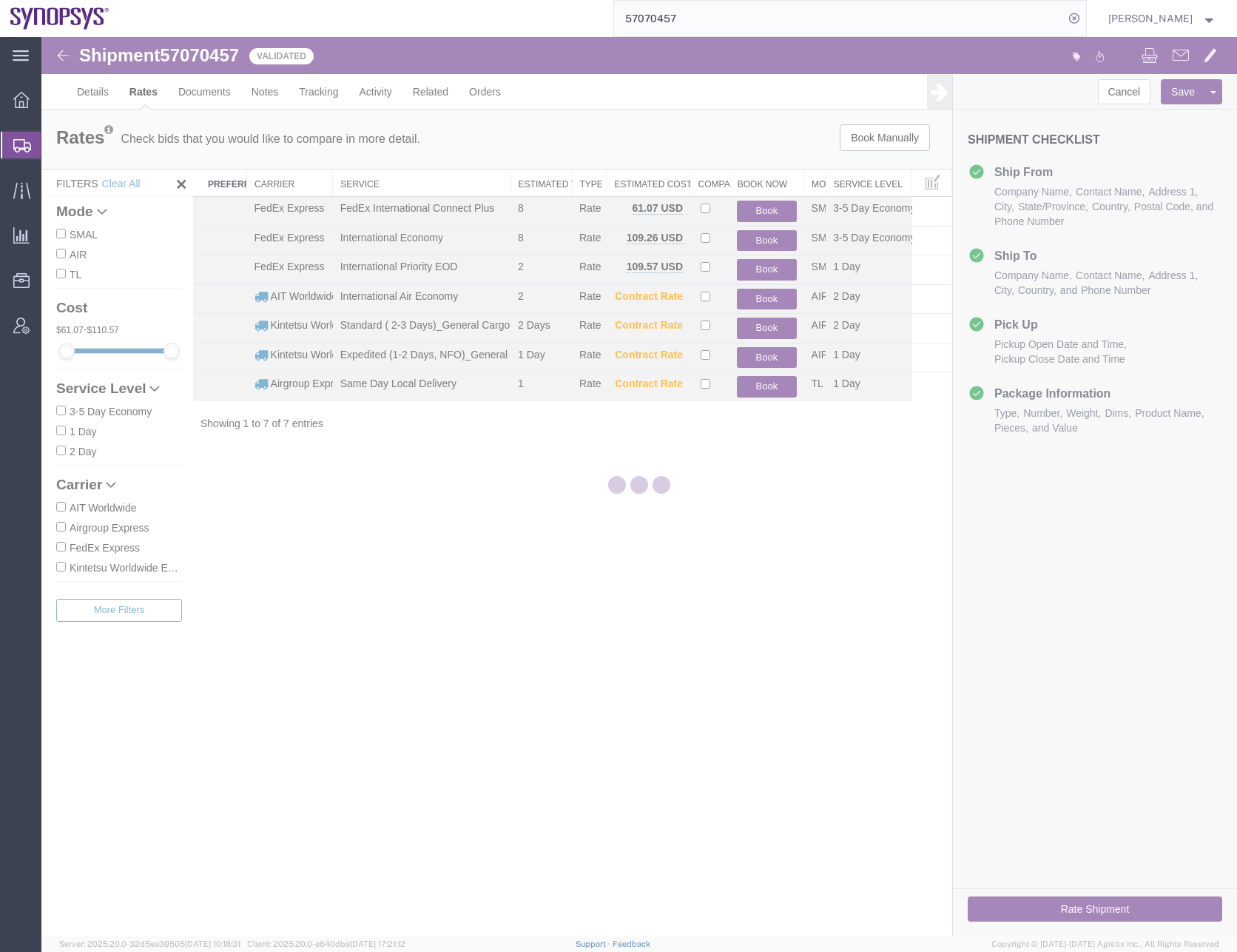
scroll to position [0, 0]
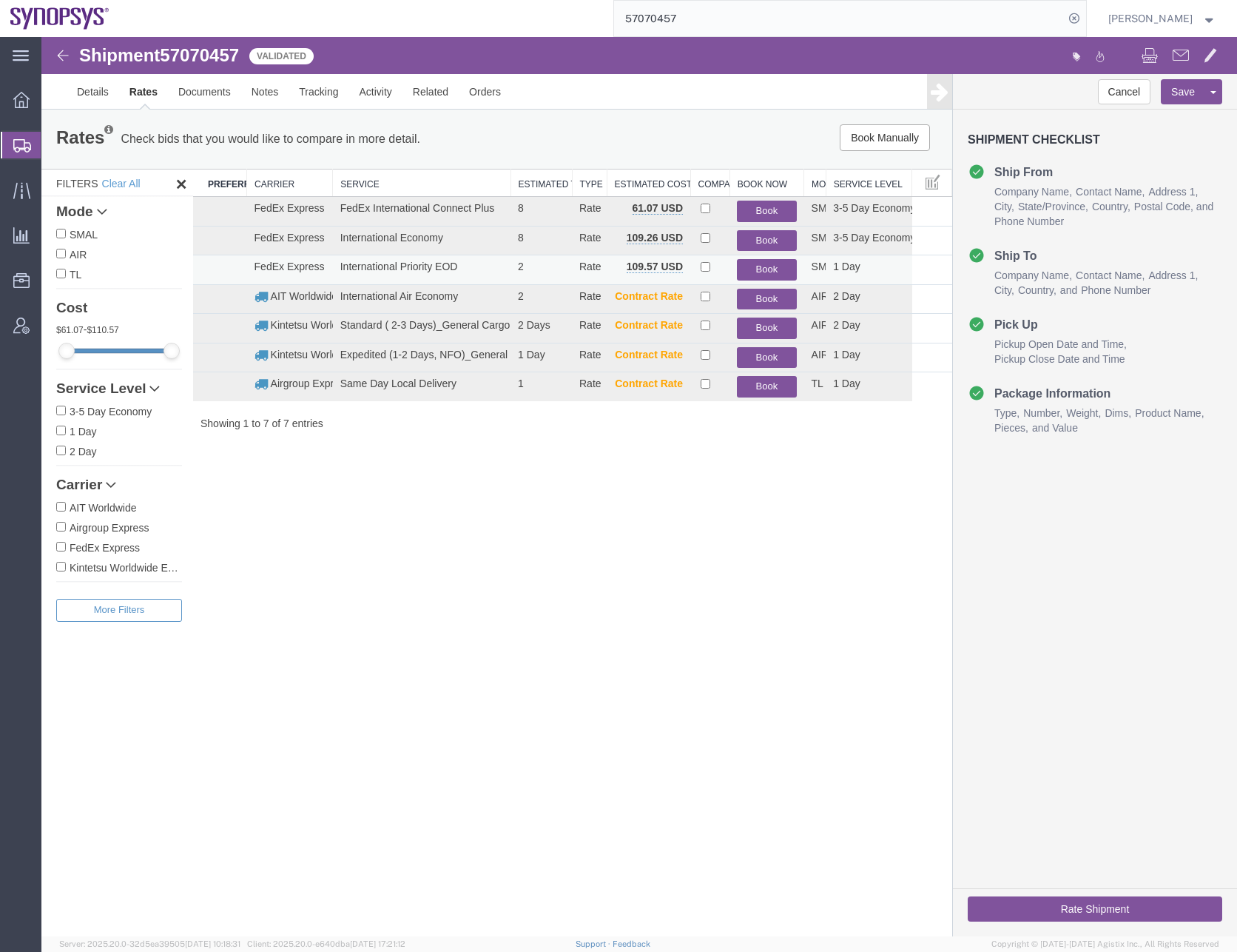
click at [764, 262] on button "Book" at bounding box center [767, 269] width 59 height 21
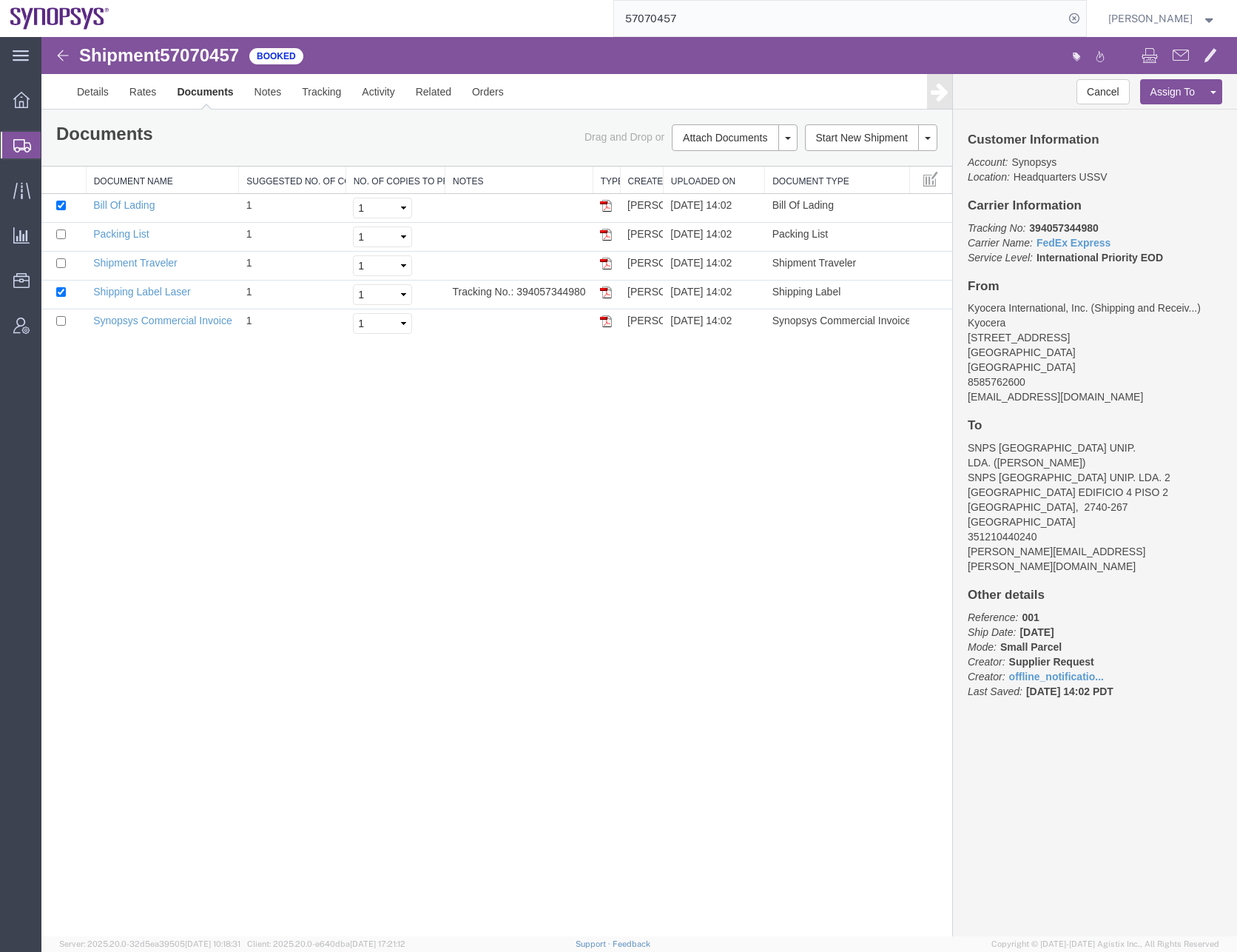
click at [402, 460] on div "Shipment 57070457 5 of 5 Booked Details Rates Documents Notes Tracking Activity…" at bounding box center [639, 486] width 1196 height 900
click at [394, 621] on div "Shipment 57070457 5 of 5 Booked Details Rates Documents Notes Tracking Activity…" at bounding box center [639, 486] width 1196 height 900
drag, startPoint x: 441, startPoint y: 479, endPoint x: 308, endPoint y: 403, distance: 153.2
click at [441, 479] on div "Shipment 57070457 5 of 5 Booked Details Rates Documents Notes Tracking Activity…" at bounding box center [639, 486] width 1196 height 900
click at [21, 150] on icon at bounding box center [22, 145] width 18 height 13
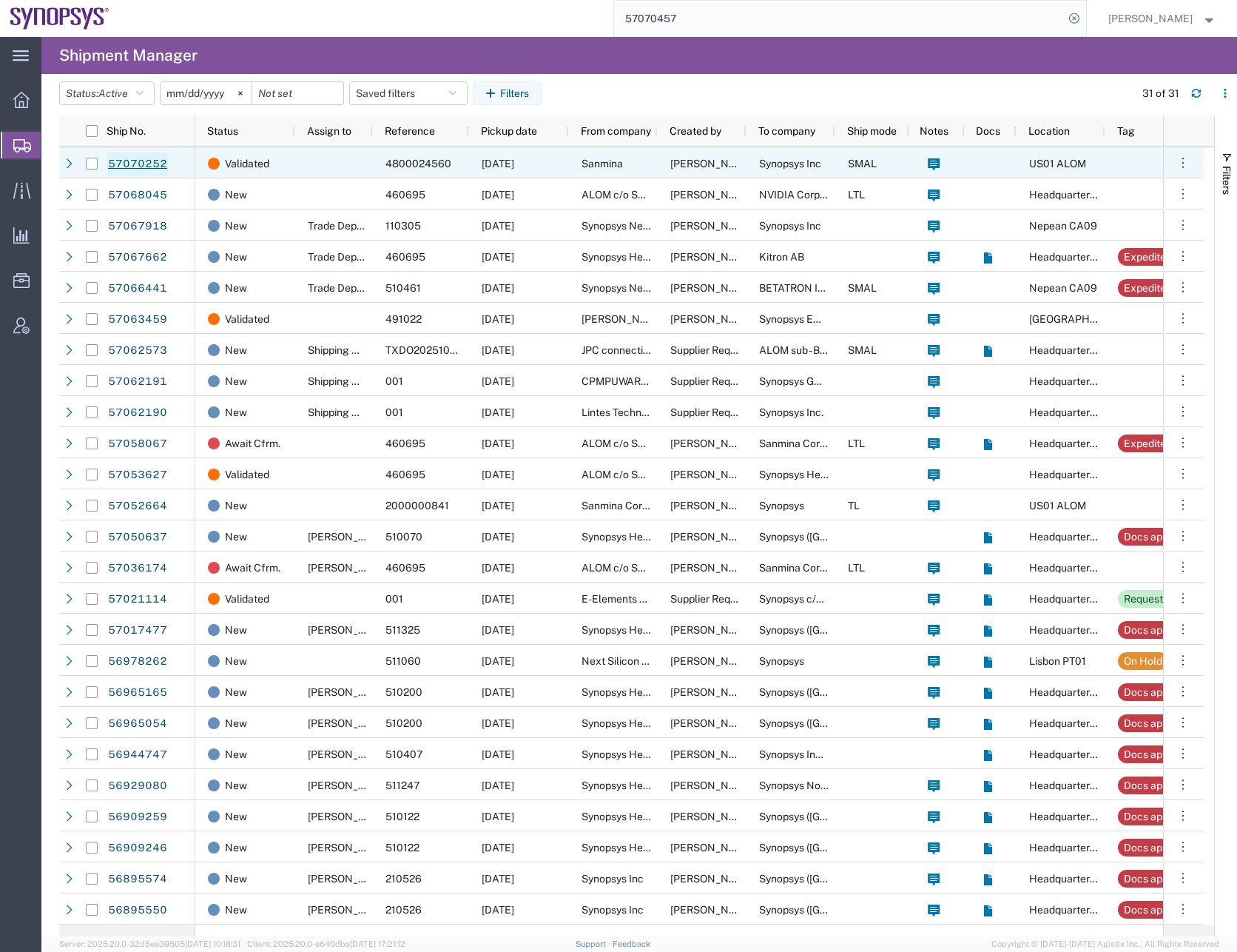
click at [127, 161] on link "57070252" at bounding box center [138, 164] width 61 height 23
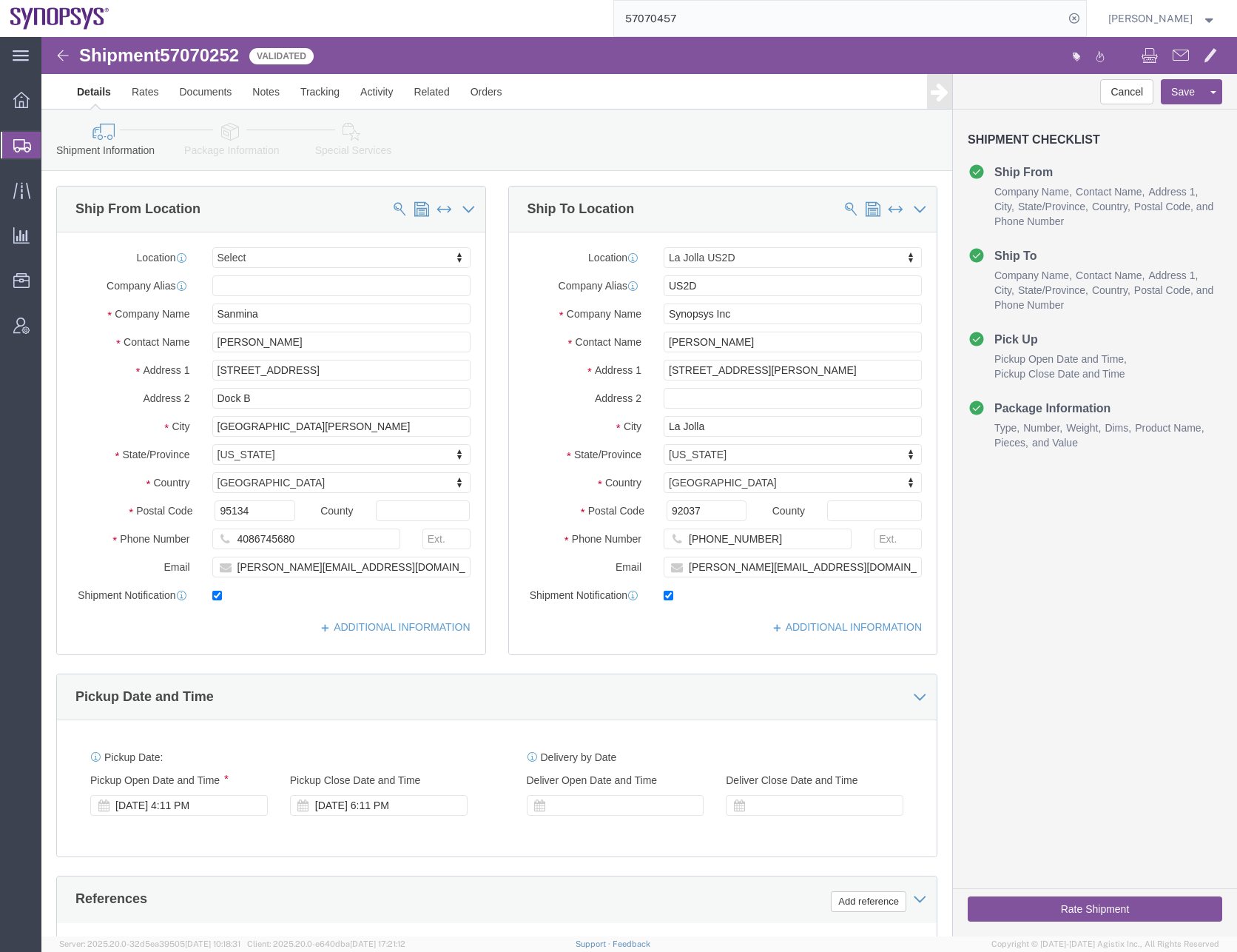
select select
select select "63192"
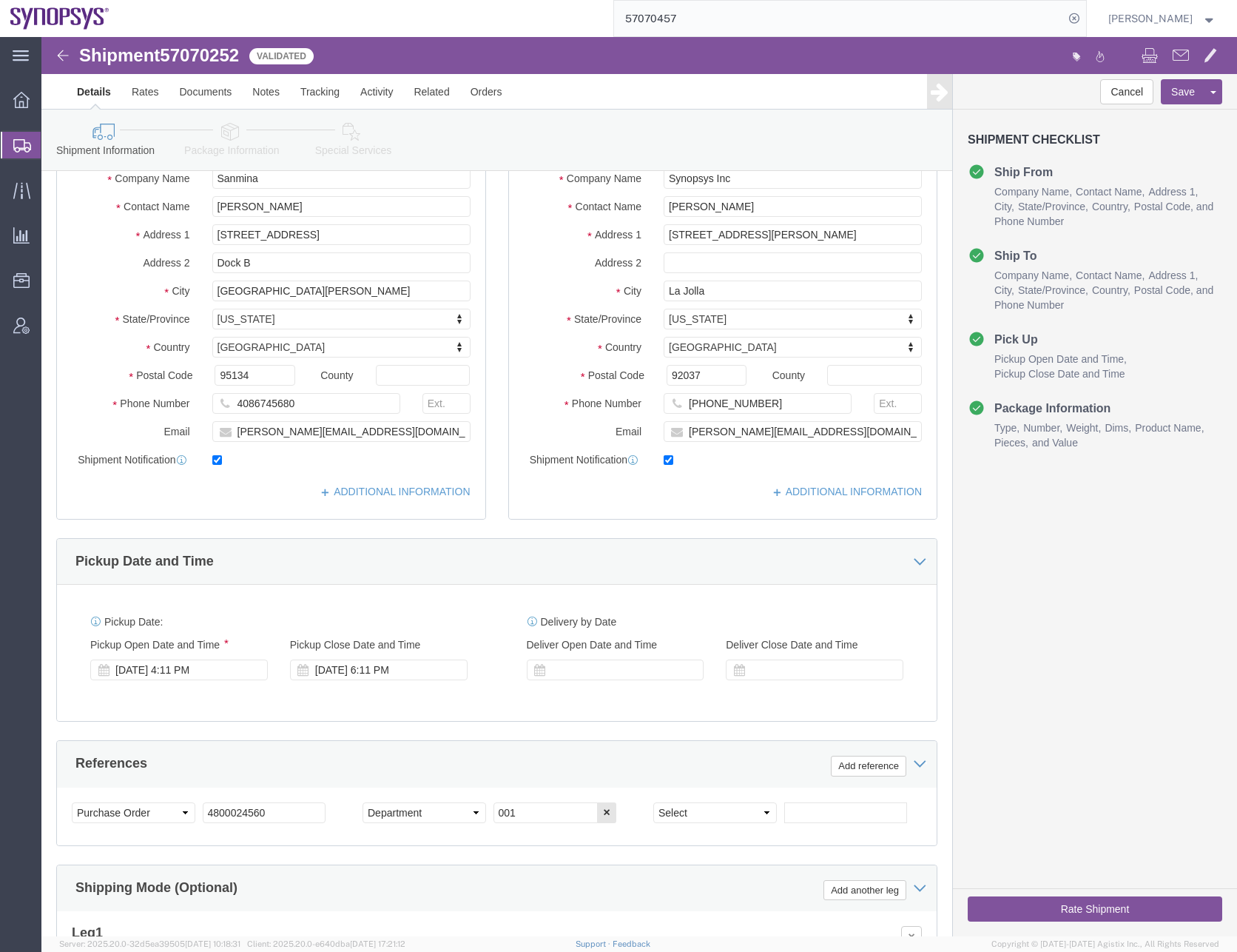
scroll to position [148, 0]
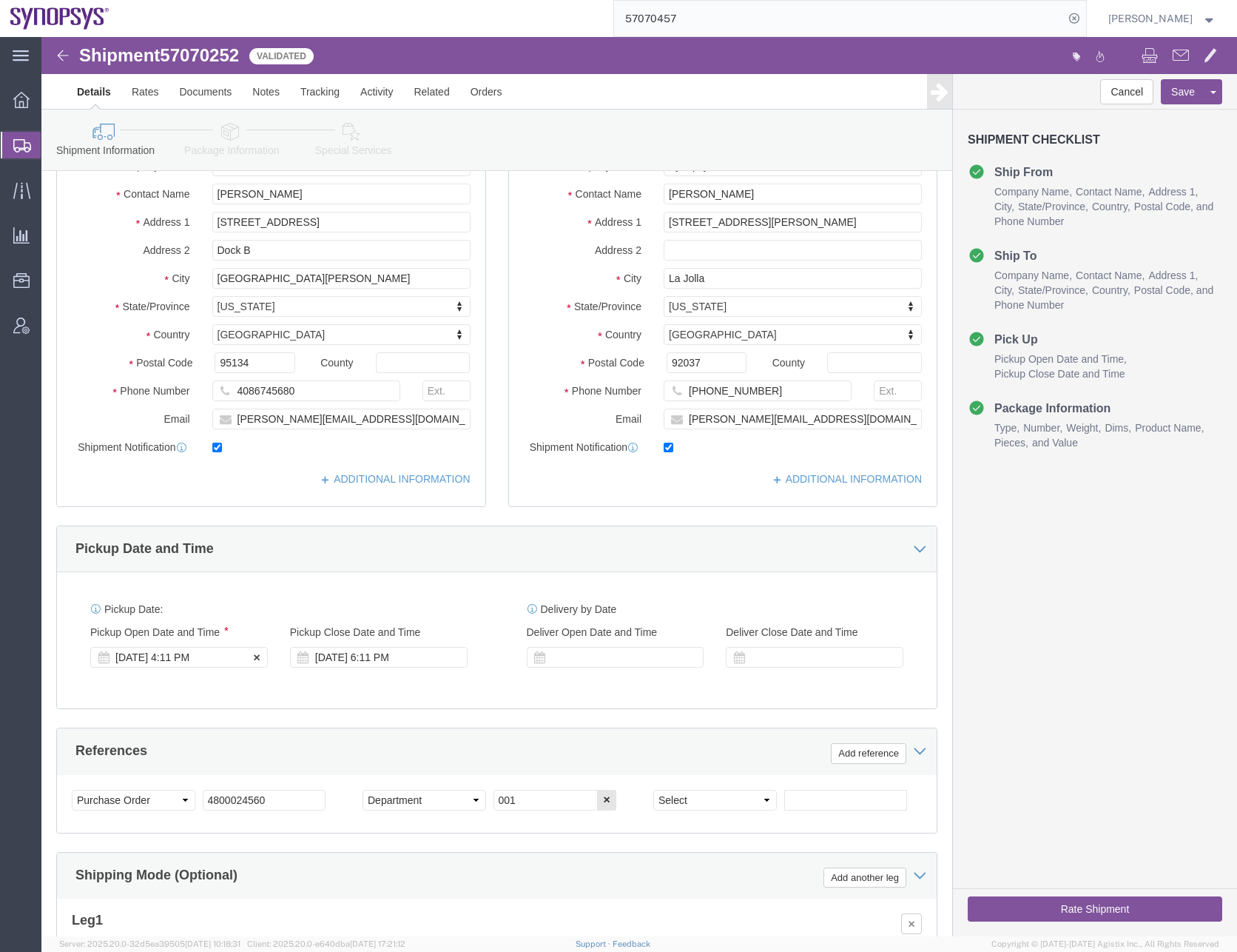
click div "[DATE] 4:11 PM"
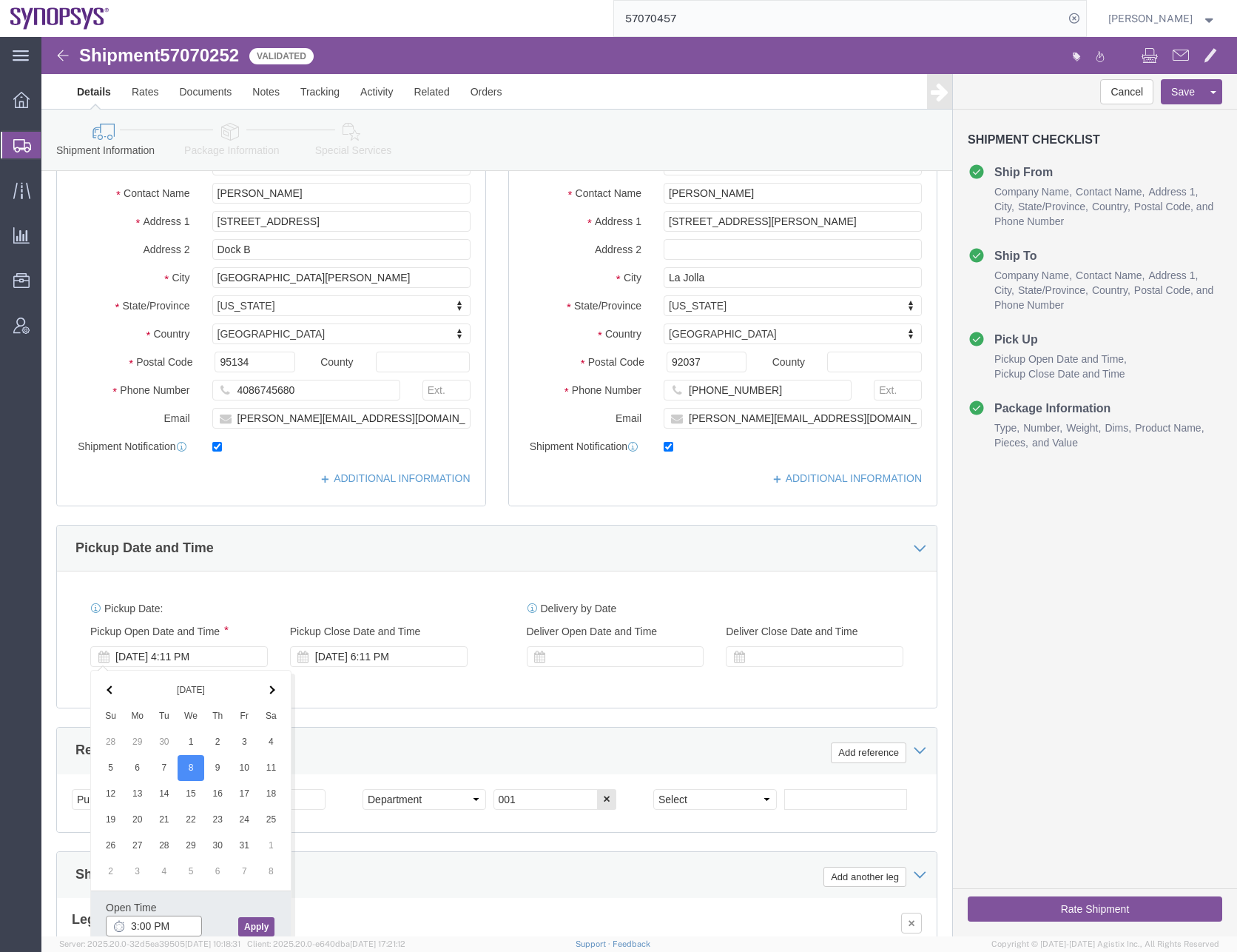
type input "3:00 PM"
click button "Apply"
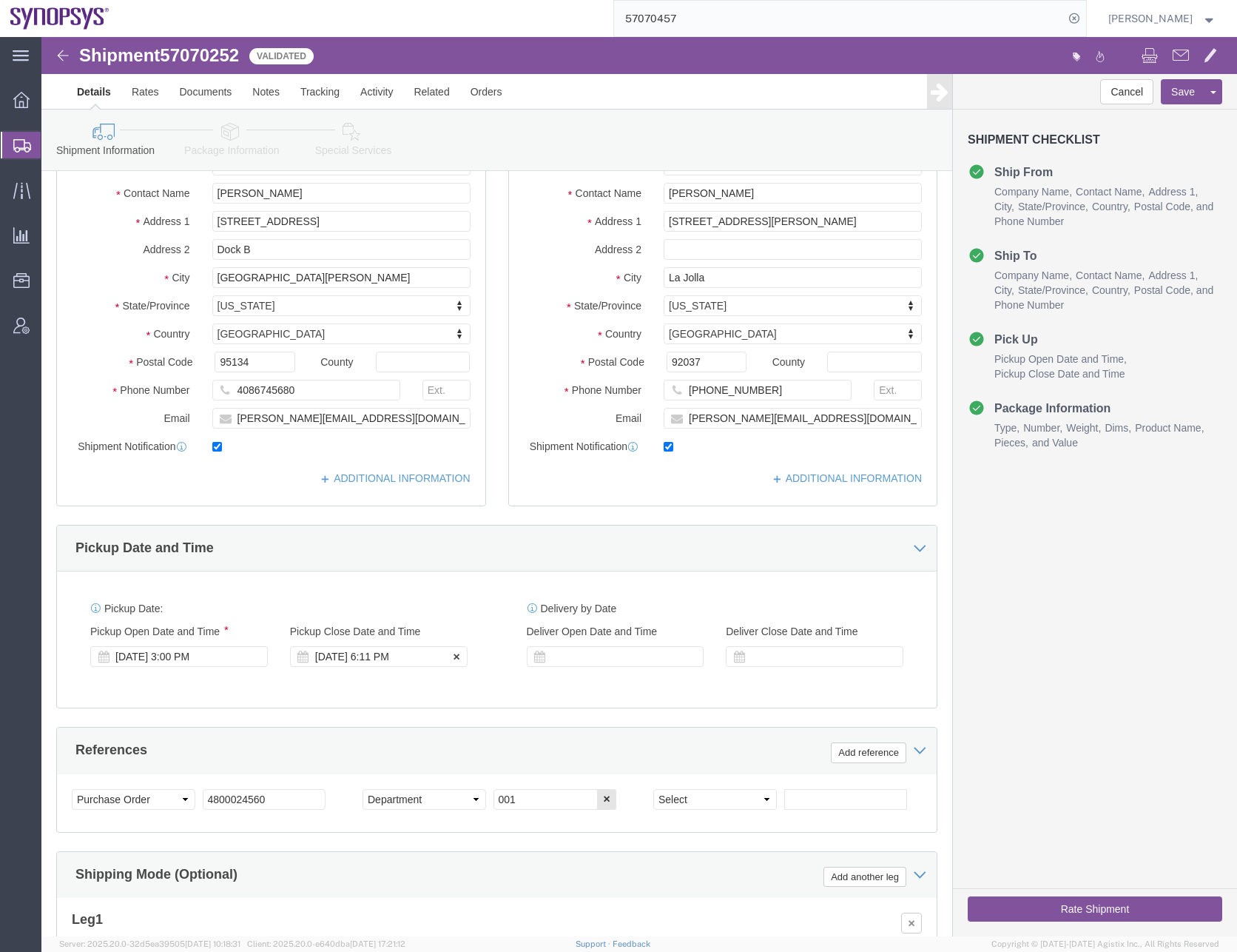
click div "[DATE] 6:11 PM"
type input "5:00 PM"
click button "Apply"
click div "Pickup Date: Pickup Start Date Pickup Start Time Pickup Open Date and Time [DAT…"
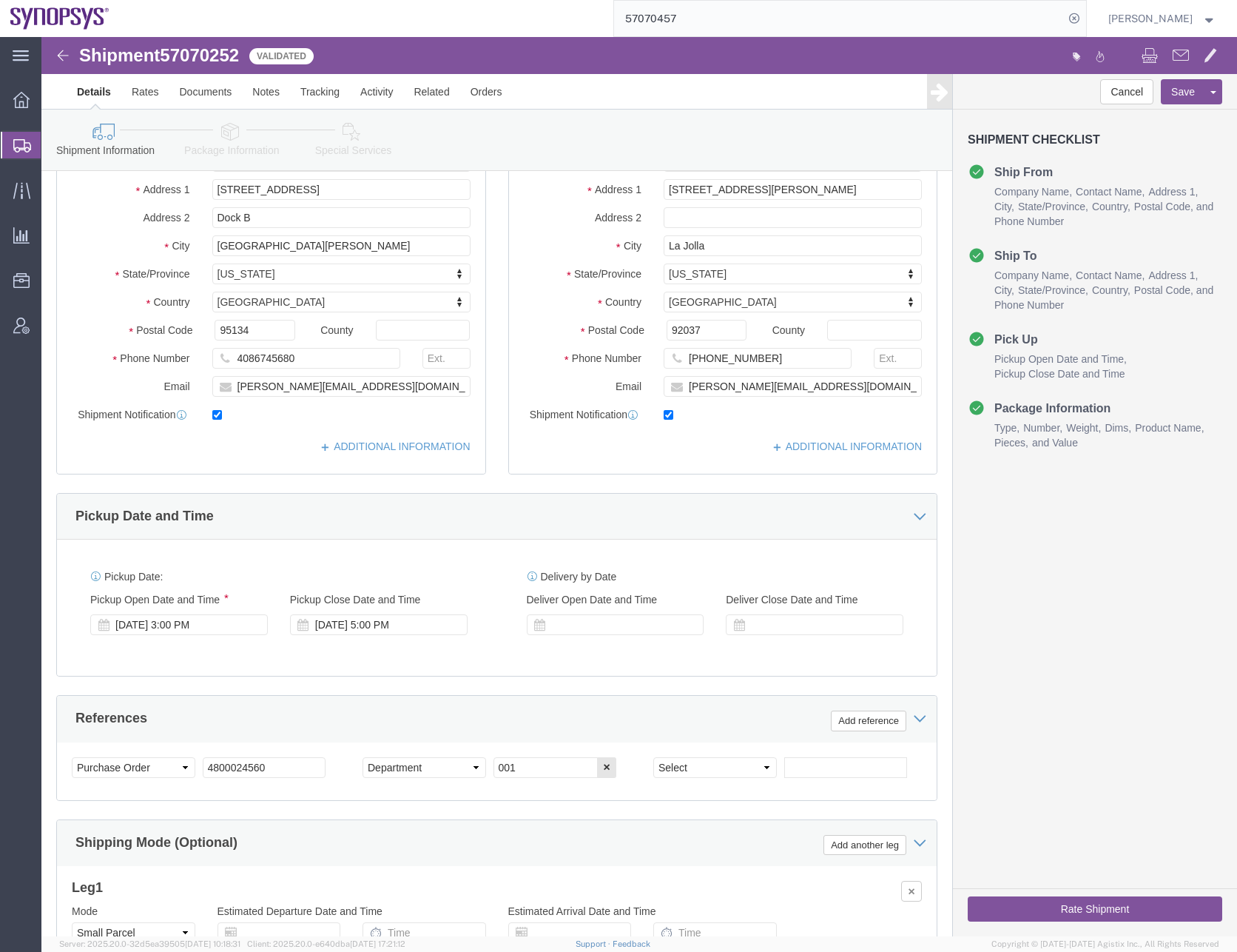
scroll to position [373, 0]
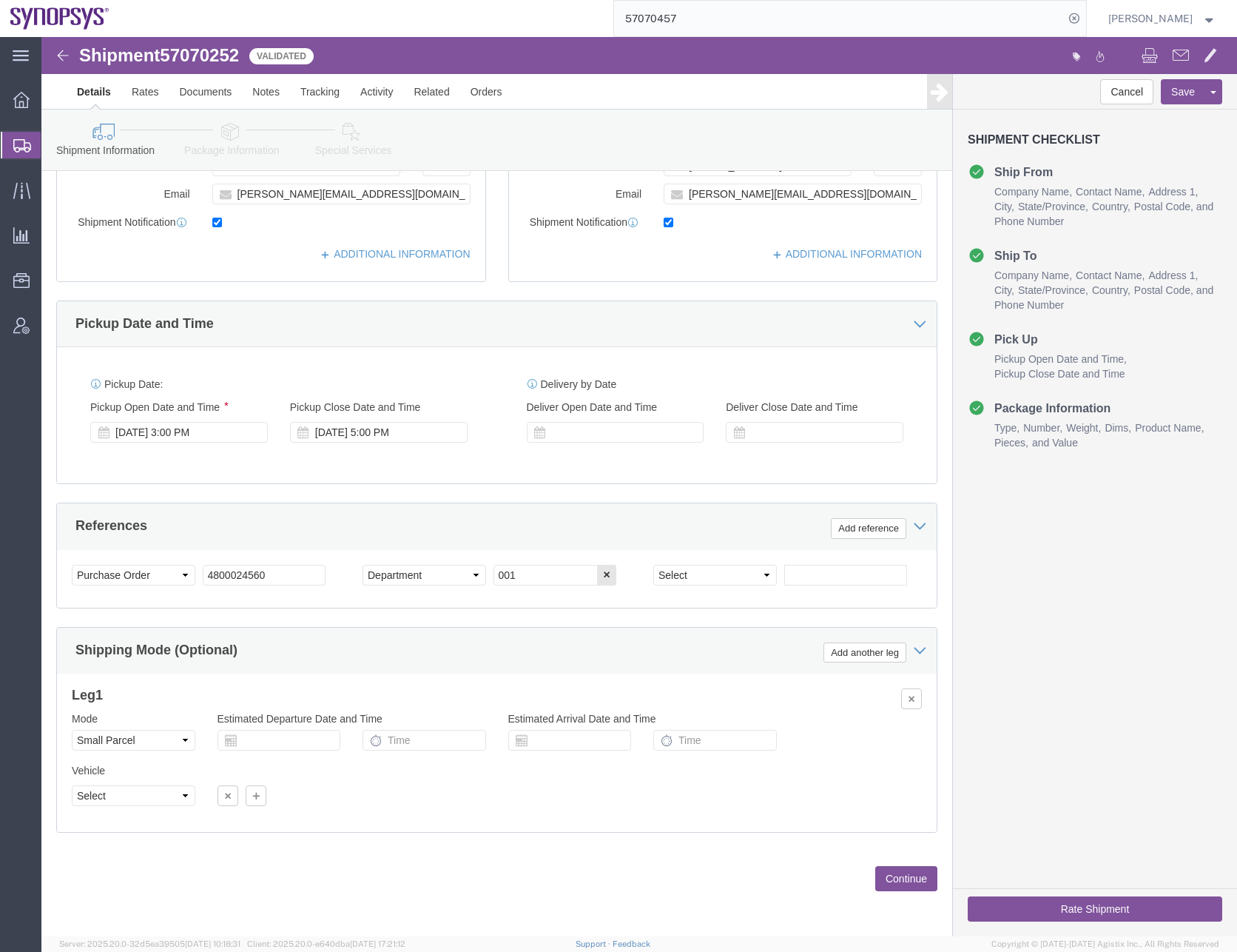
click button "Continue"
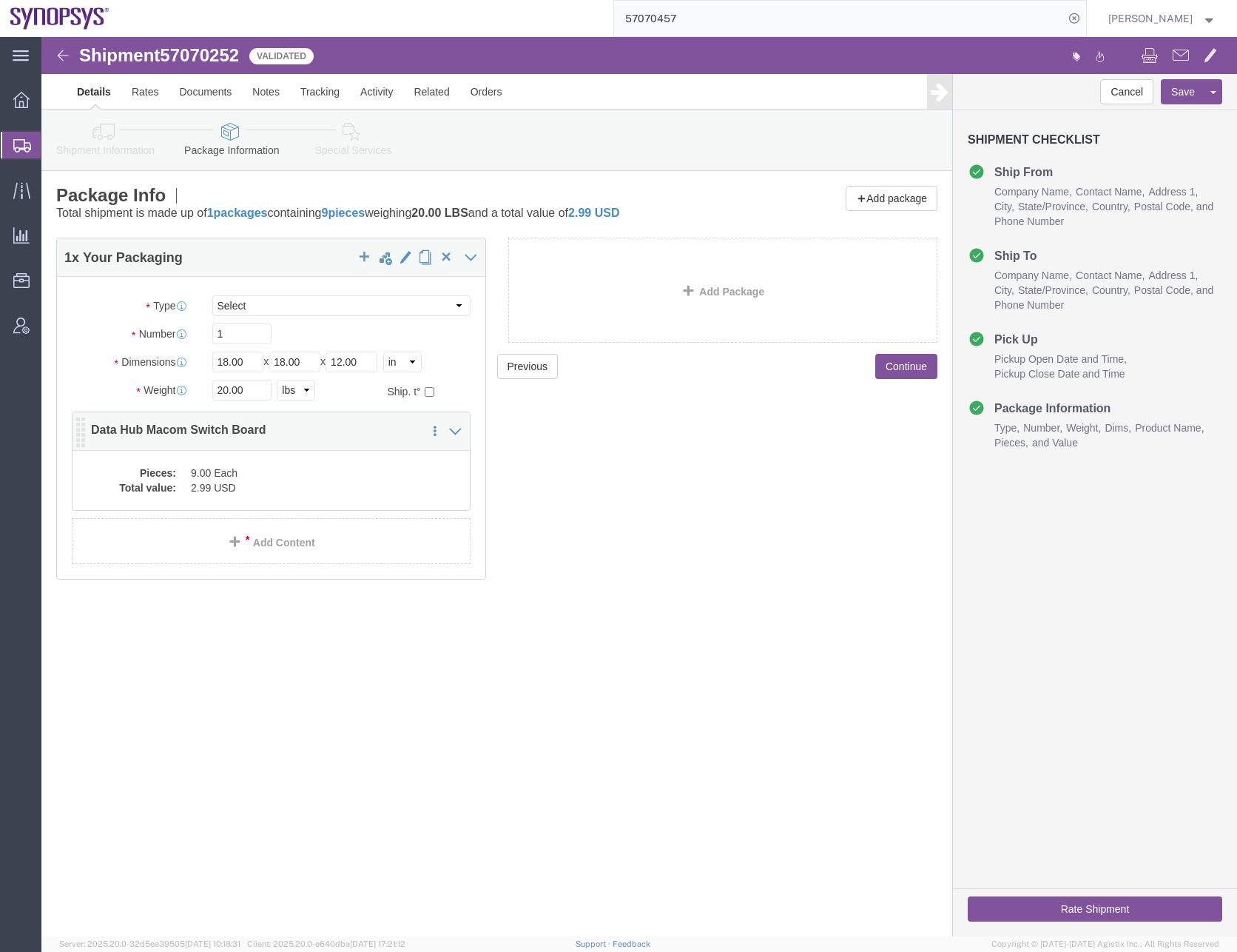
click div "Pieces: 9.00 Each Total value: 2.99 USD"
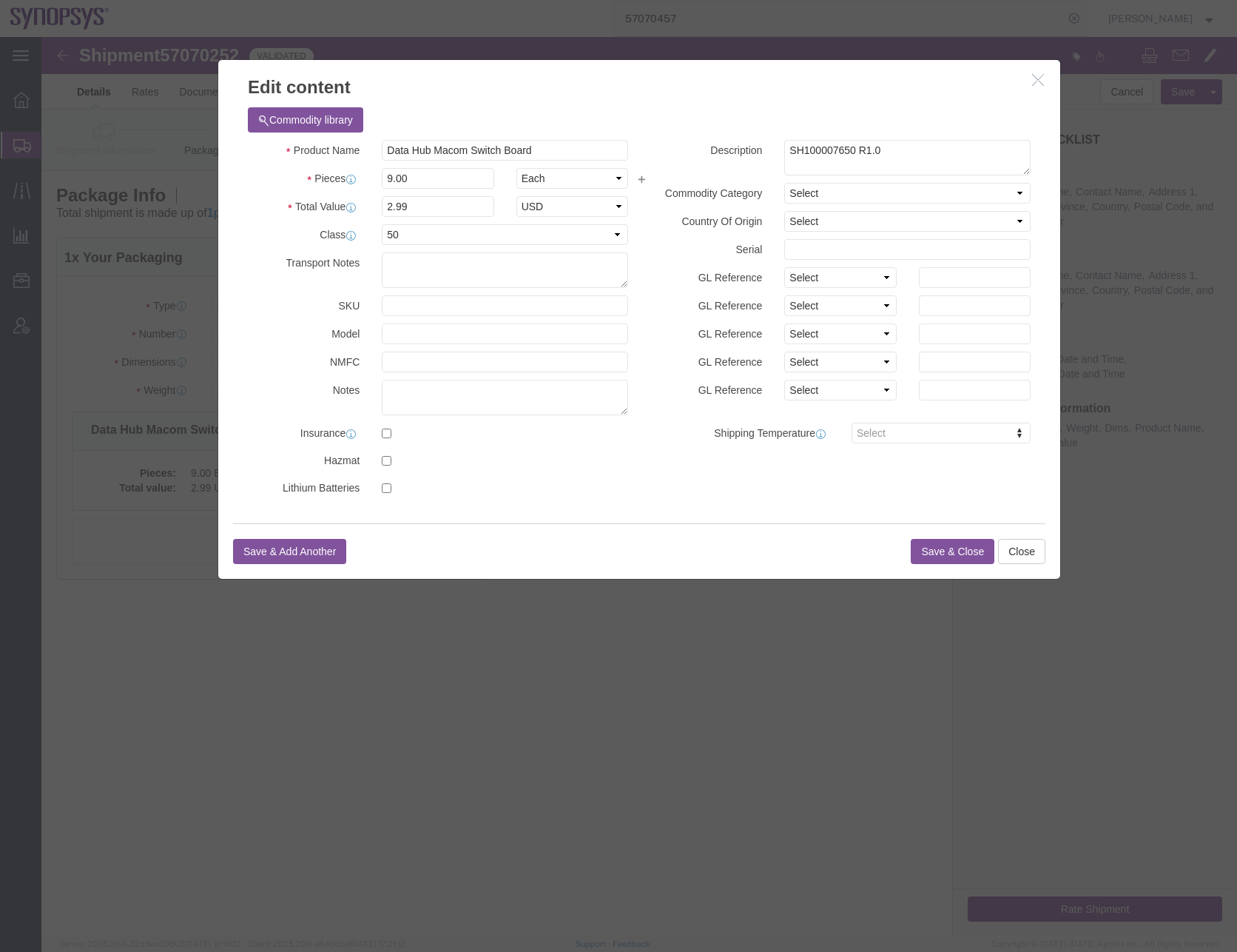
click button "Save & Close"
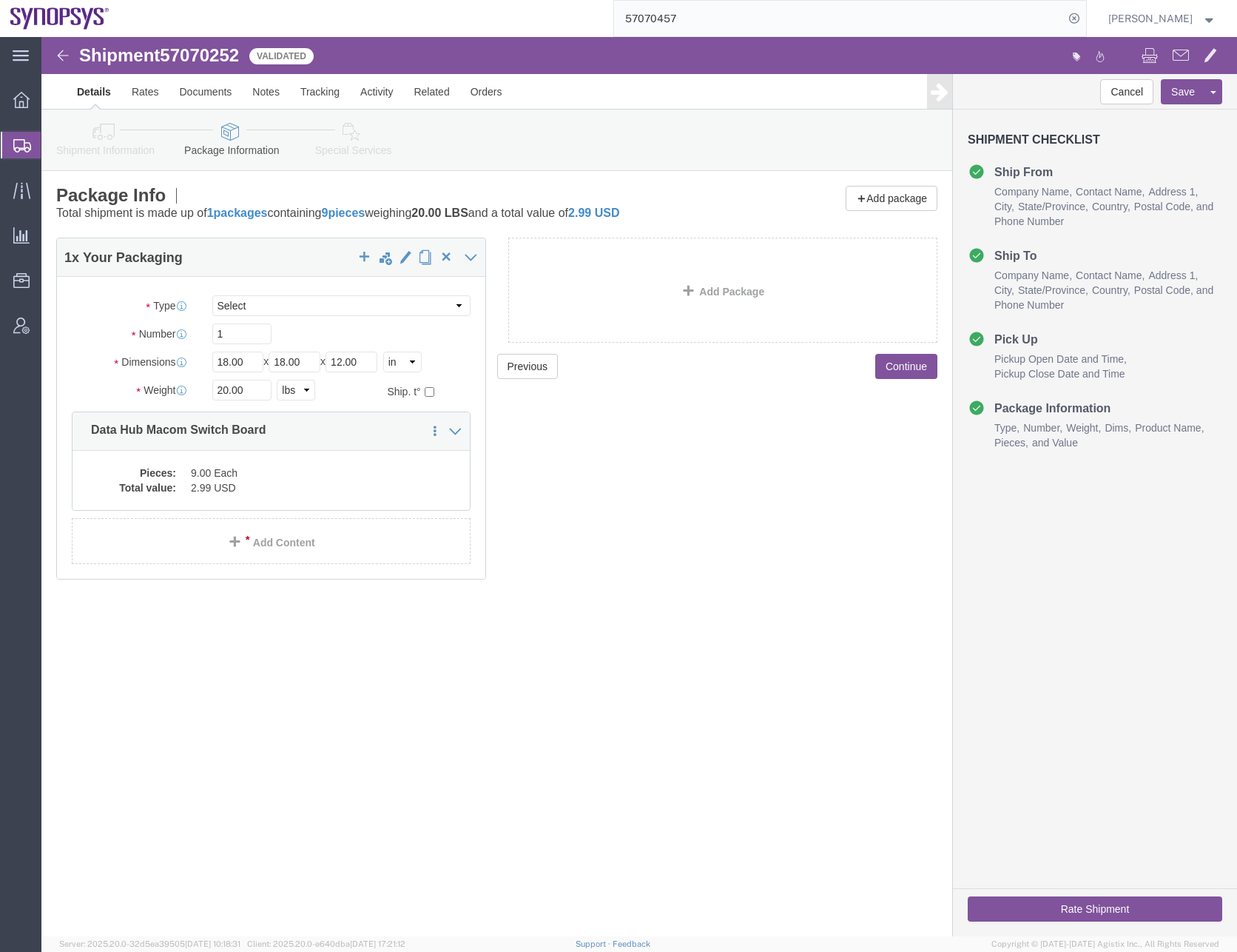
click button "Continue"
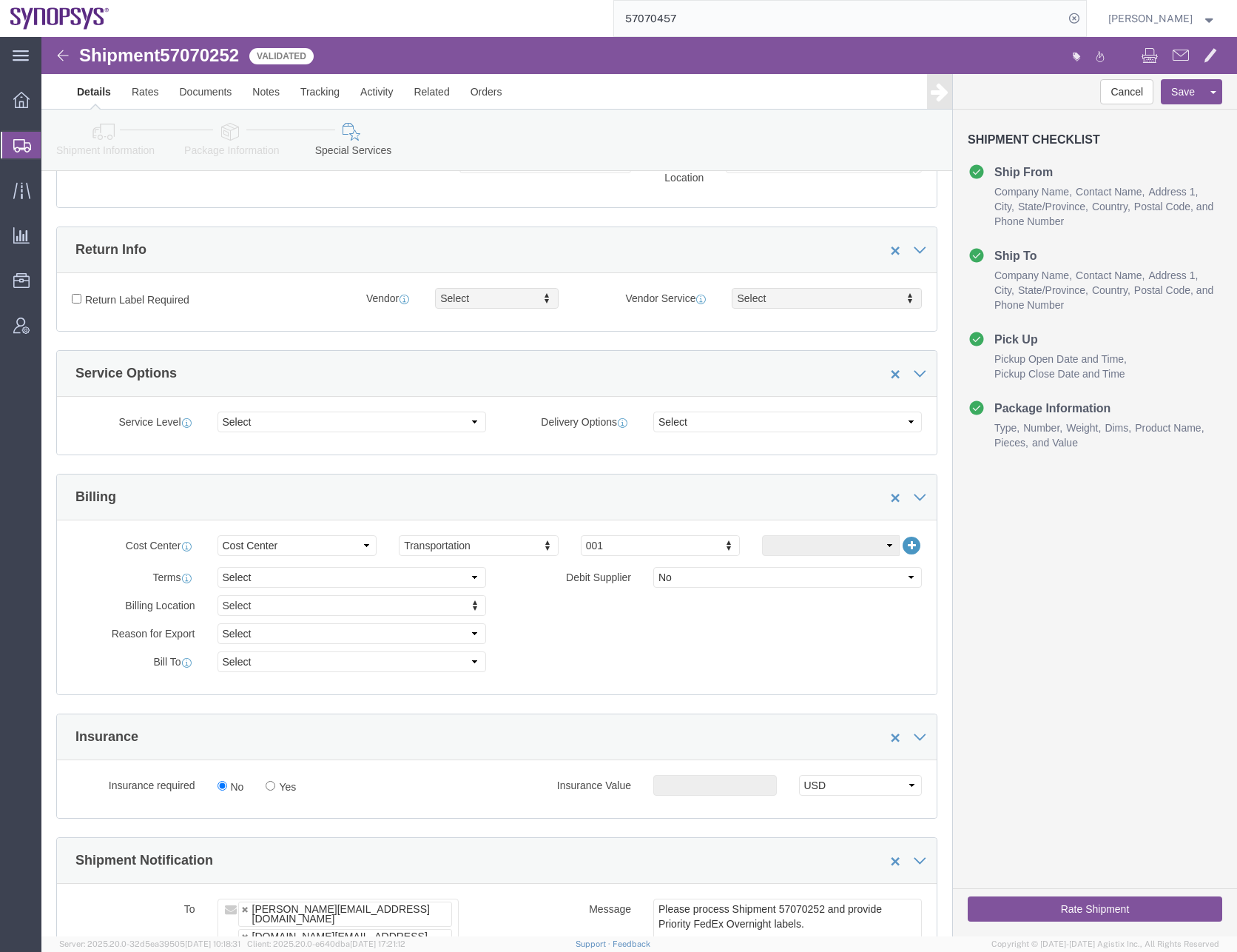
scroll to position [370, 0]
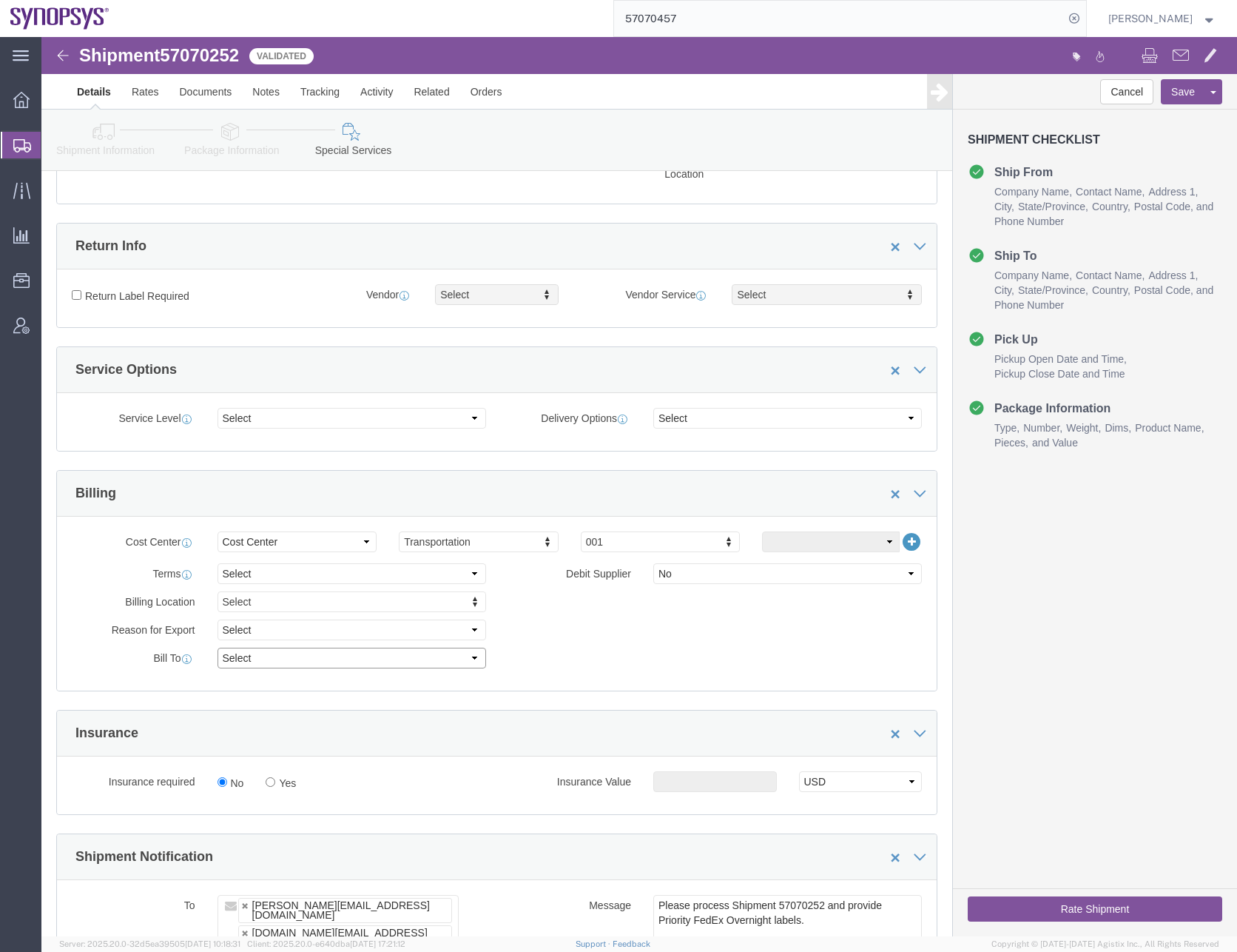
click select "Select Recipient Account Sender/Shipper Third Party Account"
select select "SHIP"
click select "Select Recipient Account Sender/Shipper Third Party Account"
click div "Billing Location Select Select My Profile Location [GEOGRAPHIC_DATA] DE04 Agrat…"
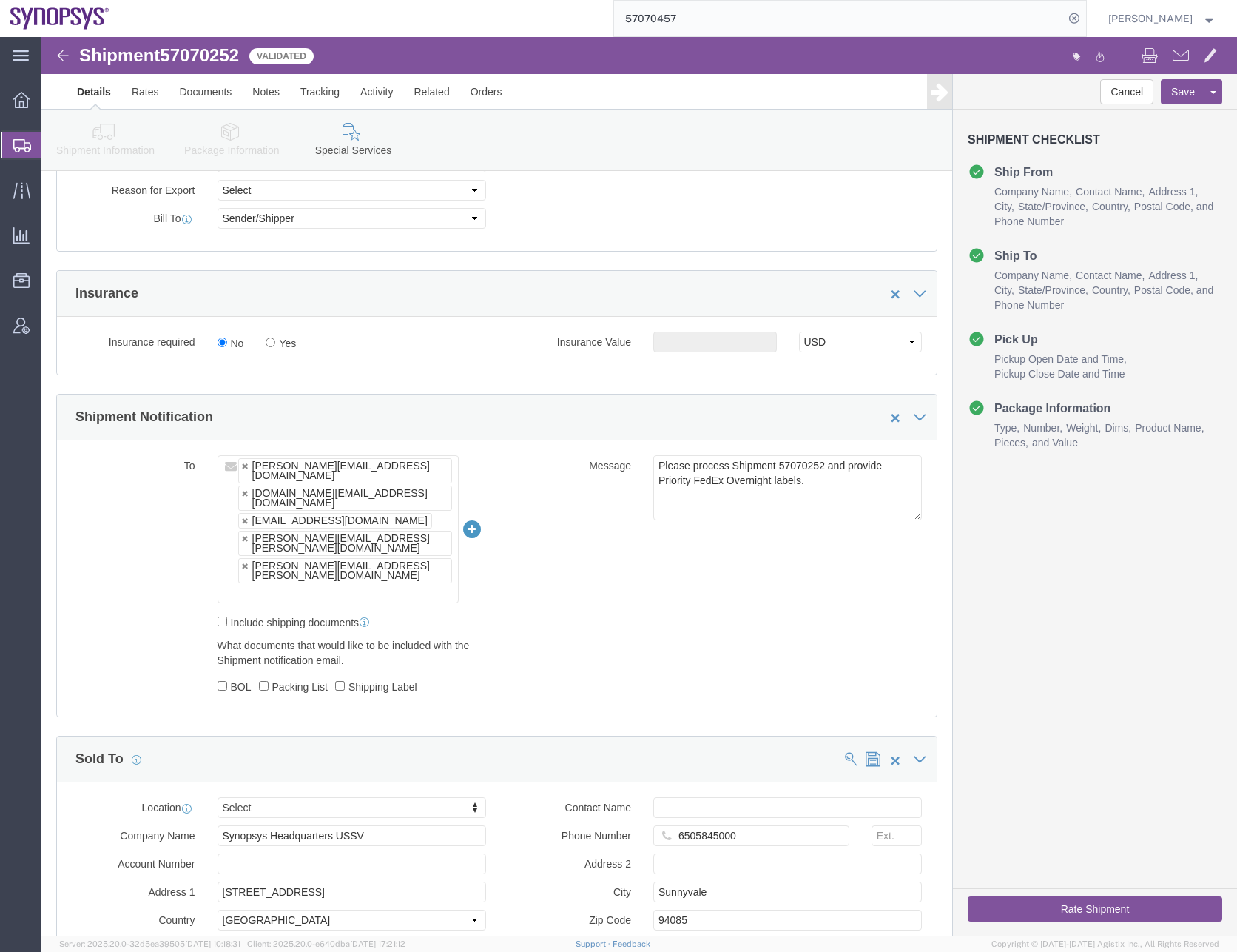
scroll to position [814, 0]
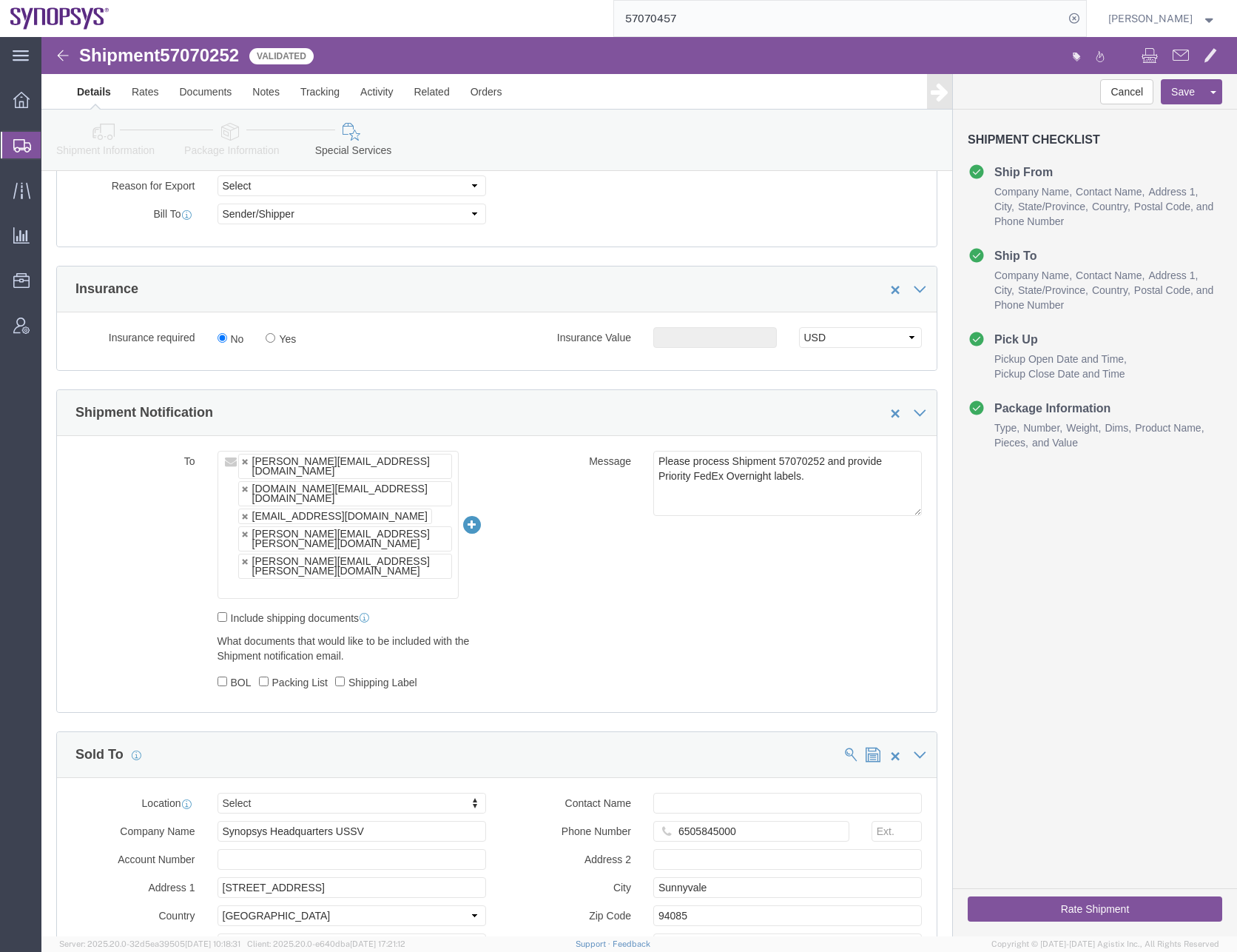
click ul "[PERSON_NAME][EMAIL_ADDRESS][DOMAIN_NAME] [DOMAIN_NAME][EMAIL_ADDRESS][DOMAIN_N…"
type input "[EMAIL_ADDRESS][DOMAIN_NAME]"
click div "To [PERSON_NAME][EMAIL_ADDRESS][DOMAIN_NAME] [DOMAIN_NAME][EMAIL_ADDRESS][DOMAI…"
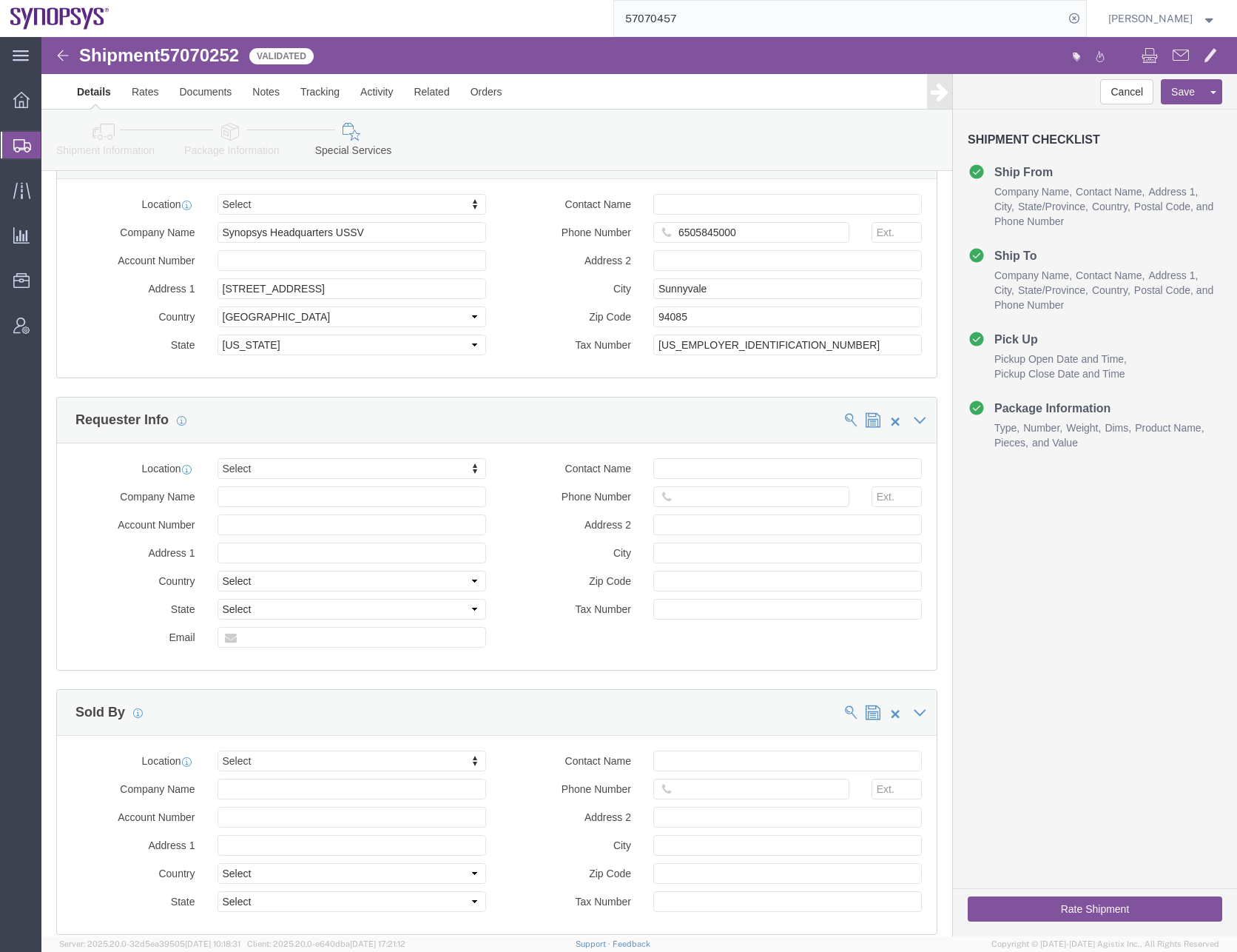
scroll to position [1555, 0]
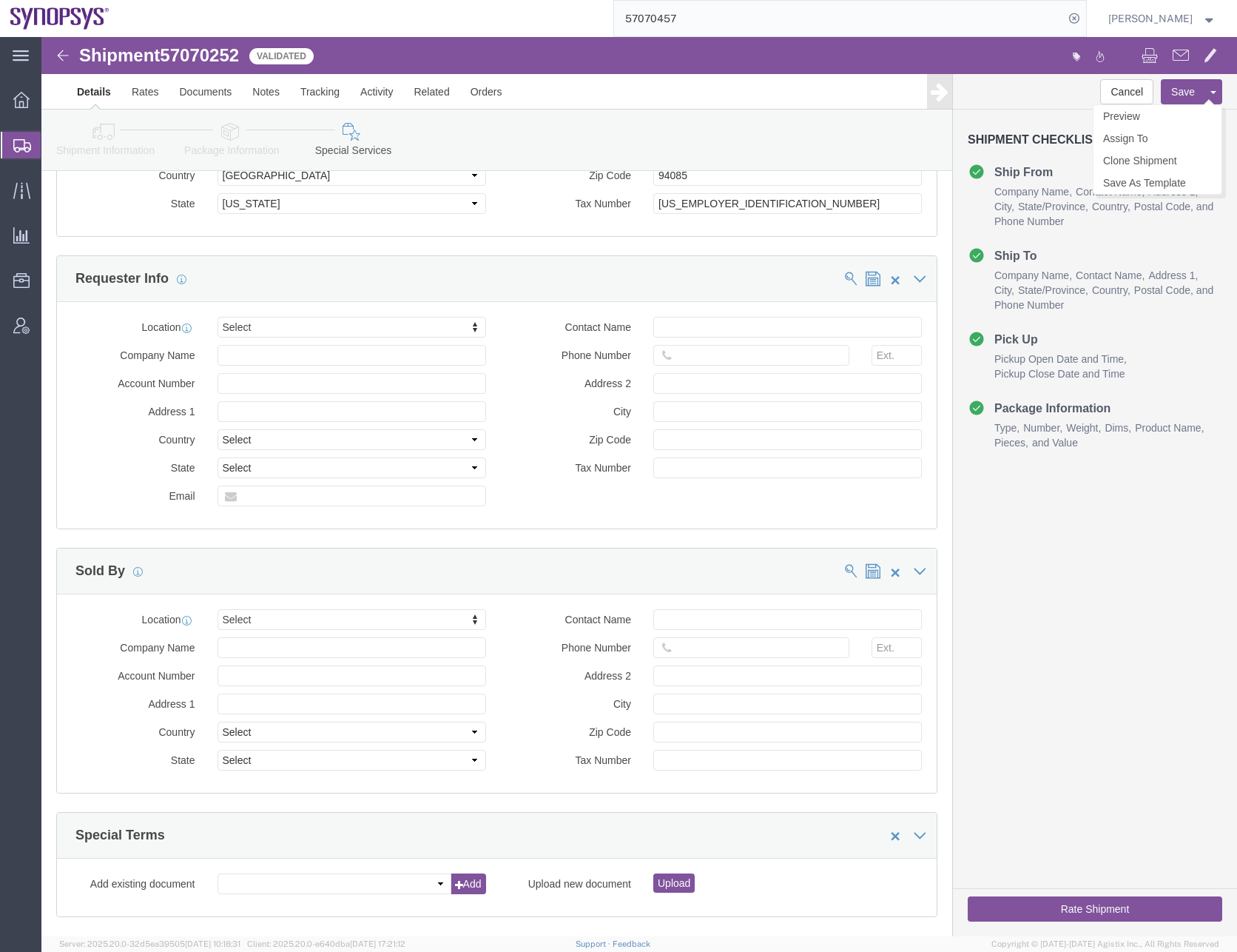
click button "Save"
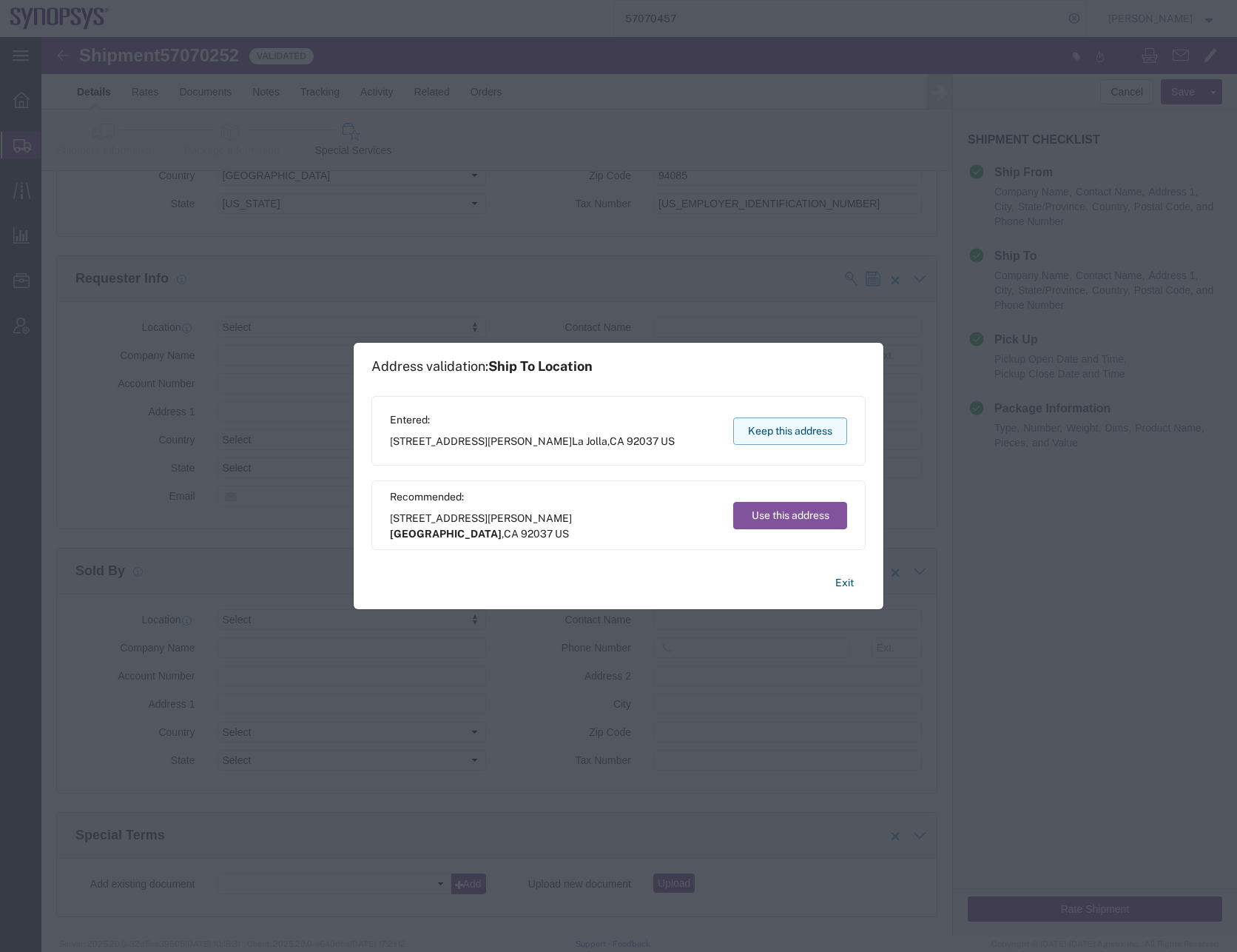
click at [783, 428] on button "Keep this address" at bounding box center [790, 431] width 114 height 27
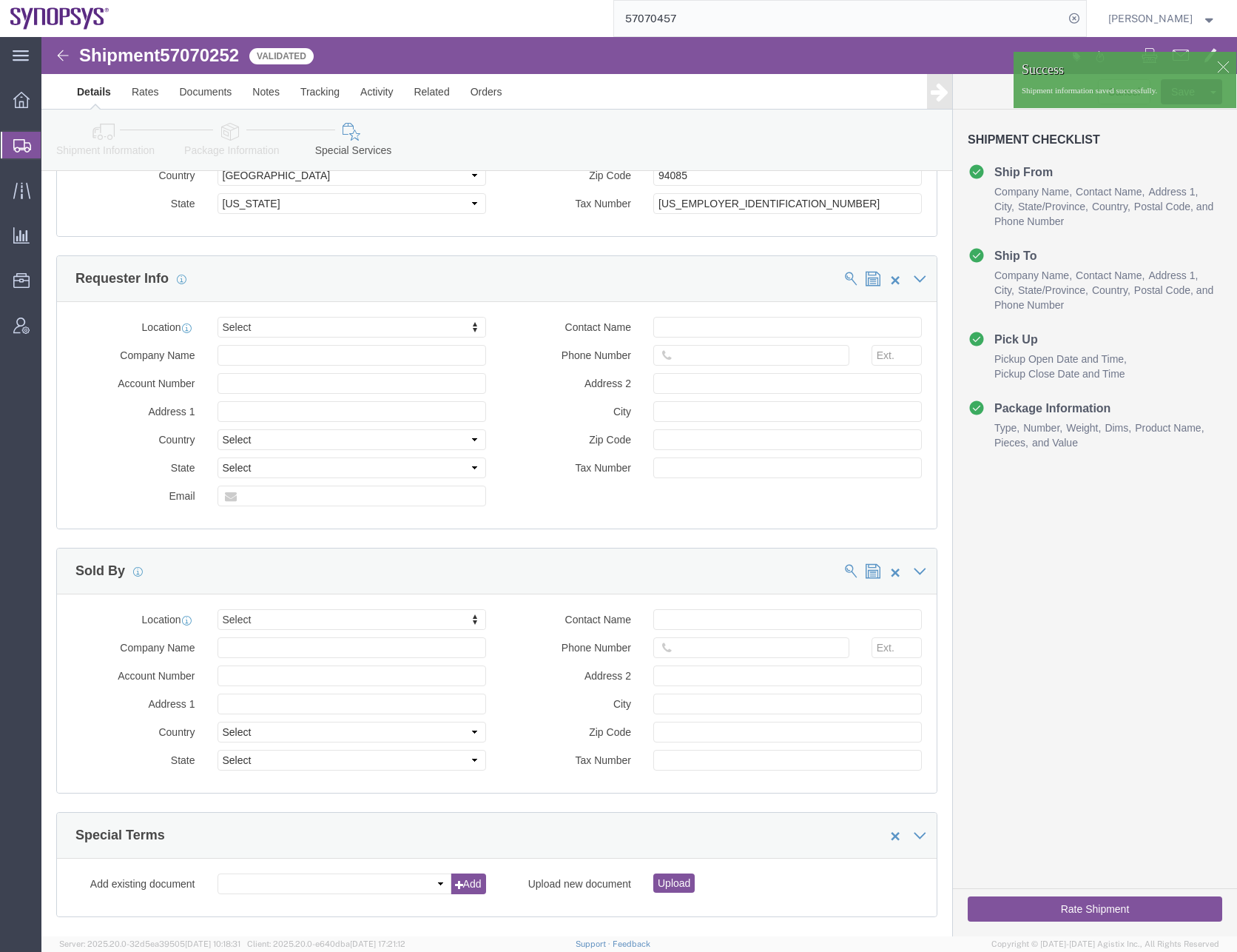
click button "Rate Shipment"
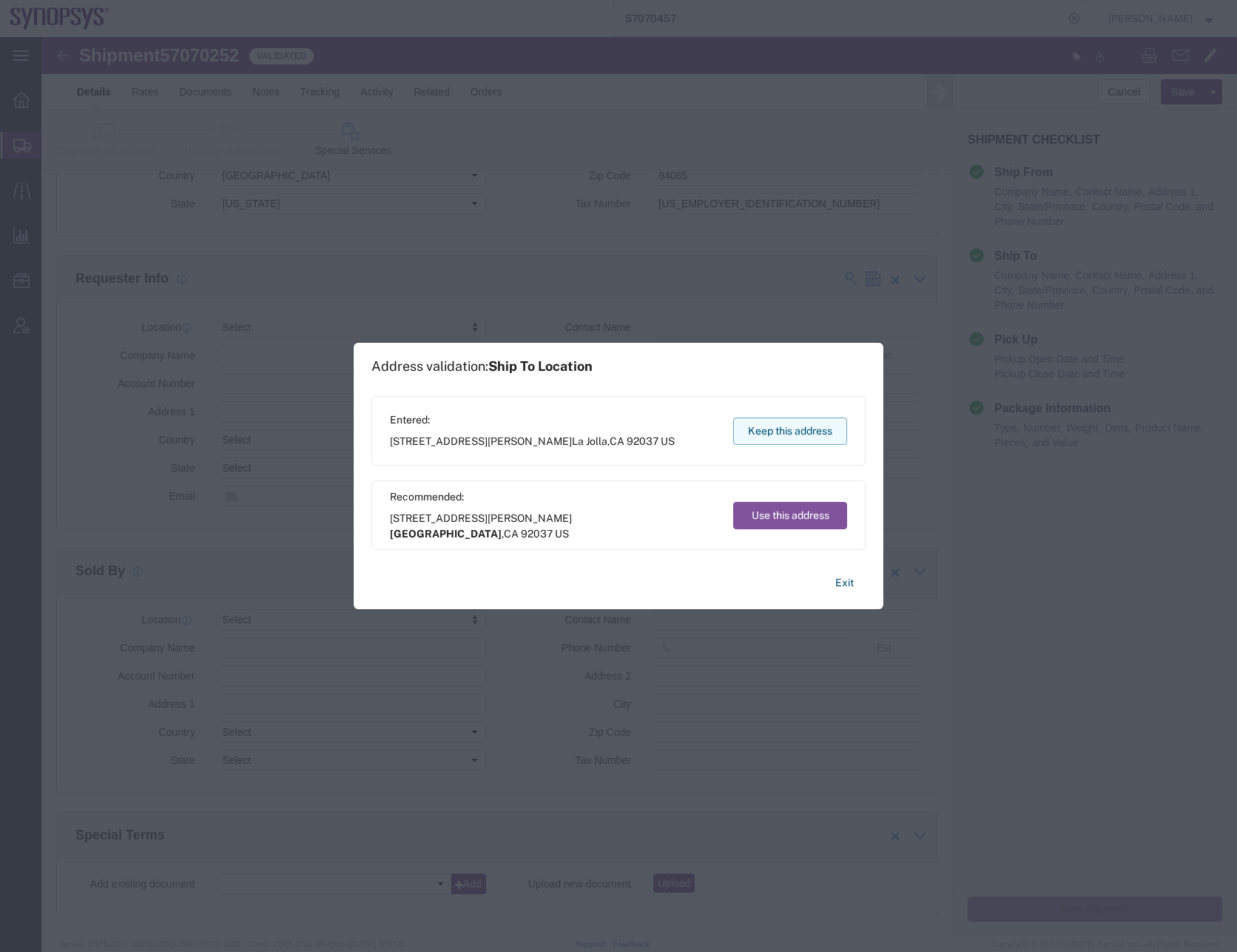
click at [774, 428] on button "Keep this address" at bounding box center [790, 431] width 114 height 27
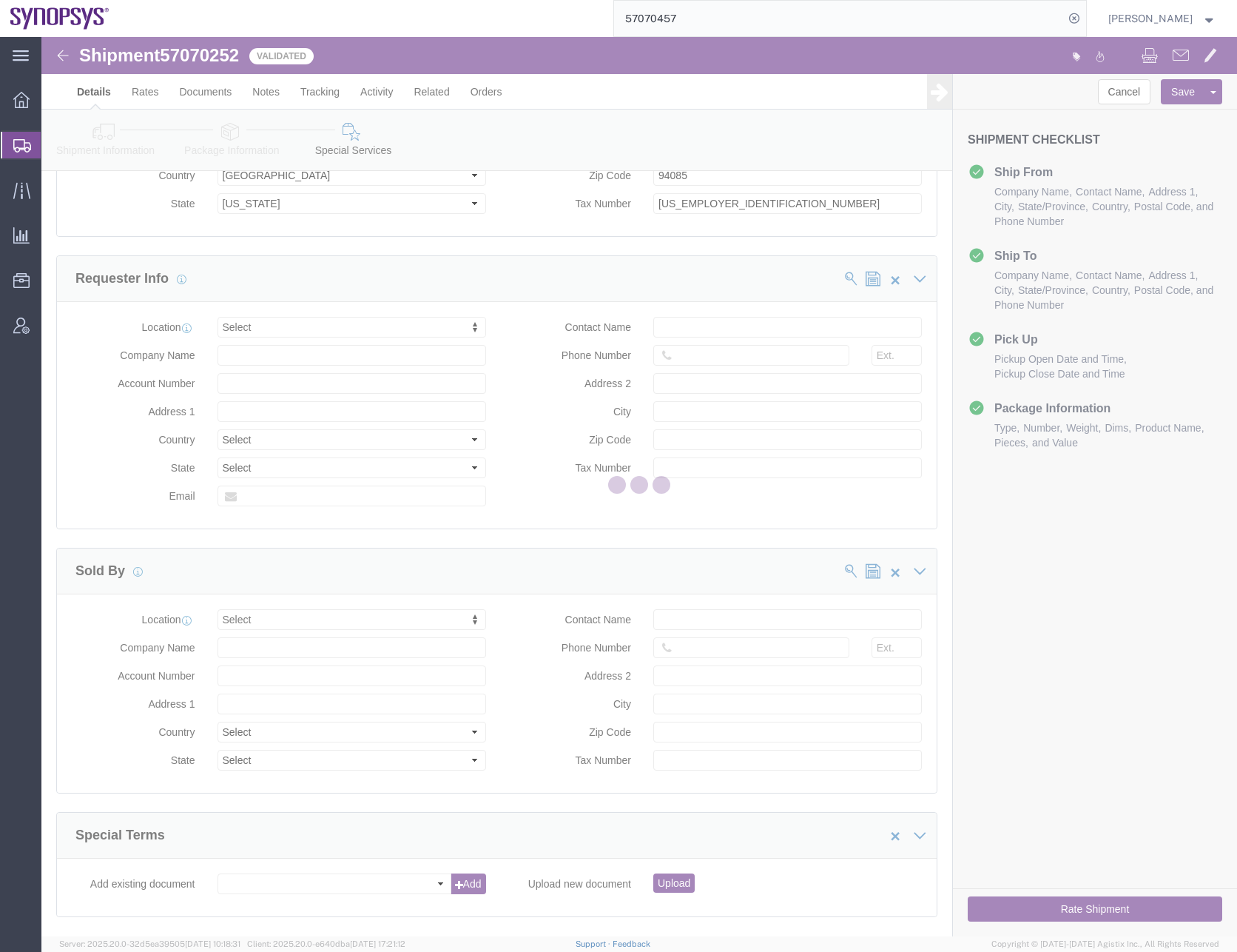
scroll to position [0, 0]
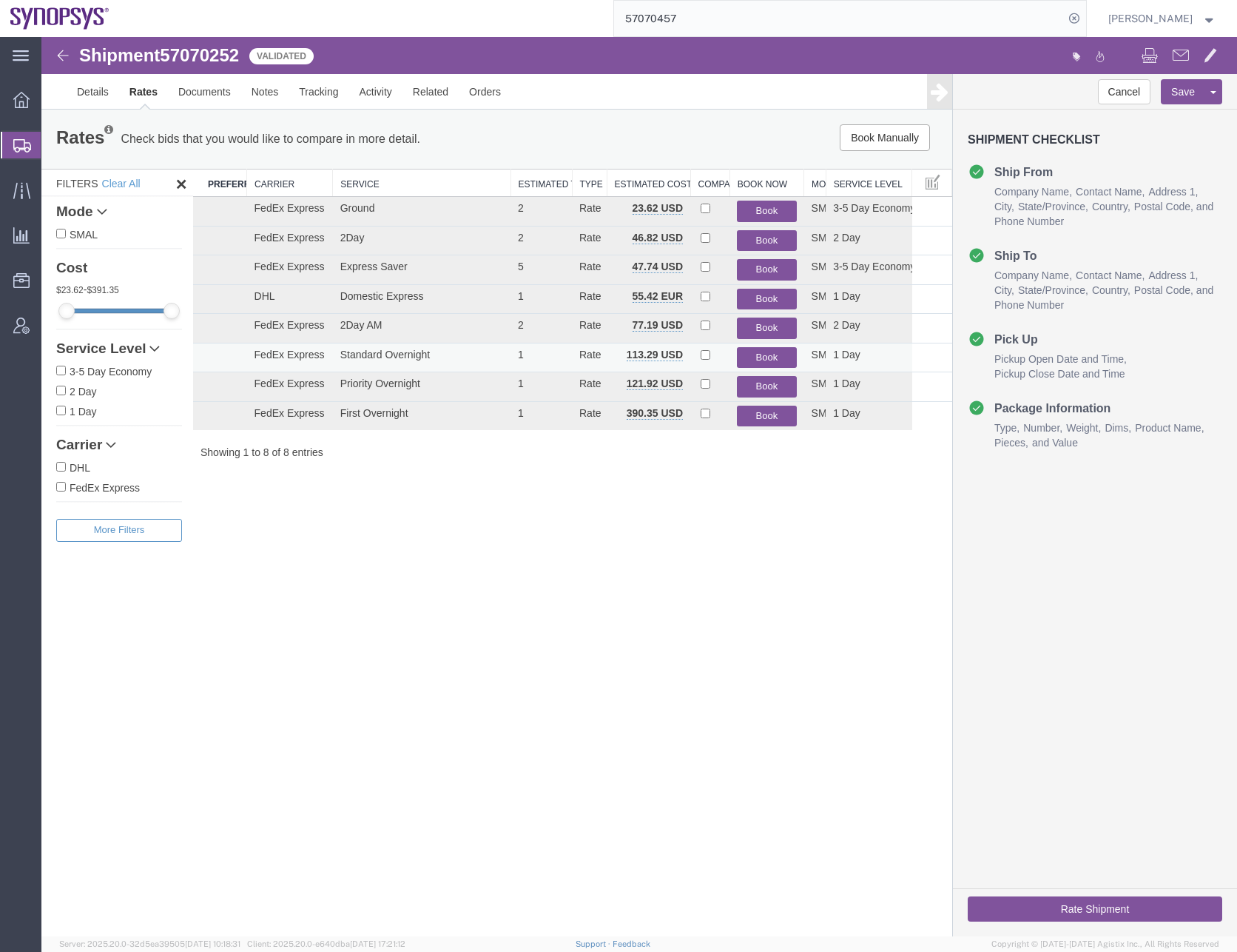
click at [763, 356] on button "Book" at bounding box center [767, 357] width 59 height 21
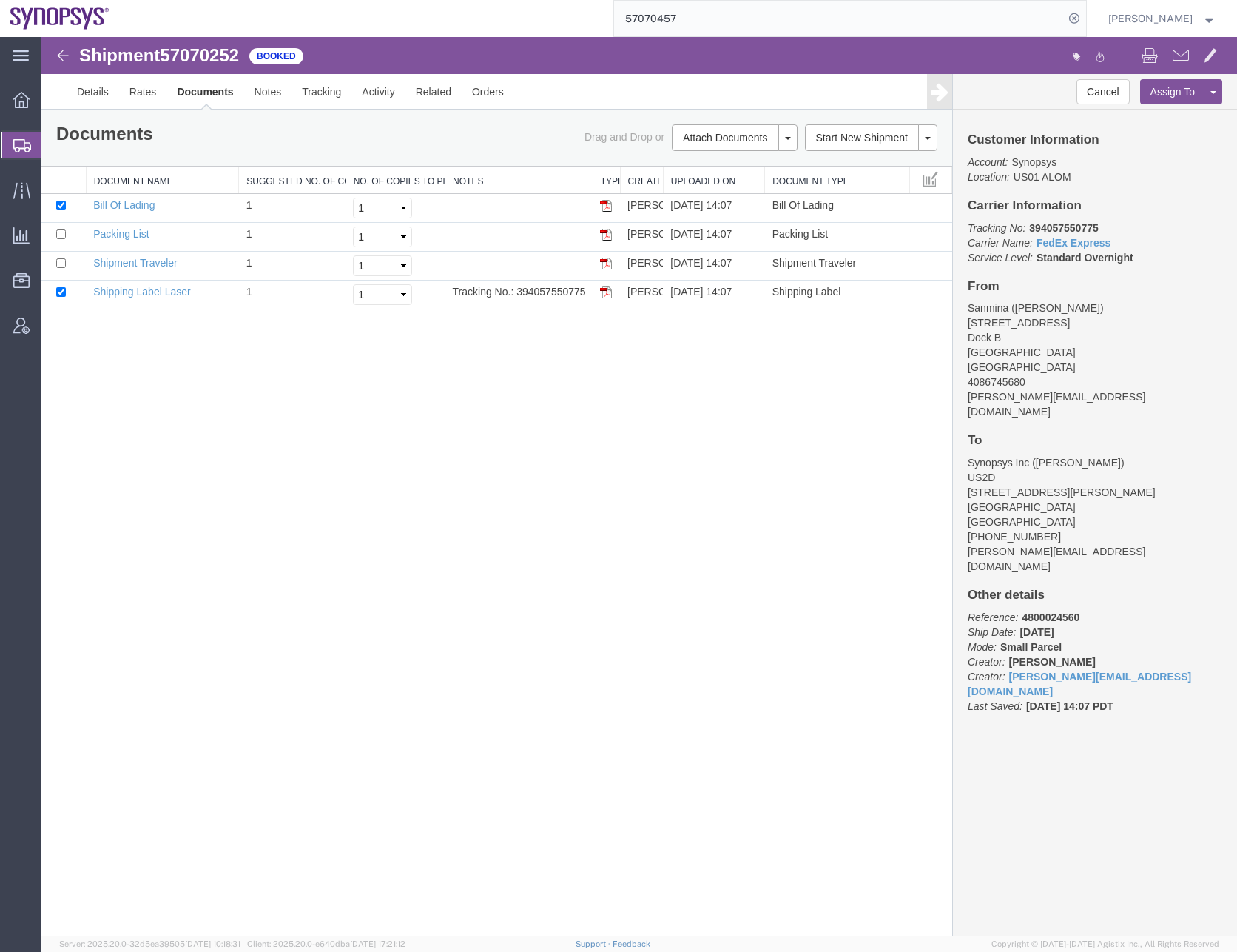
drag, startPoint x: 412, startPoint y: 710, endPoint x: 370, endPoint y: 674, distance: 55.3
click at [370, 674] on div "Shipment 57070252 4 of 4 Booked Details Rates Documents Notes Tracking Activity…" at bounding box center [639, 486] width 1196 height 900
click at [18, 142] on icon at bounding box center [22, 145] width 18 height 13
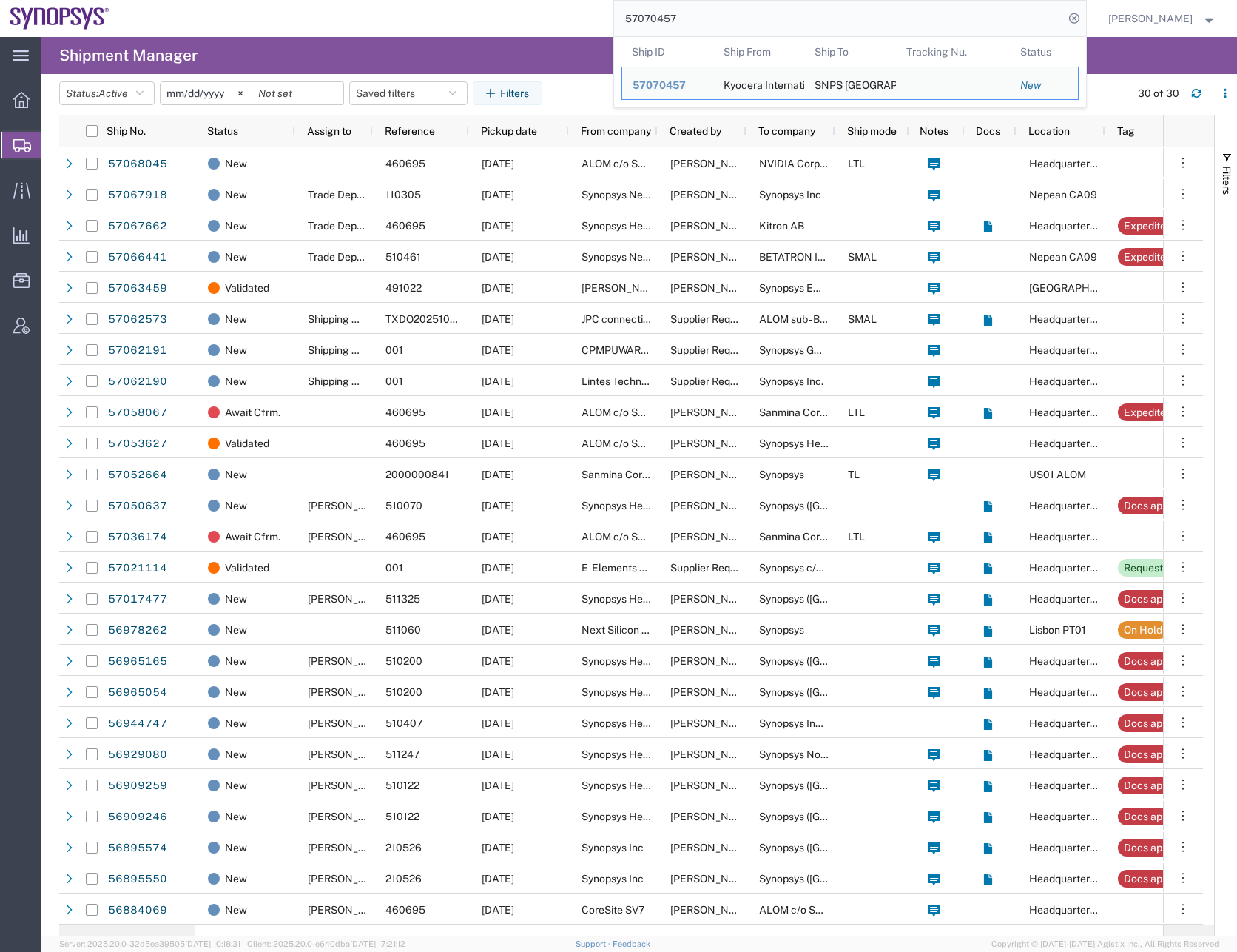
click at [668, 21] on input "57070457" at bounding box center [839, 18] width 450 height 35
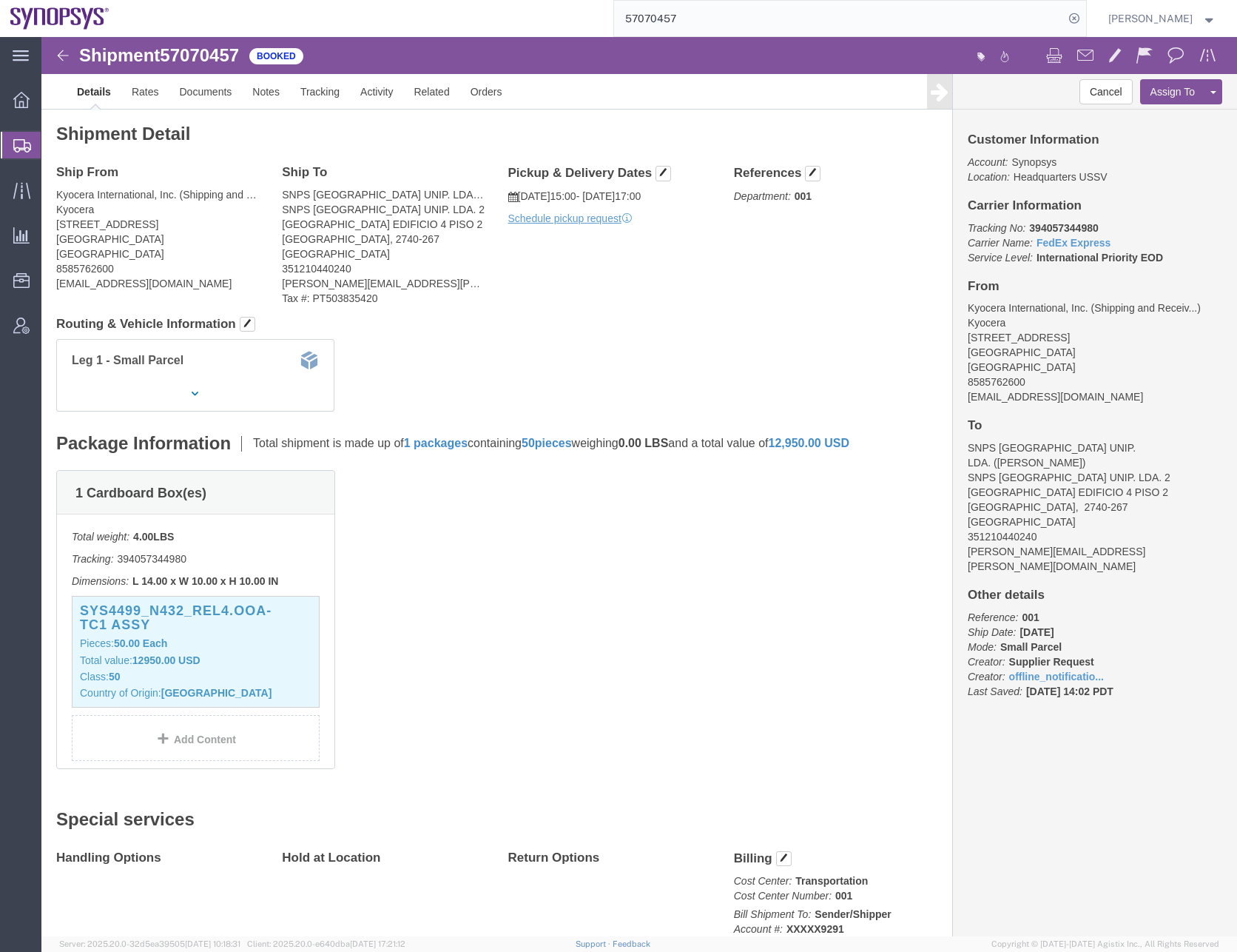
click at [666, 20] on input "57070457" at bounding box center [839, 18] width 450 height 35
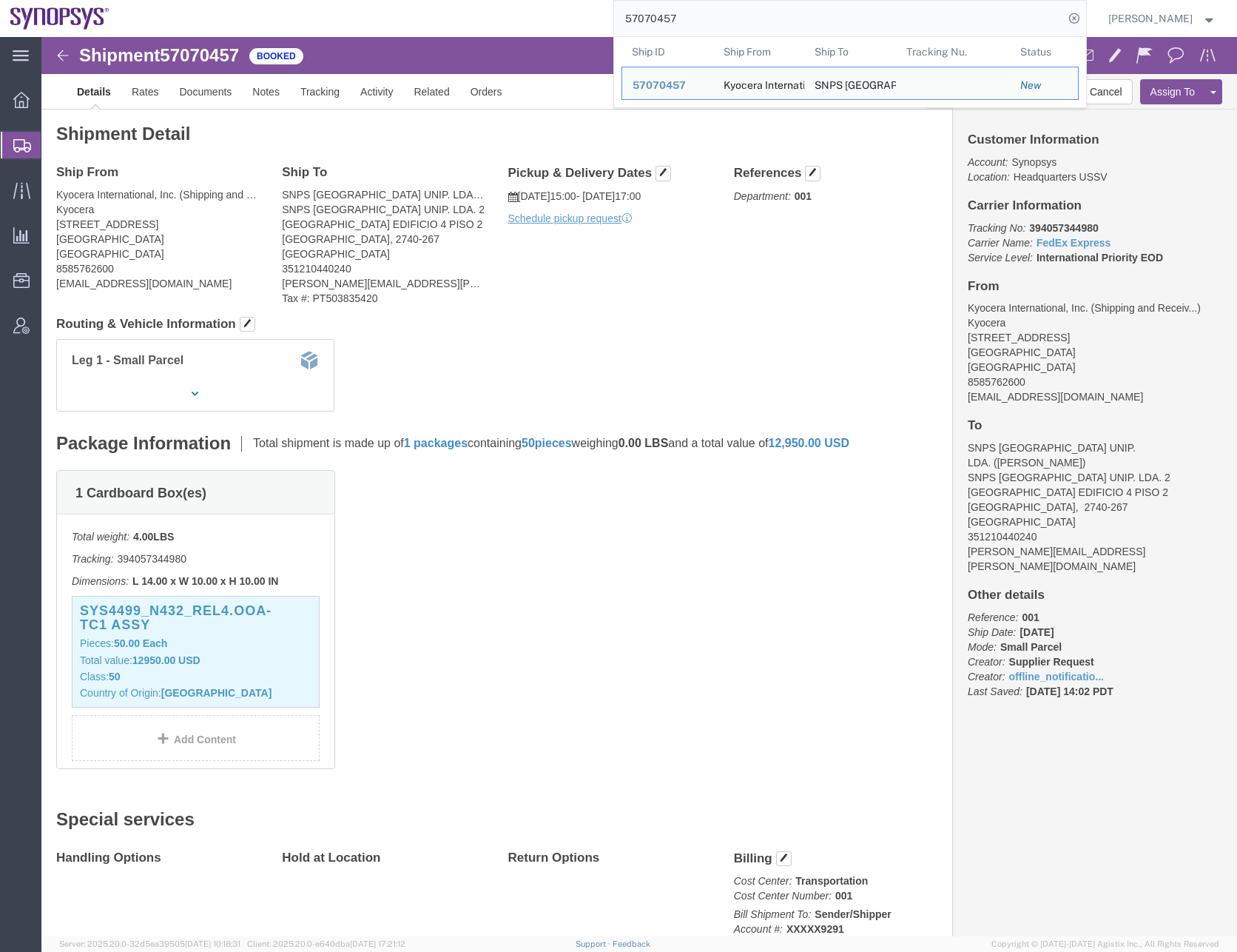
click at [666, 20] on input "57070457" at bounding box center [839, 18] width 450 height 35
paste input "252"
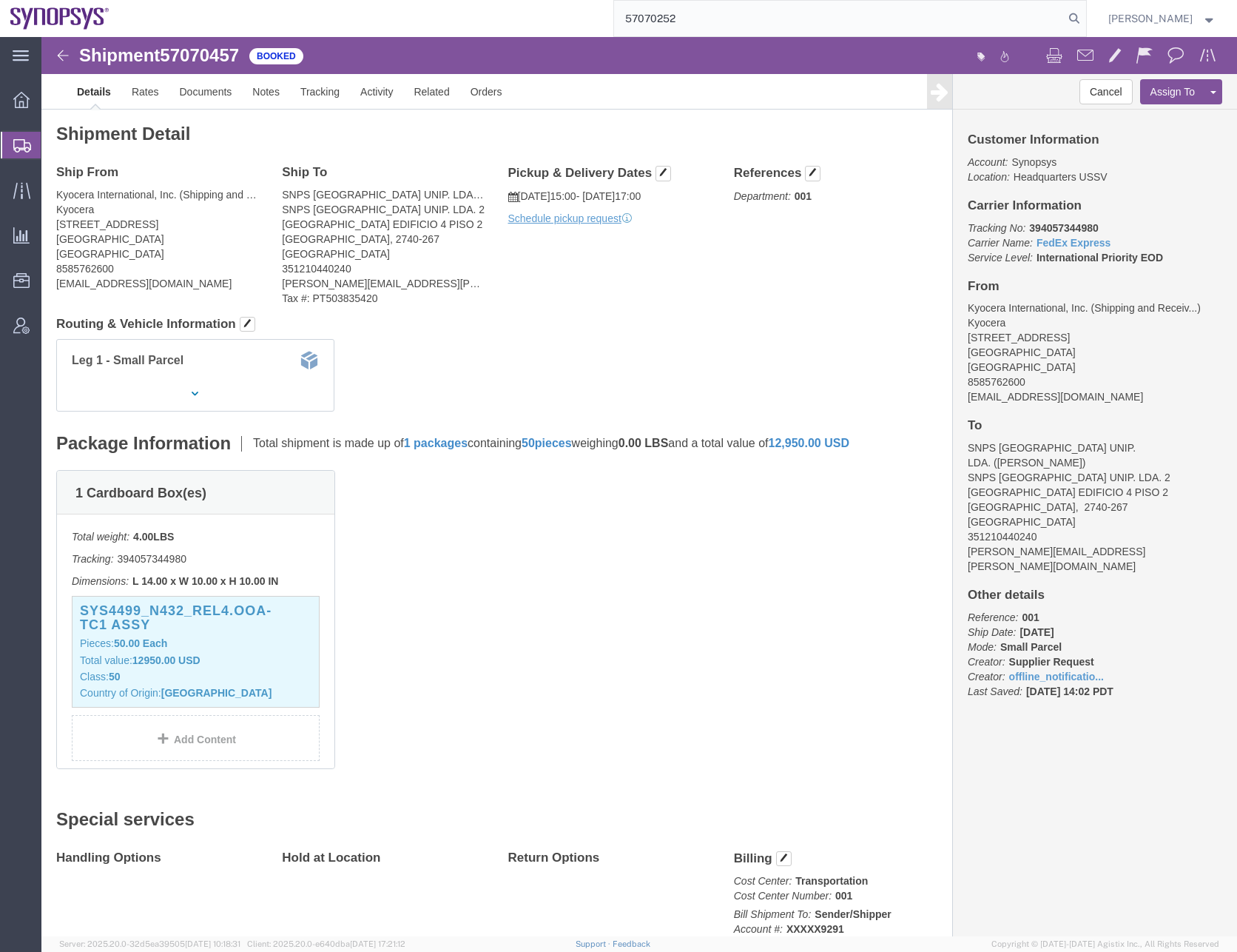
type input "57070252"
